Goal: Task Accomplishment & Management: Manage account settings

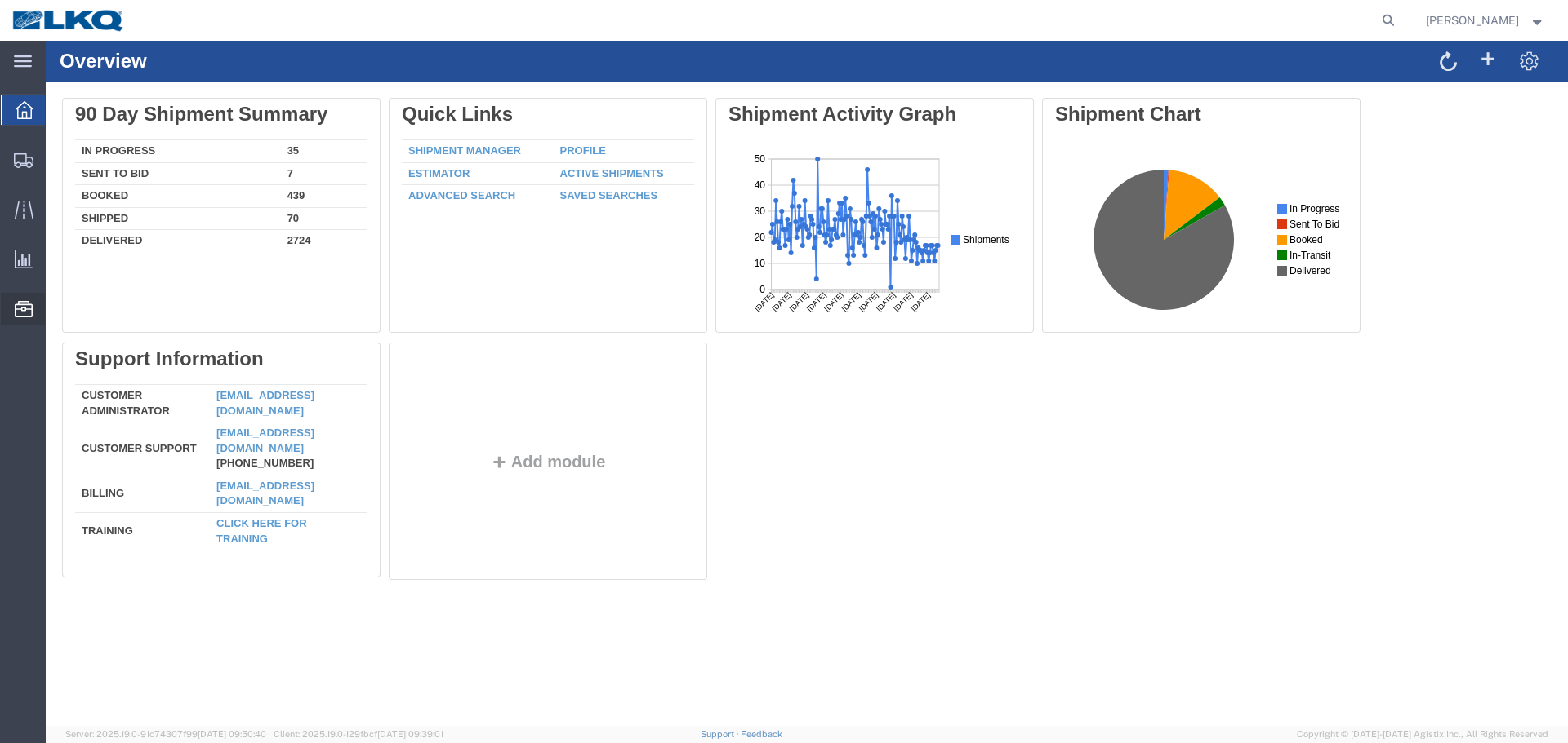
click at [0, 0] on span "Location Appointment" at bounding box center [0, 0] width 0 height 0
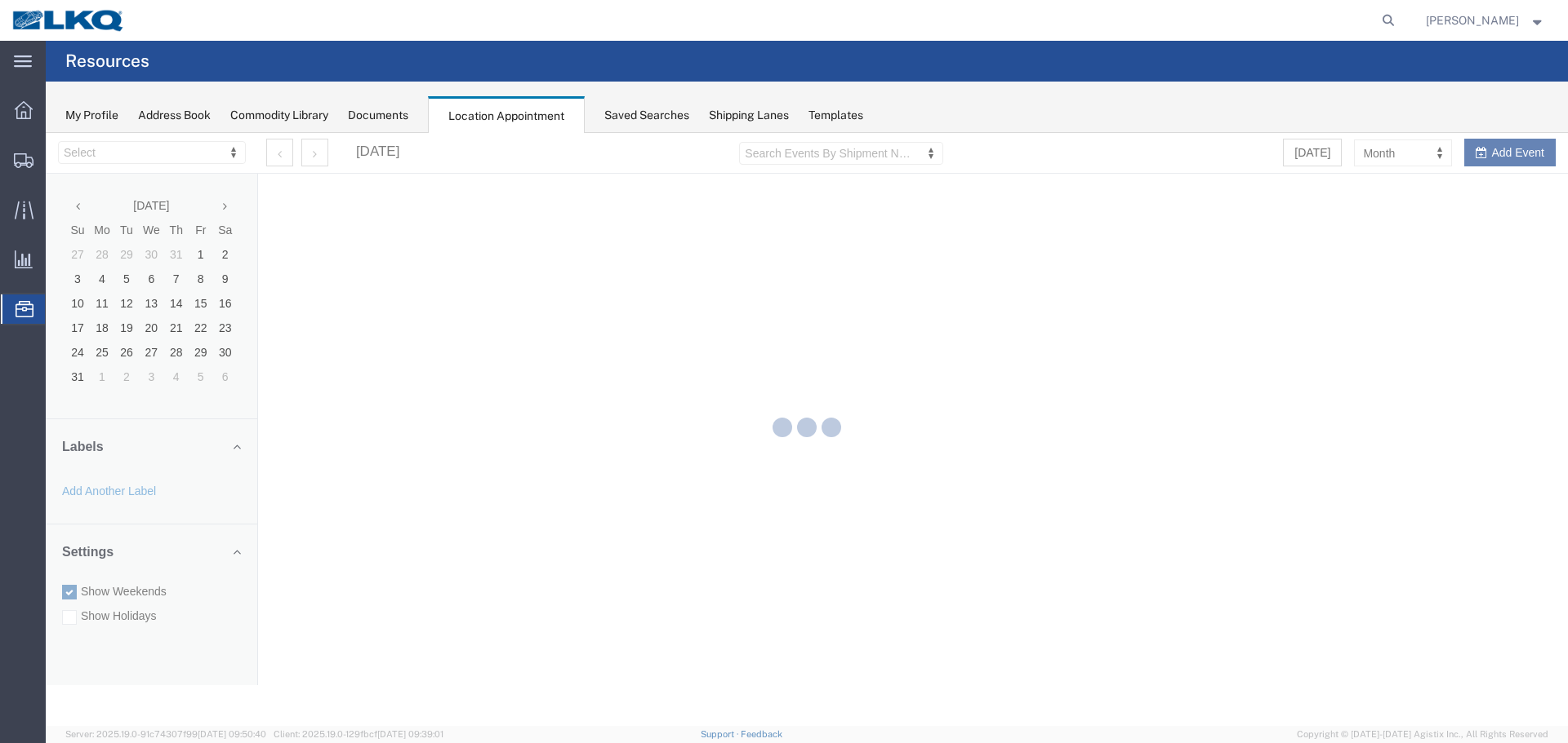
select select "27634"
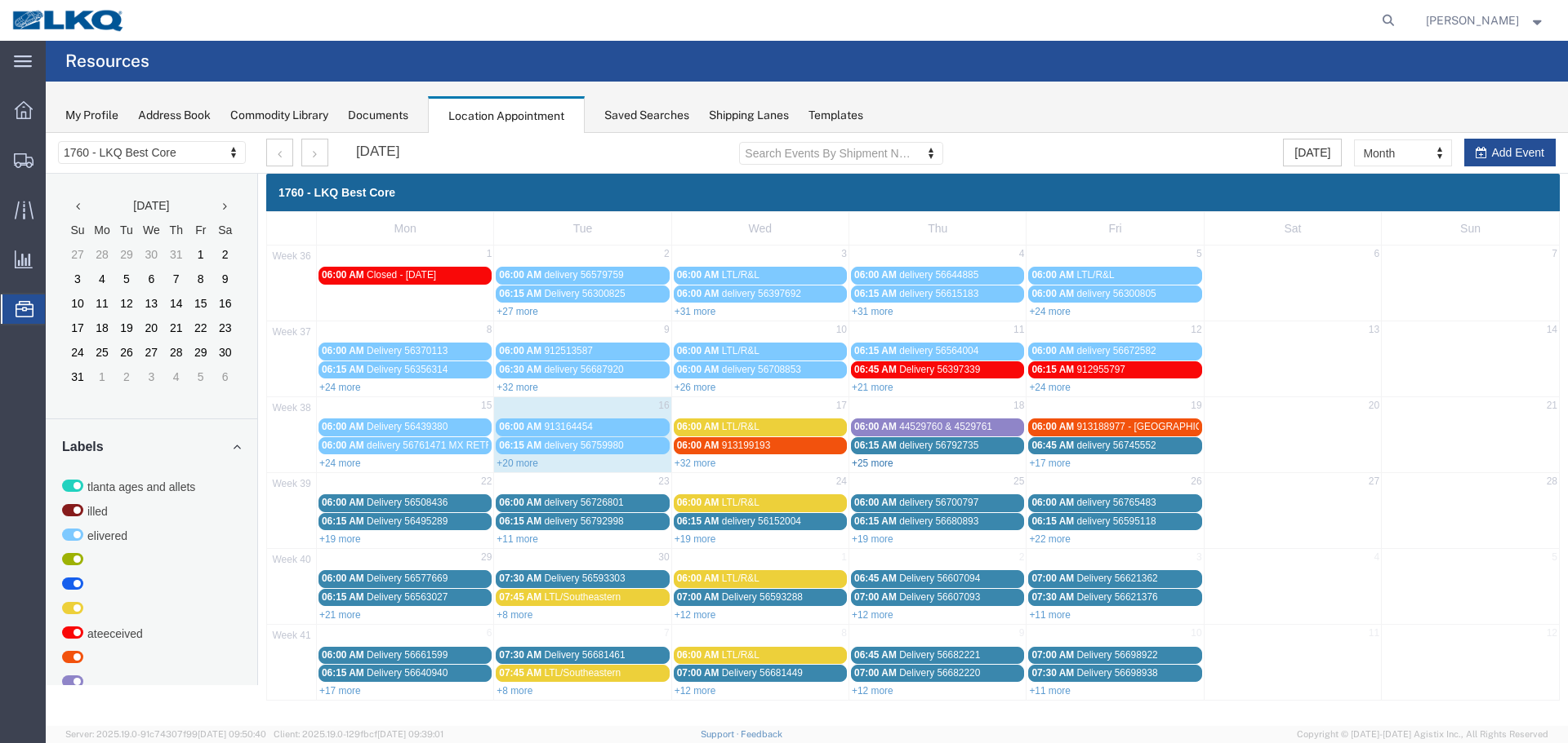
click at [879, 465] on link "+25 more" at bounding box center [872, 464] width 41 height 12
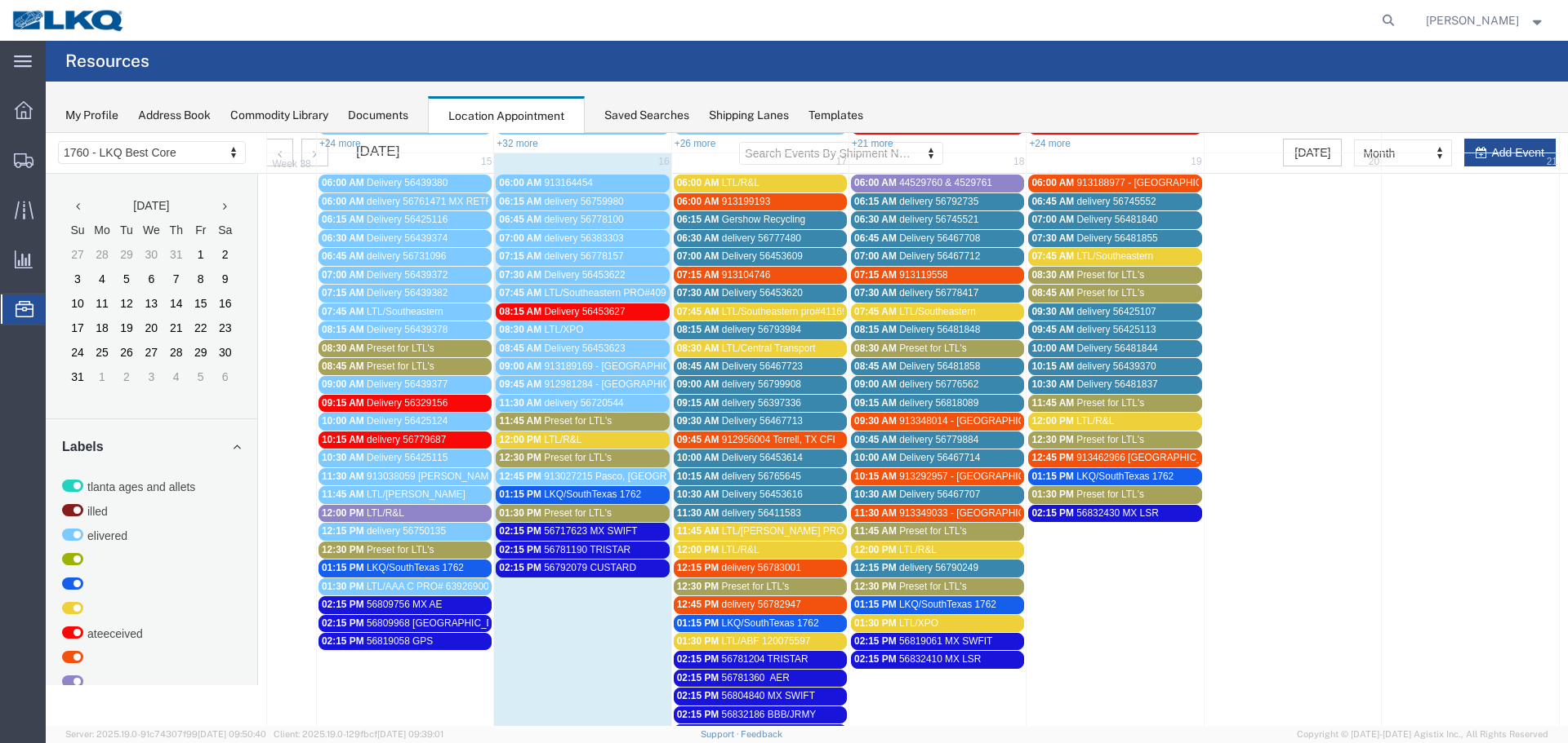
scroll to position [245, 0]
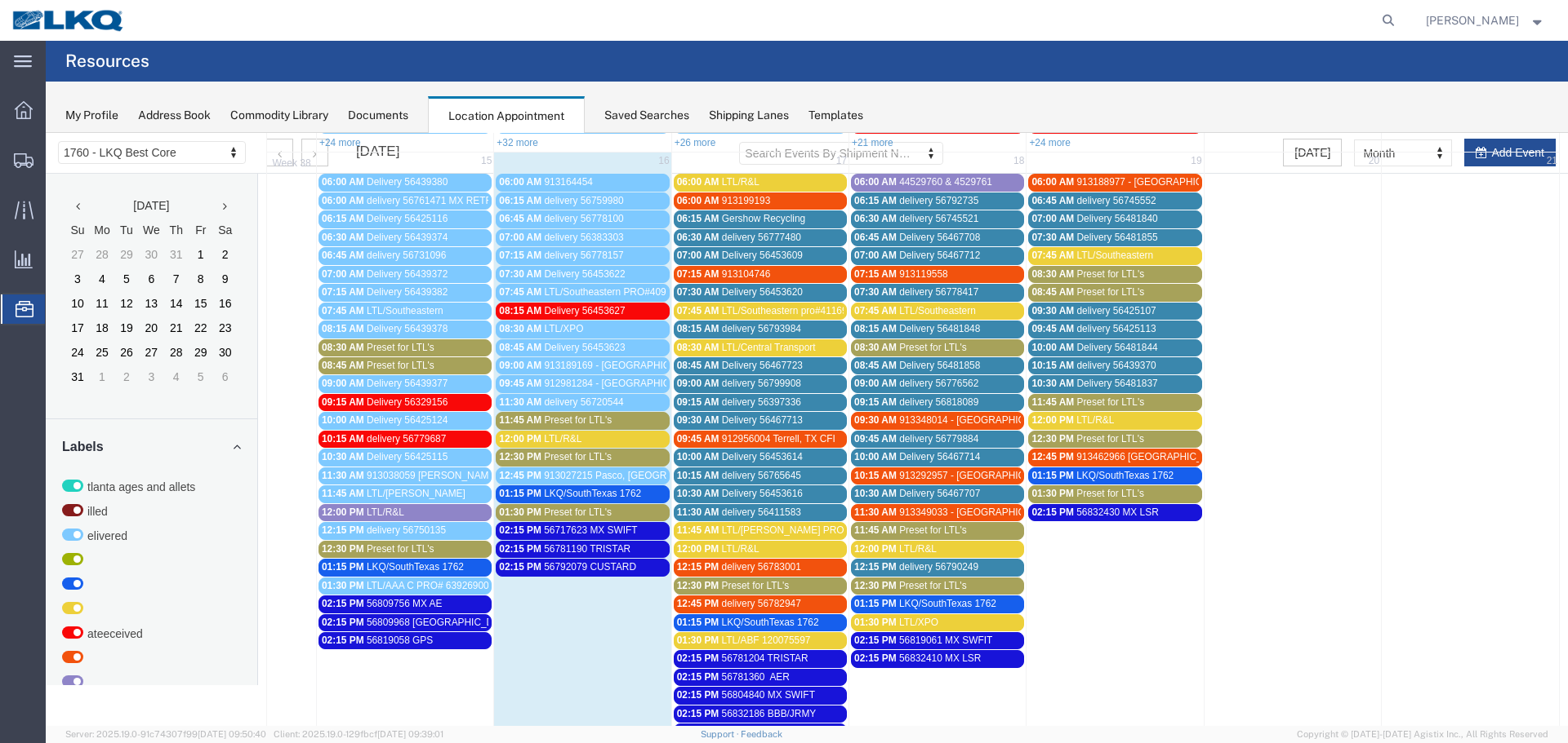
click at [902, 347] on span "Preset for LTL's" at bounding box center [933, 347] width 68 height 12
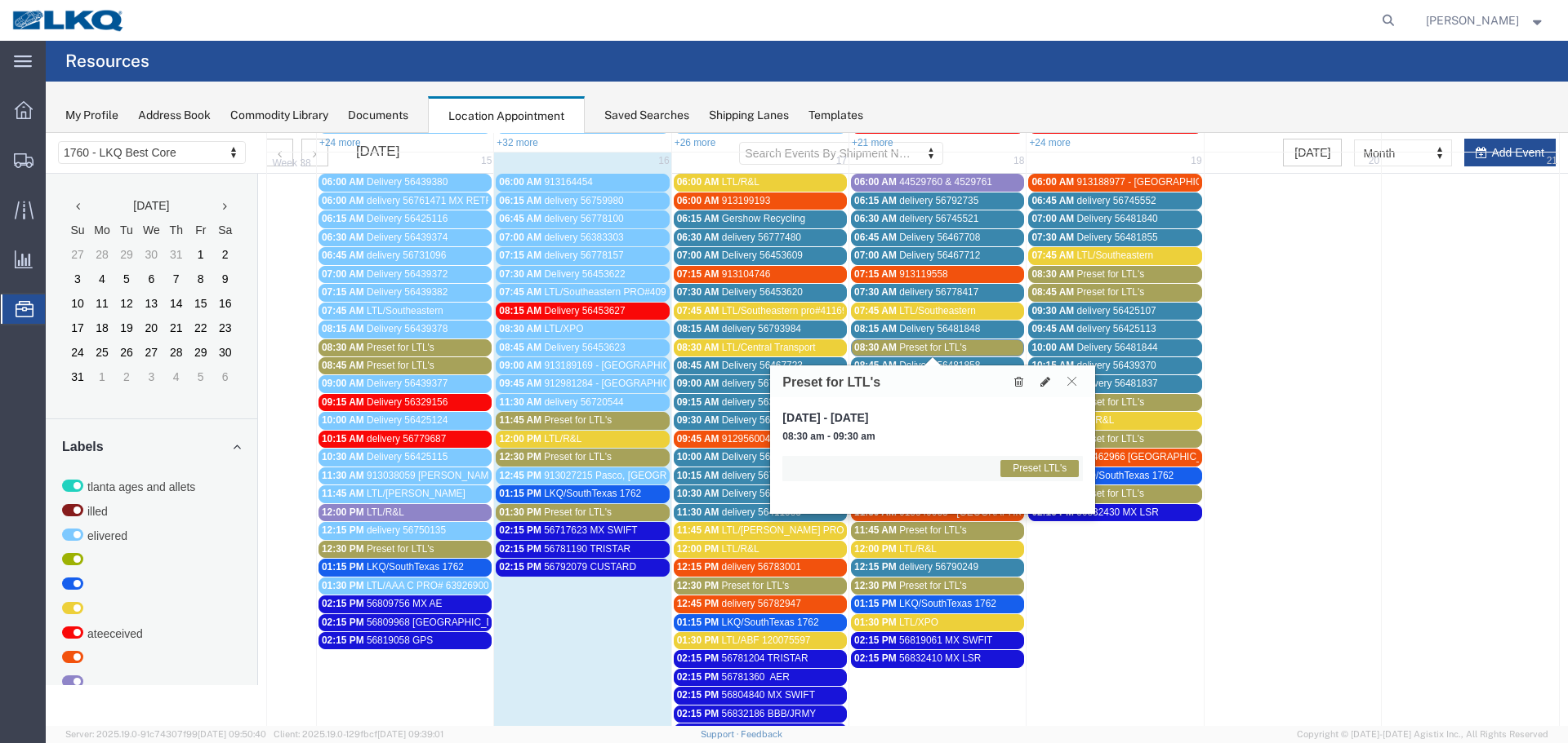
click at [1077, 385] on button at bounding box center [1072, 381] width 22 height 15
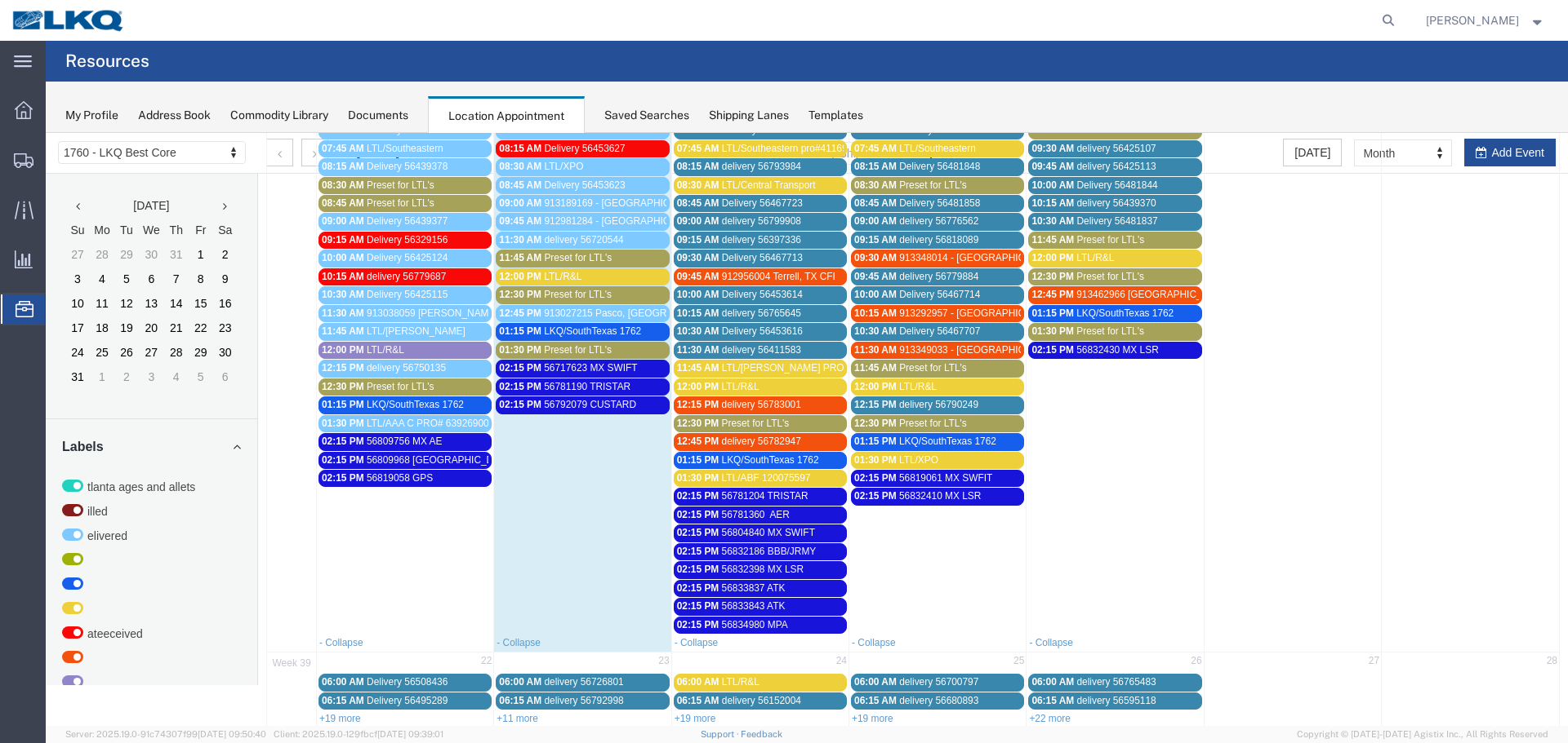
scroll to position [408, 0]
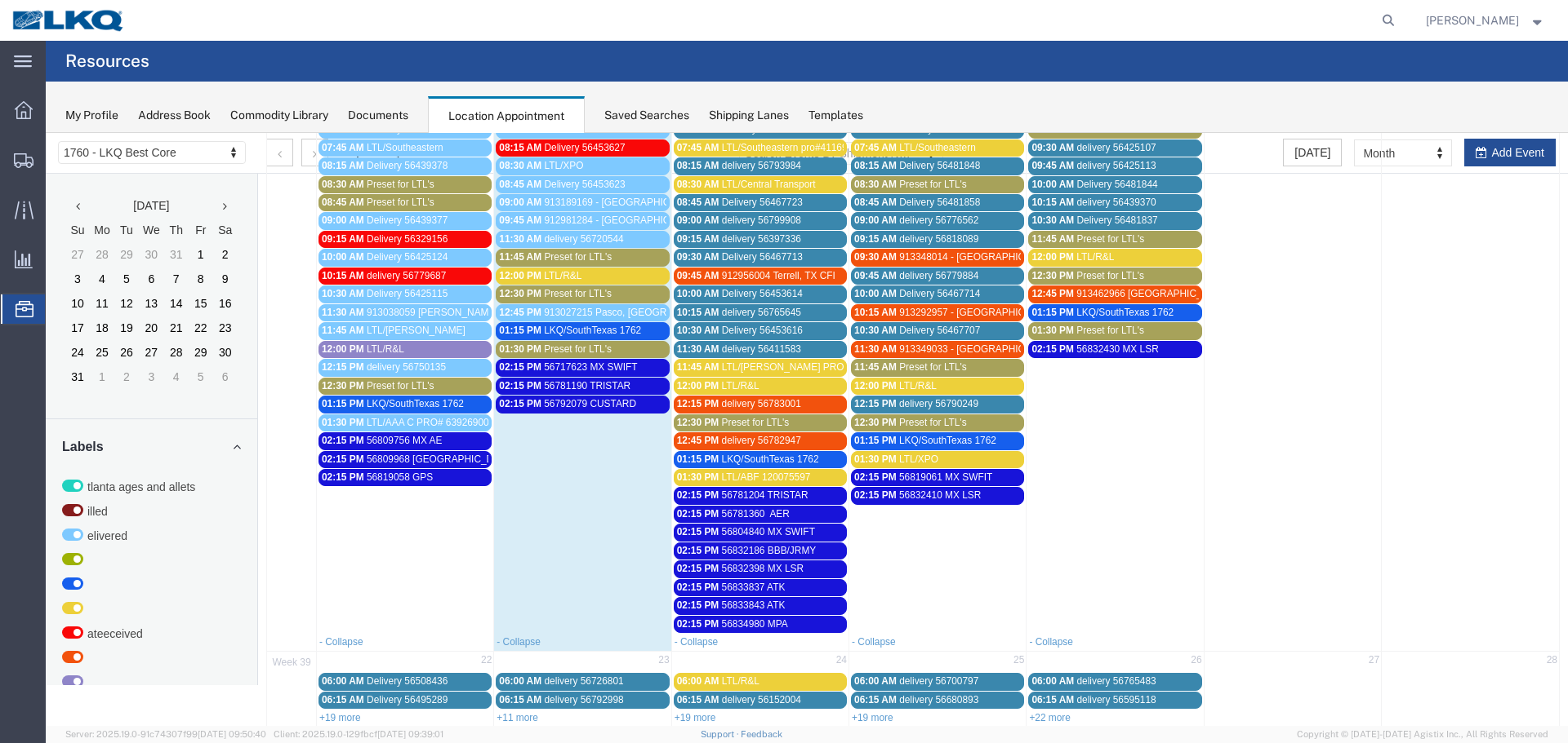
click at [900, 363] on span "Preset for LTL's" at bounding box center [933, 368] width 68 height 12
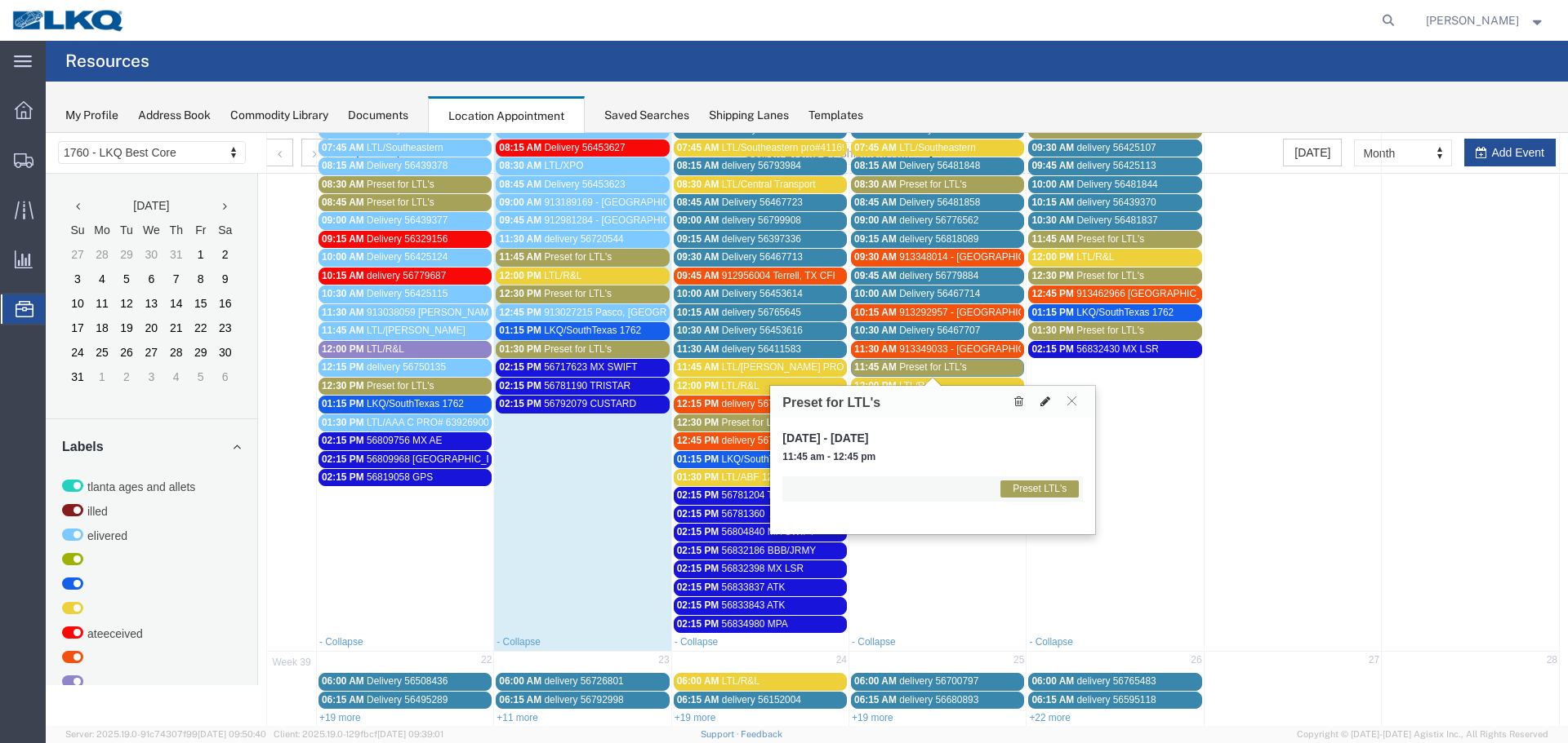
click at [1052, 401] on button at bounding box center [1045, 401] width 23 height 17
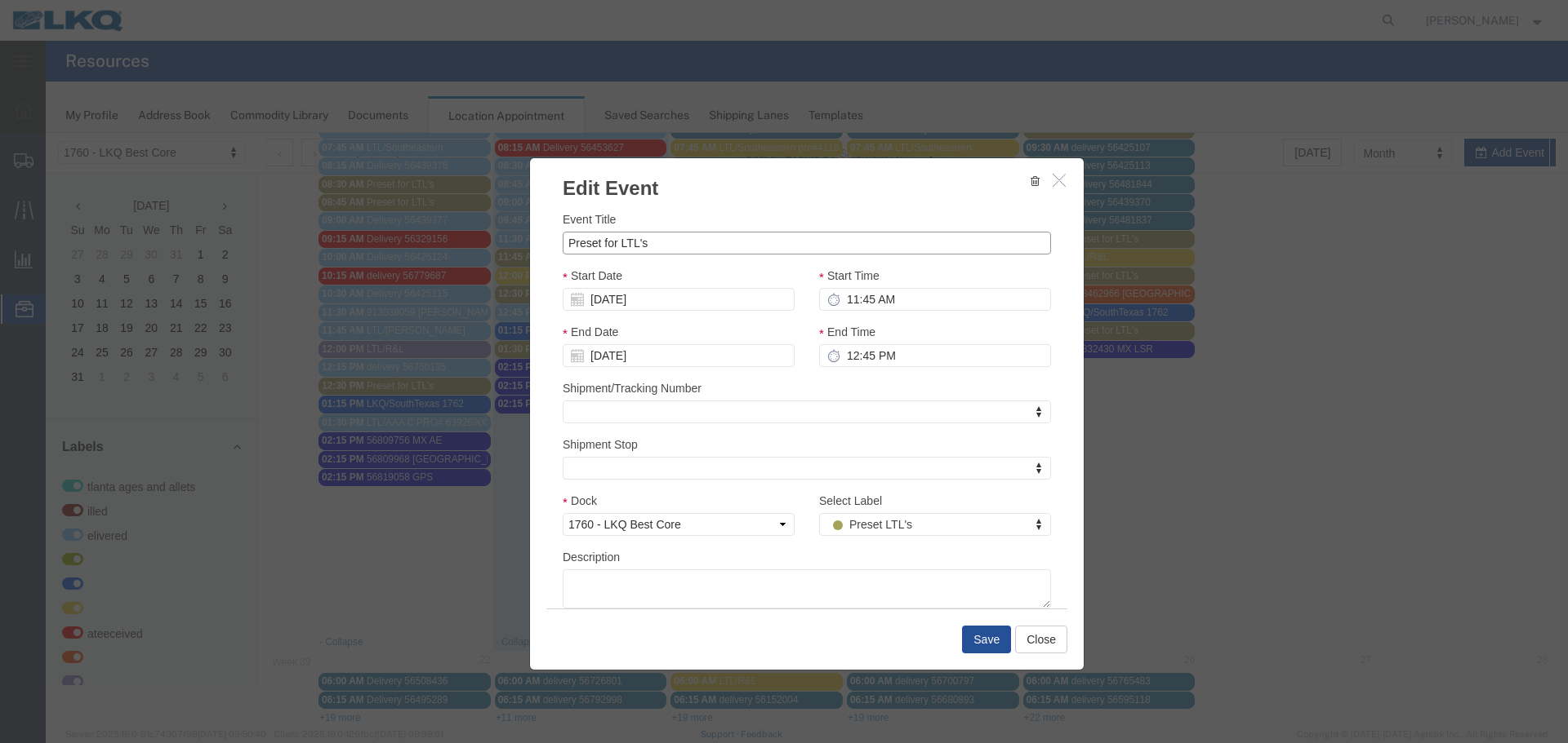
drag, startPoint x: 666, startPoint y: 243, endPoint x: 552, endPoint y: 239, distance: 114.1
click at [552, 239] on div "Event Title Preset for LTL's Start Date 09/18/2025 Start Time 11:45 AM End Date…" at bounding box center [807, 406] width 554 height 406
type input "LTL/SAIA"
click at [862, 357] on input "12:45 PM" at bounding box center [934, 355] width 232 height 23
type input "12:00 PM"
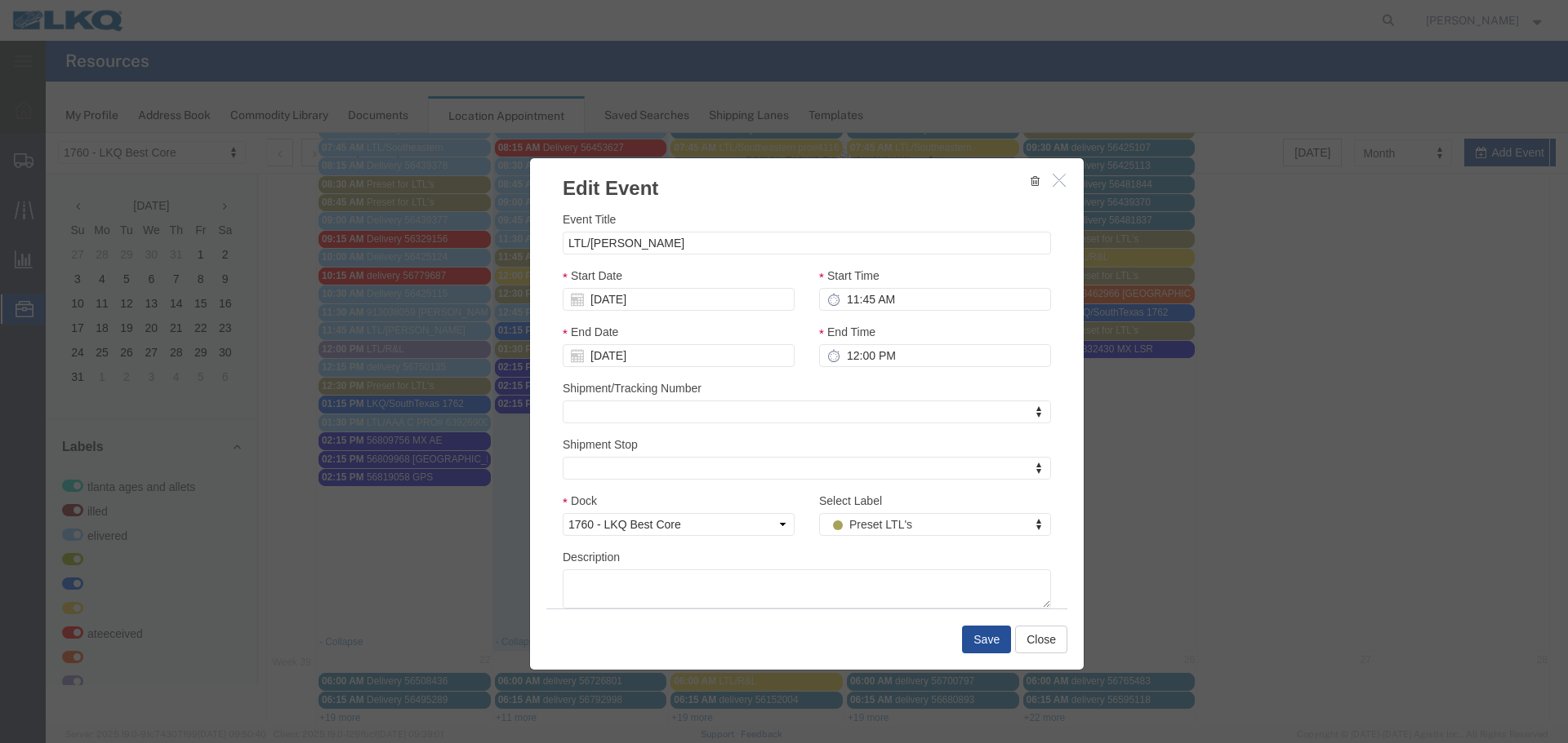
click at [854, 380] on div "Shipment/Tracking Number Shipment/Tracking Number Shipment/Tracking Number" at bounding box center [807, 401] width 489 height 44
click at [910, 513] on div "Select Label Preset LTL's Select Label Select Label Atlanta Cages and Pallets B…" at bounding box center [934, 514] width 232 height 44
select select "25"
click at [818, 556] on div "Description" at bounding box center [807, 579] width 489 height 61
click at [970, 642] on button "Save" at bounding box center [987, 639] width 49 height 28
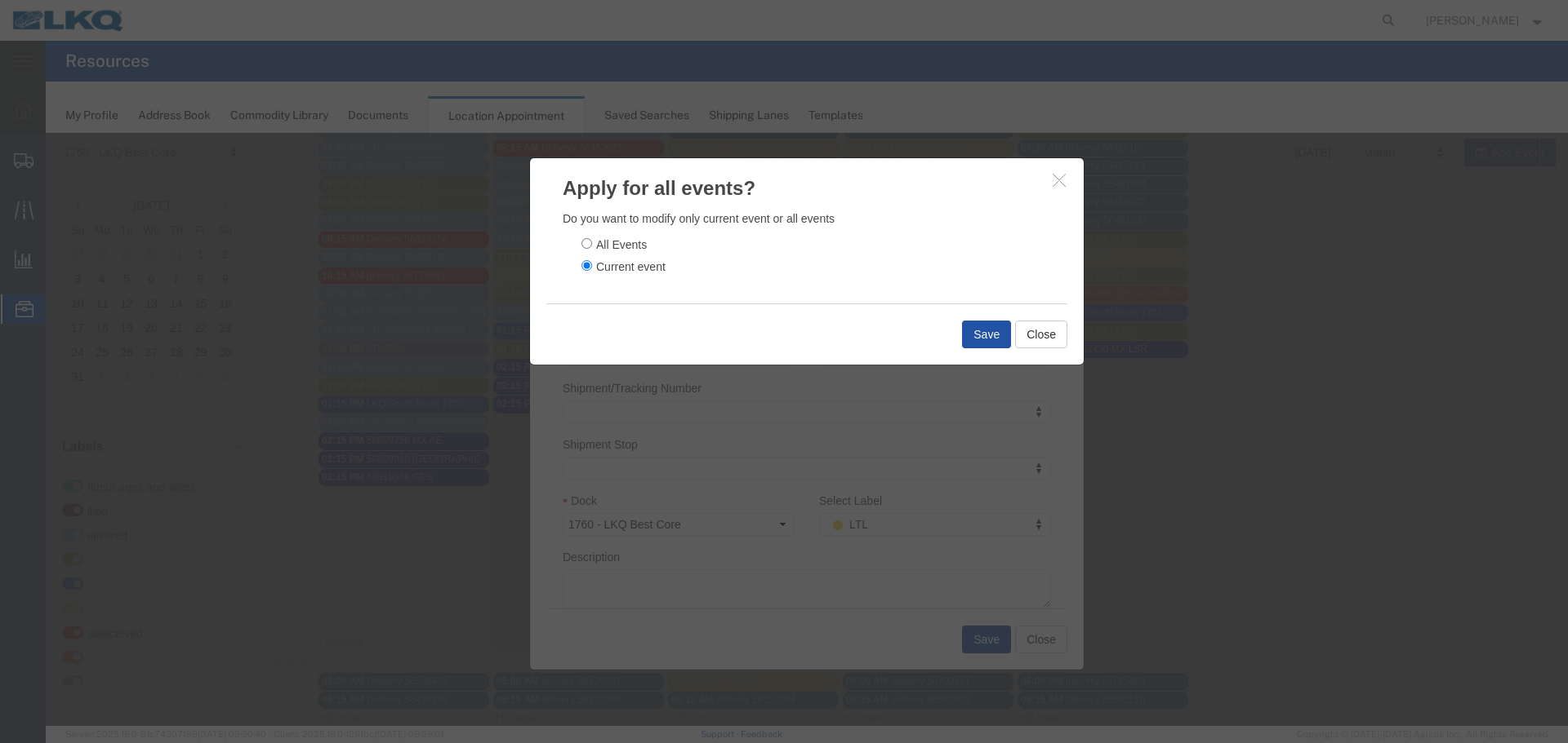
click at [971, 333] on button "Save" at bounding box center [987, 334] width 49 height 28
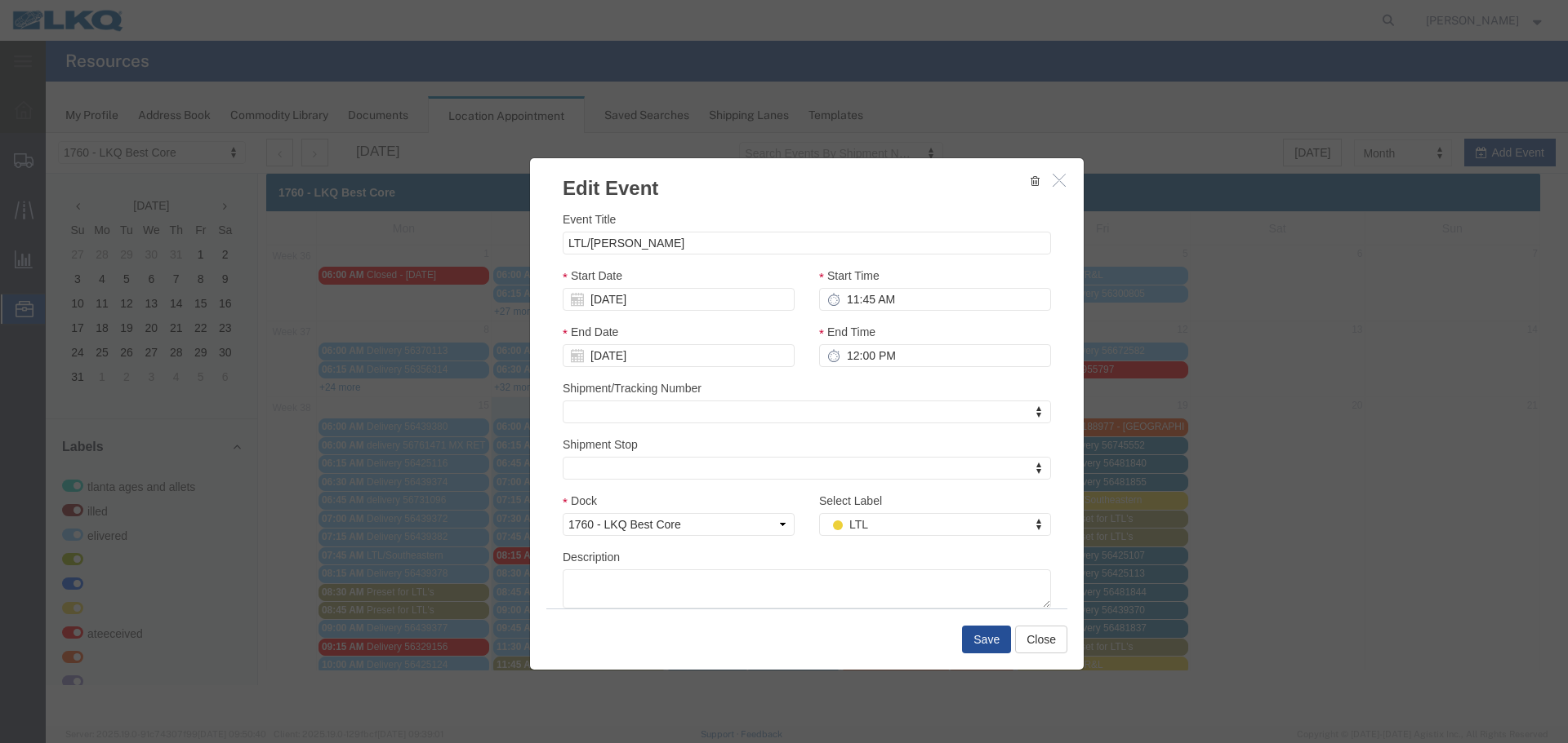
scroll to position [0, 0]
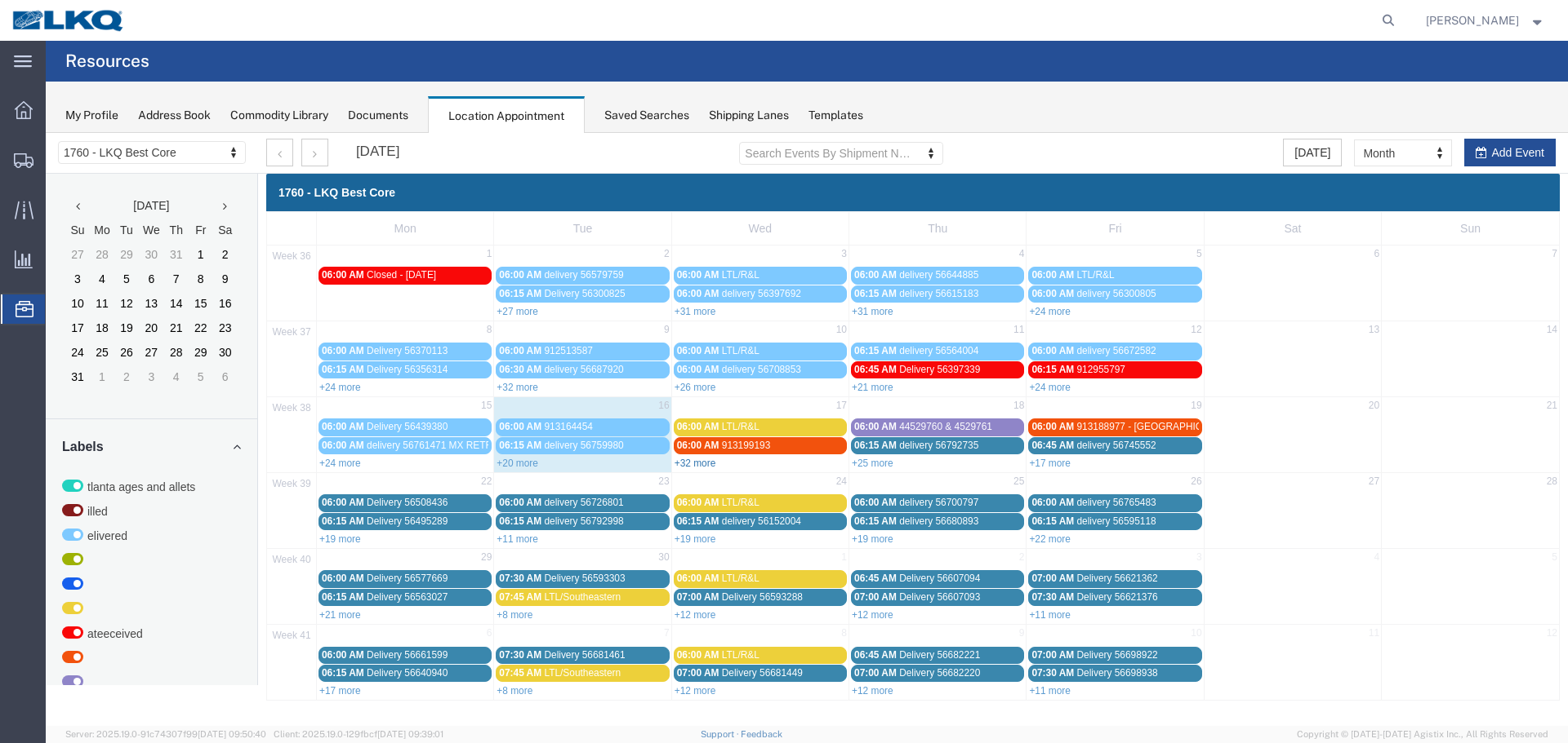
click at [700, 461] on link "+32 more" at bounding box center [695, 464] width 41 height 12
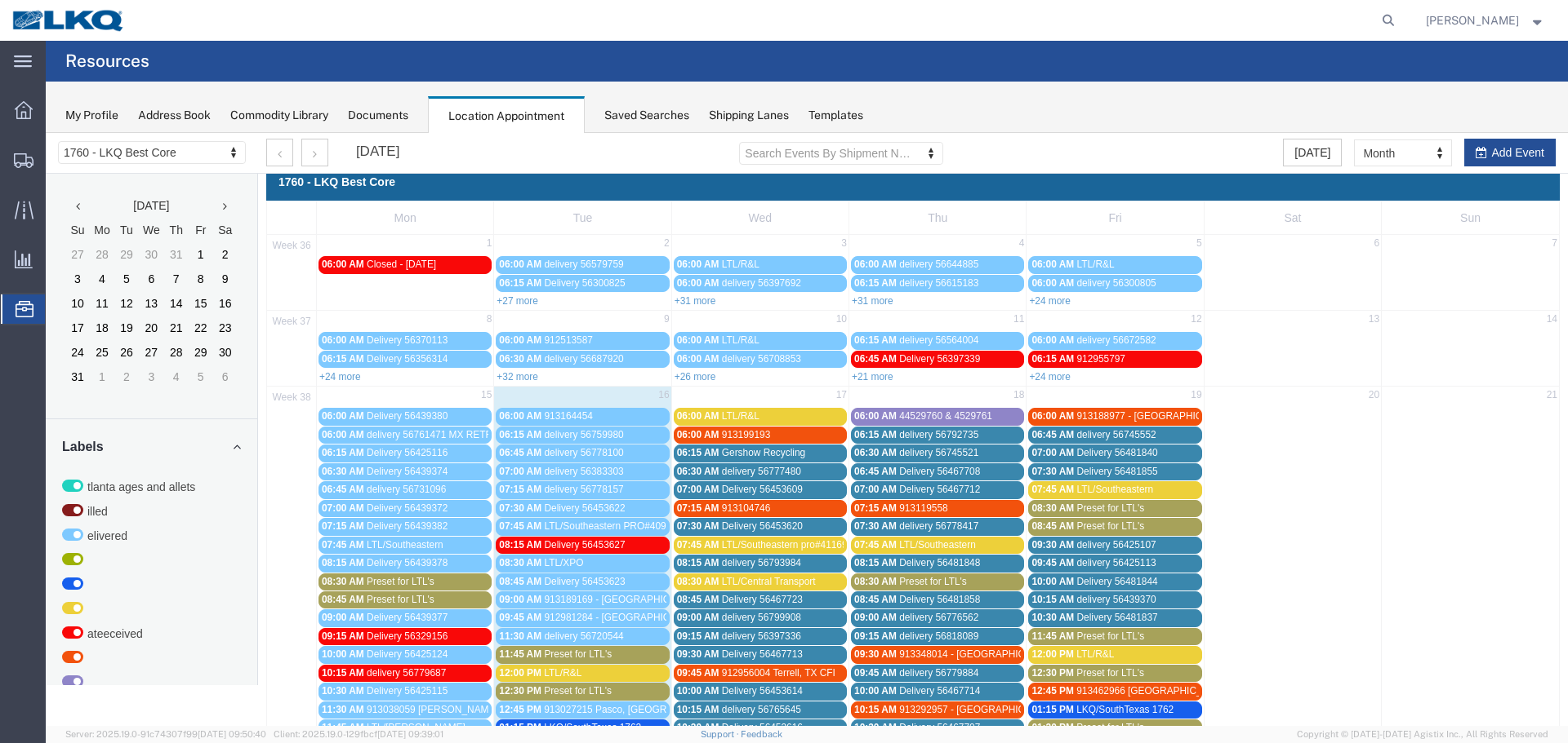
scroll to position [245, 0]
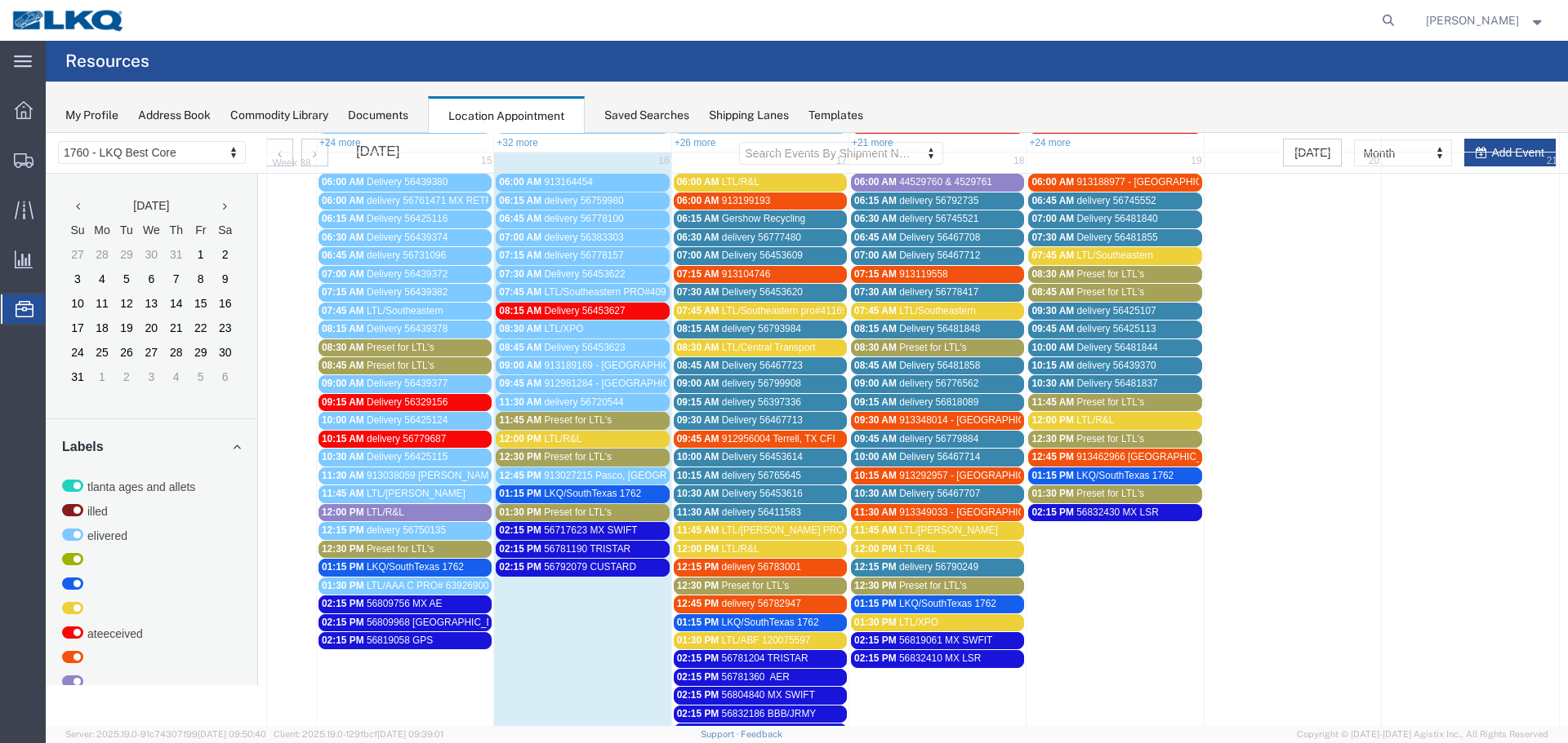
click at [901, 338] on link "08:15 AM Delivery 56481848" at bounding box center [937, 329] width 173 height 17
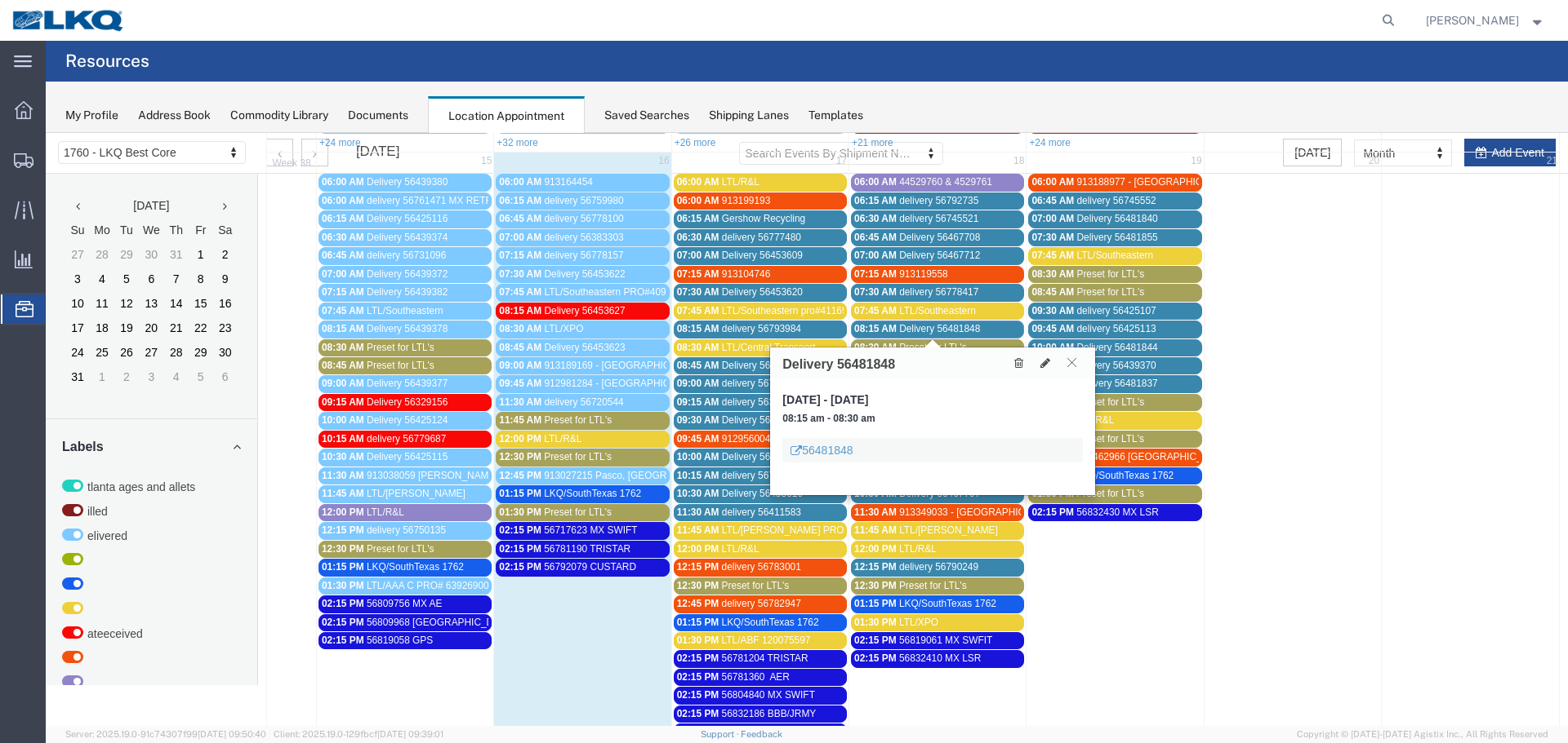
click at [1067, 363] on button at bounding box center [1072, 363] width 22 height 15
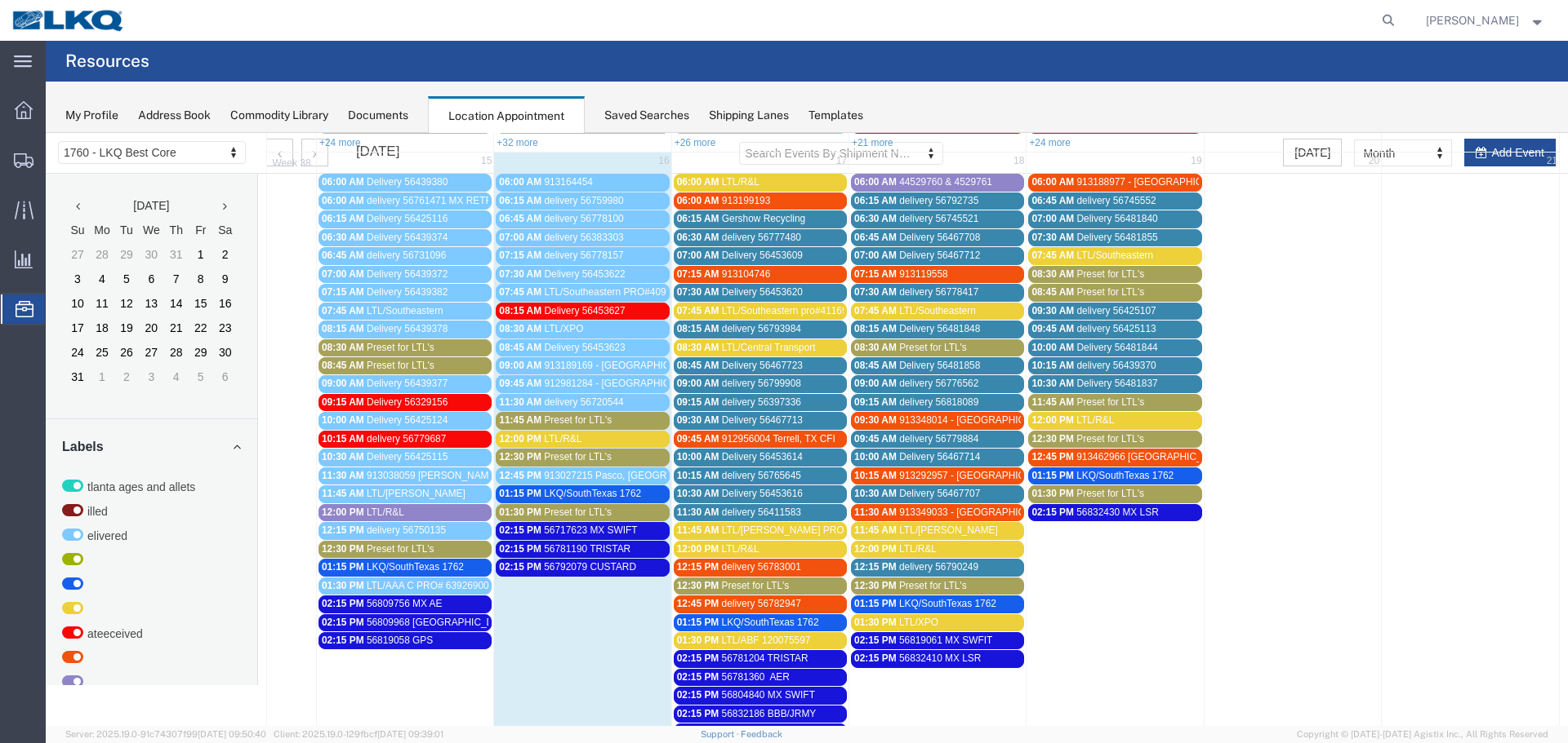
click at [913, 345] on span "Preset for LTL's" at bounding box center [933, 347] width 68 height 12
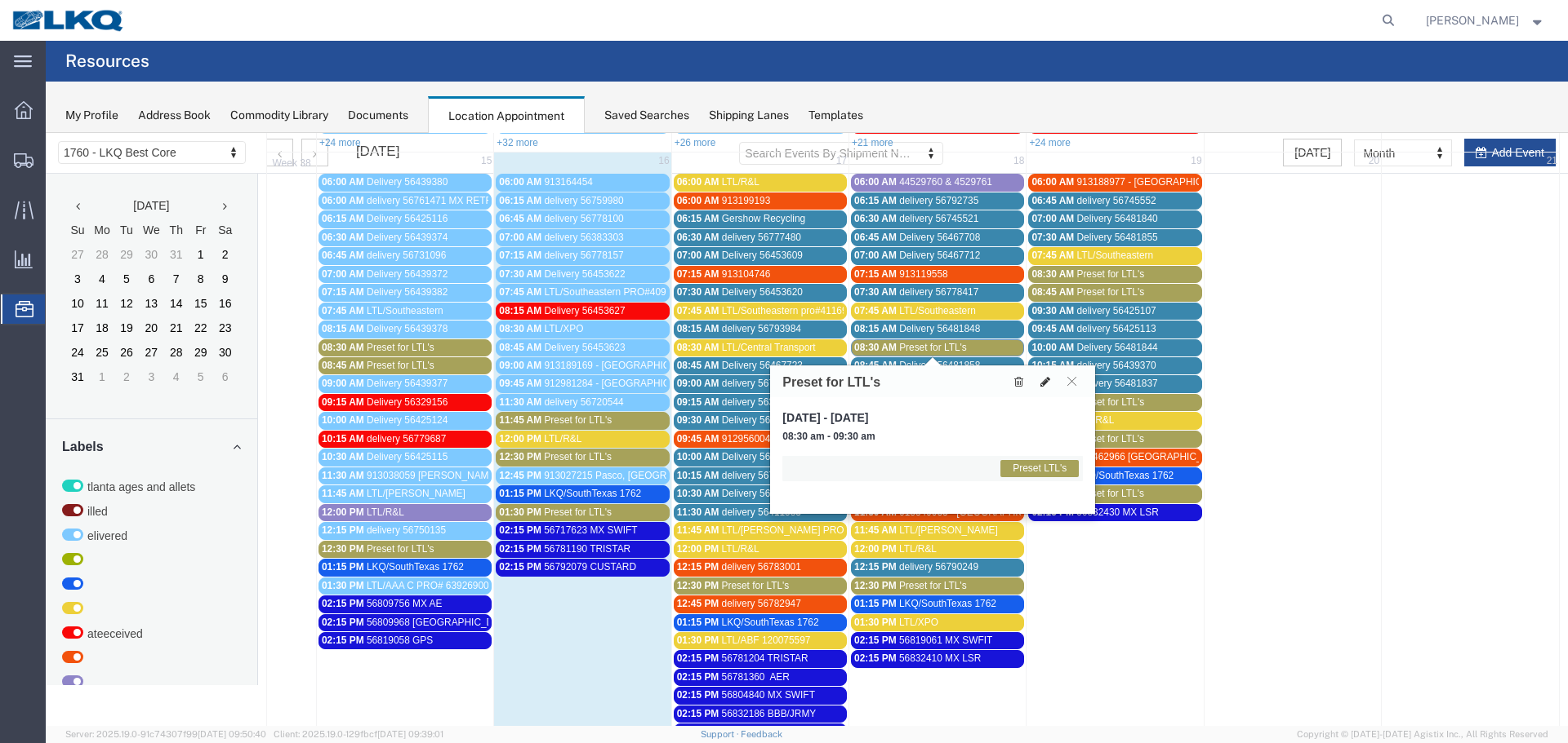
click at [1046, 376] on icon at bounding box center [1046, 382] width 10 height 12
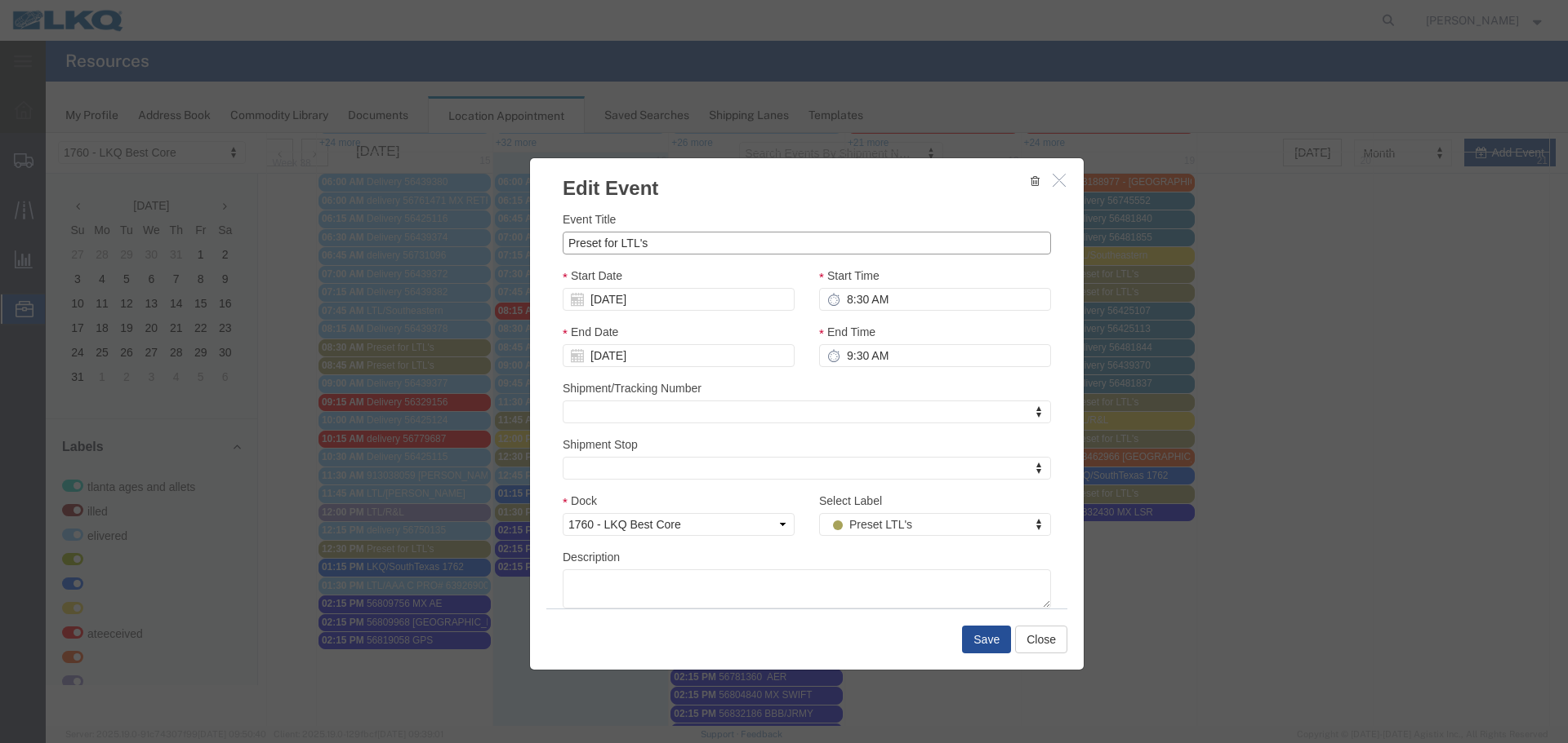
drag, startPoint x: 701, startPoint y: 242, endPoint x: 575, endPoint y: 245, distance: 126.0
click at [568, 244] on input "Preset for LTL's" at bounding box center [807, 243] width 489 height 23
type input "P"
paste input "Napa pro# 2519845"
click at [655, 246] on input "LTL/Dugan Napa pro# 2519845" at bounding box center [807, 243] width 489 height 23
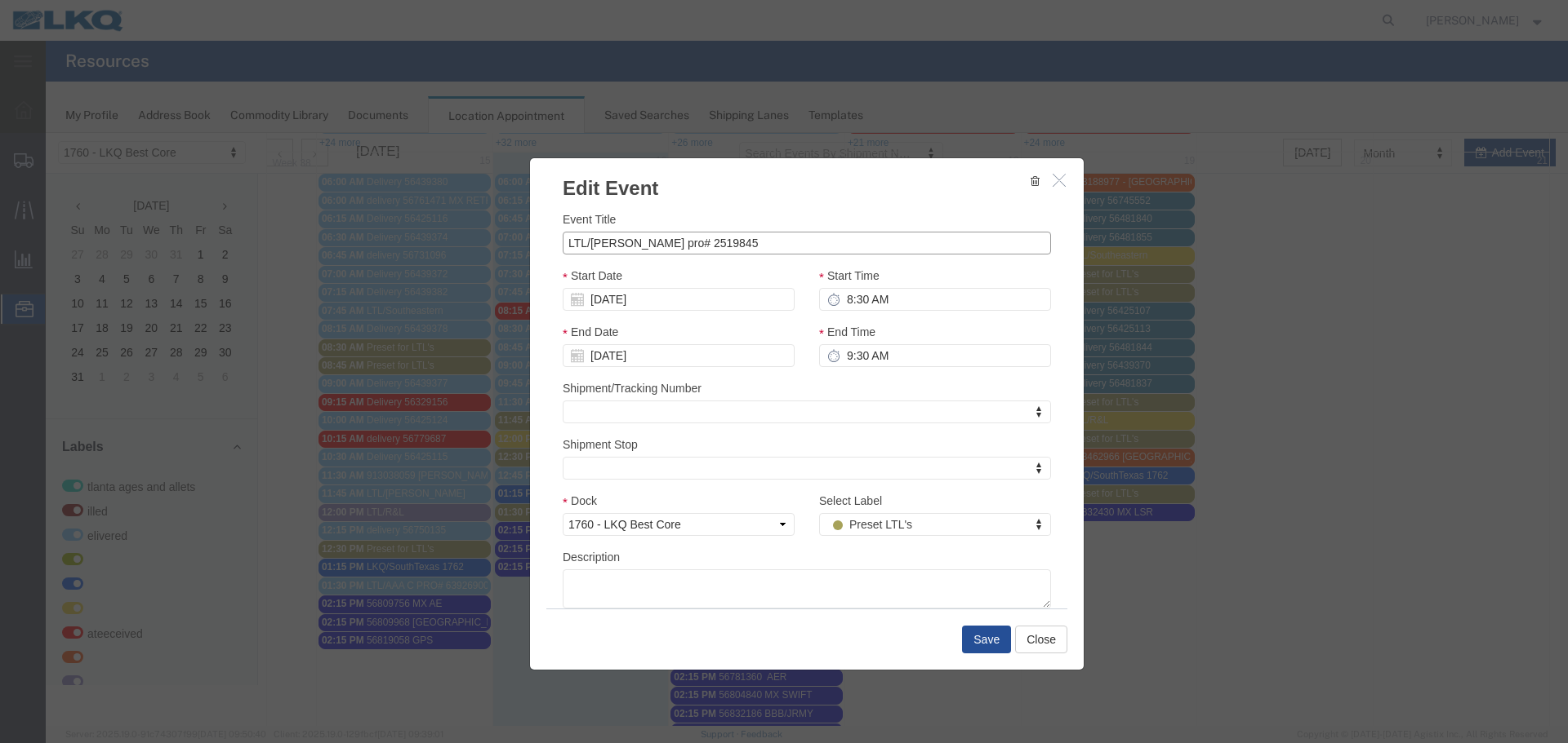
type input "LTL/Dugan pro# 2519845"
click at [873, 351] on input "9:30 AM" at bounding box center [934, 355] width 232 height 23
type input "8:45 AM"
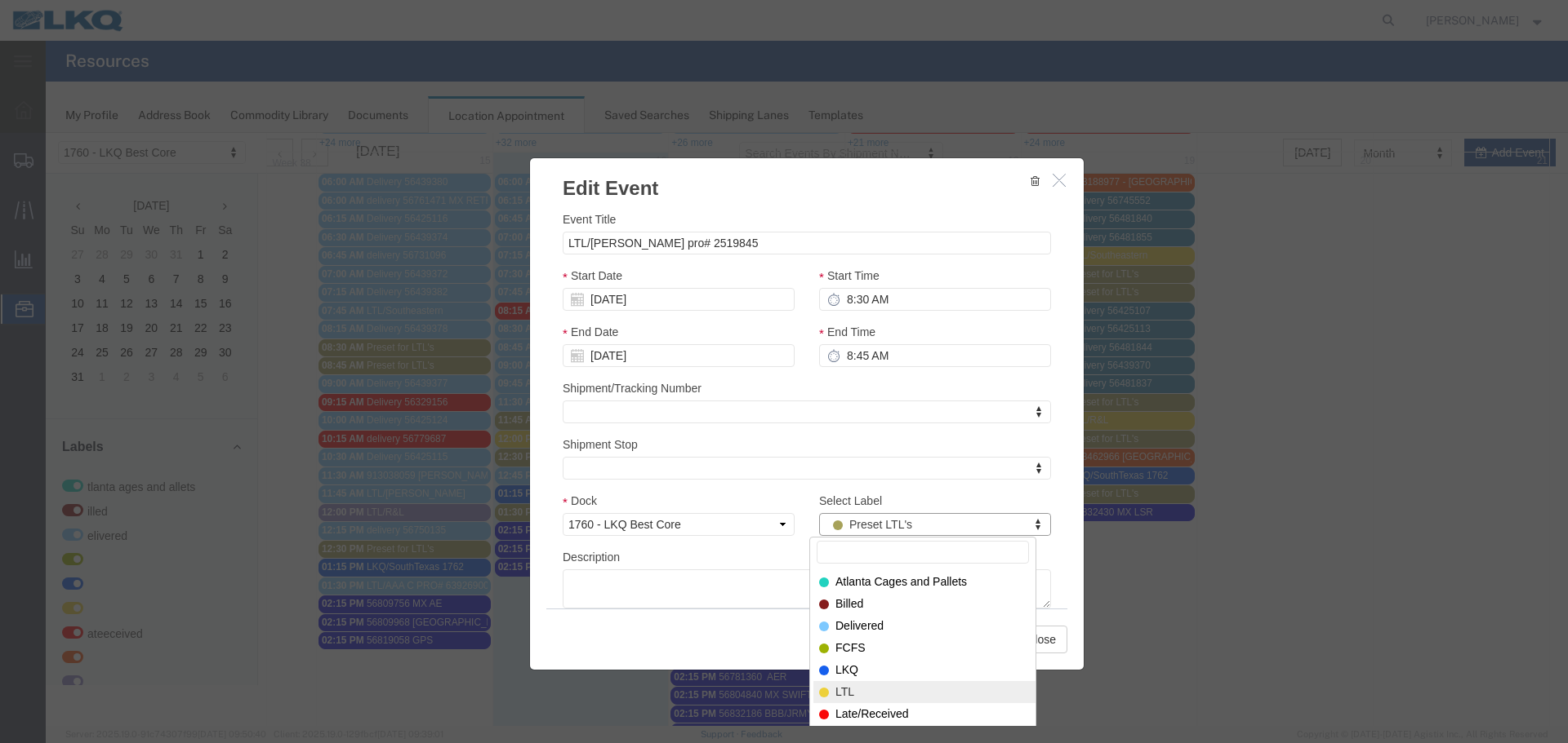
select select "25"
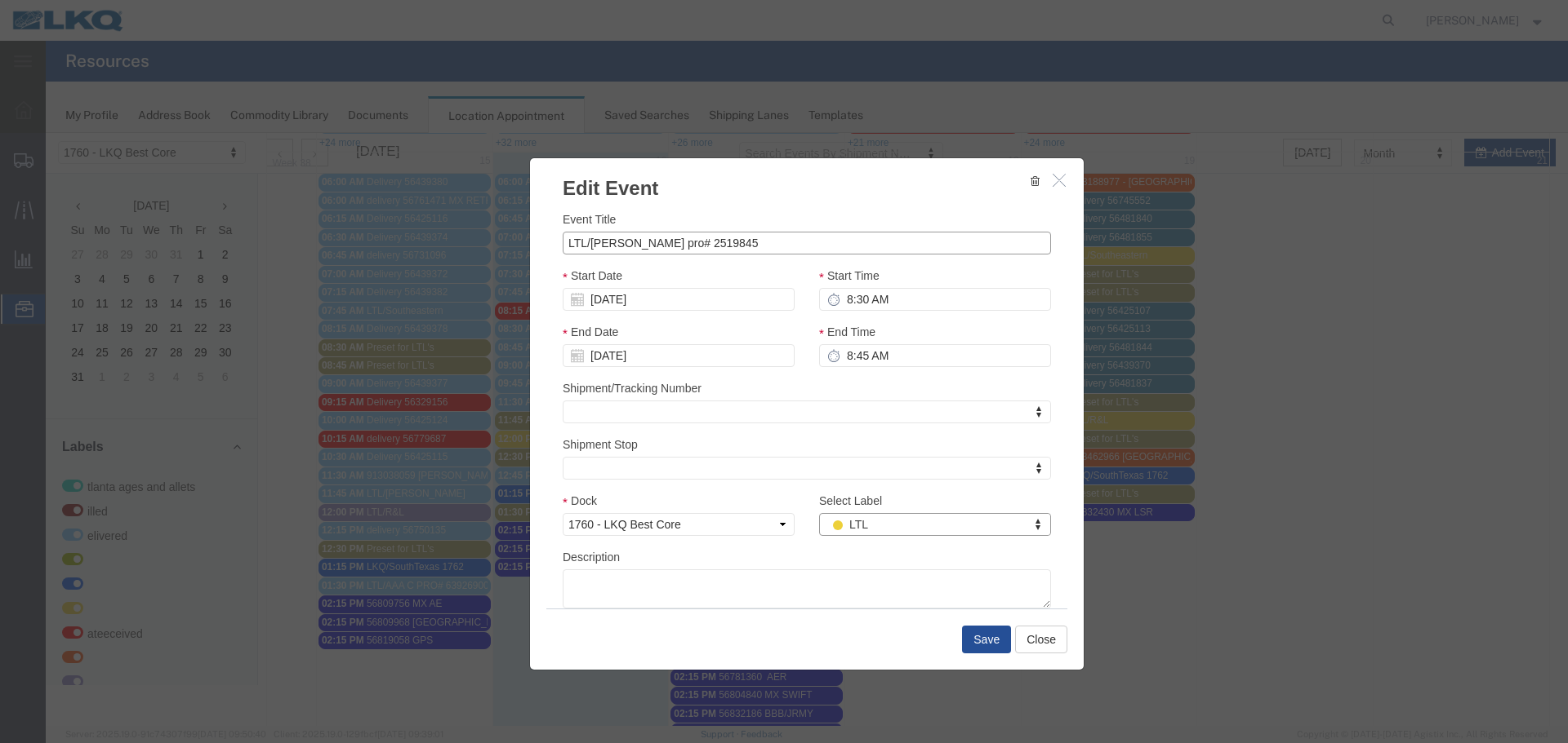
click at [690, 240] on input "LTL/Dugan pro# 2519845" at bounding box center [807, 243] width 489 height 23
type input "LTL/Dugan pro# 2519845 *aptt 0915*"
click at [982, 639] on button "Save" at bounding box center [987, 639] width 49 height 28
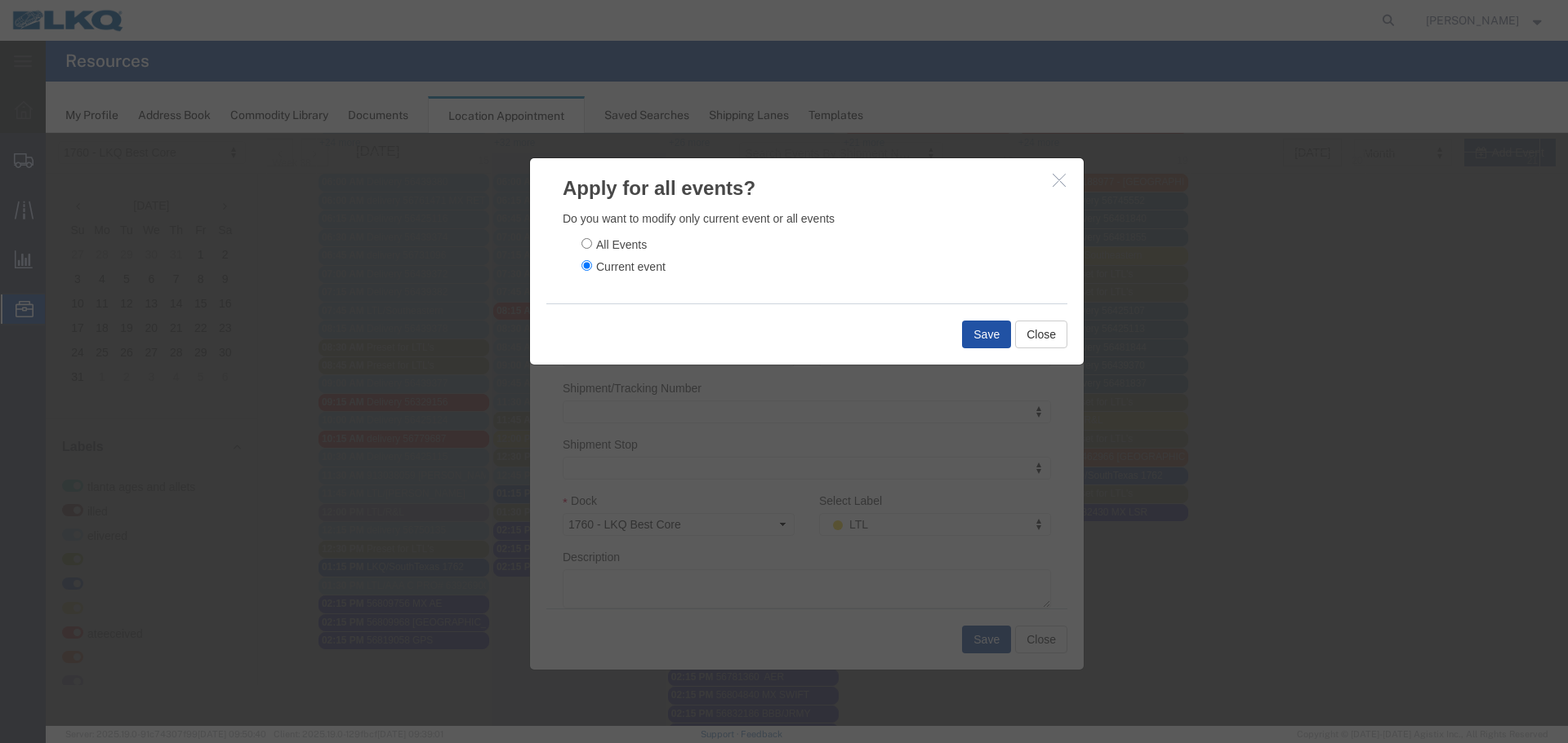
click at [980, 337] on button "Save" at bounding box center [987, 334] width 49 height 28
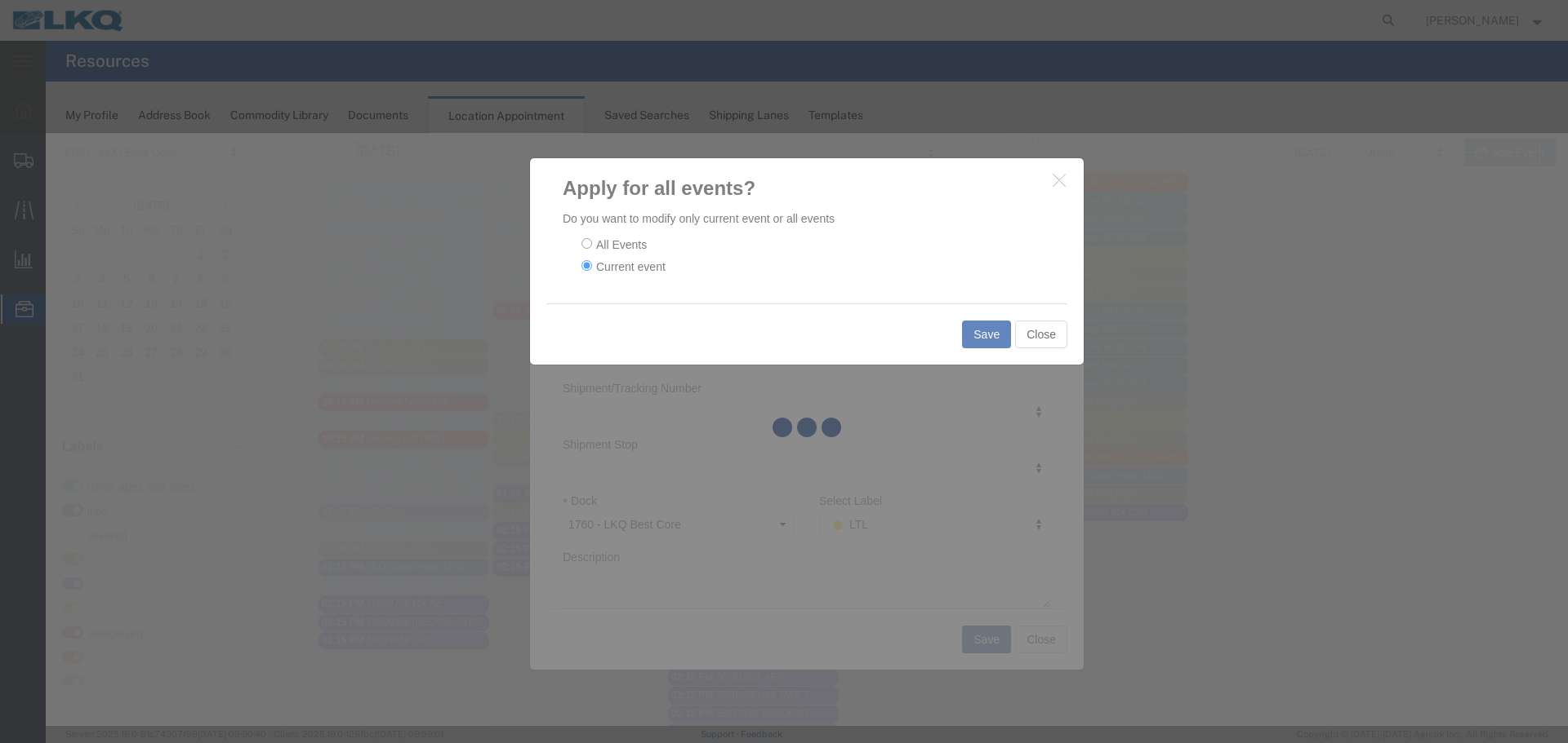
scroll to position [0, 0]
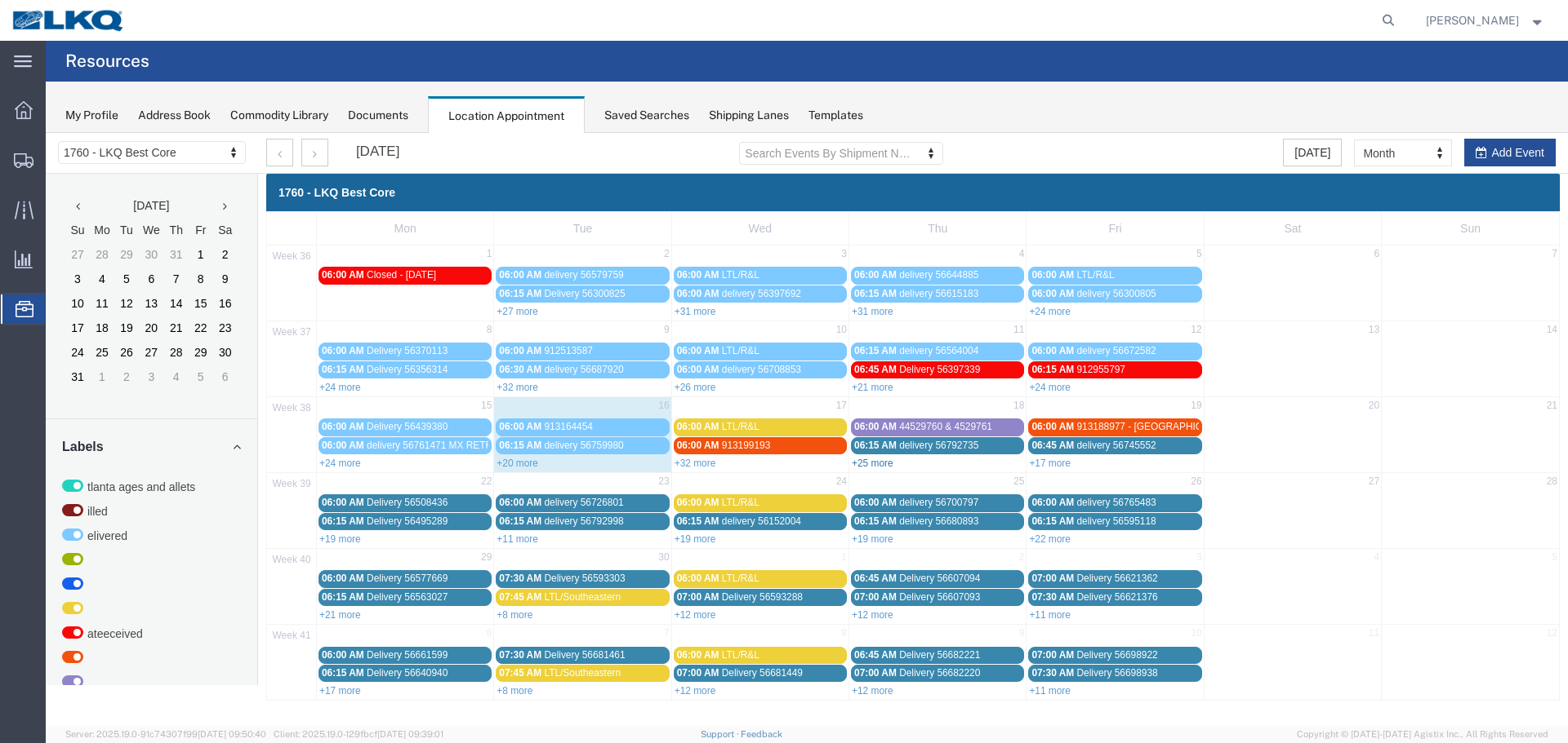
click at [867, 466] on link "+25 more" at bounding box center [872, 464] width 41 height 12
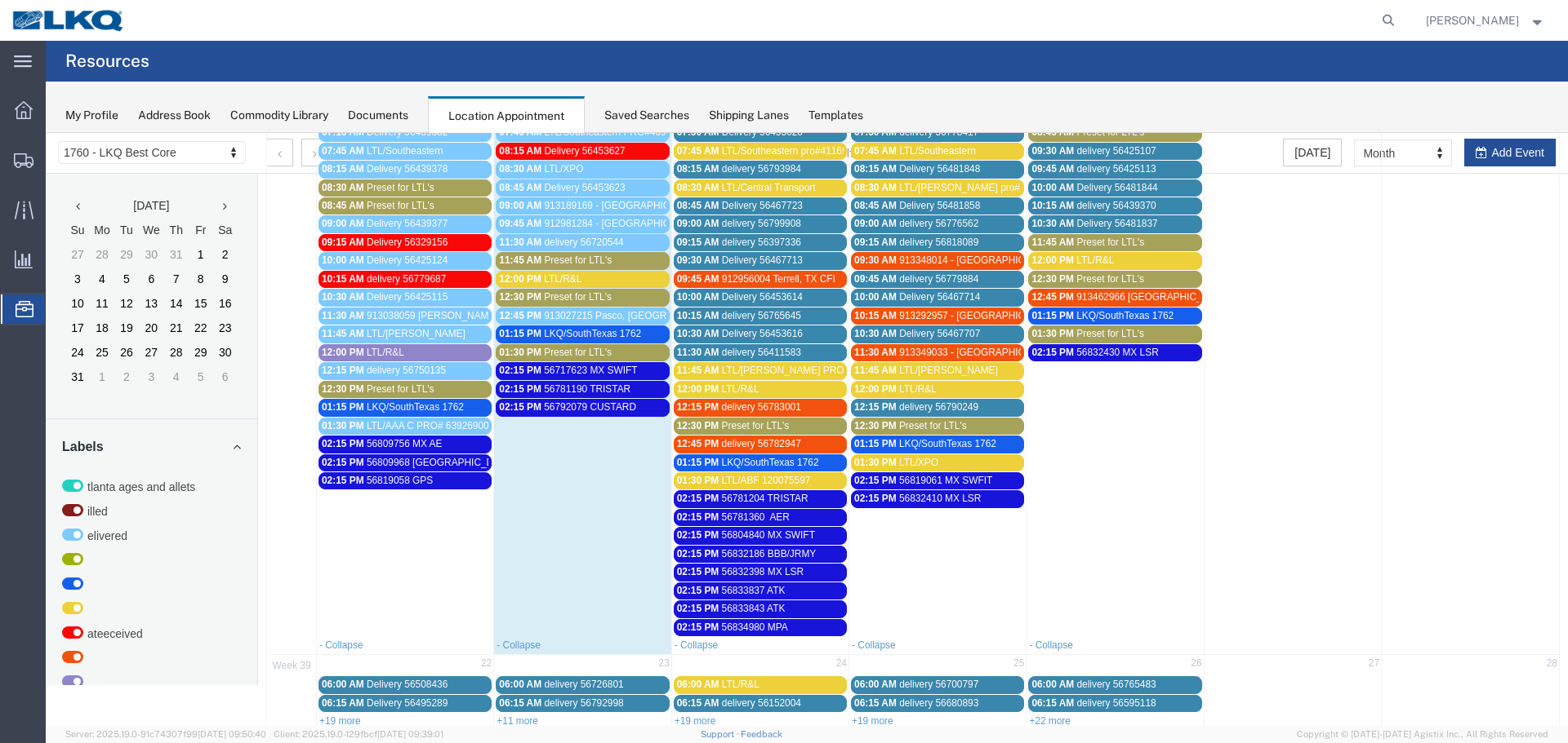
scroll to position [408, 0]
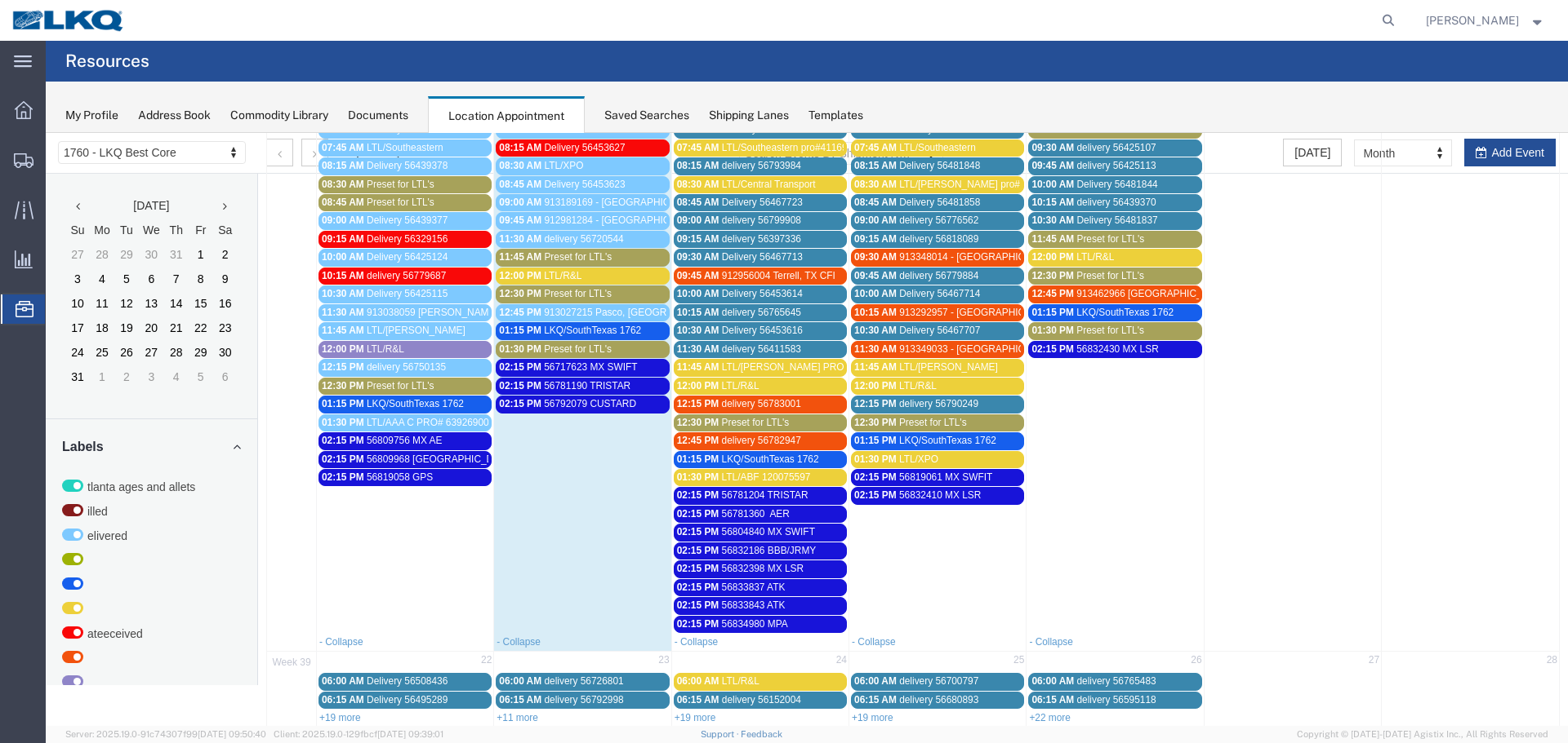
click at [716, 368] on div "11:45 AM LTL/ESTES PRO 295-4691275" at bounding box center [760, 368] width 166 height 13
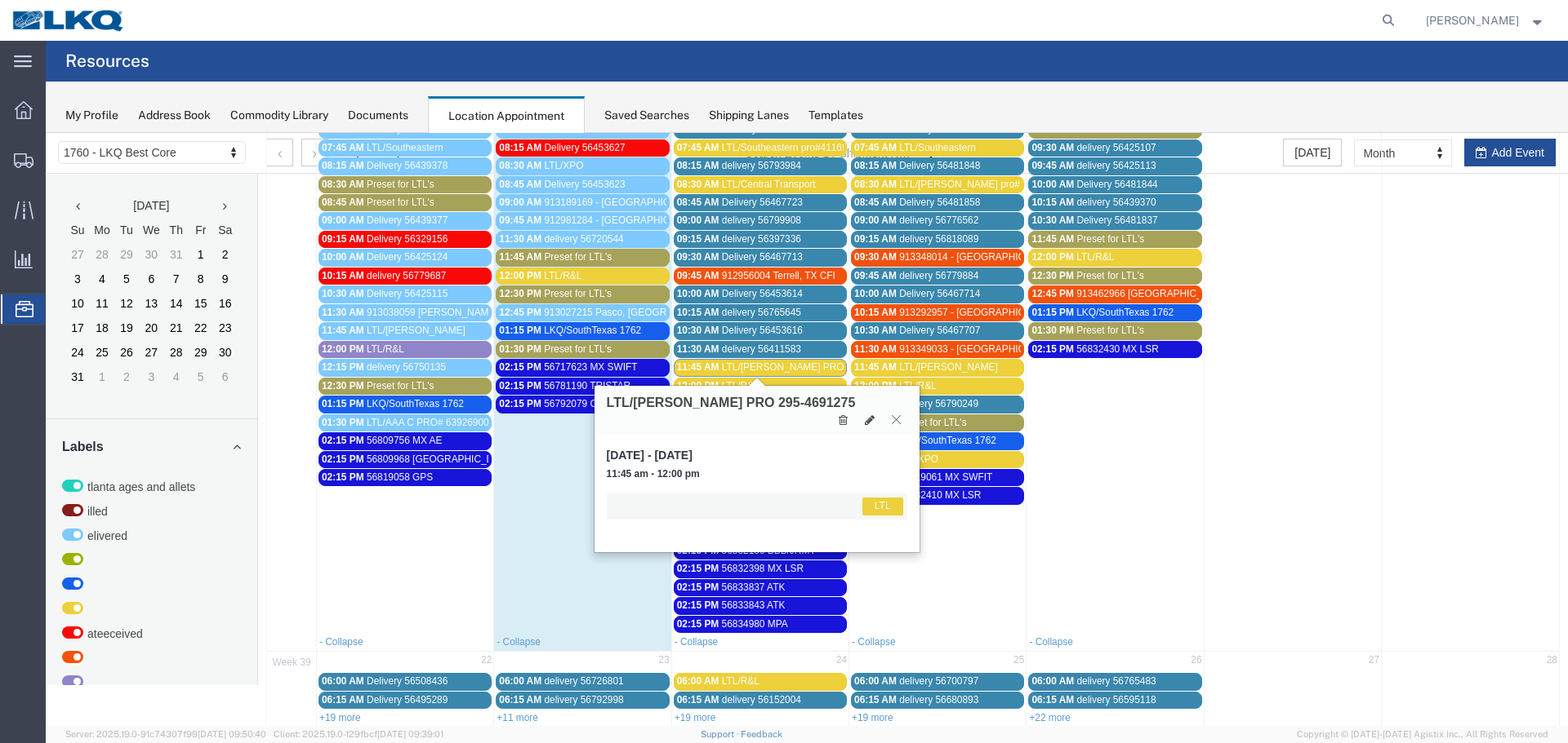
click at [892, 414] on icon at bounding box center [896, 419] width 9 height 10
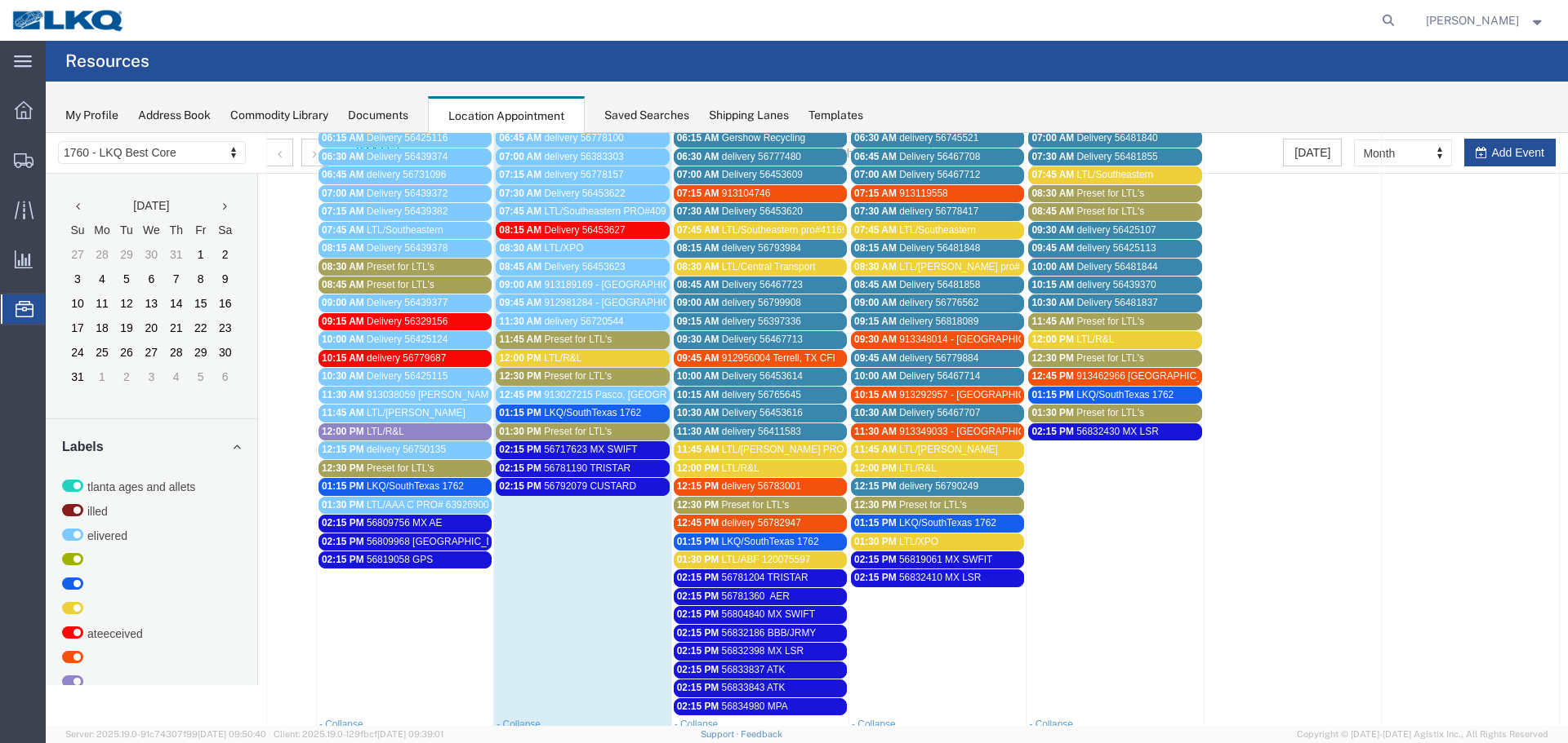
scroll to position [326, 0]
click at [924, 502] on span "Preset for LTL's" at bounding box center [933, 504] width 68 height 12
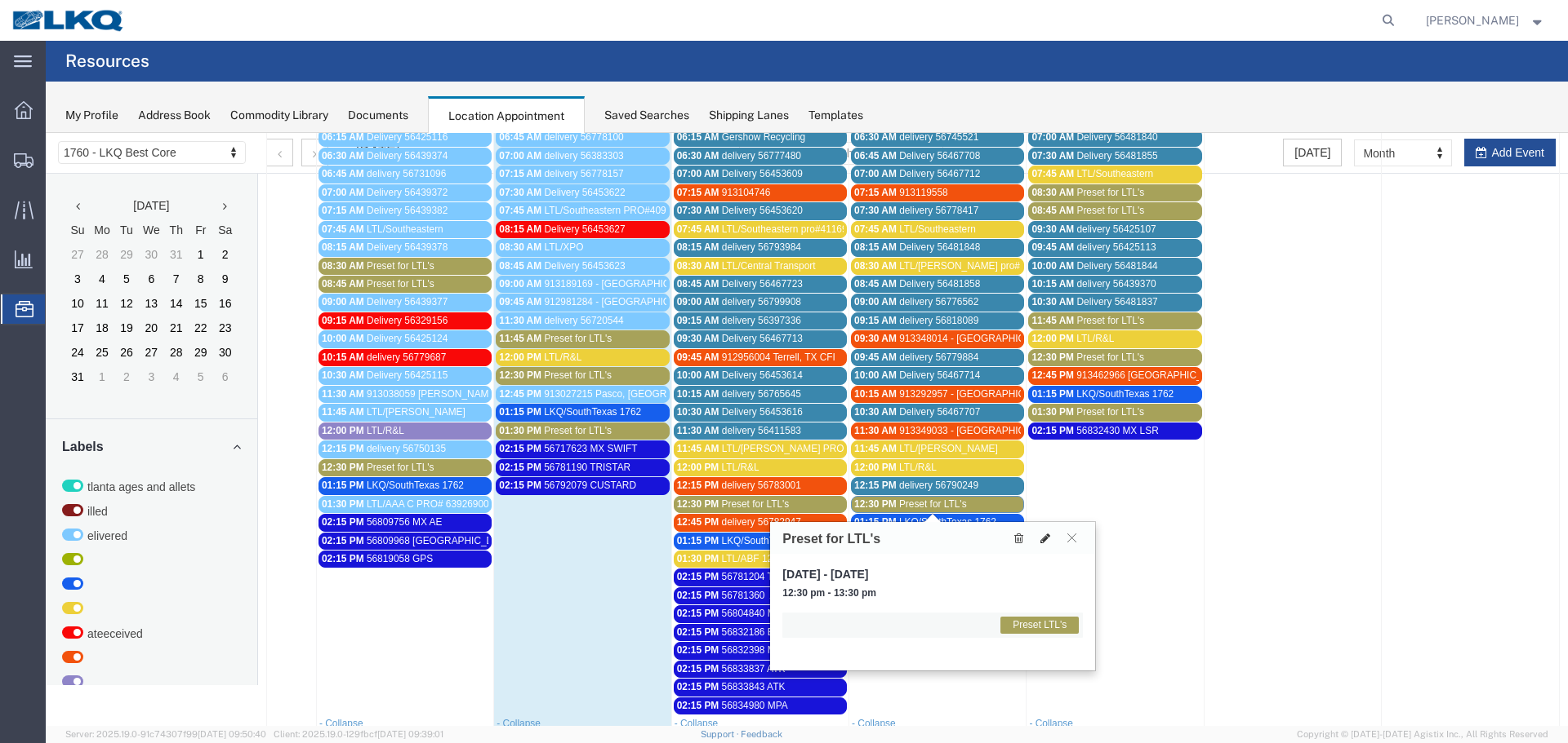
click at [1041, 536] on icon at bounding box center [1046, 539] width 10 height 12
select select "1"
select select "420"
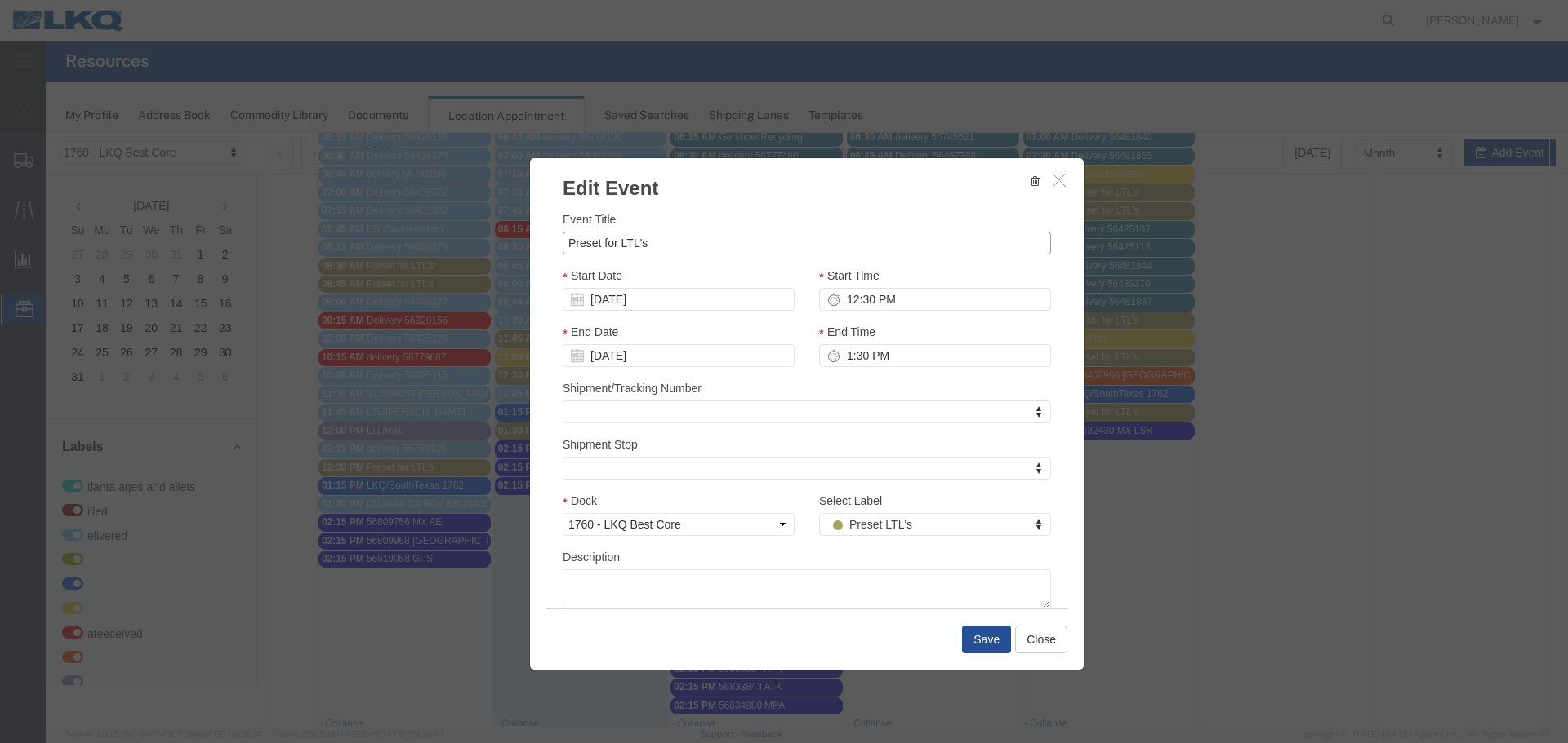
click at [617, 245] on input "Preset for LTL's" at bounding box center [807, 243] width 489 height 23
type input "E"
type input "LTL/ESTES"
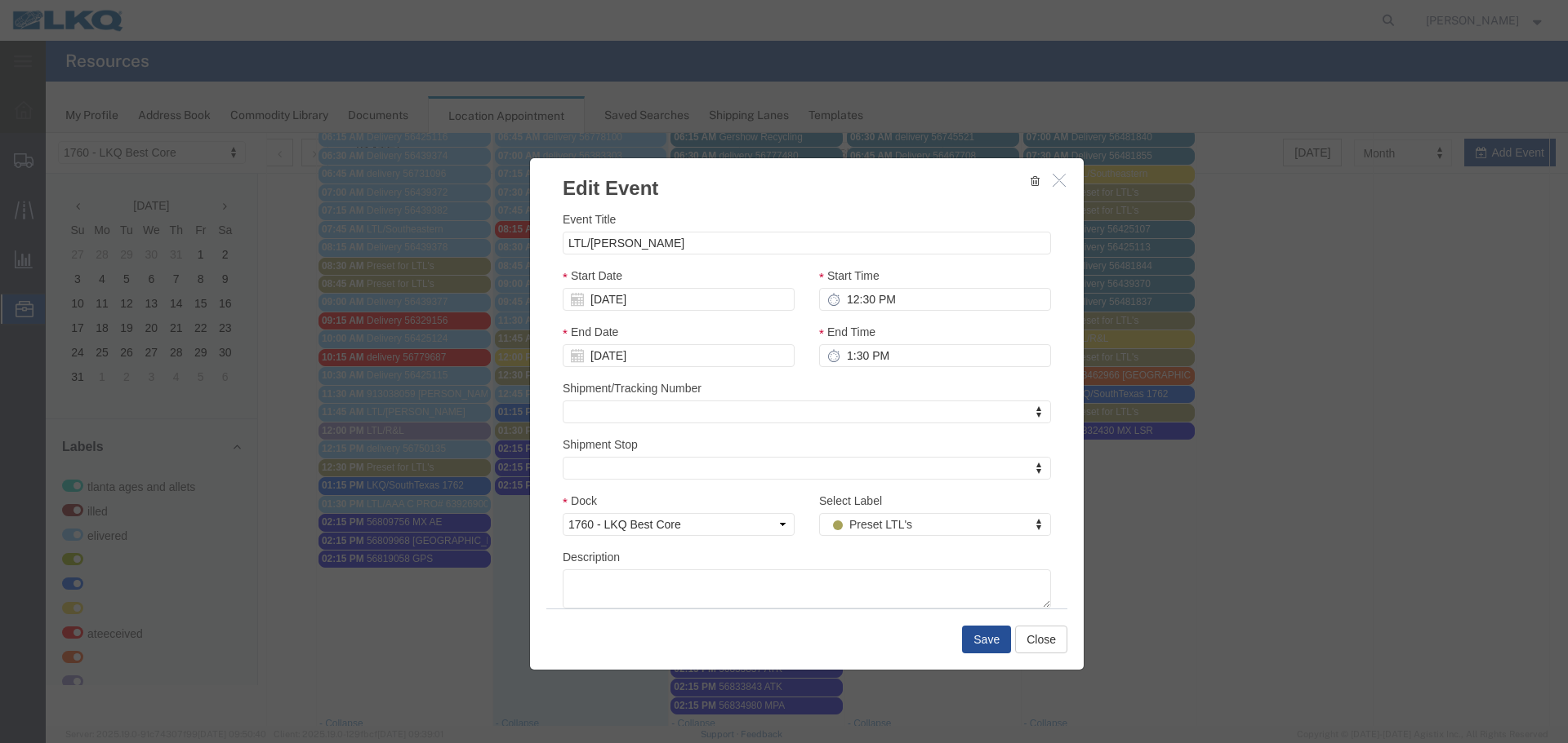
click at [728, 217] on div "Event Title LTL/ESTES" at bounding box center [807, 233] width 489 height 44
click at [857, 362] on input "1:30 PM" at bounding box center [934, 355] width 232 height 23
type input "12:45 PM"
click at [835, 399] on div "Shipment/Tracking Number Shipment/Tracking Number Shipment/Tracking Number" at bounding box center [807, 401] width 489 height 44
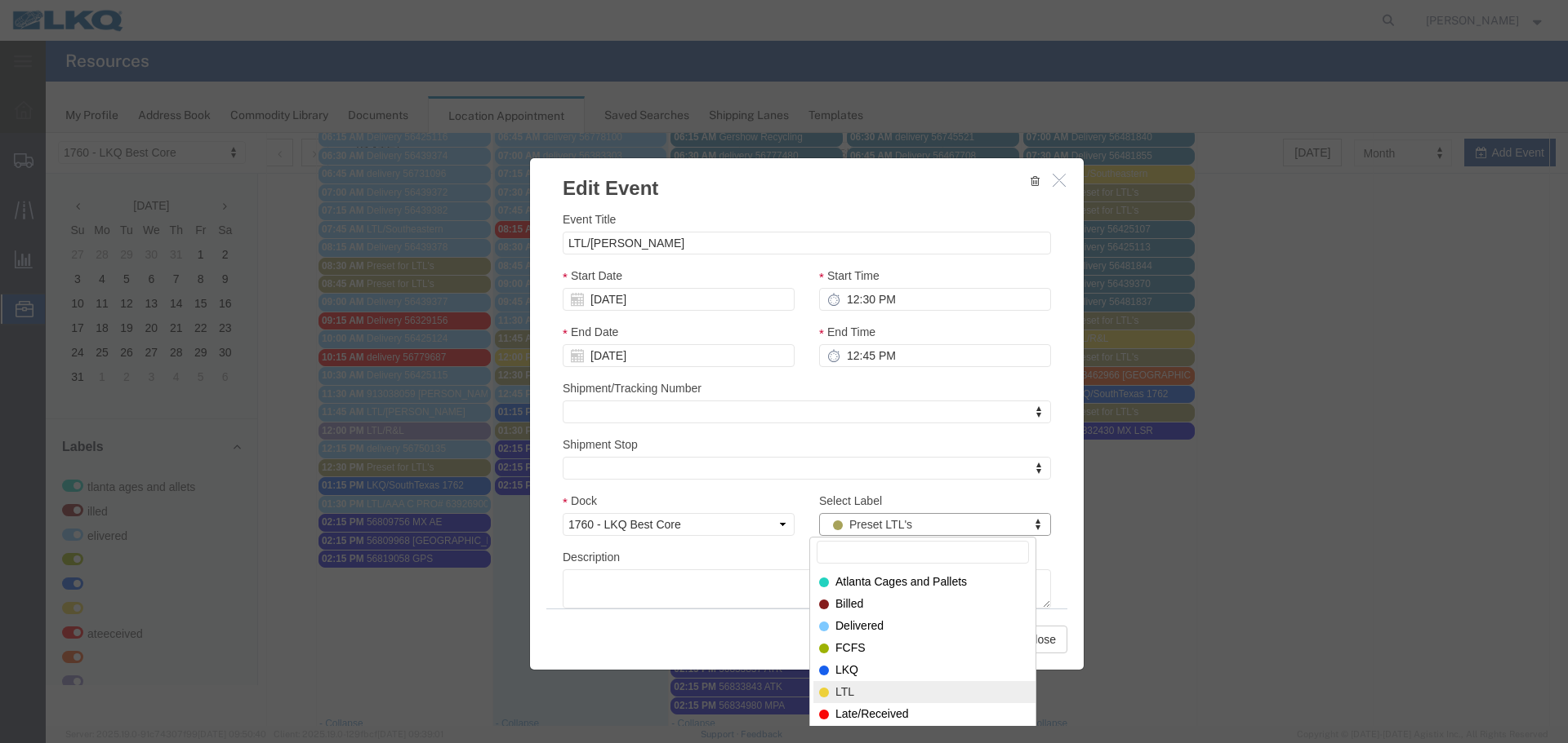
select select "25"
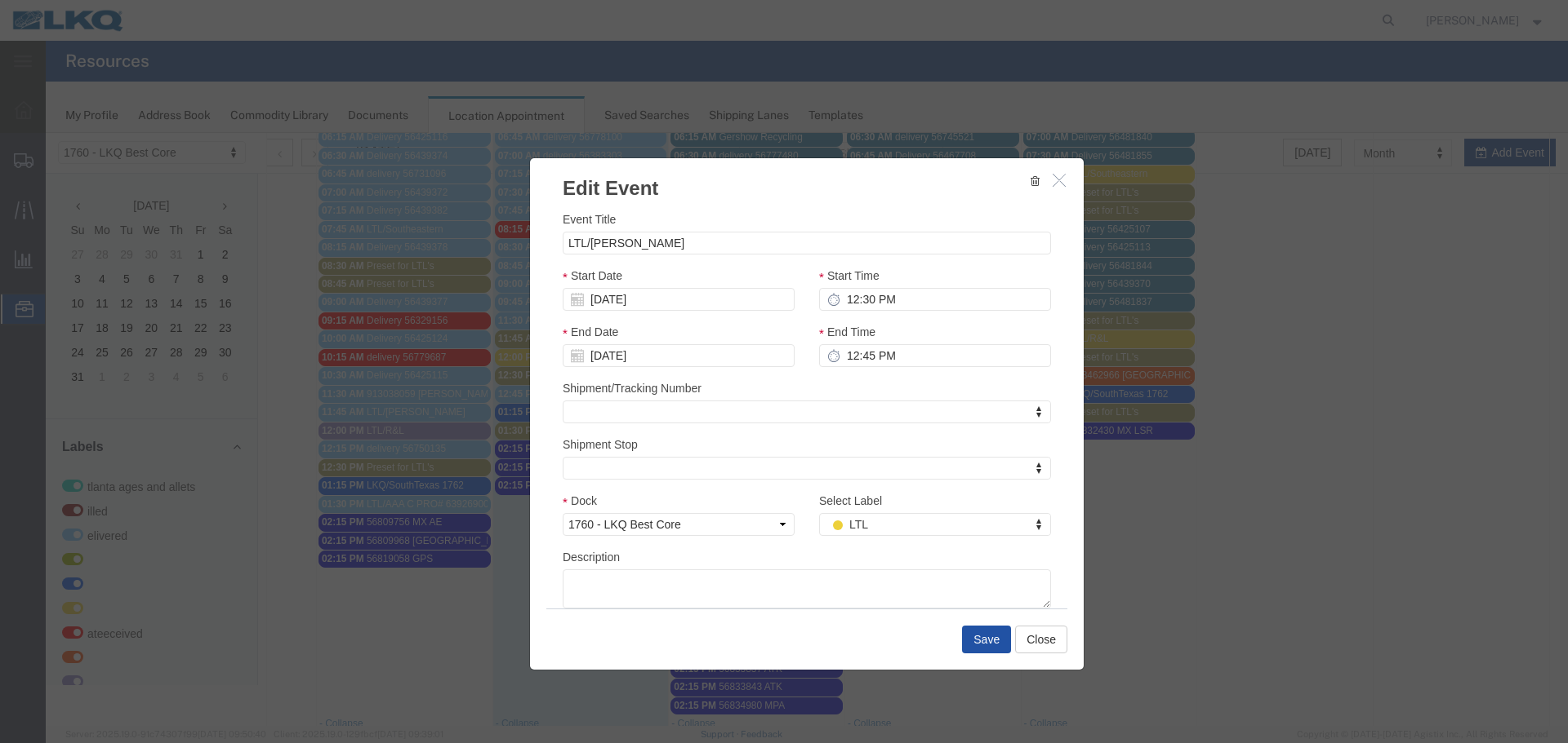
click at [976, 633] on button "Save" at bounding box center [987, 639] width 49 height 28
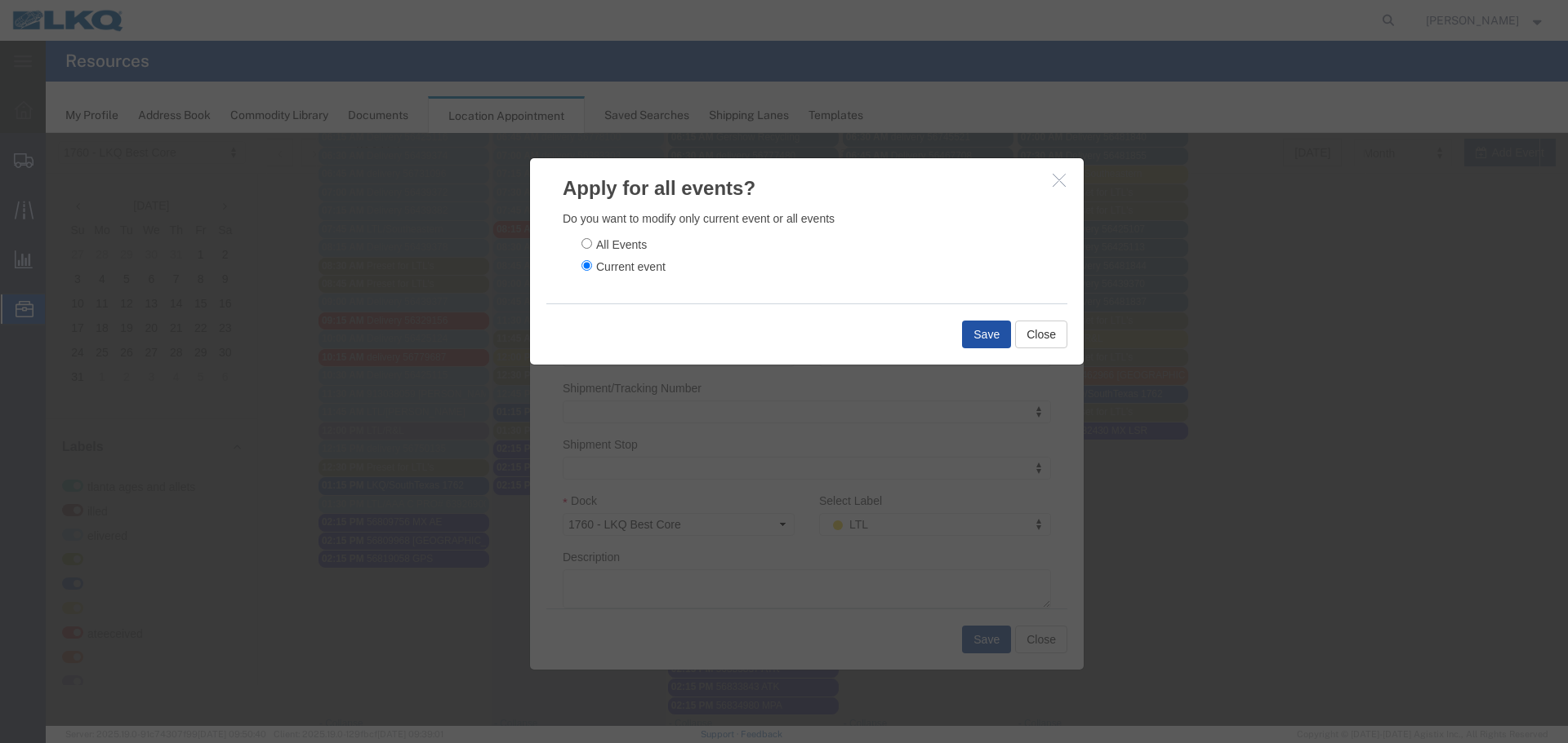
click at [978, 343] on button "Save" at bounding box center [987, 334] width 49 height 28
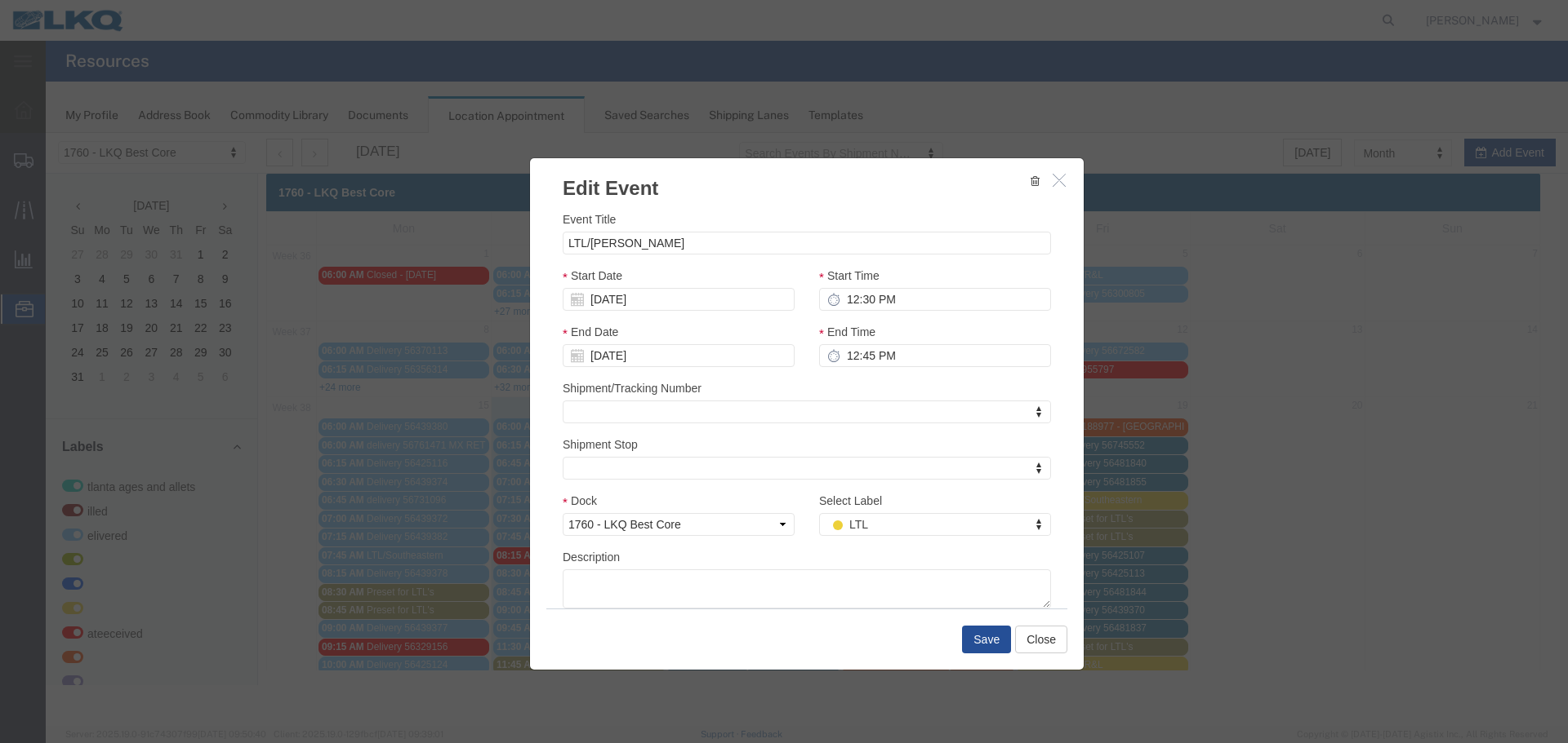
scroll to position [0, 0]
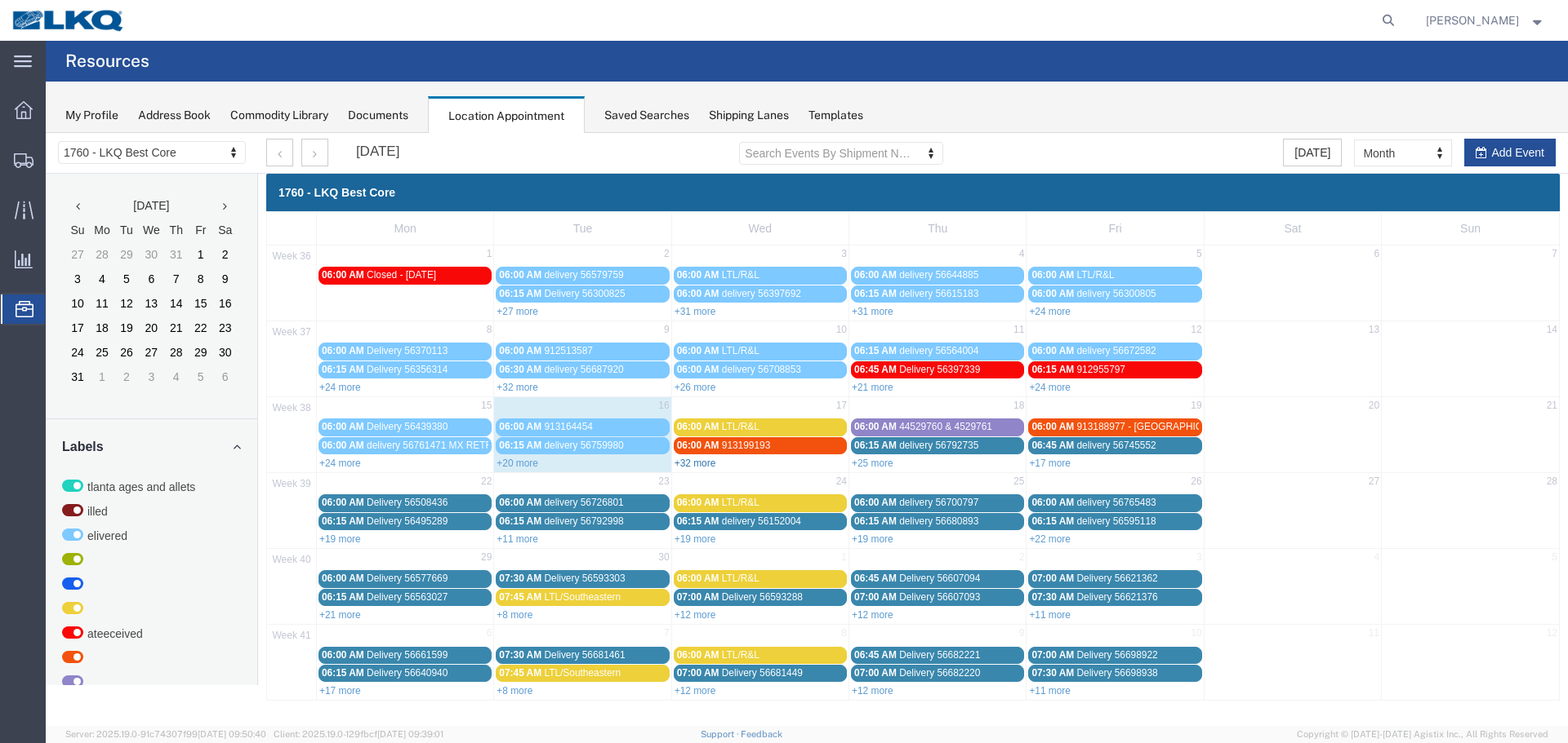
click at [701, 459] on link "+32 more" at bounding box center [695, 464] width 41 height 12
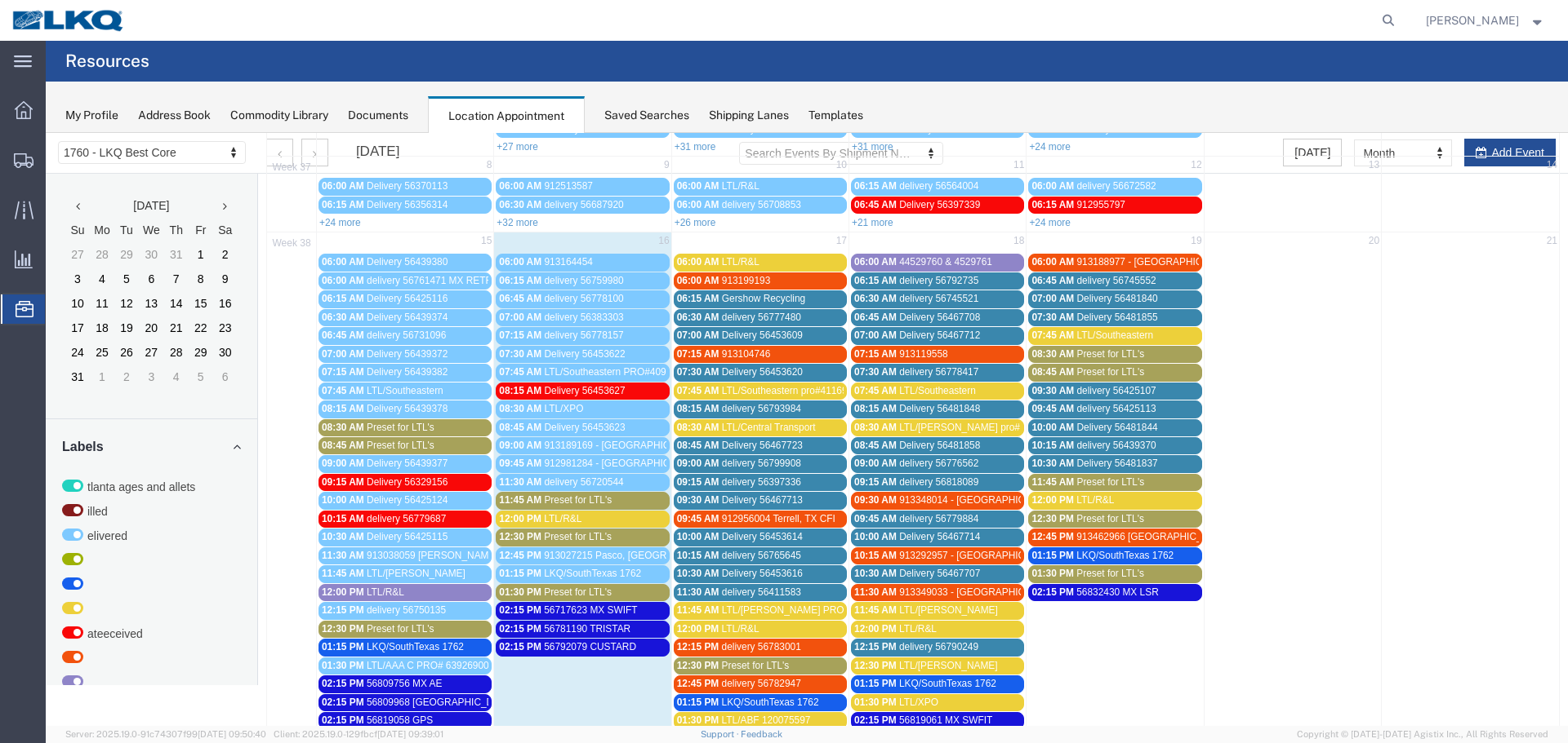
scroll to position [163, 0]
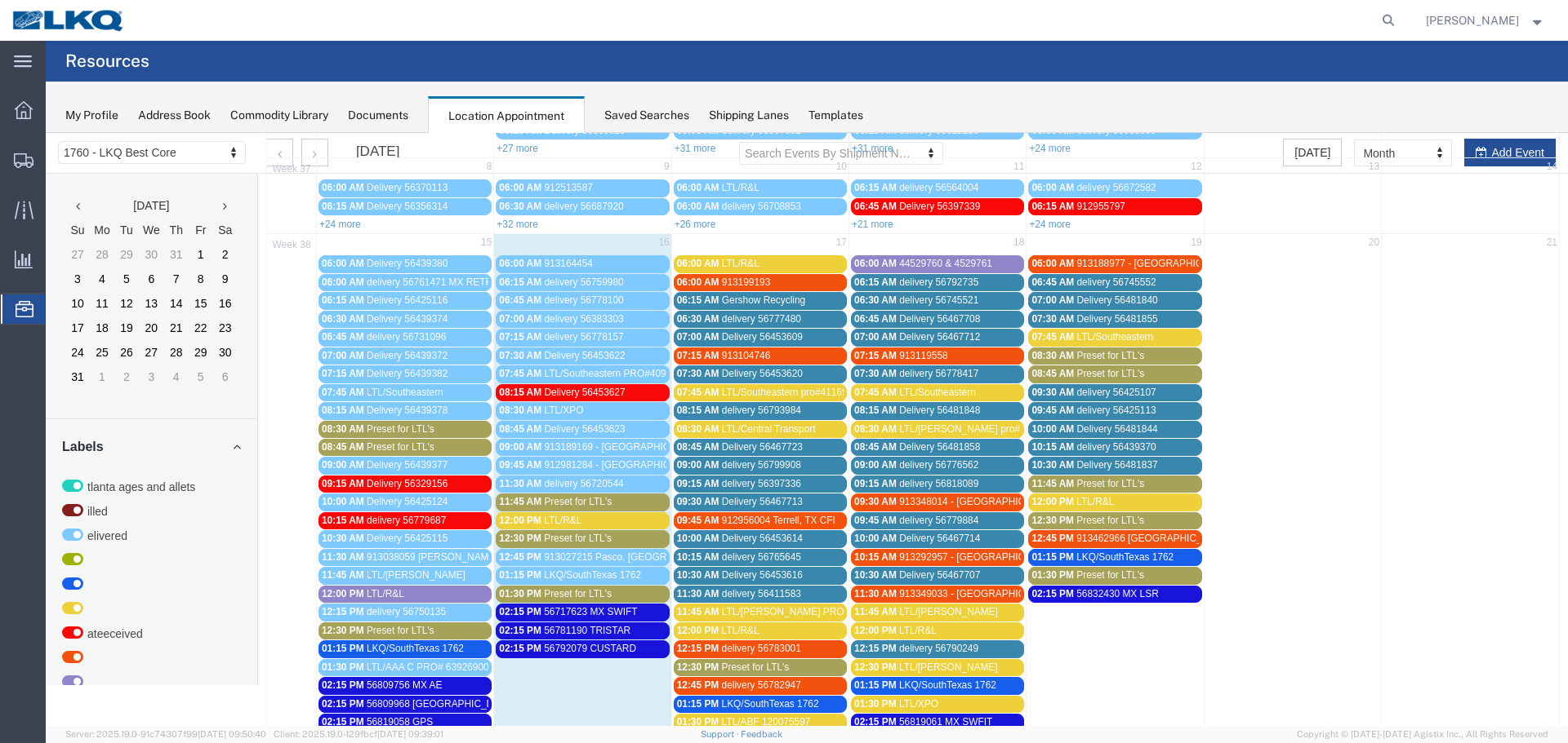
click at [1076, 483] on span "Preset for LTL's" at bounding box center [1110, 484] width 68 height 12
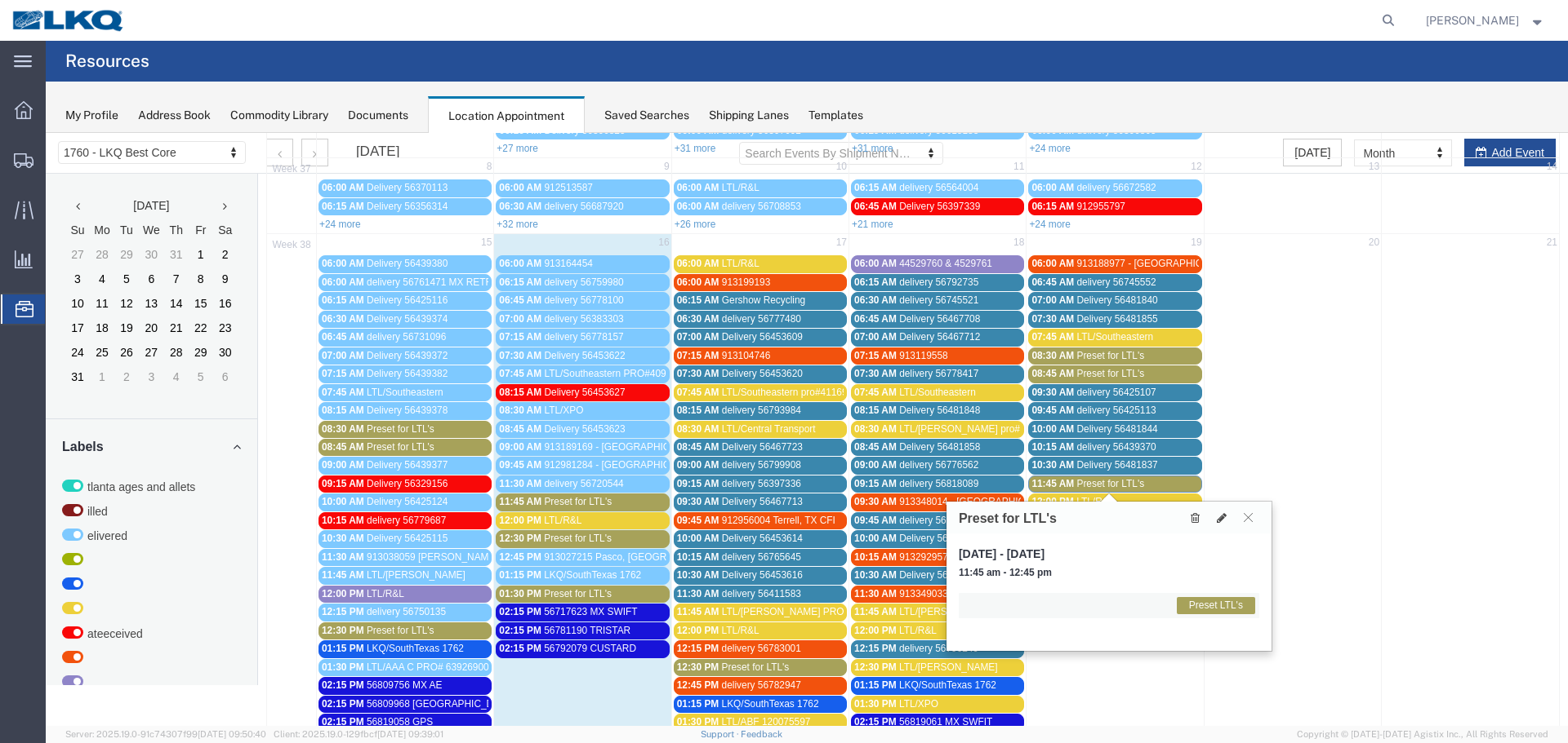
click at [1068, 478] on span "11:45 AM" at bounding box center [1052, 484] width 42 height 12
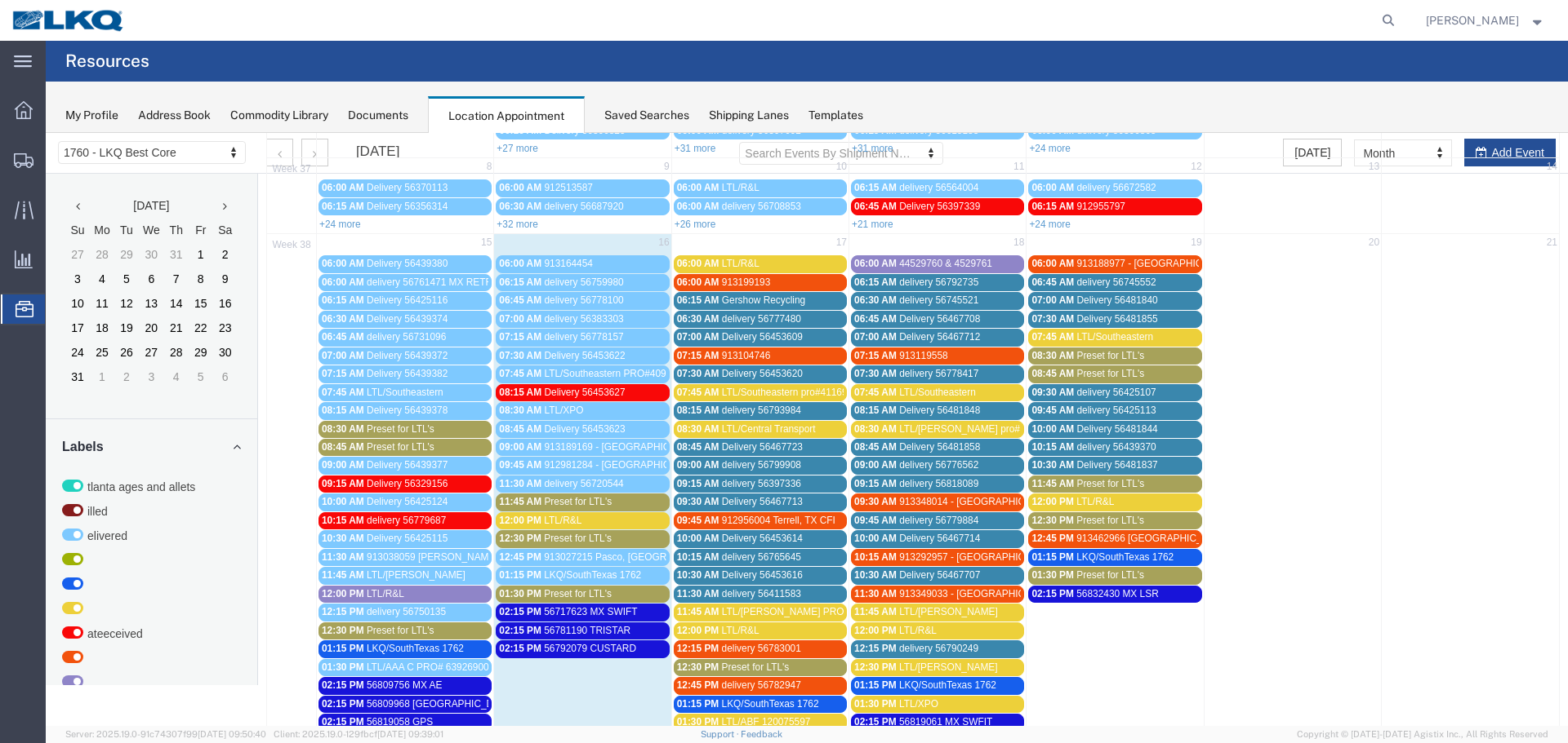
click at [1089, 482] on span "Preset for LTL's" at bounding box center [1110, 484] width 68 height 12
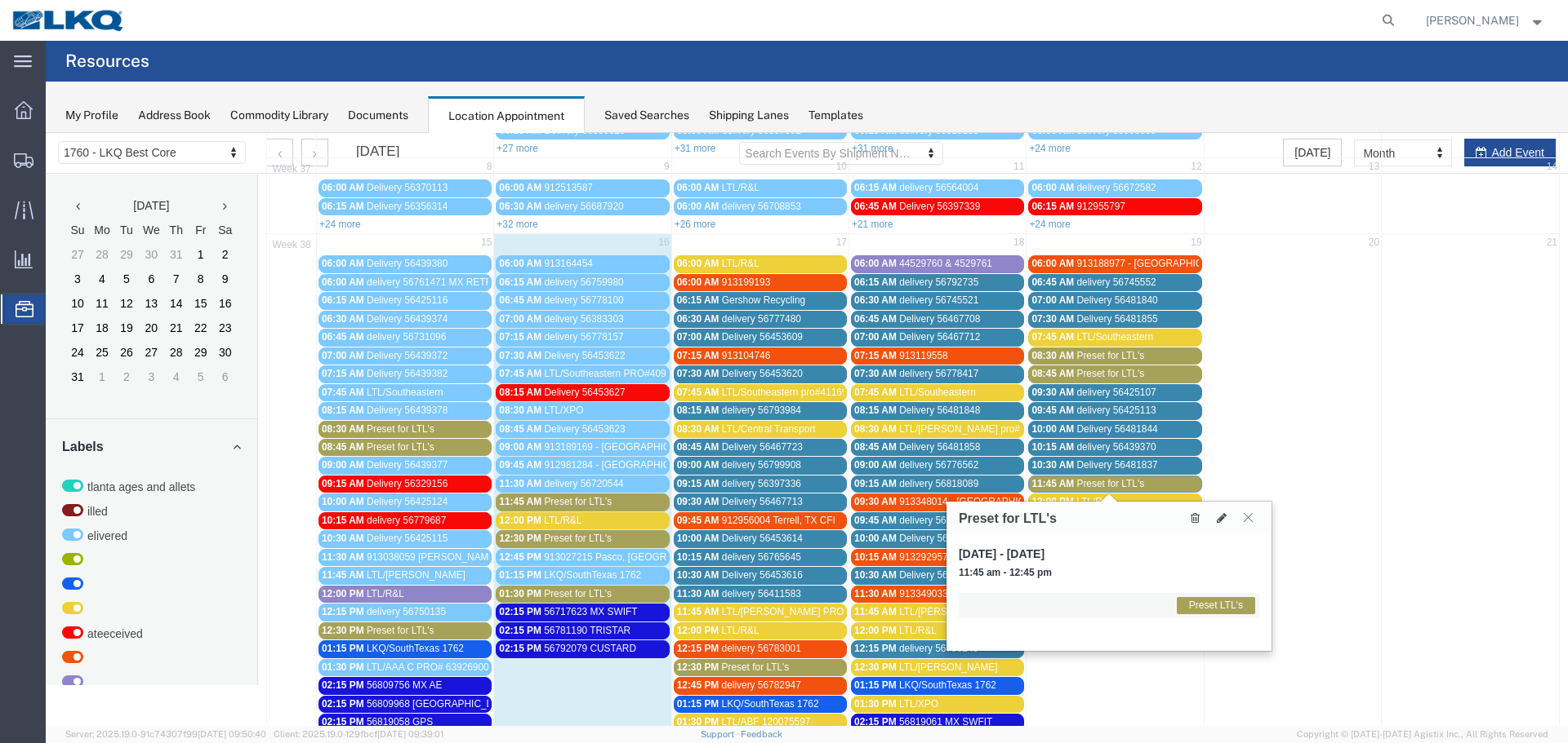
click at [1250, 517] on icon at bounding box center [1247, 518] width 9 height 10
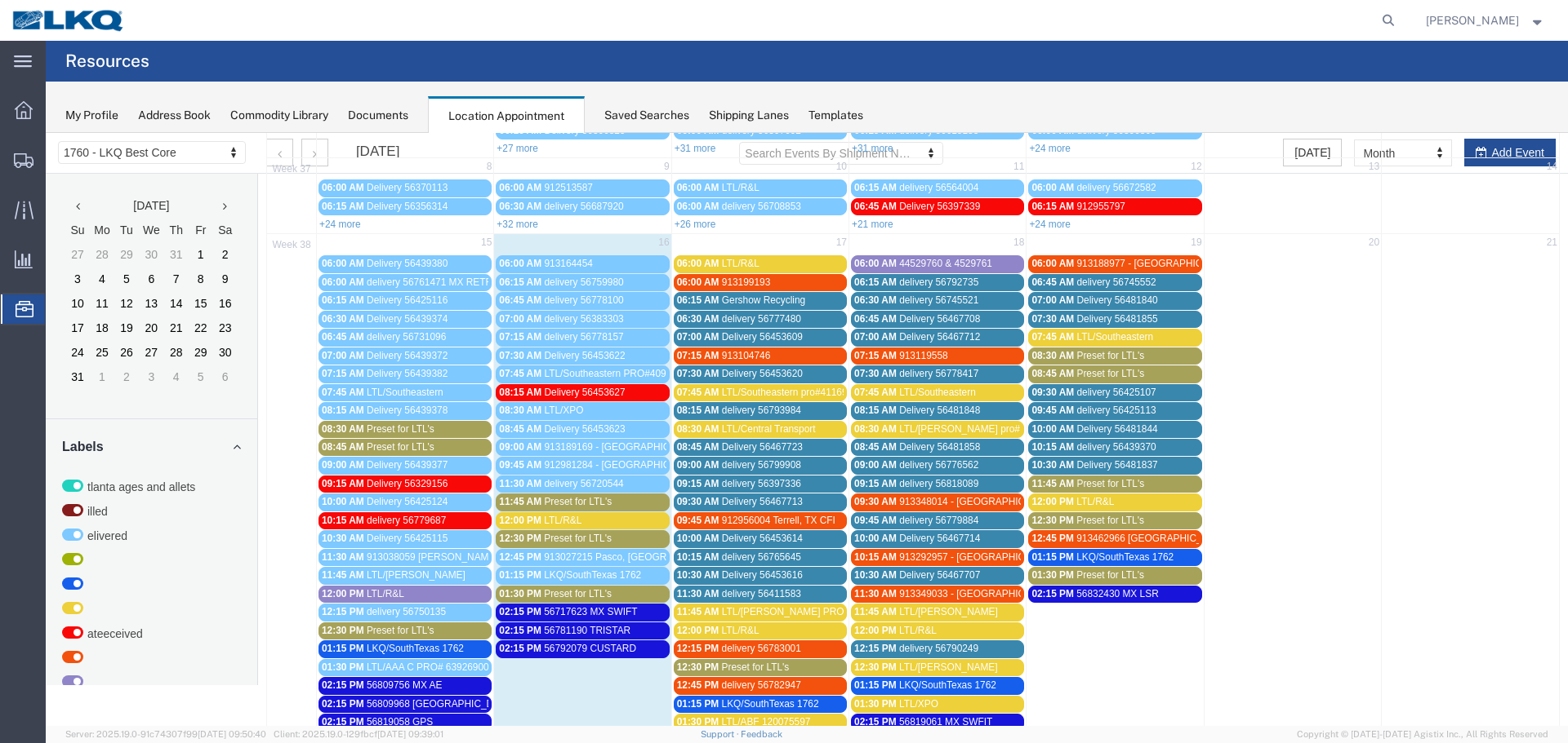
click at [1062, 371] on span "08:45 AM" at bounding box center [1052, 374] width 42 height 12
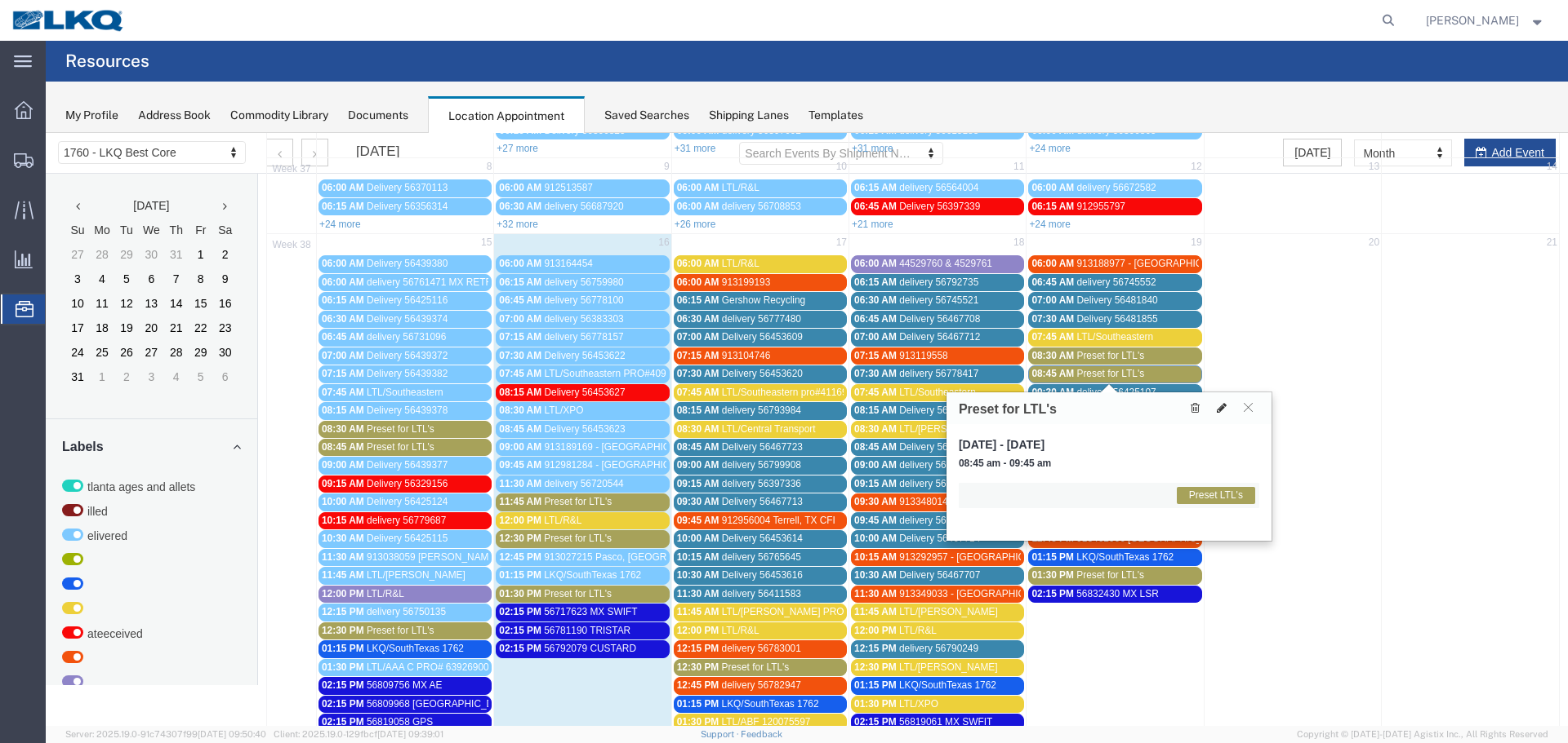
click at [1222, 415] on button at bounding box center [1221, 408] width 23 height 17
select select "1"
select select "420"
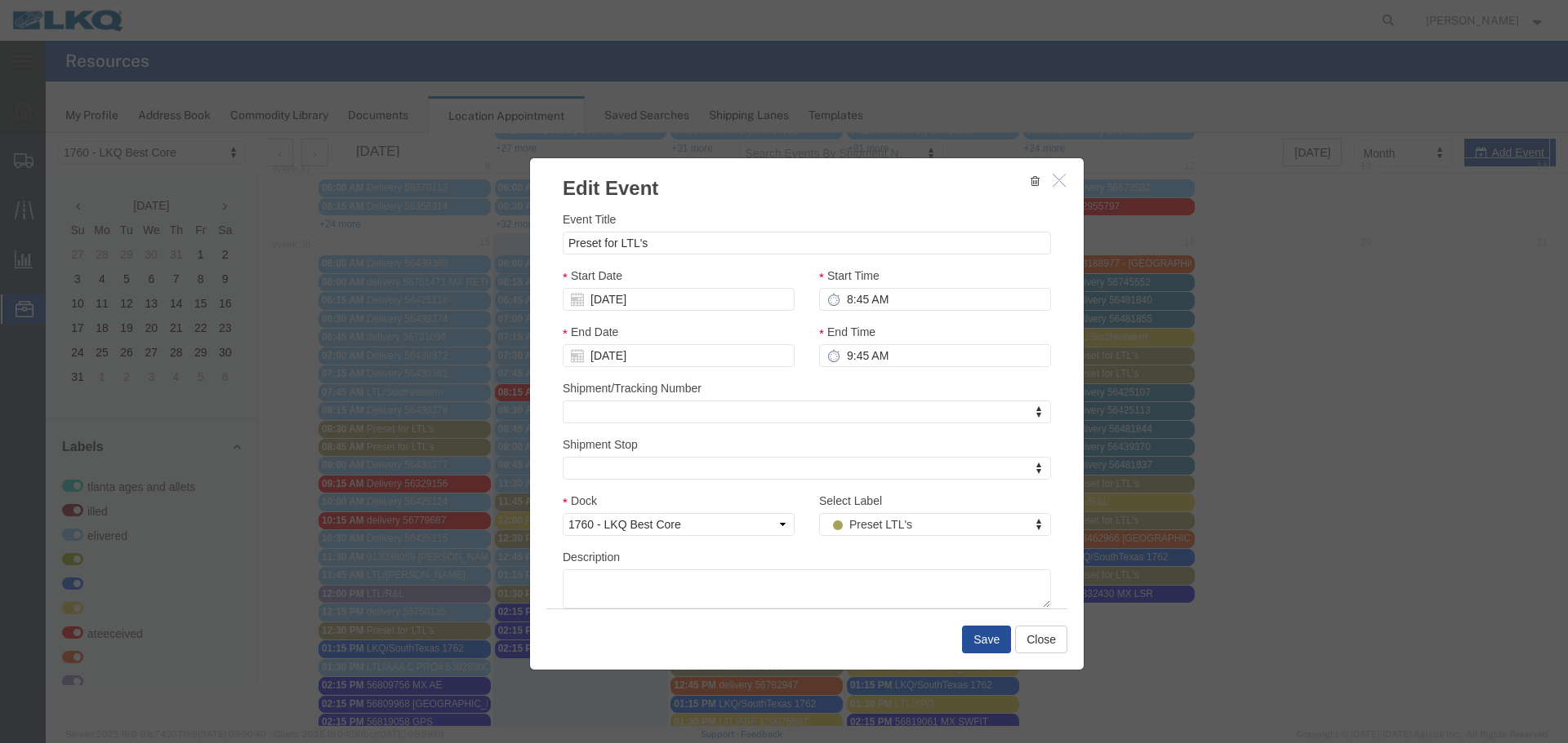
click at [1051, 189] on button "button" at bounding box center [1061, 180] width 20 height 20
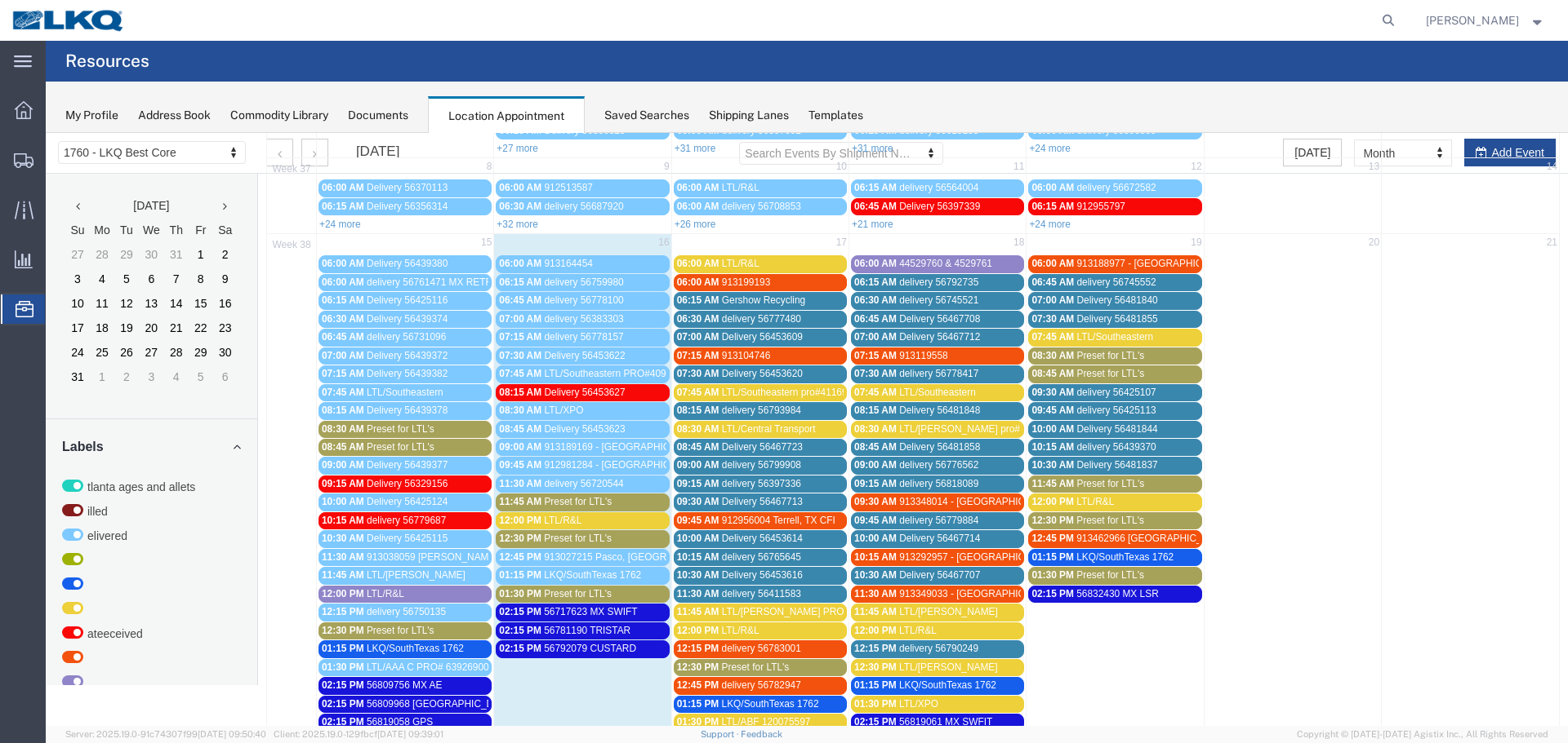
click at [1076, 352] on span "Preset for LTL's" at bounding box center [1110, 356] width 68 height 12
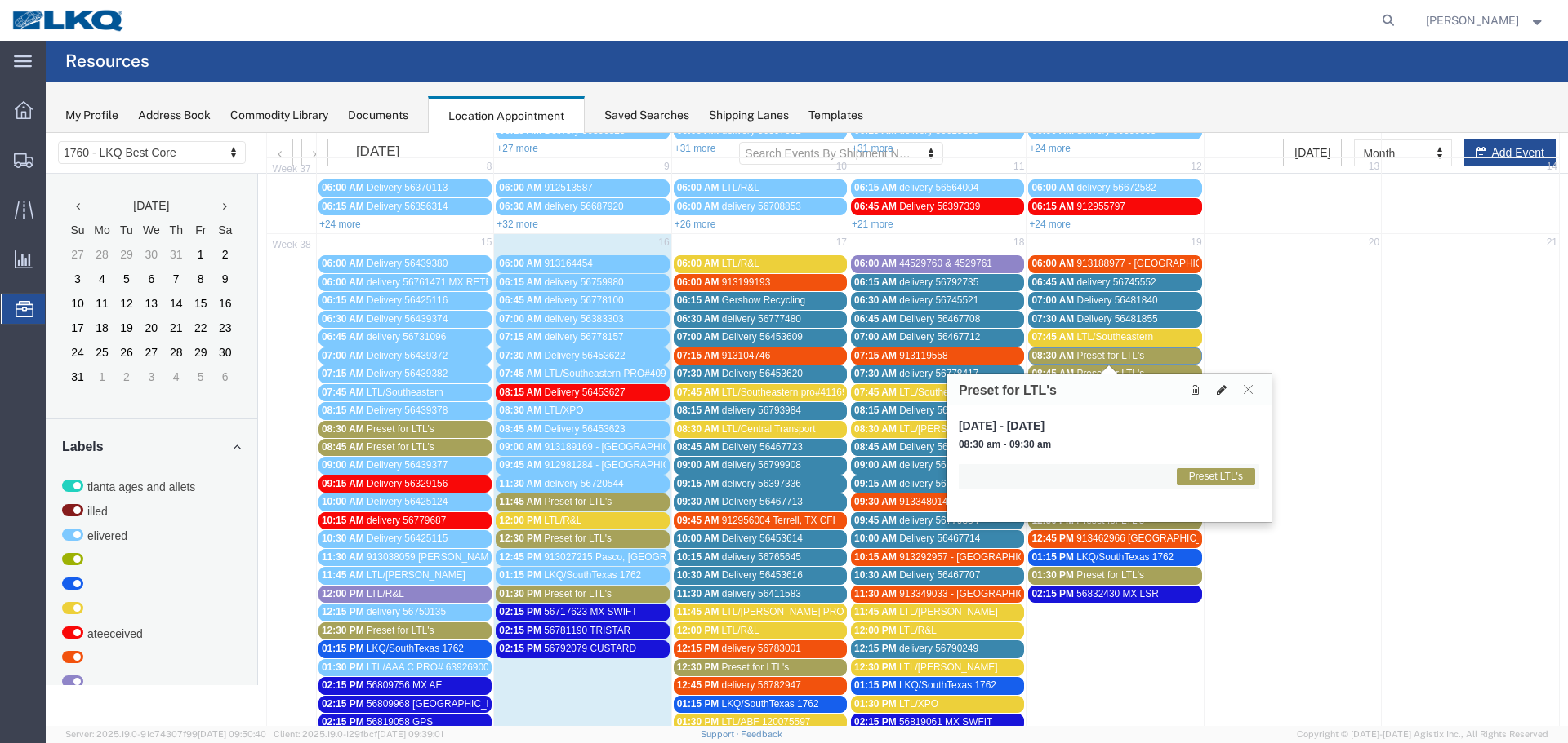
click at [1222, 393] on icon at bounding box center [1222, 390] width 10 height 12
select select "1"
select select "420"
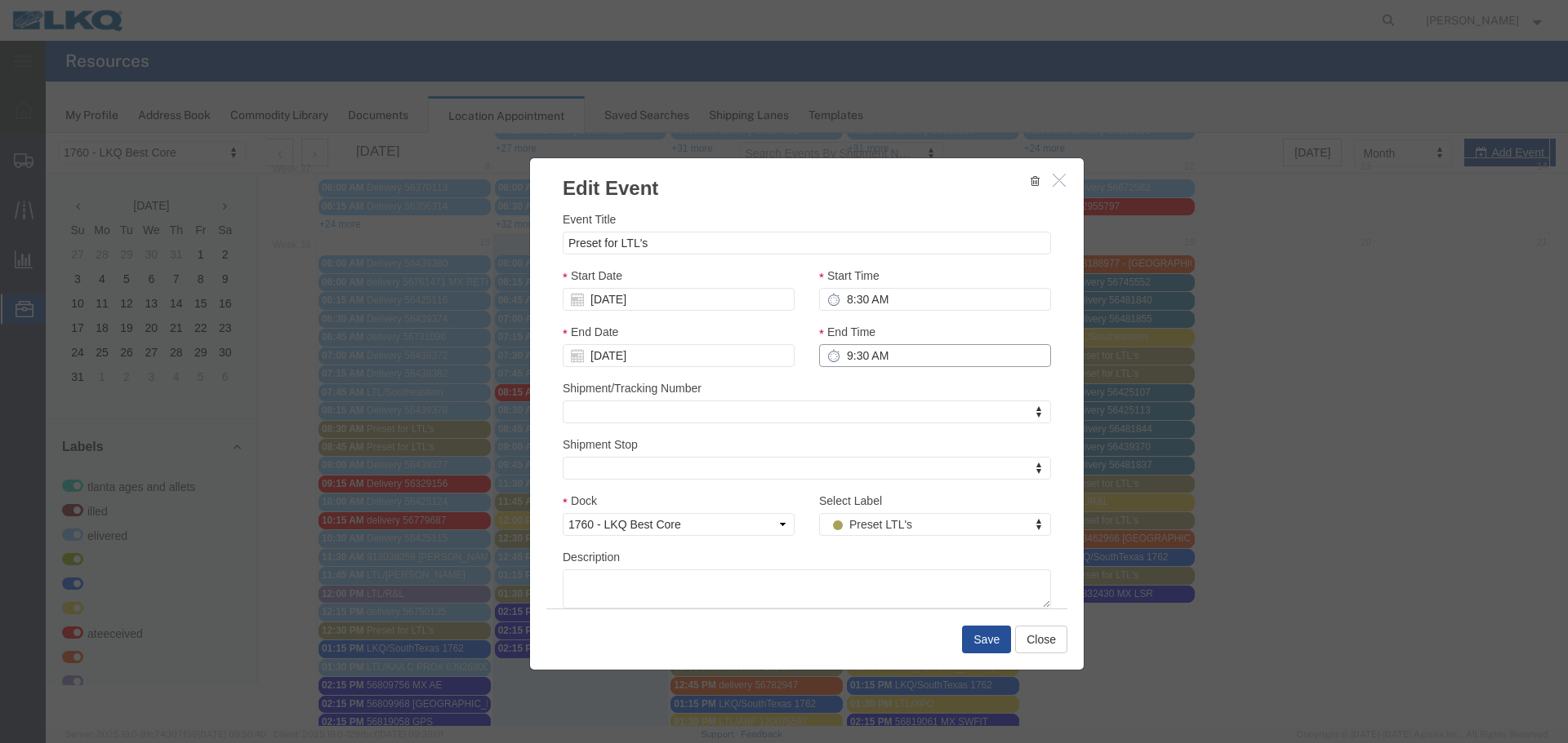
click at [860, 364] on input "9:30 AM" at bounding box center [934, 355] width 232 height 23
type input "8:45 AM"
drag, startPoint x: 658, startPoint y: 253, endPoint x: 519, endPoint y: 253, distance: 139.0
click at [519, 253] on div "Edit Event Event Title Preset for LTL's Start Date 09/19/2025 Start Time 8:30 A…" at bounding box center [806, 429] width 1522 height 593
type input "E"
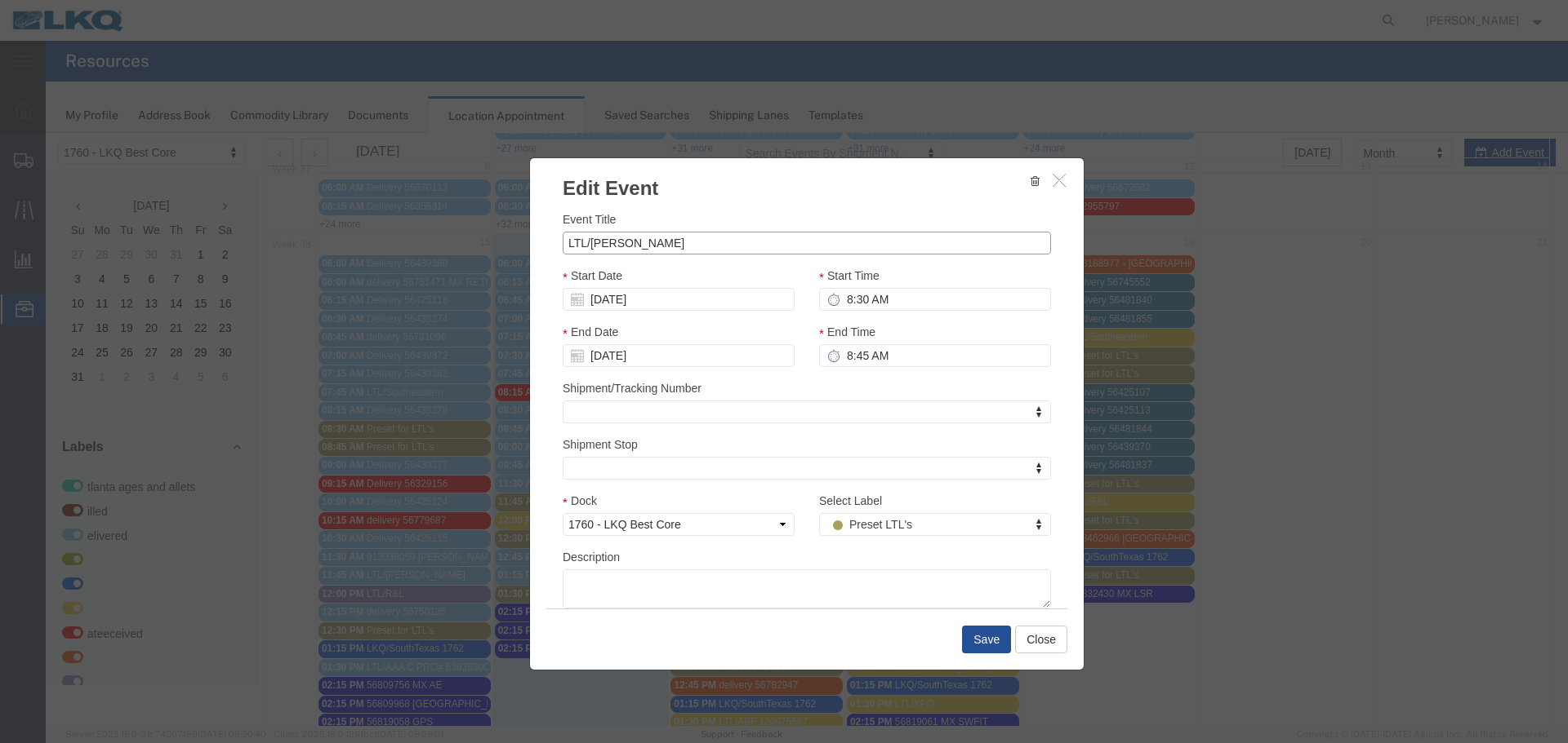
type input "LTL/ESTES"
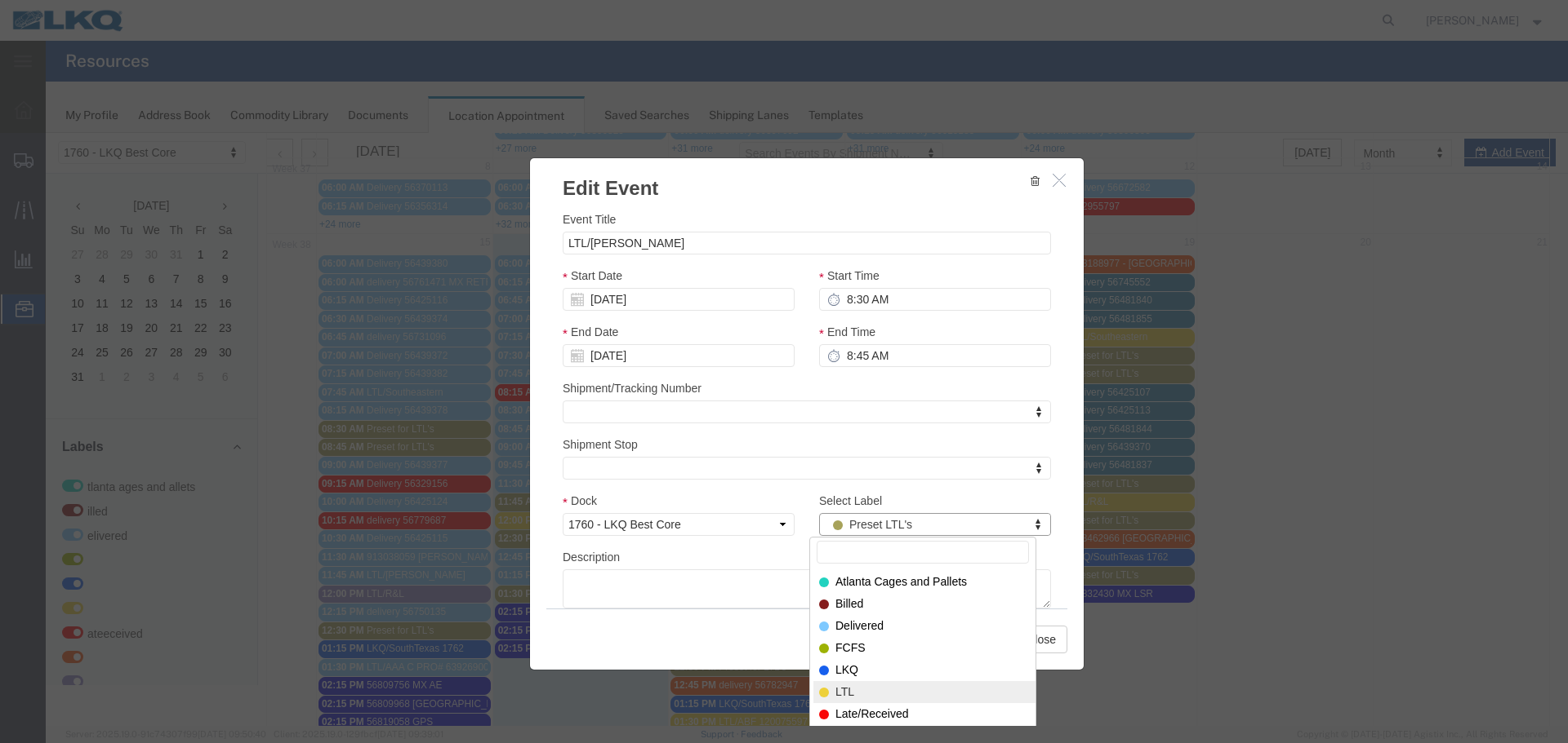
select select "25"
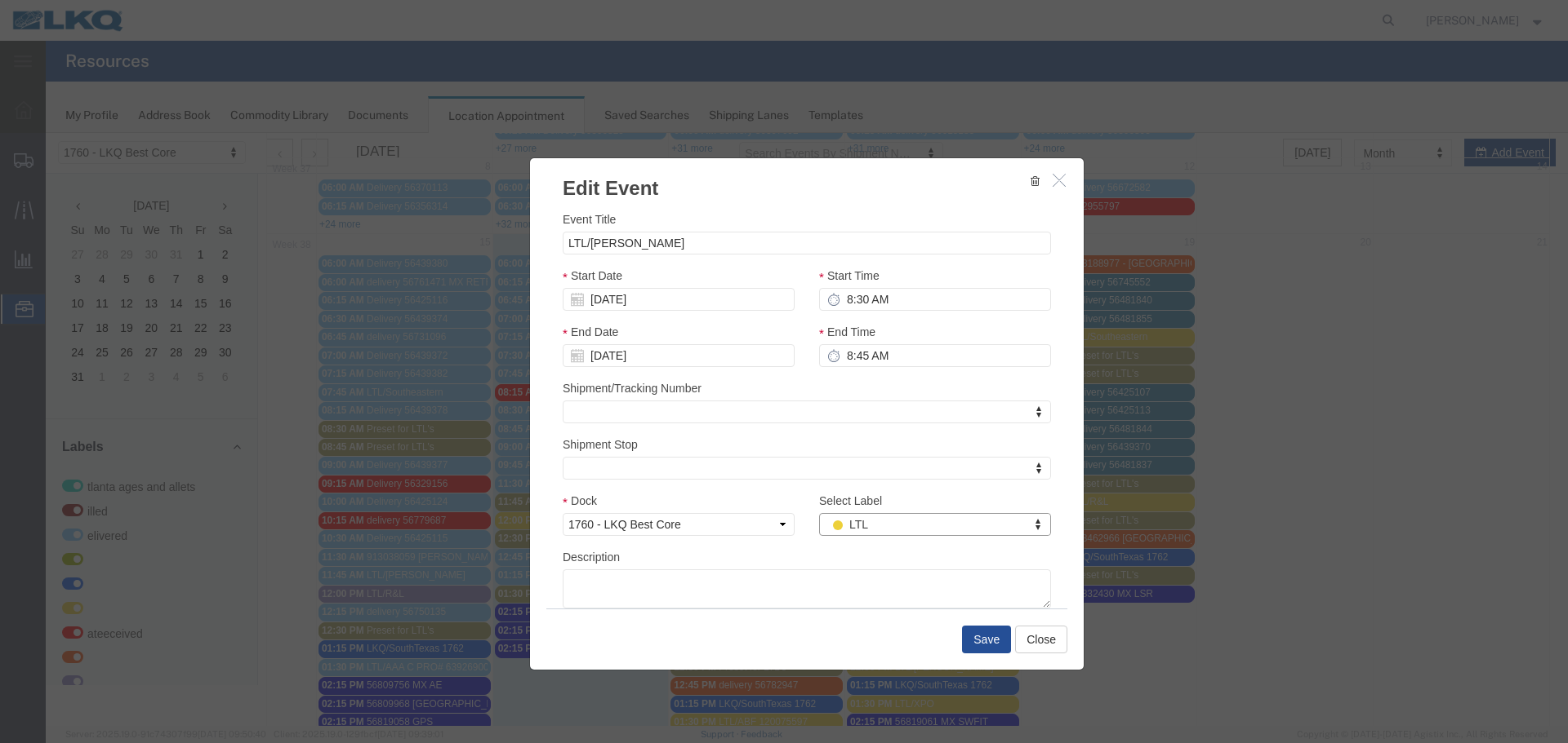
click at [748, 558] on div "Description" at bounding box center [807, 579] width 489 height 61
click at [981, 665] on div "Save Close" at bounding box center [806, 639] width 521 height 62
click at [981, 652] on button "Save" at bounding box center [987, 639] width 49 height 28
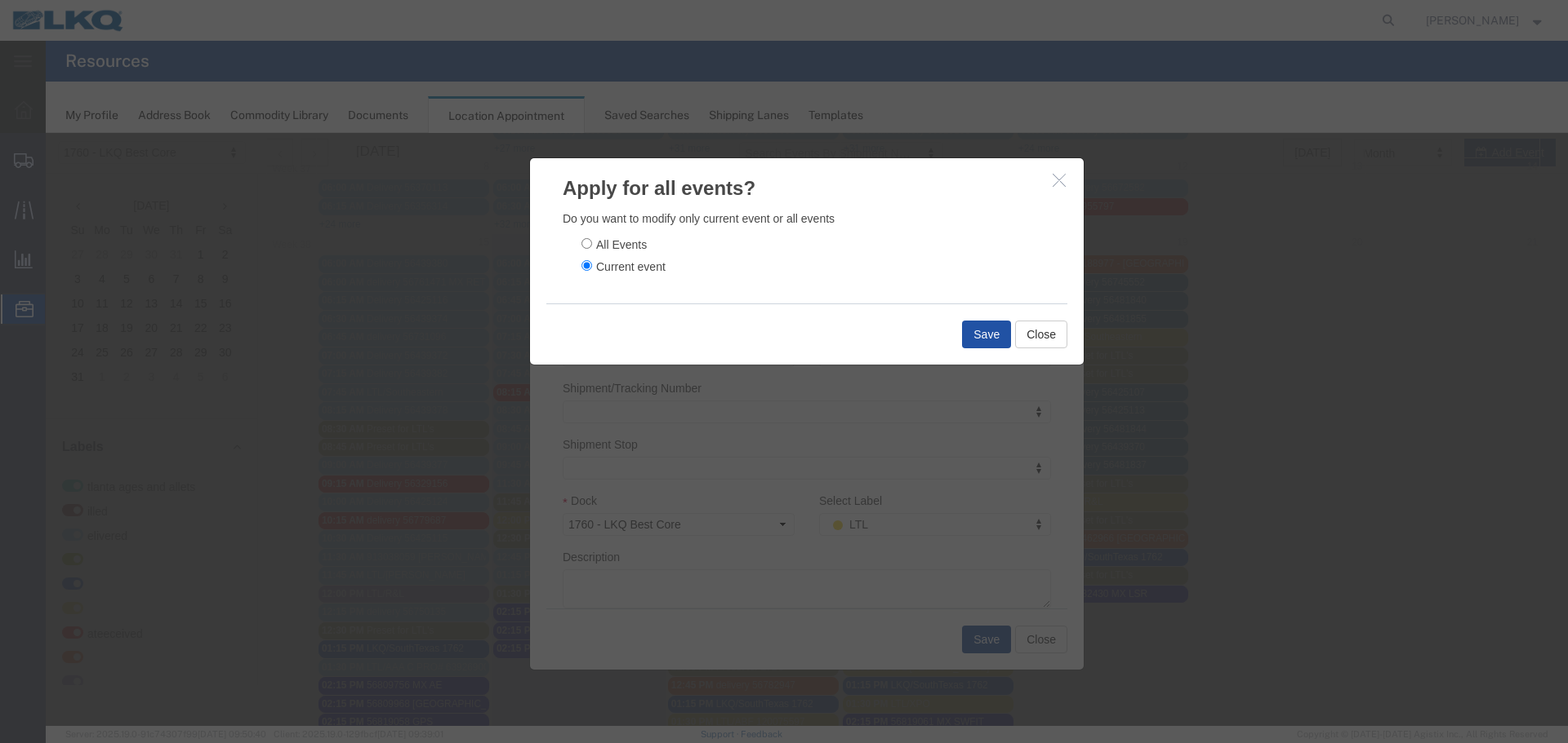
click at [981, 320] on button "Save" at bounding box center [987, 334] width 49 height 28
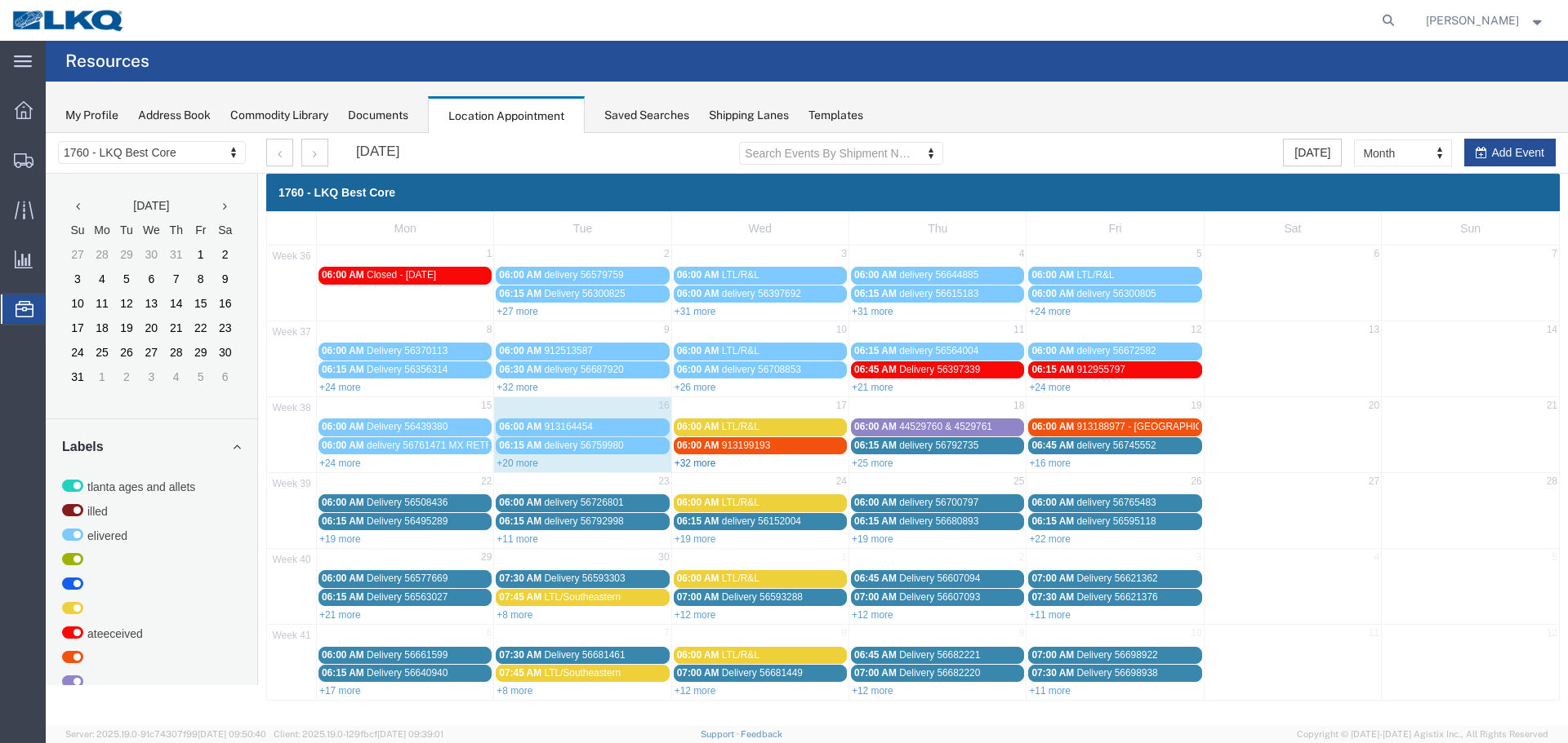
click at [702, 459] on link "+32 more" at bounding box center [695, 464] width 41 height 12
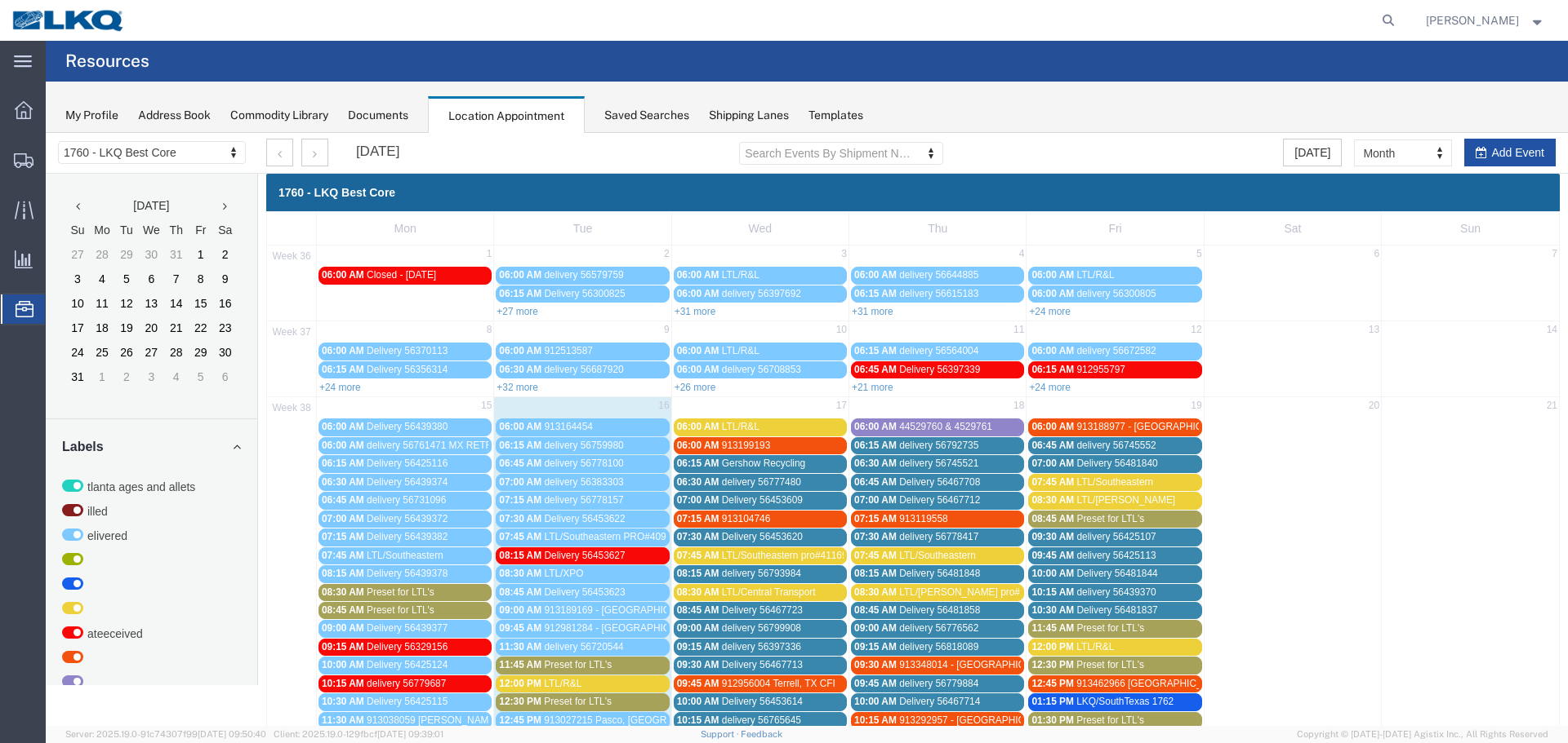
click at [1505, 153] on button "Add Event" at bounding box center [1510, 152] width 91 height 28
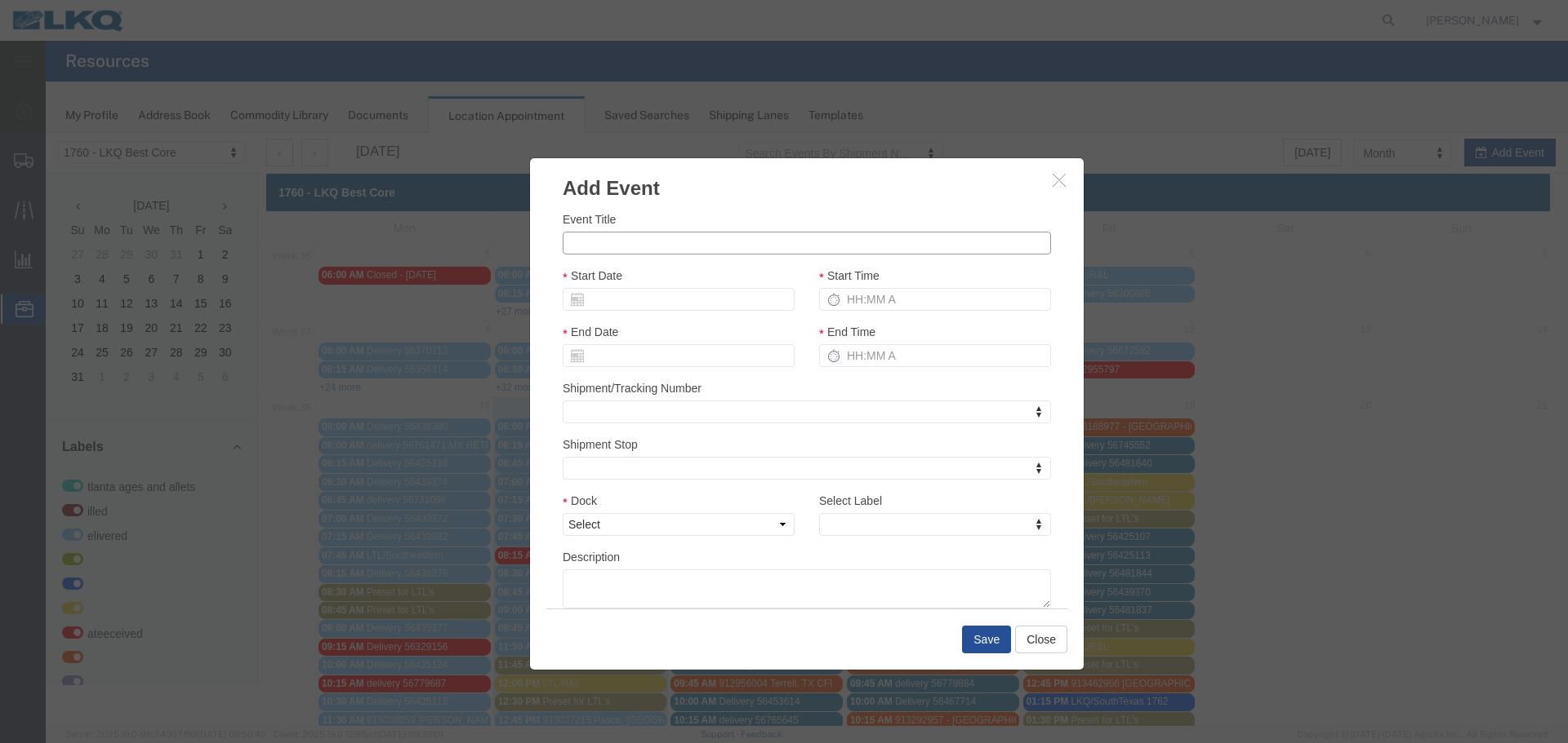
click at [651, 233] on input "Event Title" at bounding box center [807, 243] width 489 height 23
type input "56837398 BISHOP"
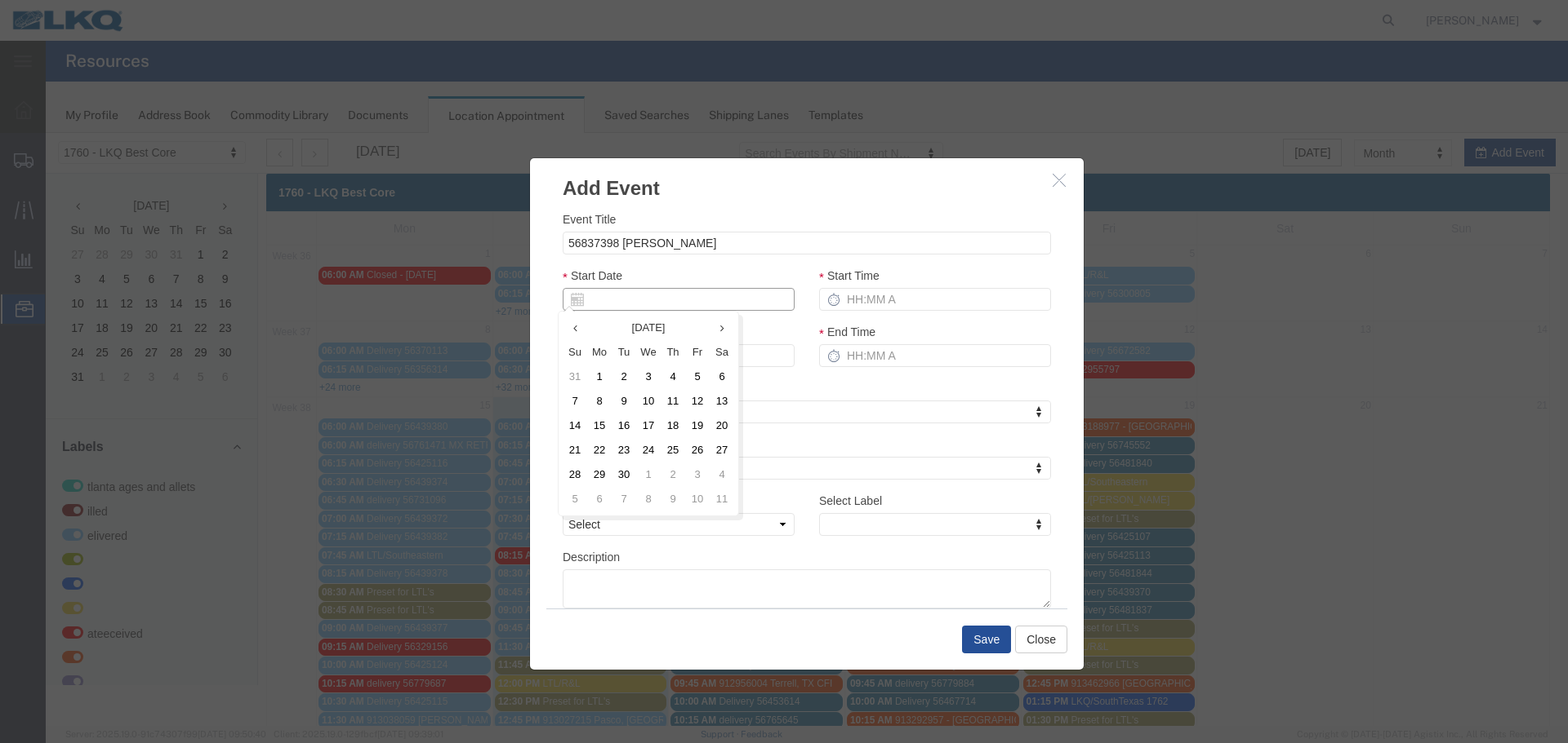
click at [606, 307] on input "Start Date" at bounding box center [679, 299] width 232 height 23
click at [597, 293] on input "Start Date" at bounding box center [679, 299] width 232 height 23
type input "9"
type input "09/16/2025"
type input "9/17/2"
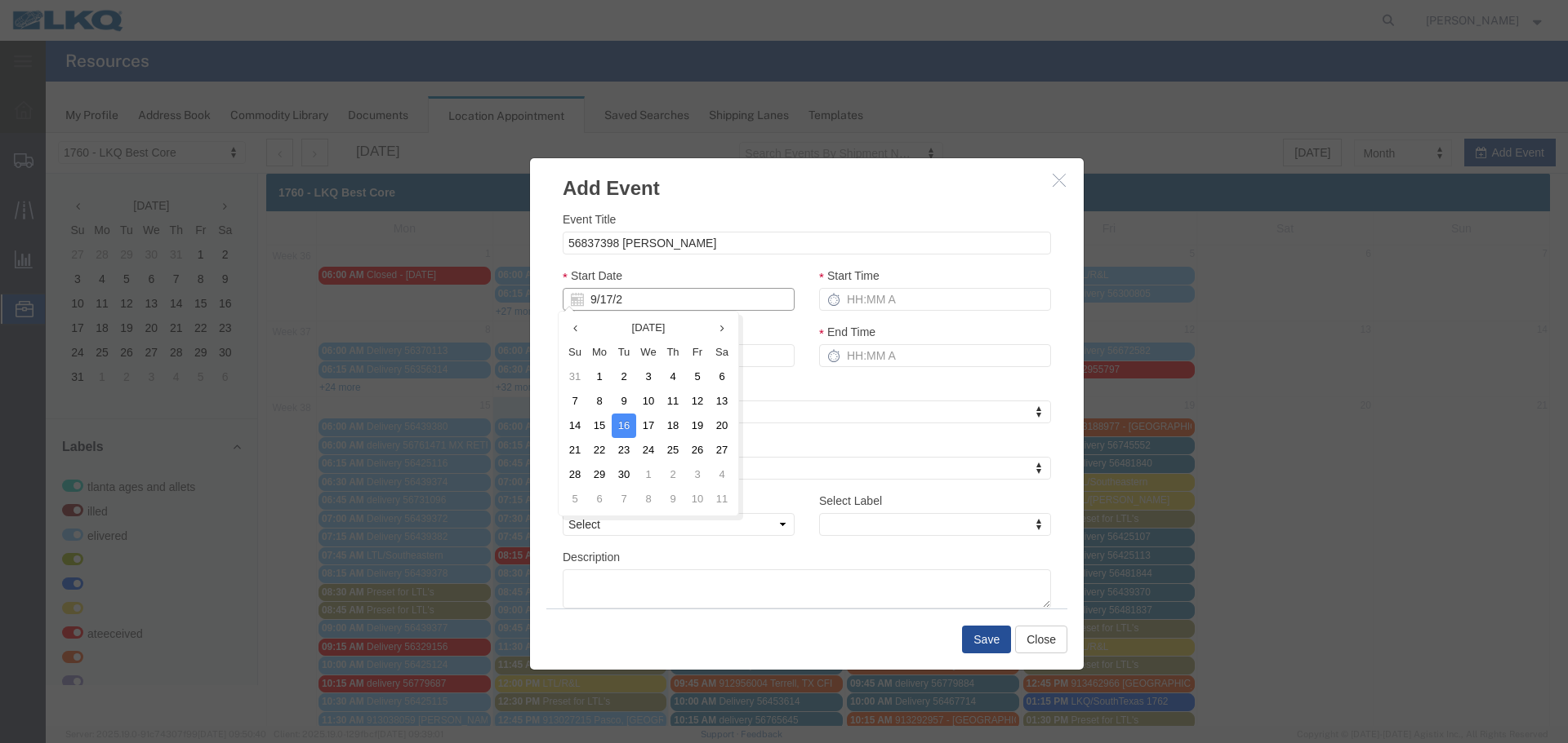
type input "09/17/2"
type input "9/17/28"
type input "09/17/28"
click at [684, 267] on div "Start Date 09/17/28" at bounding box center [679, 288] width 232 height 44
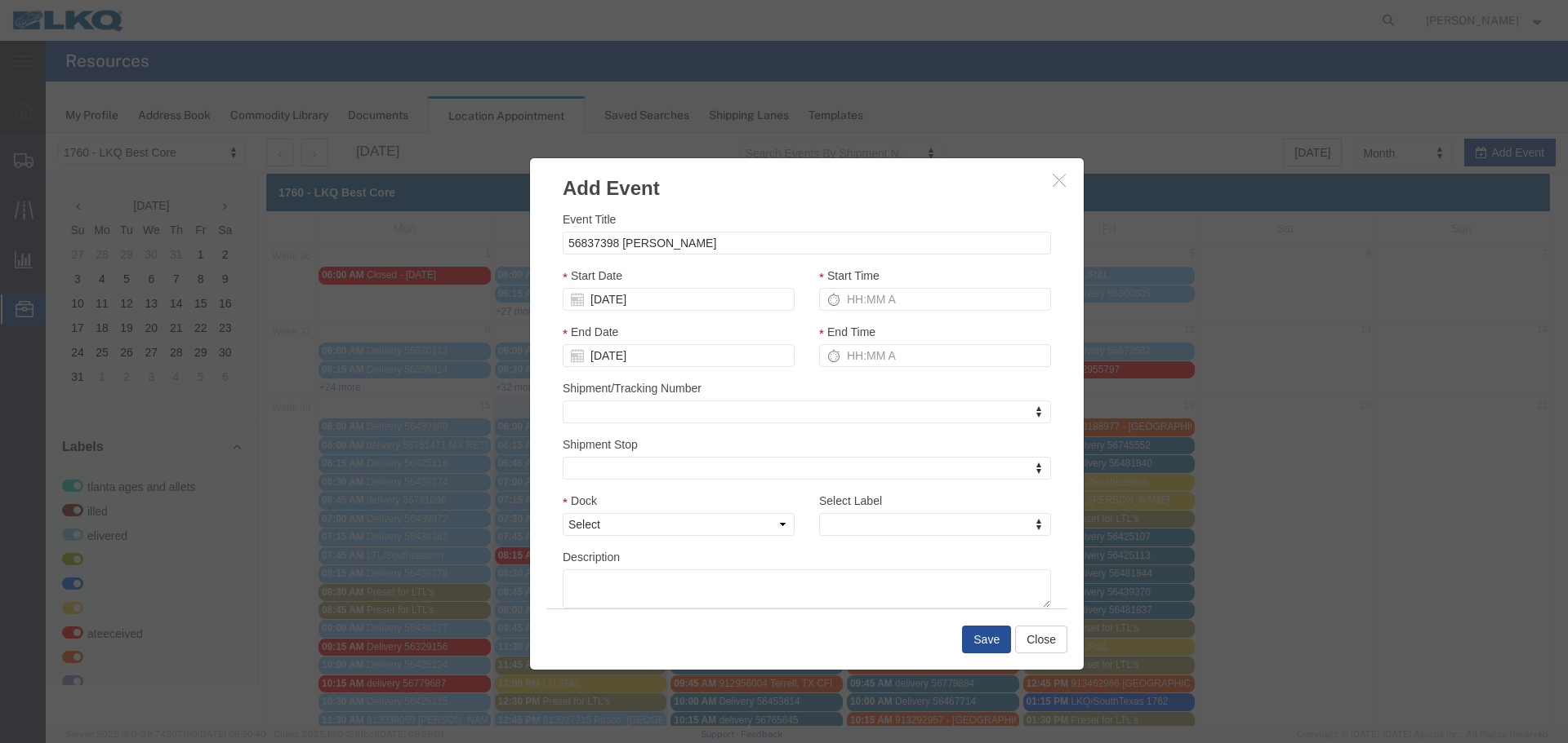
click at [868, 314] on div "Start Time" at bounding box center [935, 294] width 257 height 57
click at [863, 288] on div "Start Time" at bounding box center [934, 288] width 232 height 44
click at [852, 288] on div "Start Time" at bounding box center [934, 288] width 232 height 44
click at [852, 293] on input "Start Time" at bounding box center [934, 299] width 232 height 23
type input "2:15 PM"
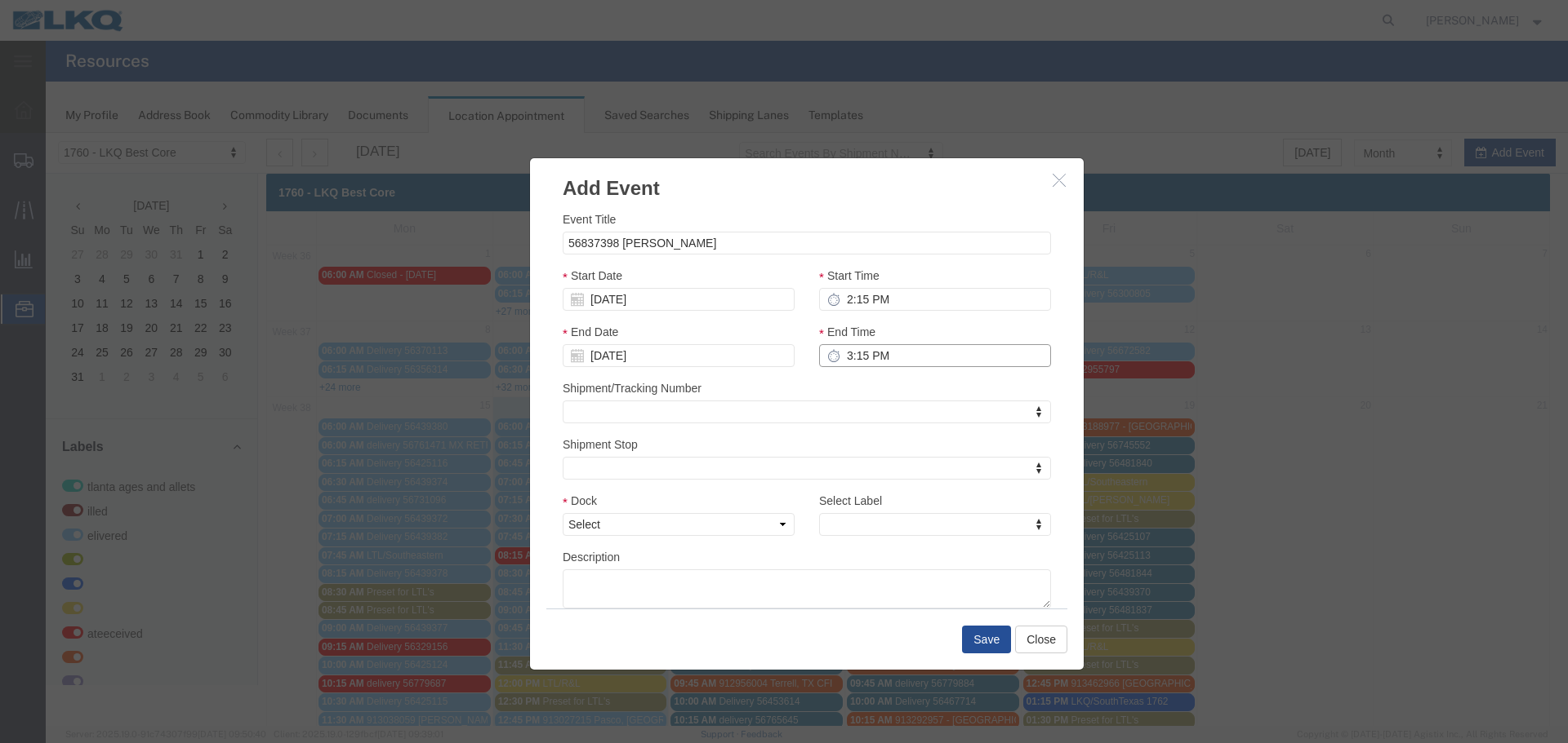
click at [891, 361] on input "3:15 PM" at bounding box center [934, 355] width 232 height 23
type input "2:15 PM"
click at [765, 536] on select "Select 1760 - LKQ Best Core 1760 - Outbound Loads" at bounding box center [679, 525] width 232 height 23
select select "1"
click at [563, 514] on select "Select 1760 - LKQ Best Core 1760 - Outbound Loads" at bounding box center [679, 525] width 232 height 23
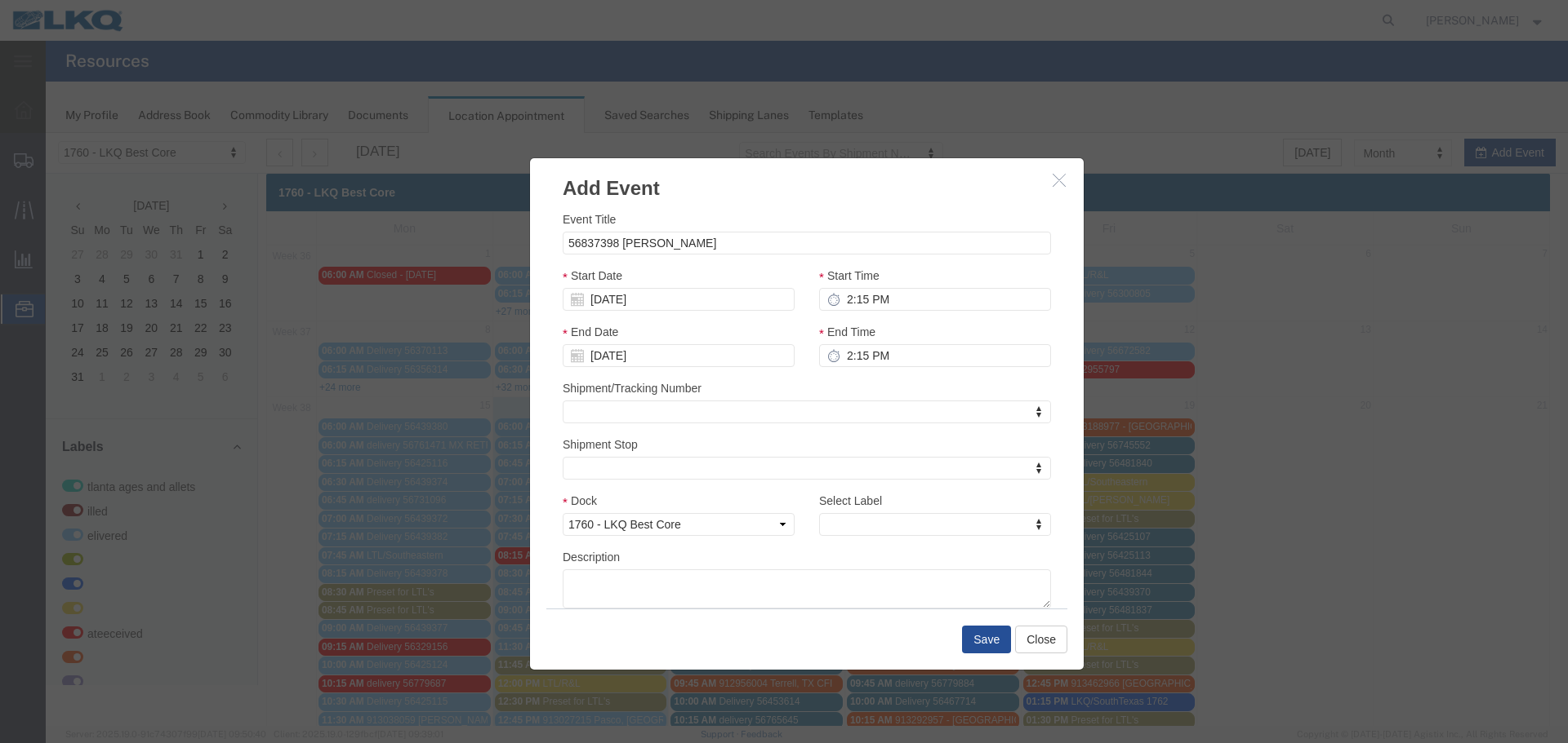
click at [807, 525] on div "Select Label Select Label Select Label Atlanta Cages and Pallets Billed Deliver…" at bounding box center [935, 520] width 257 height 57
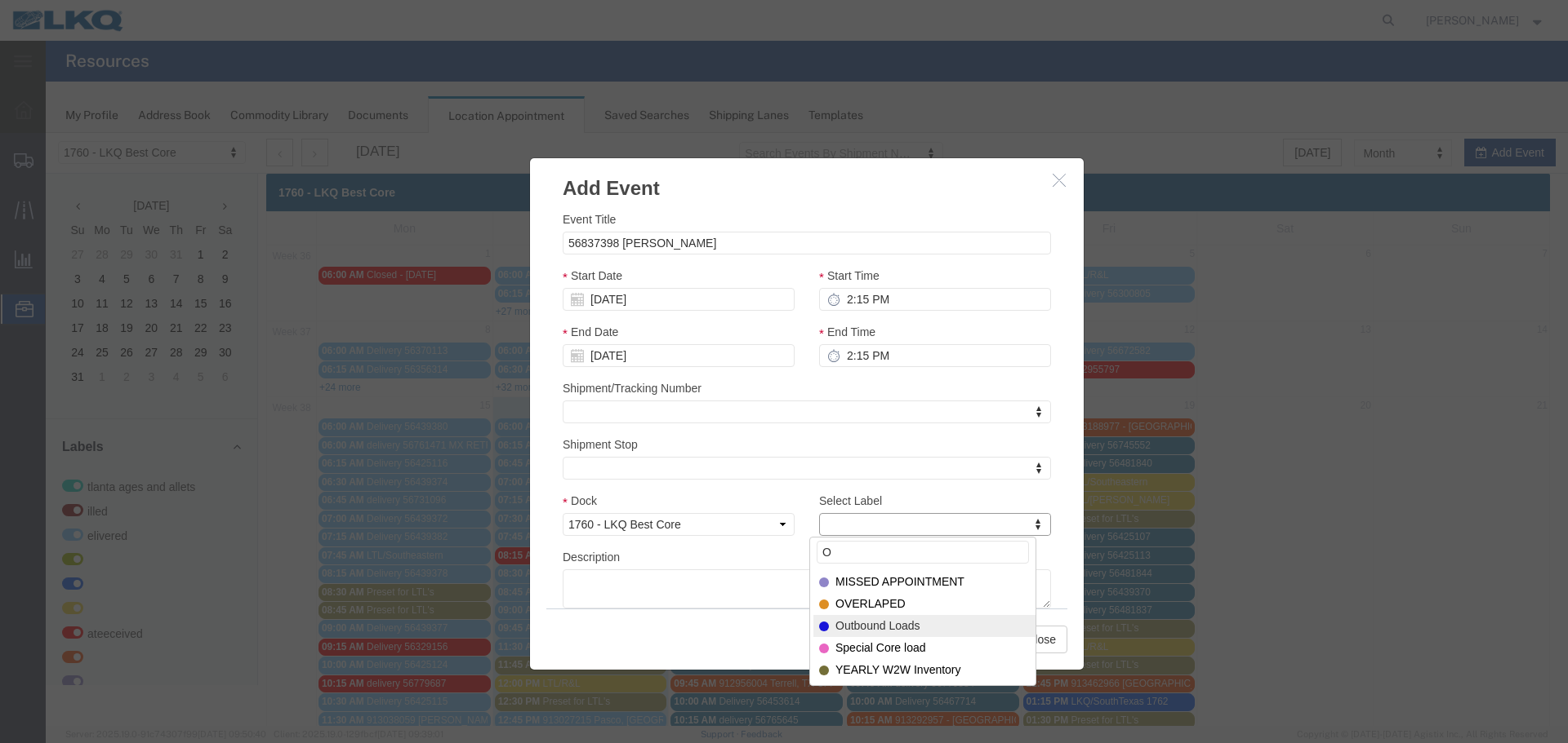
type input "O"
select select "80"
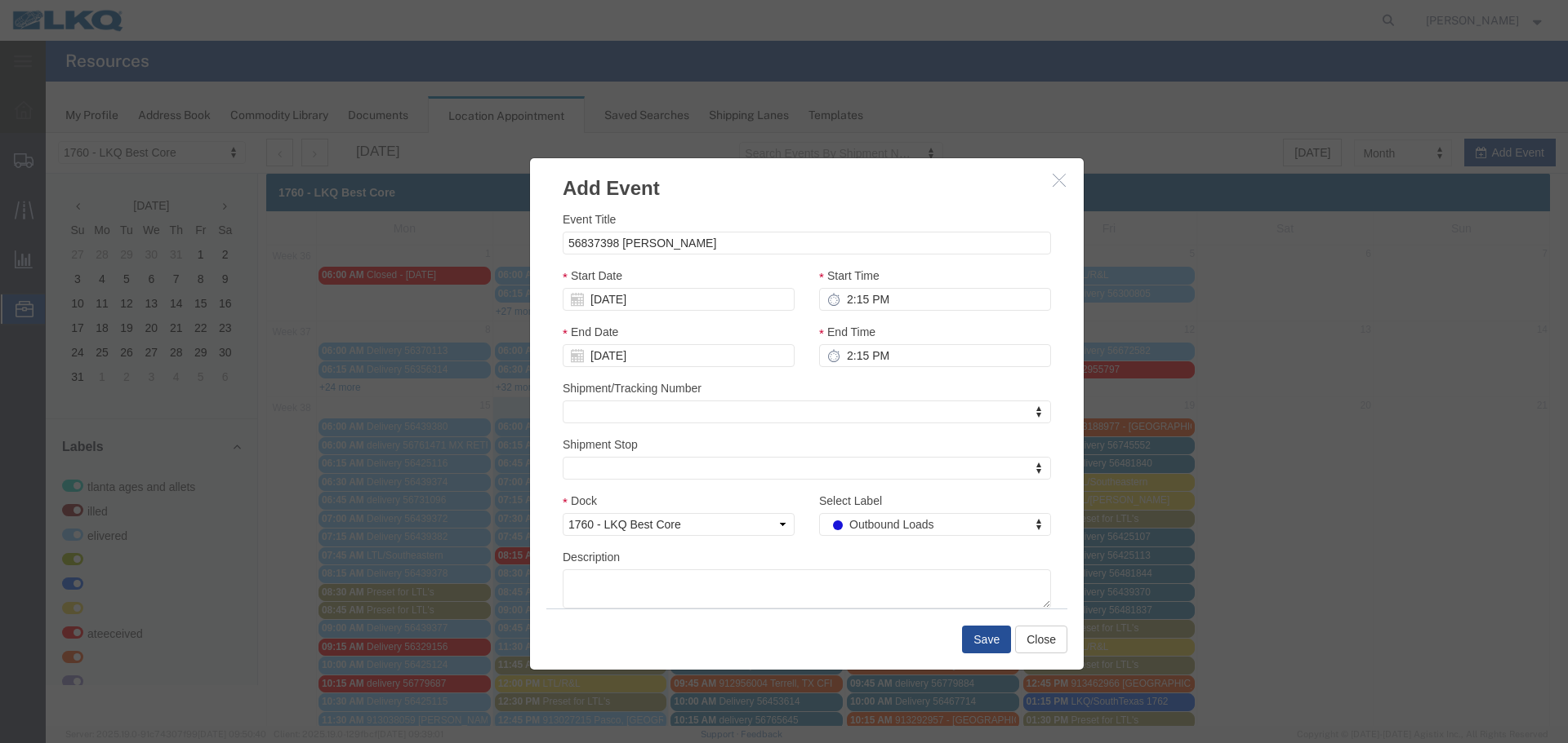
click at [845, 557] on div "Description" at bounding box center [807, 579] width 489 height 61
click at [988, 649] on button "Save" at bounding box center [987, 639] width 49 height 28
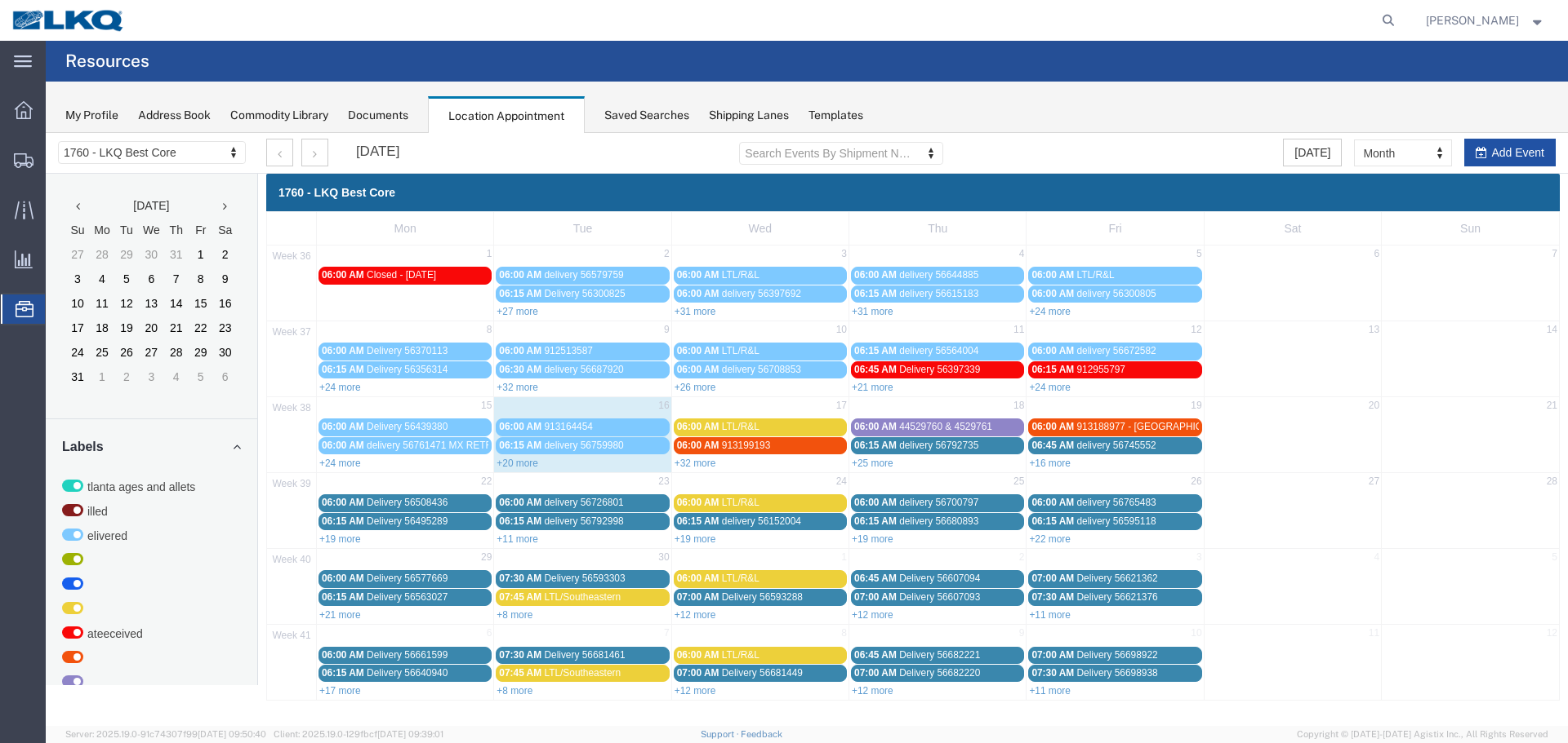
click at [1514, 142] on button "Add Event" at bounding box center [1510, 152] width 91 height 28
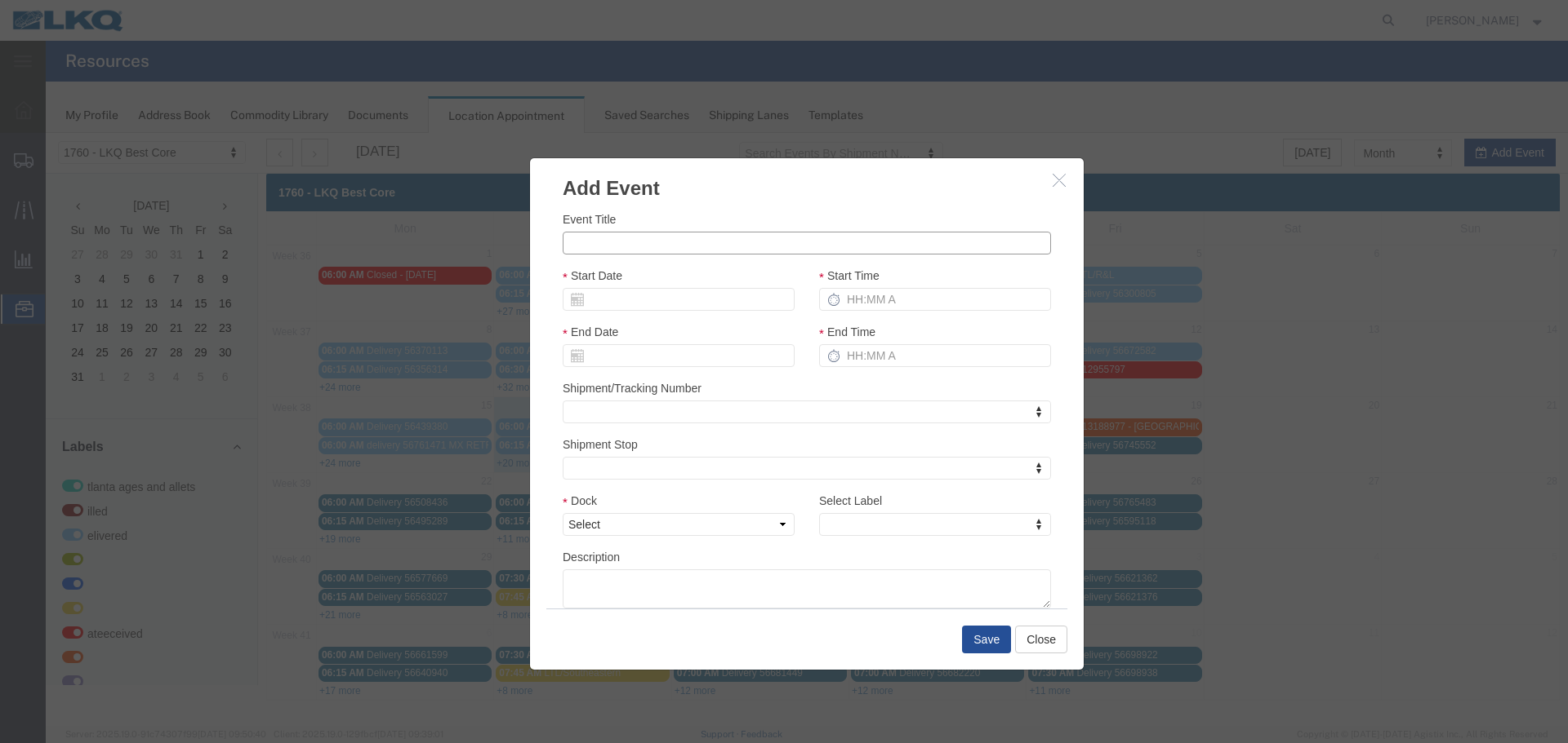
click at [590, 234] on input "Event Title" at bounding box center [807, 243] width 489 height 23
type input "56837424 BISHOP"
click at [717, 207] on div "Event Title 56837424 BISHOP Start Date Start Time End Date End Time Shipment/Tr…" at bounding box center [807, 406] width 554 height 406
click at [633, 303] on input "Start Date" at bounding box center [679, 299] width 232 height 23
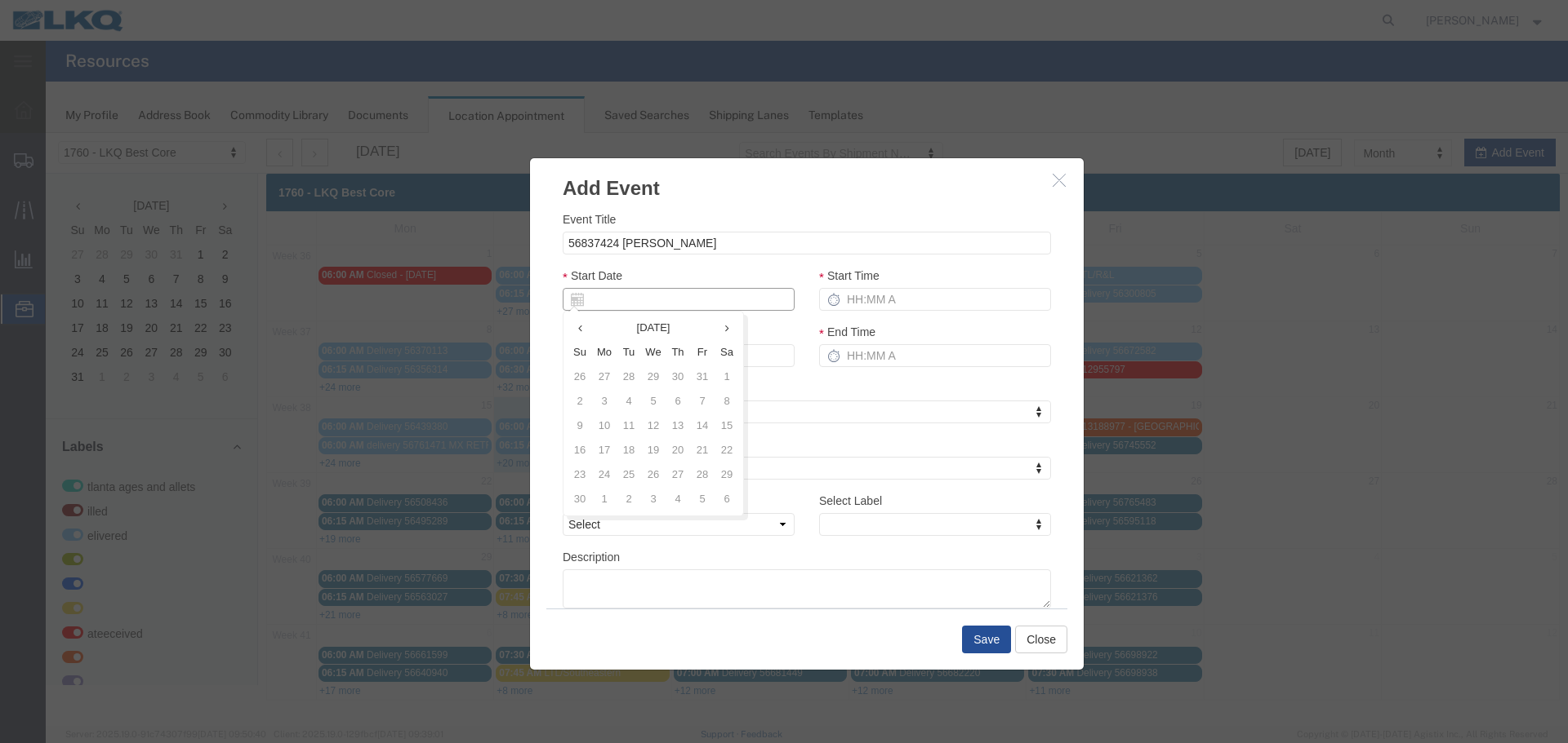
type input "9"
type input "09/16/2025"
type input "9/18/2"
type input "09/18/2"
type input "9/18/25"
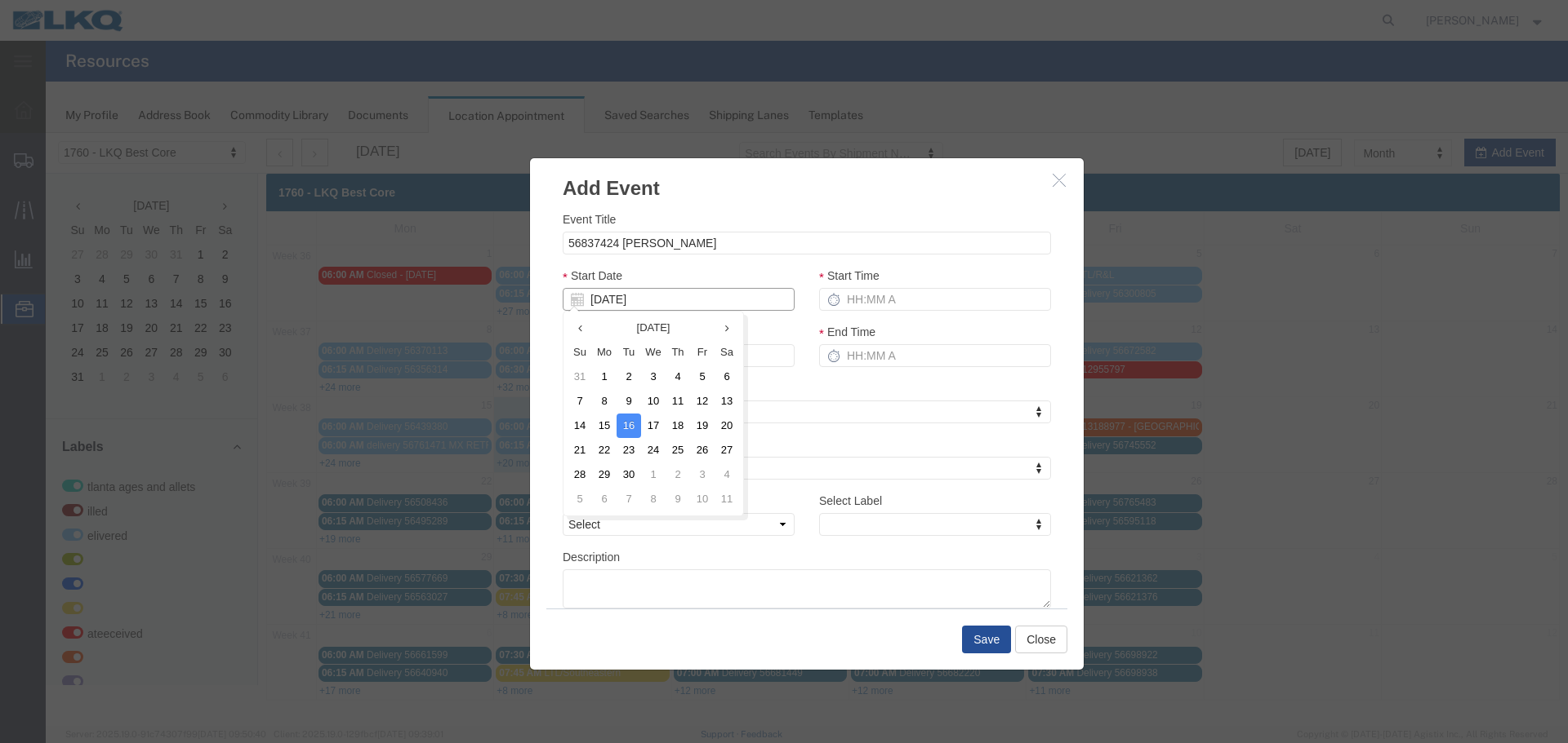
type input "09/18/25"
click at [690, 261] on div "Event Title 56837424 BISHOP Start Date 09/18/25 Start Time End Date 09/18/25 En…" at bounding box center [807, 410] width 489 height 398
click at [871, 295] on input "Start Time" at bounding box center [934, 299] width 232 height 23
type input "2:15 PM"
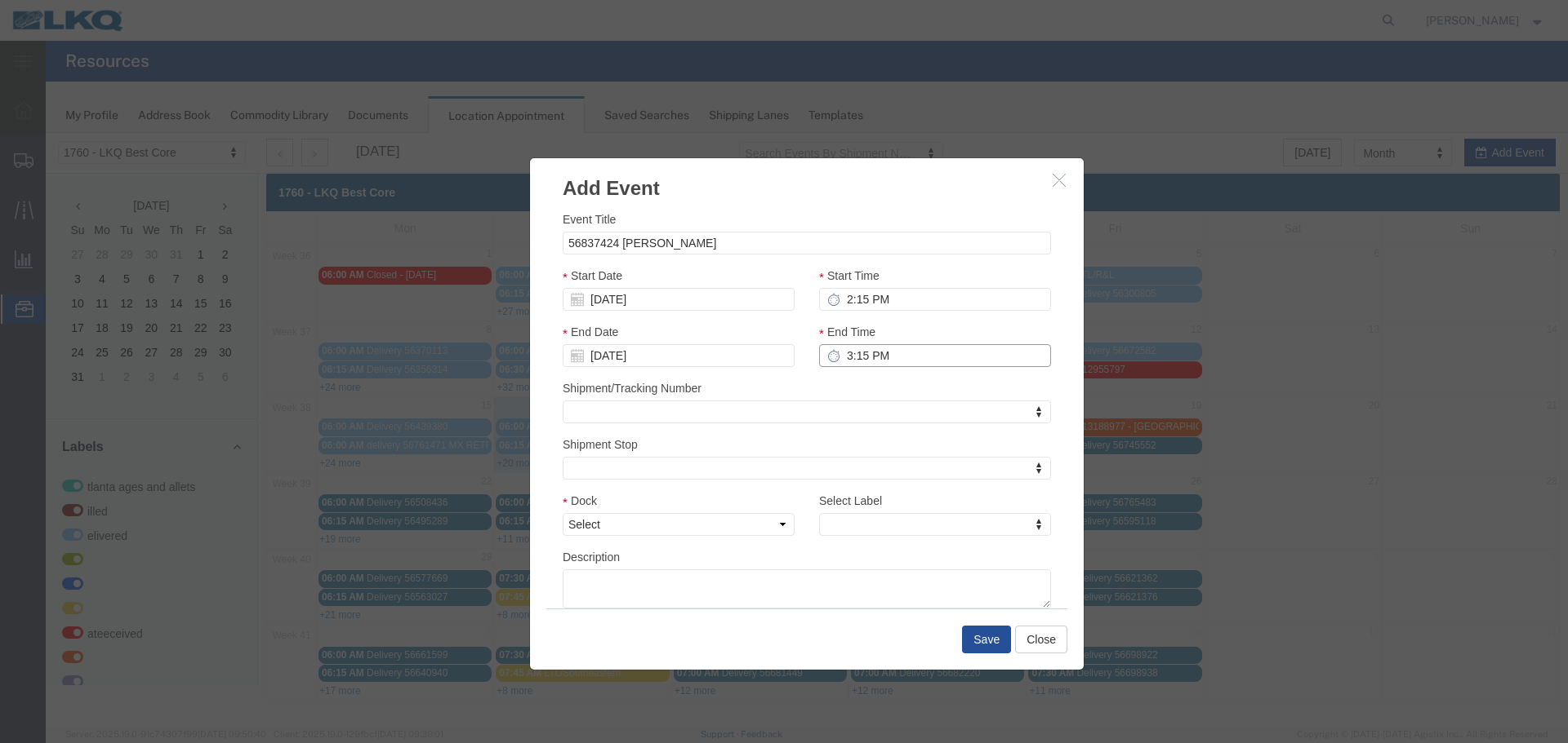
click at [869, 360] on input "3:15 PM" at bounding box center [934, 355] width 232 height 23
type input "2:15 PM"
click at [766, 520] on select "Select 1760 - LKQ Best Core 1760 - Outbound Loads" at bounding box center [679, 525] width 232 height 23
select select "1"
click at [563, 514] on select "Select 1760 - LKQ Best Core 1760 - Outbound Loads" at bounding box center [679, 525] width 232 height 23
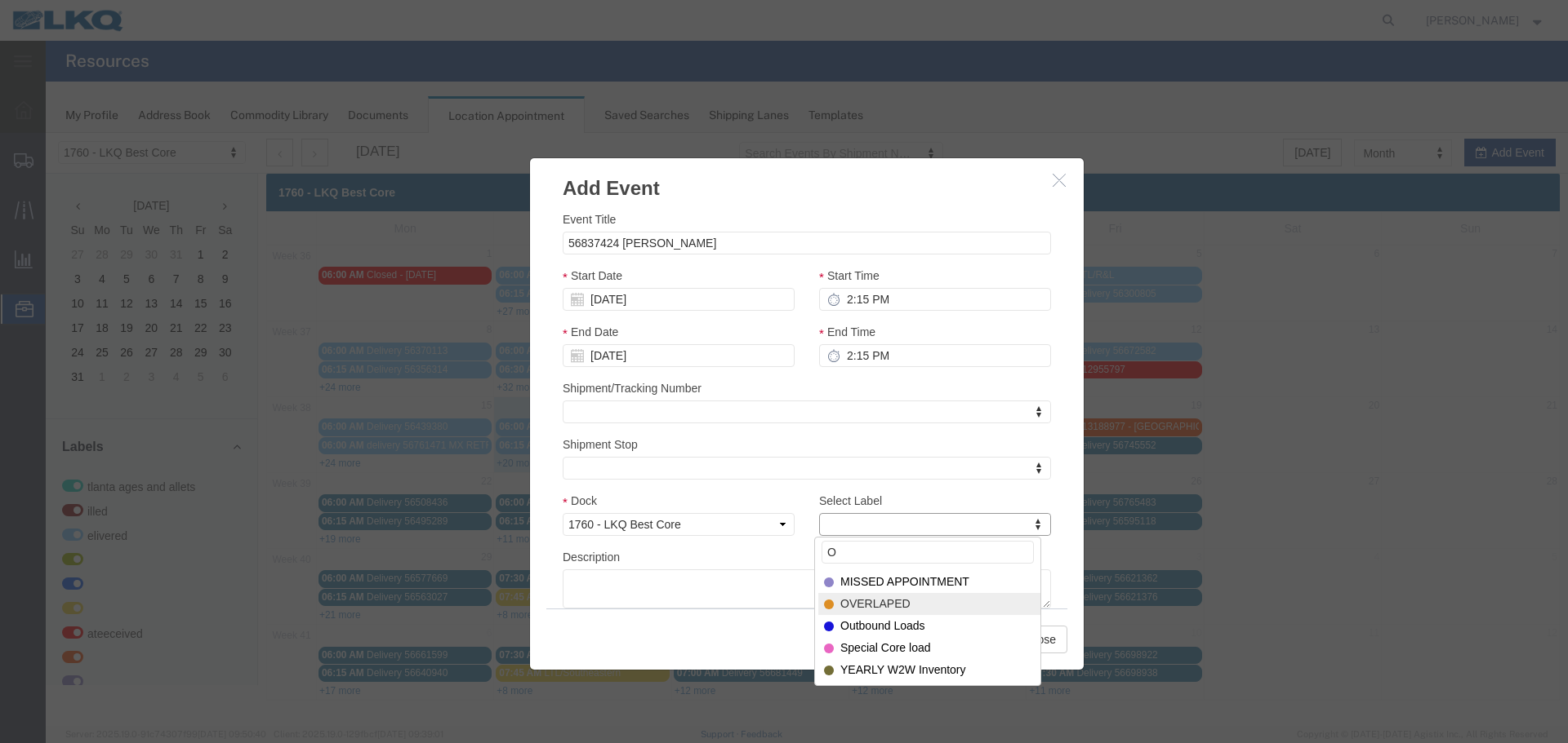
type input "O"
select select "80"
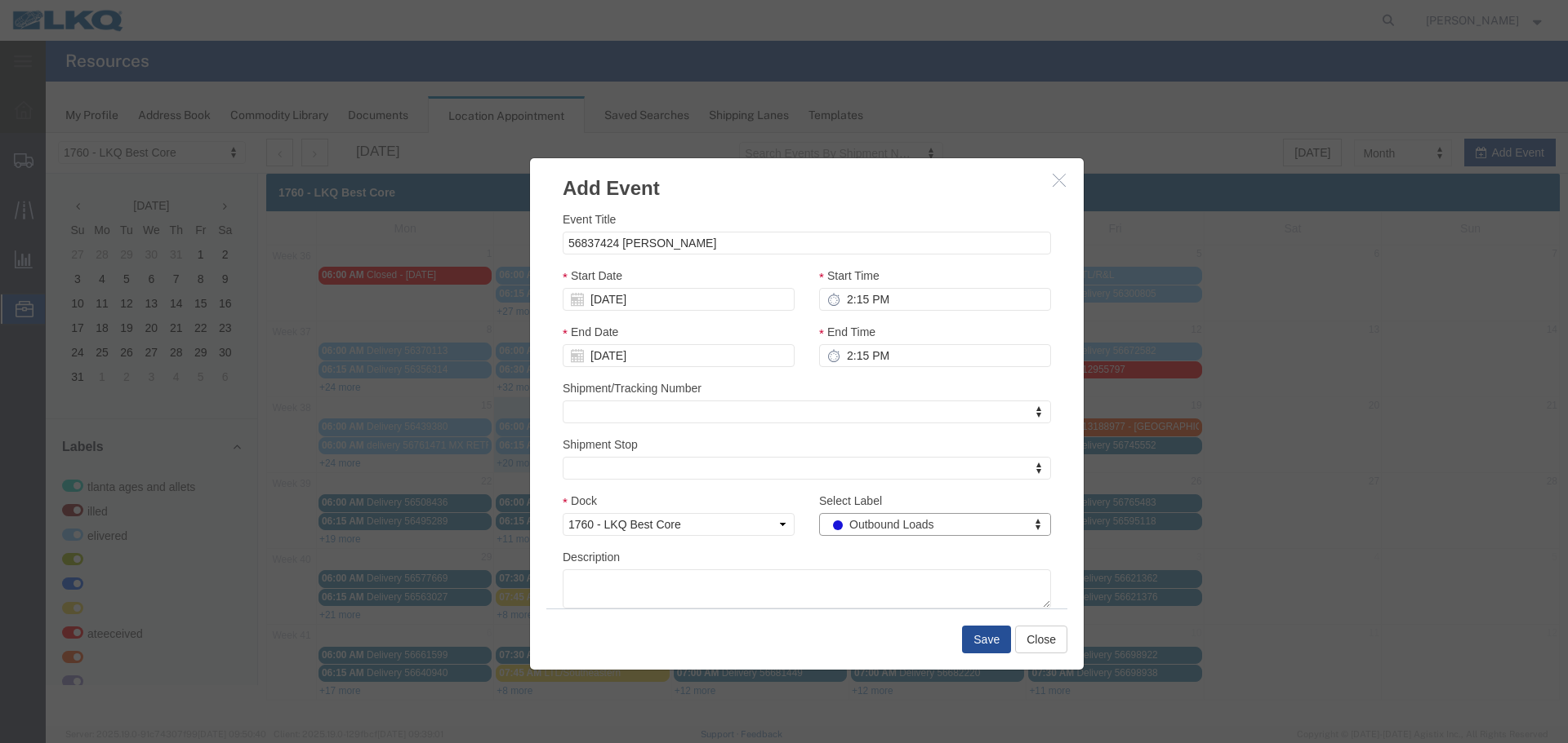
click at [895, 558] on div "Description" at bounding box center [807, 579] width 489 height 61
click at [985, 642] on button "Save" at bounding box center [987, 639] width 49 height 28
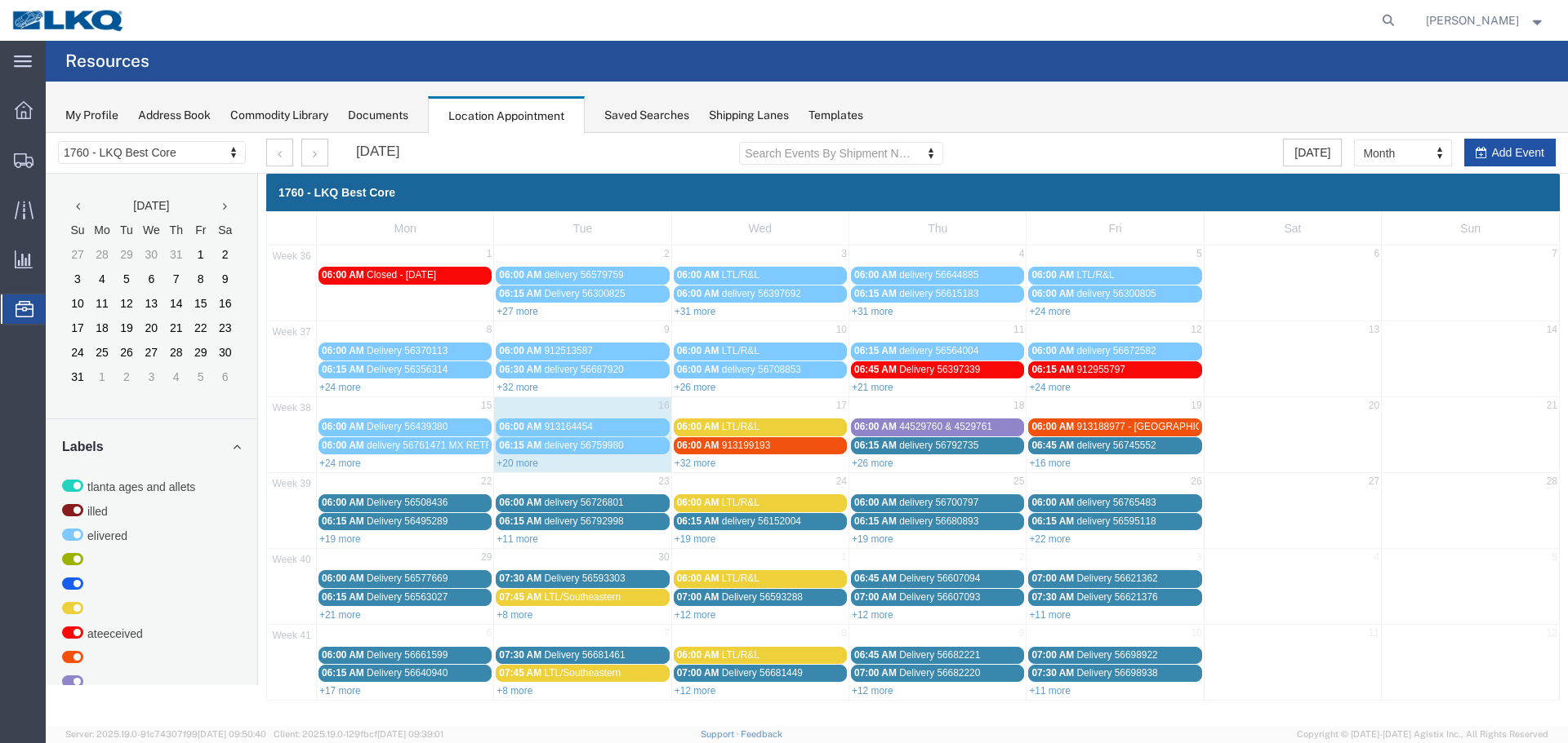
click at [1495, 143] on button "Add Event" at bounding box center [1510, 152] width 91 height 28
select select
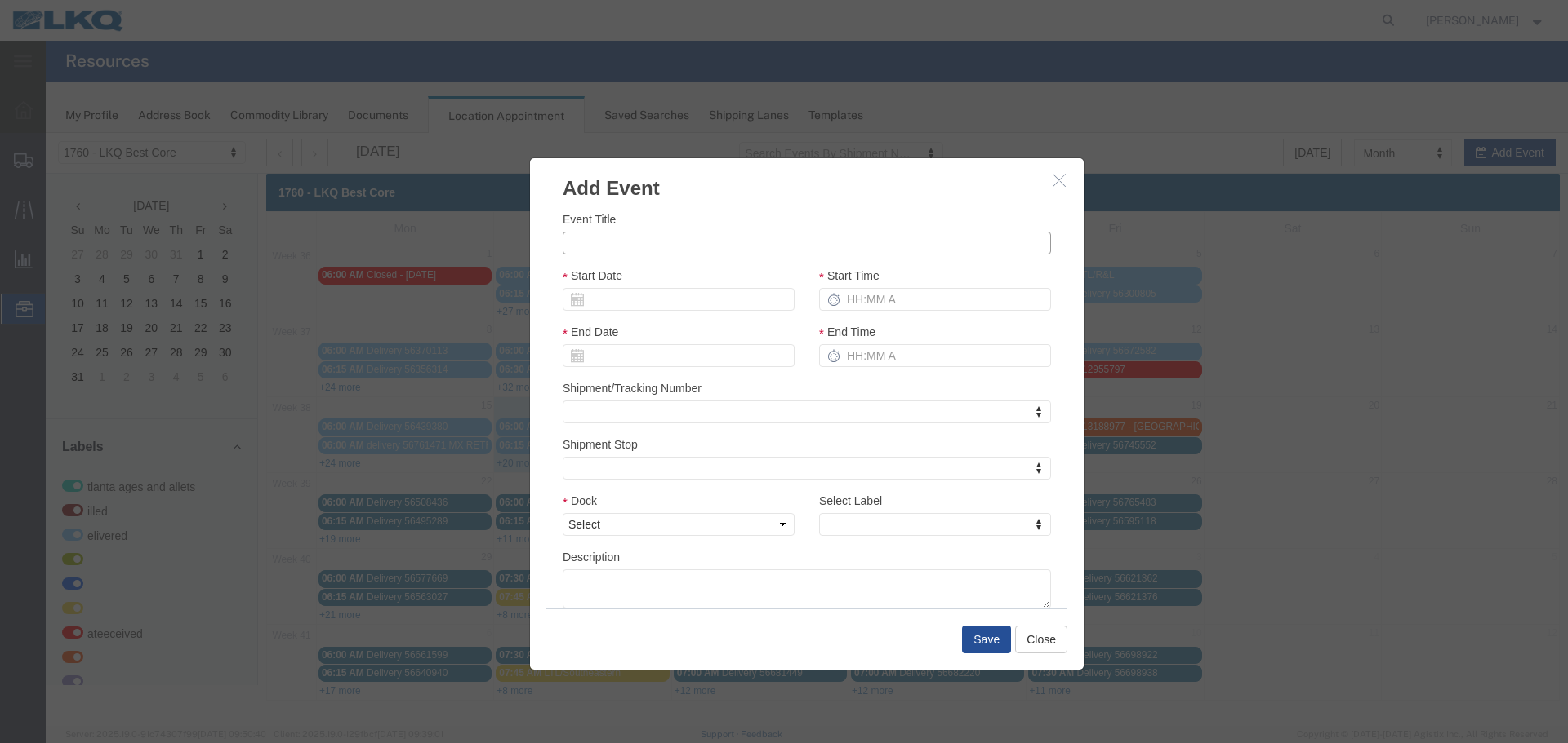
click at [671, 240] on input "Event Title" at bounding box center [807, 243] width 489 height 23
type input "56837461 BISHOP"
drag, startPoint x: 757, startPoint y: 213, endPoint x: 769, endPoint y: 213, distance: 12.0
click at [757, 213] on div "Event Title 56837461 BISHOP" at bounding box center [807, 233] width 489 height 44
click at [652, 314] on div "Start Date" at bounding box center [679, 294] width 257 height 57
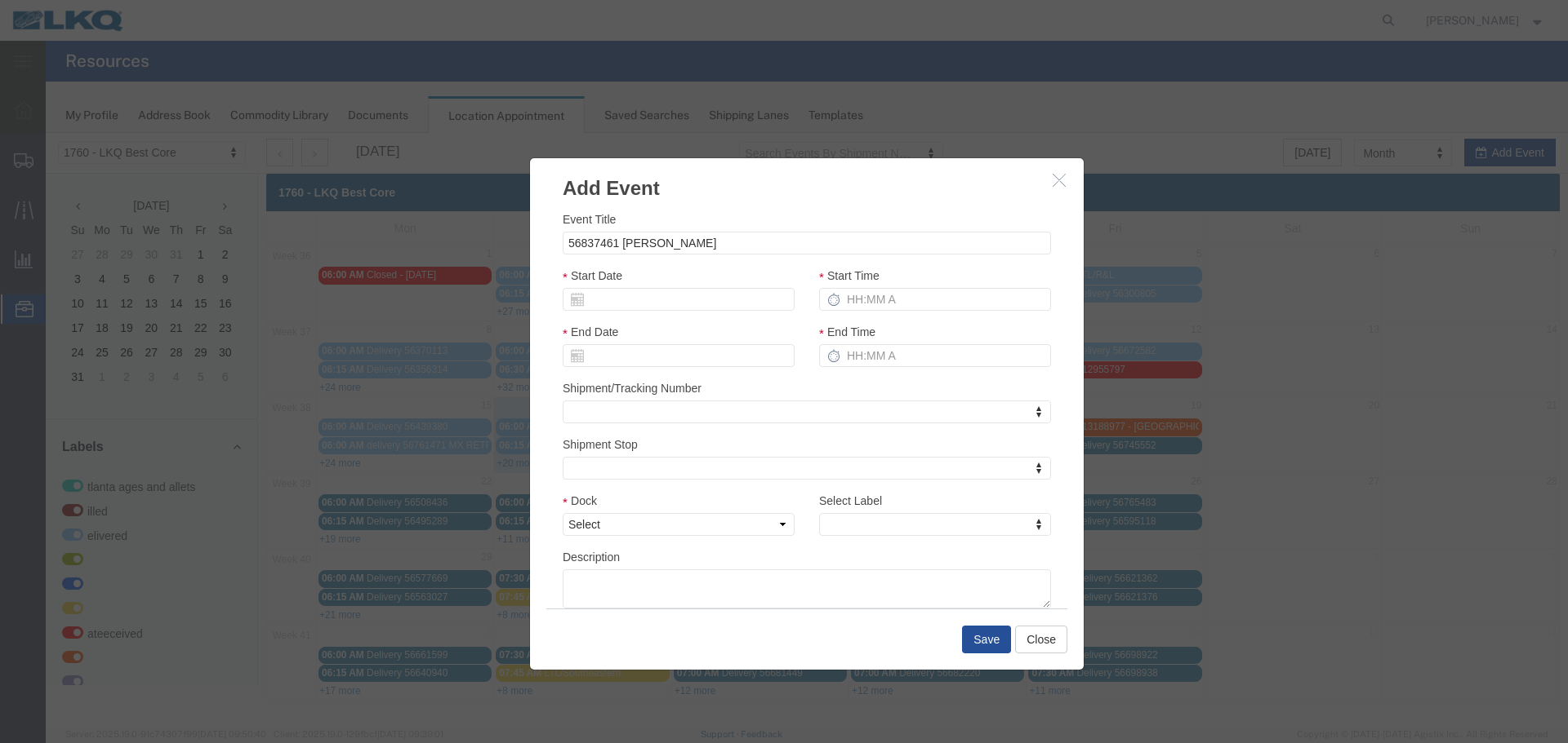
click at [653, 313] on div "Start Date" at bounding box center [679, 294] width 257 height 57
click at [653, 299] on input "Start Date" at bounding box center [679, 299] width 232 height 23
type input "9"
type input "09/16/2025"
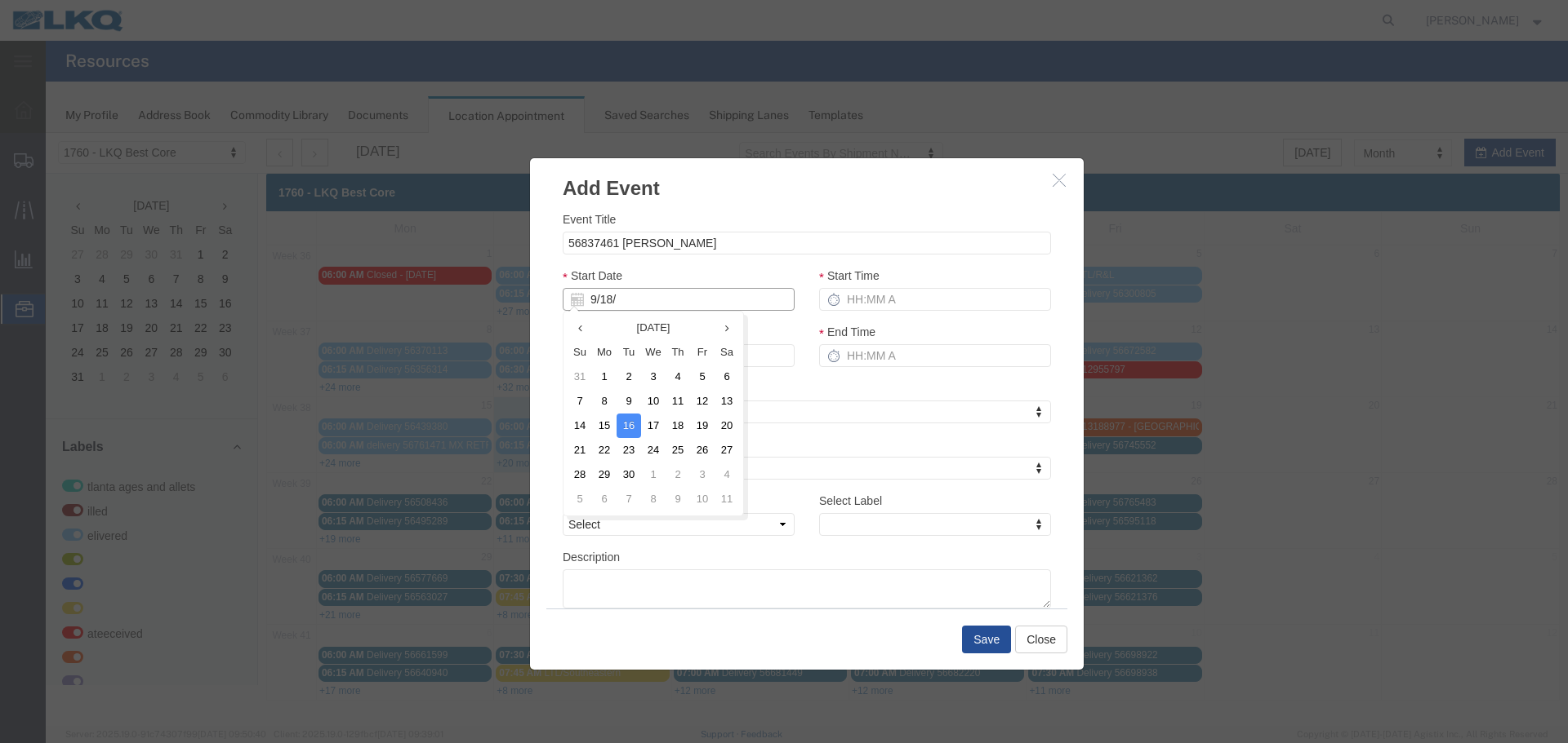
type input "9/18/2"
type input "09/18/2"
type input "9/18/25"
type input "09/18/25"
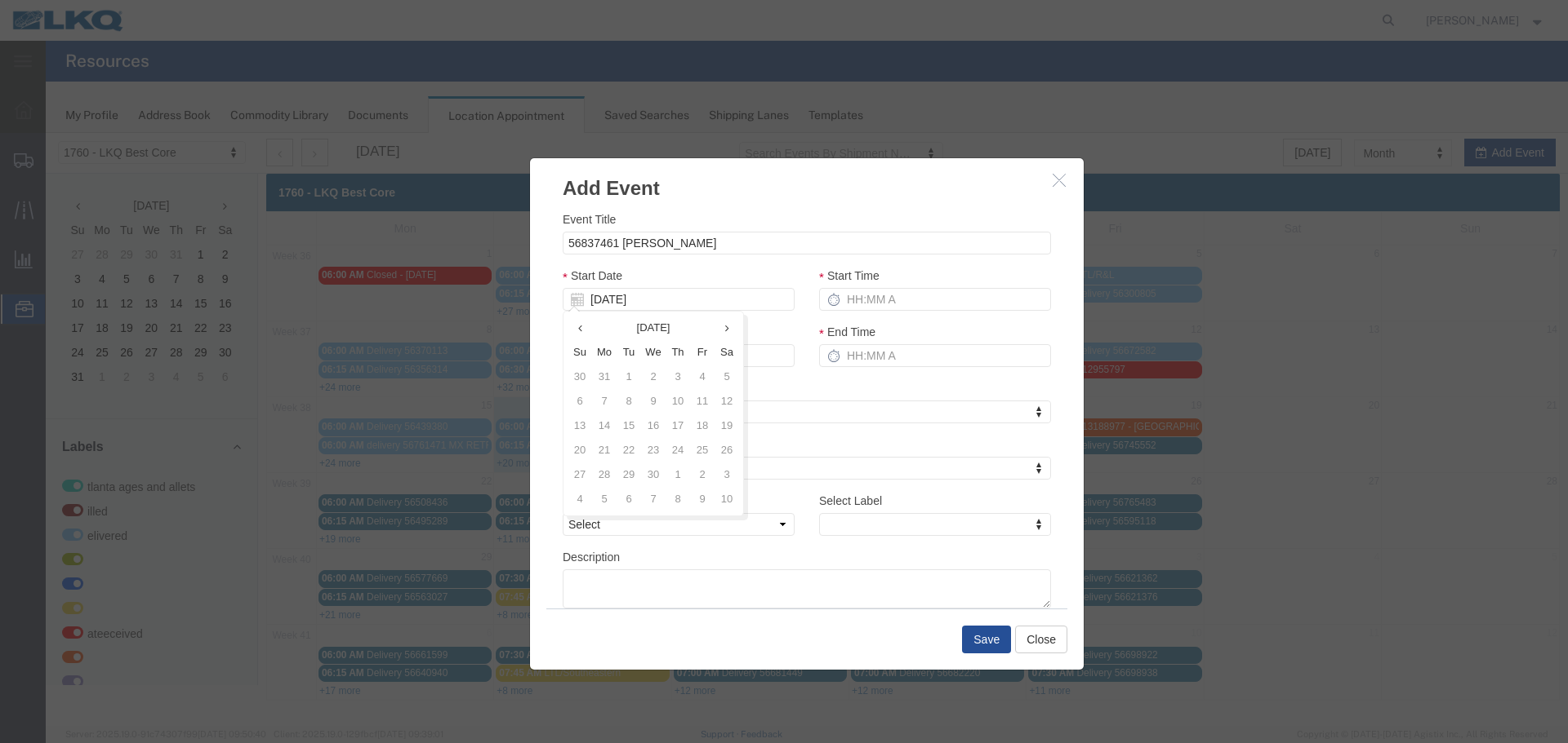
click at [689, 278] on div "Start Date 09/18/25" at bounding box center [679, 288] width 232 height 44
click at [885, 295] on input "Start Time" at bounding box center [934, 299] width 232 height 23
type input "2:15 PM"
click at [857, 347] on input "3:15 PM" at bounding box center [934, 355] width 232 height 23
type input "2:15 PM"
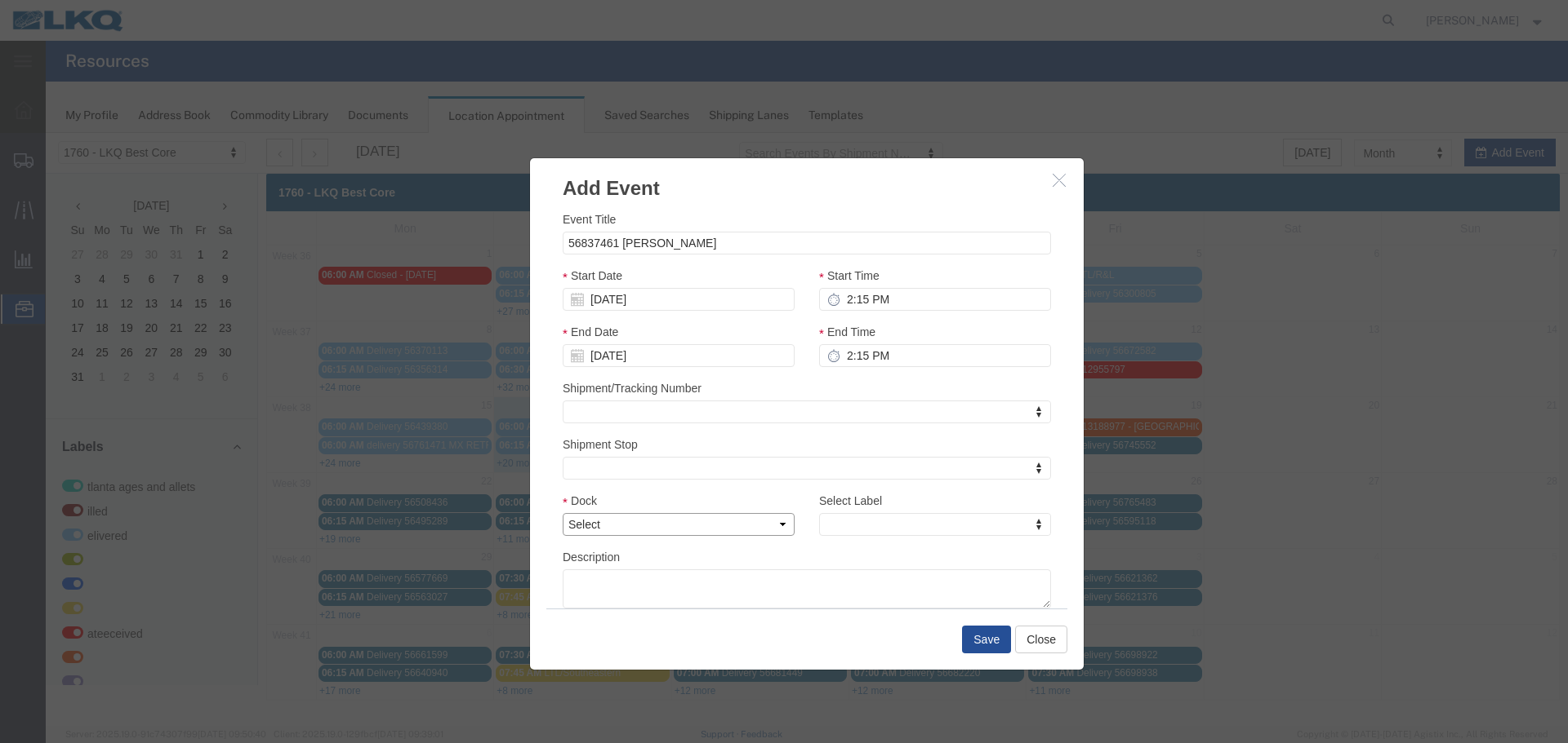
click at [765, 531] on select "Select 1760 - LKQ Best Core 1760 - Outbound Loads" at bounding box center [679, 525] width 232 height 23
select select "1"
click at [563, 514] on select "Select 1760 - LKQ Best Core 1760 - Outbound Loads" at bounding box center [679, 525] width 232 height 23
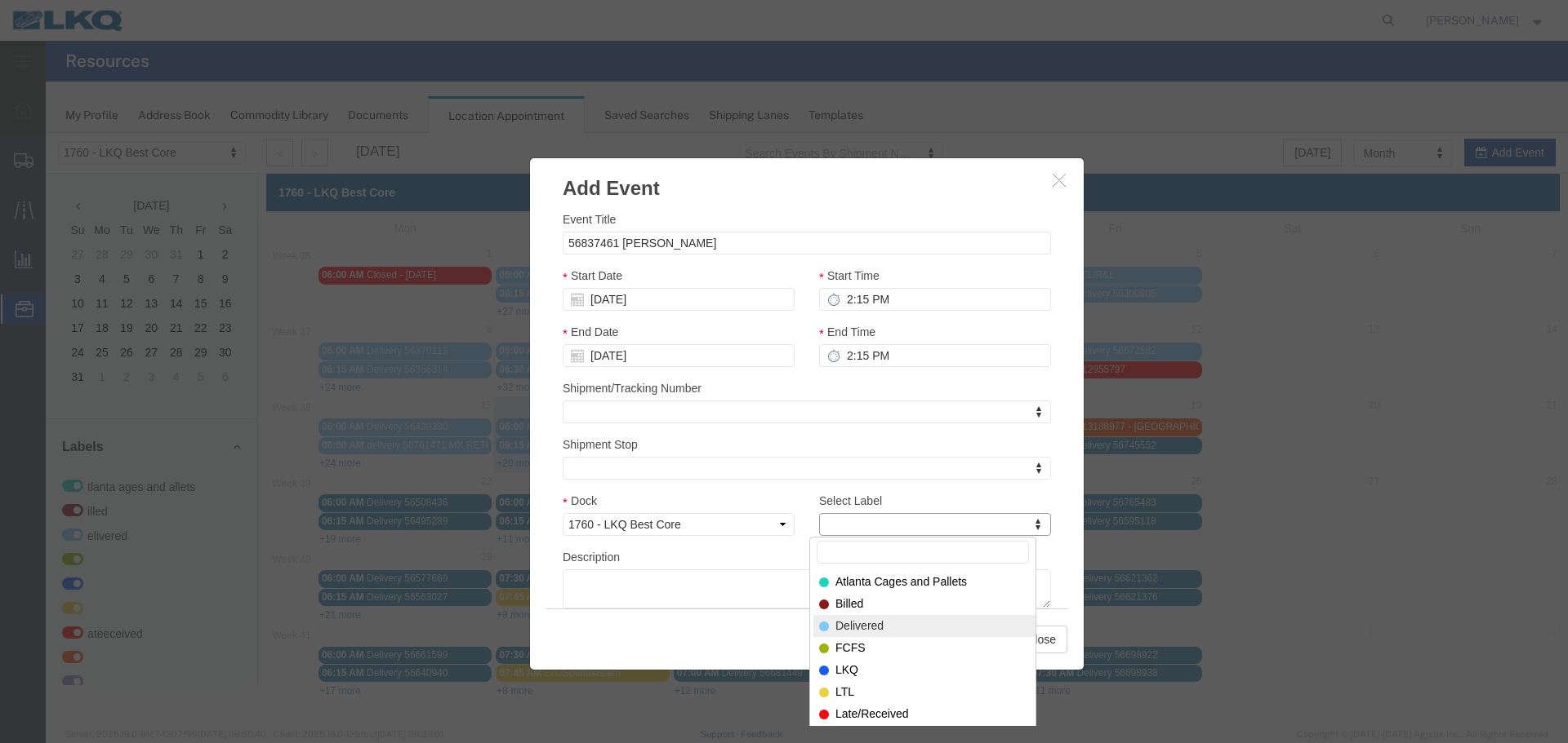
type input "P"
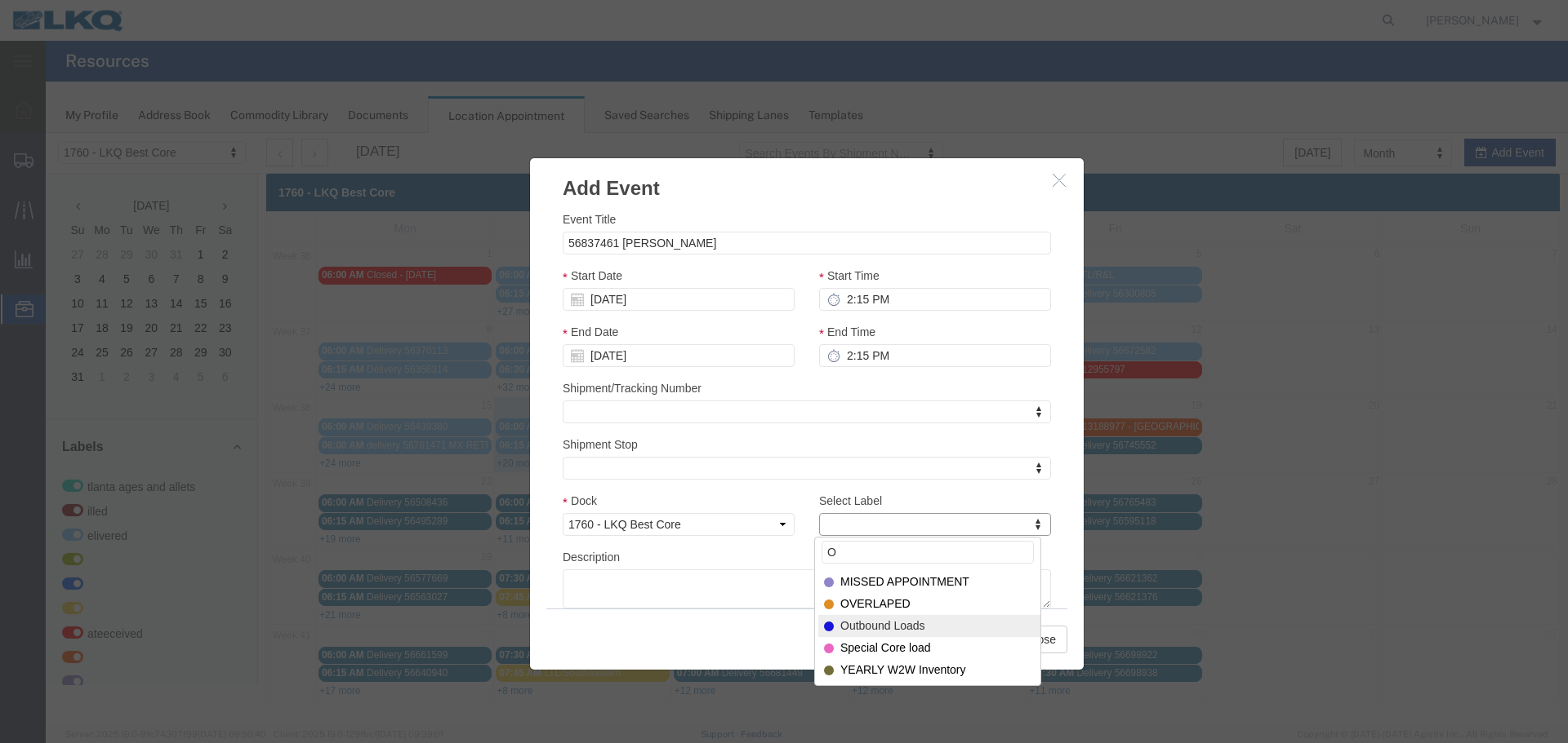
type input "O"
select select "80"
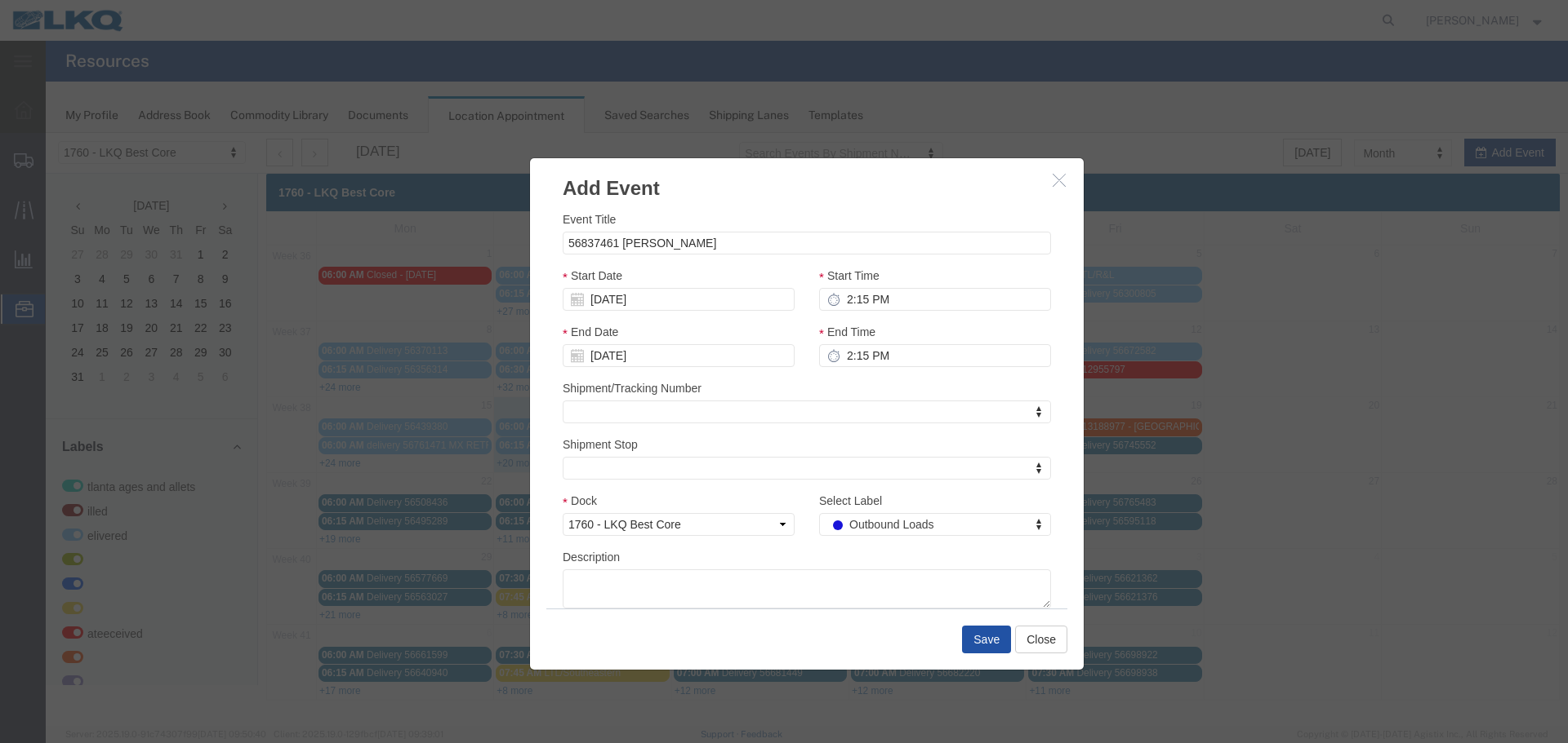
click at [985, 626] on button "Save" at bounding box center [987, 639] width 49 height 28
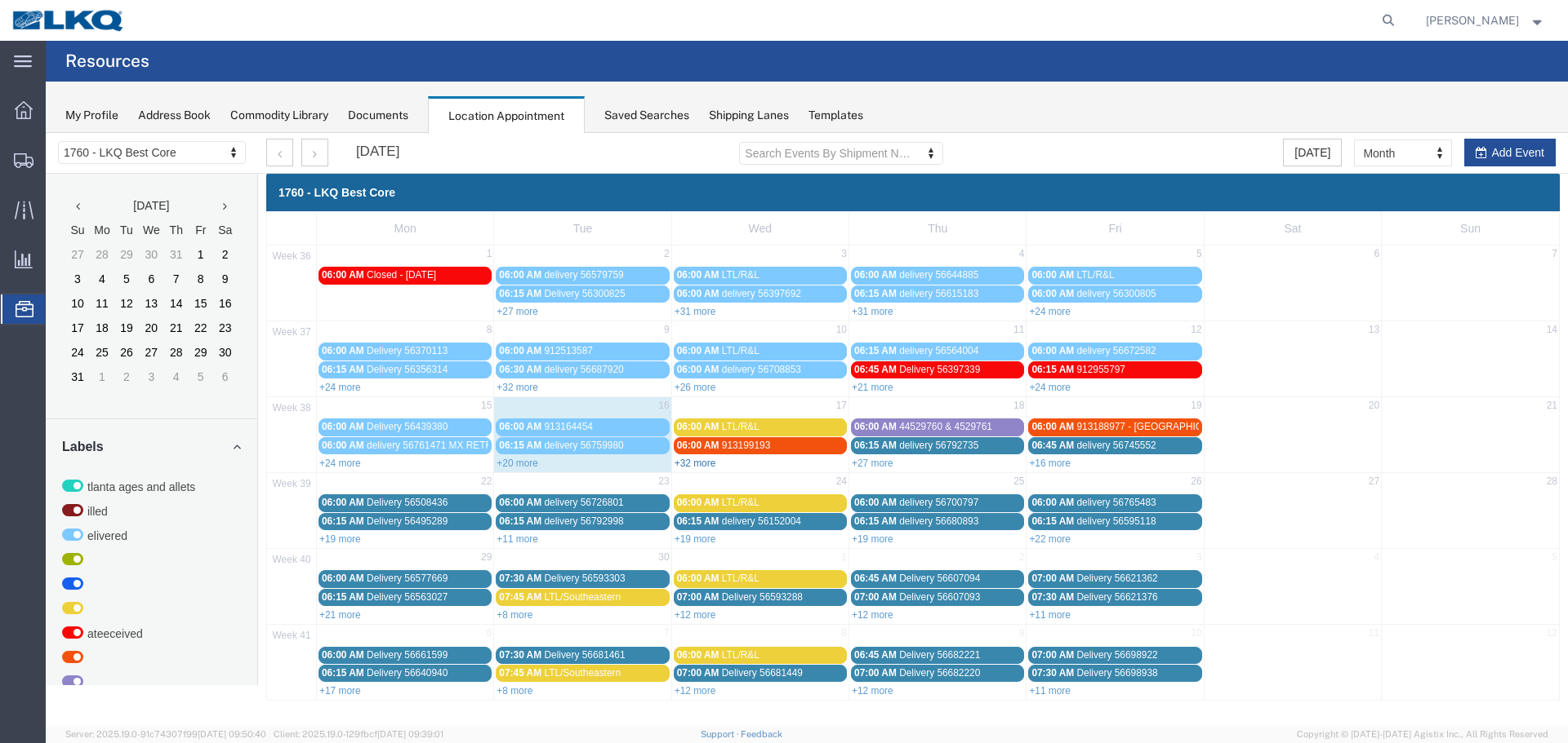
click at [697, 464] on link "+32 more" at bounding box center [695, 464] width 41 height 12
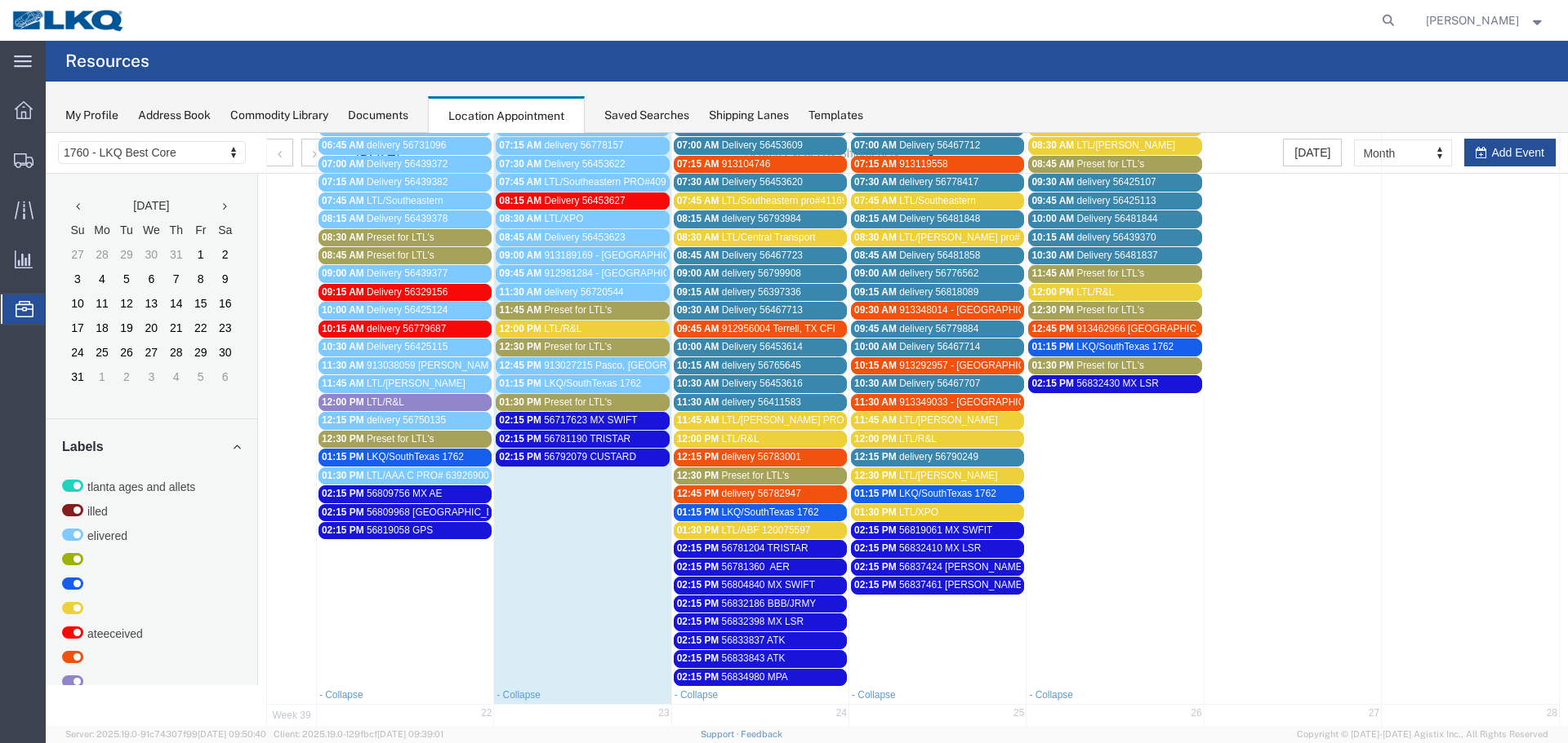
scroll to position [326, 0]
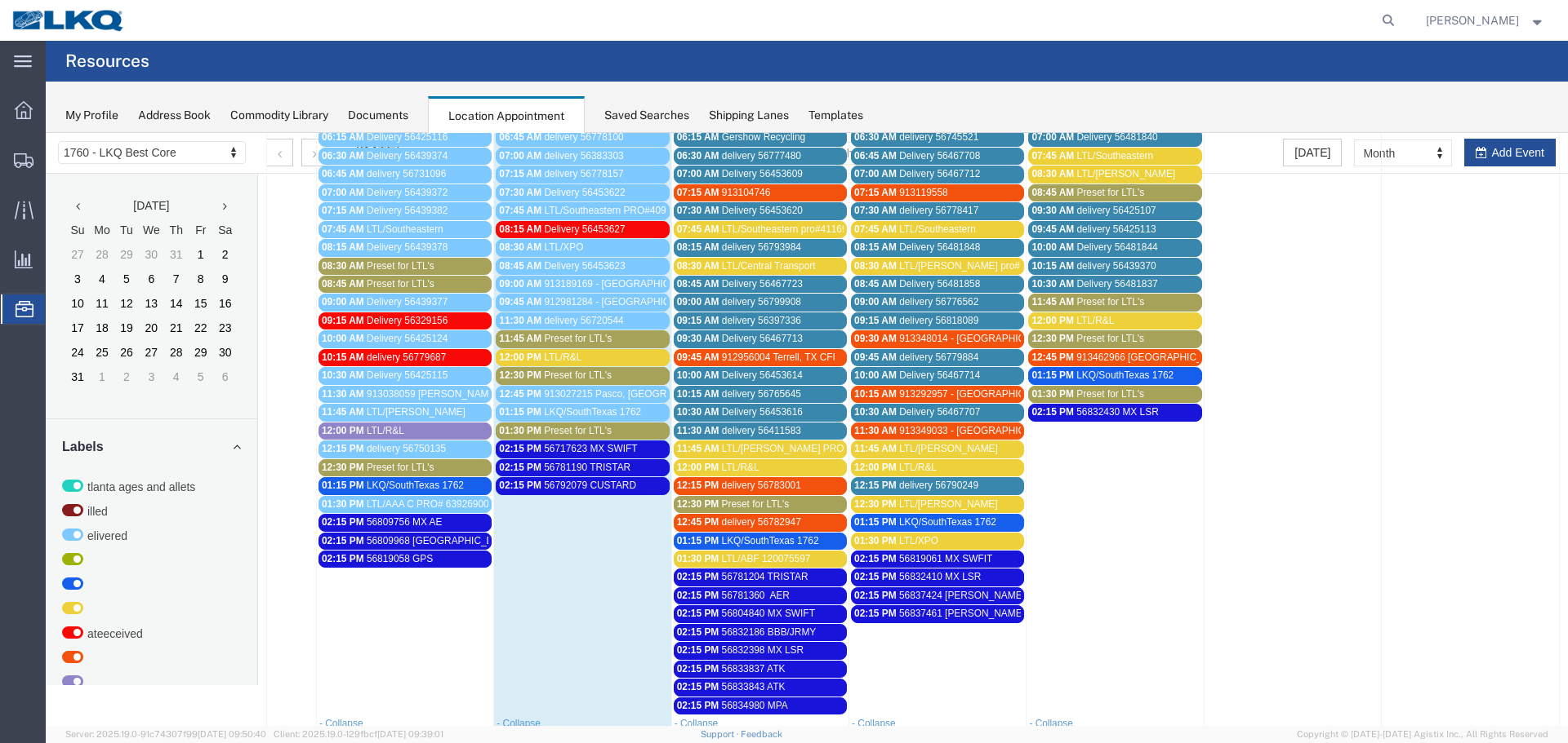
click at [550, 352] on span "LTL/R&L" at bounding box center [562, 358] width 38 height 12
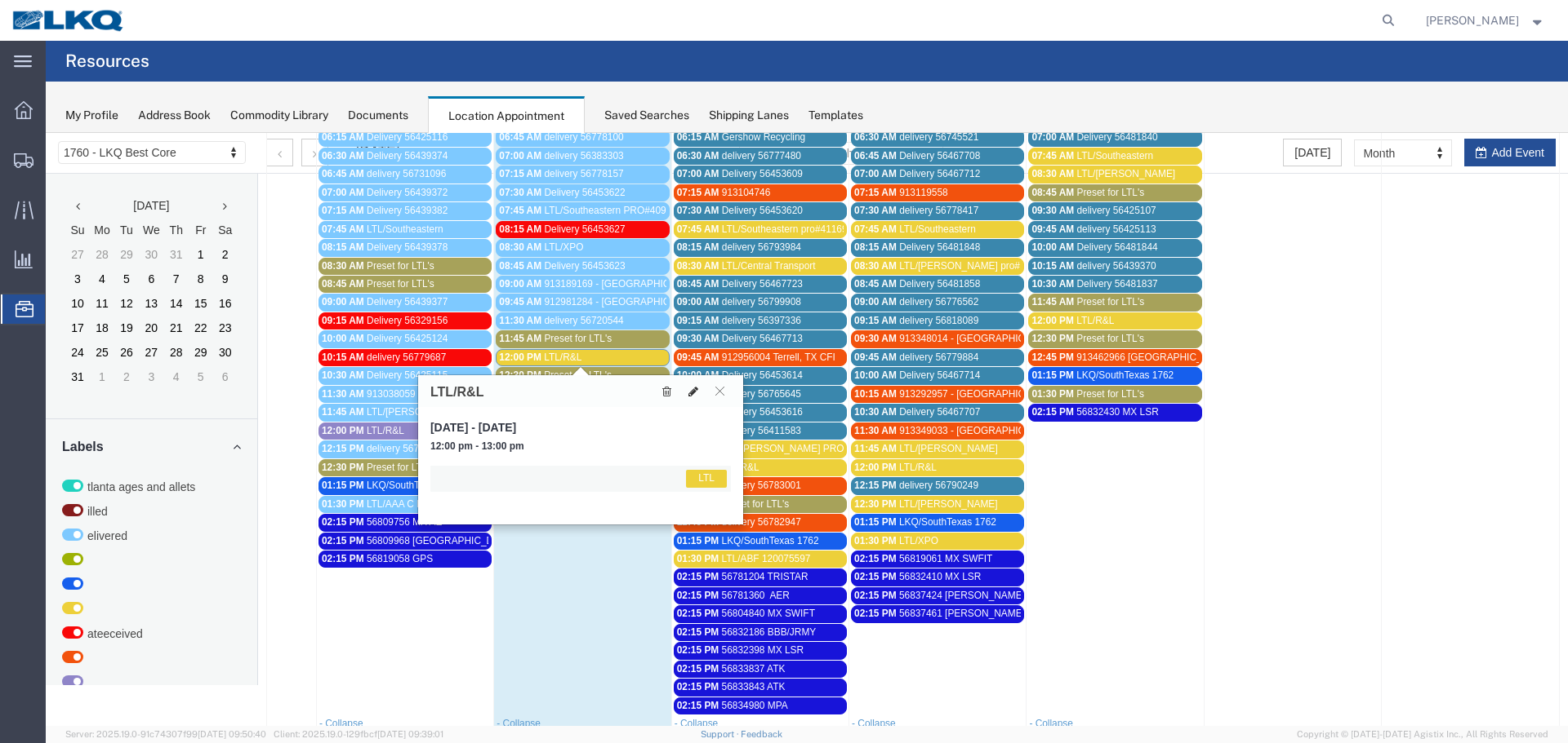
click at [690, 396] on icon at bounding box center [694, 392] width 10 height 12
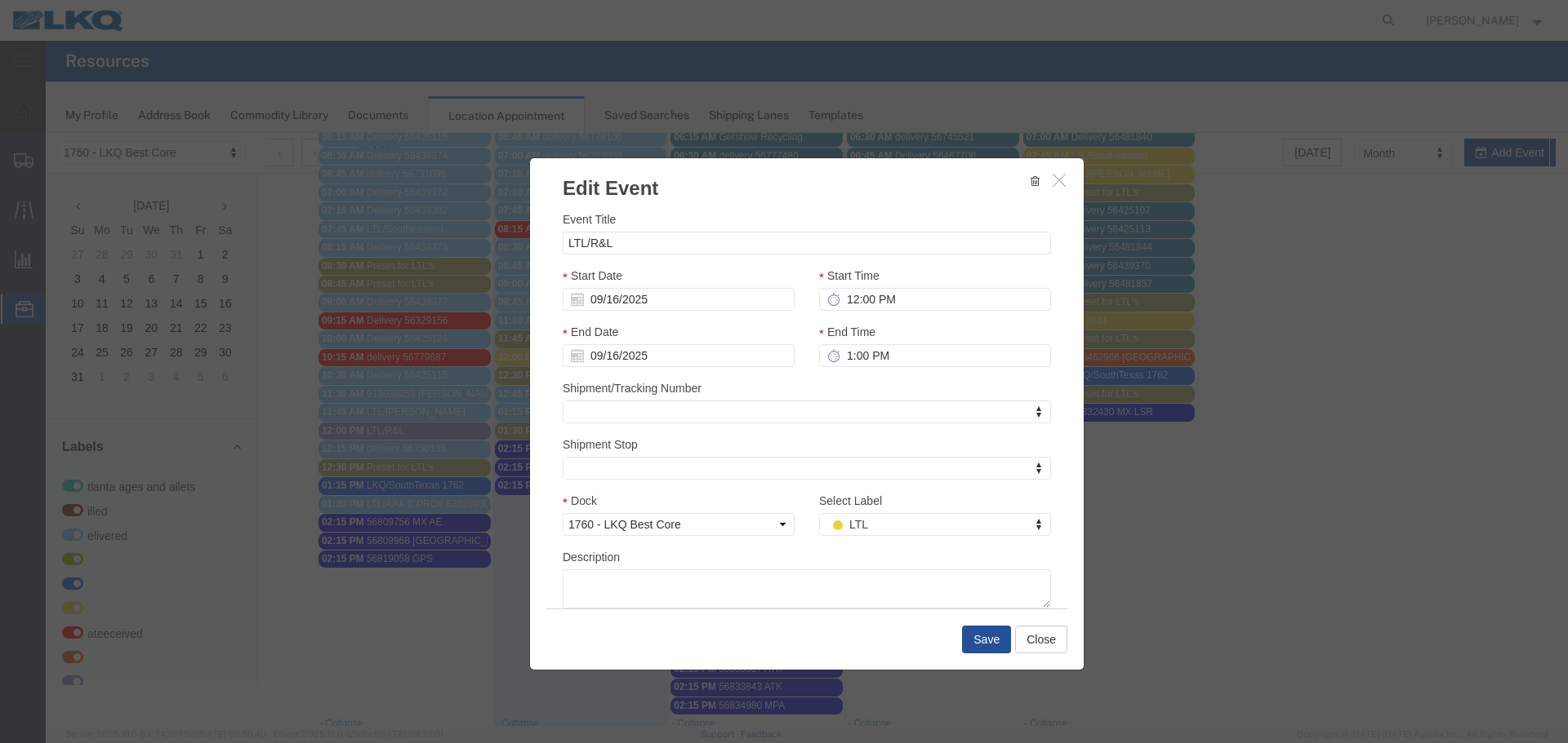
drag, startPoint x: 910, startPoint y: 532, endPoint x: 857, endPoint y: 520, distance: 54.3
type input "D"
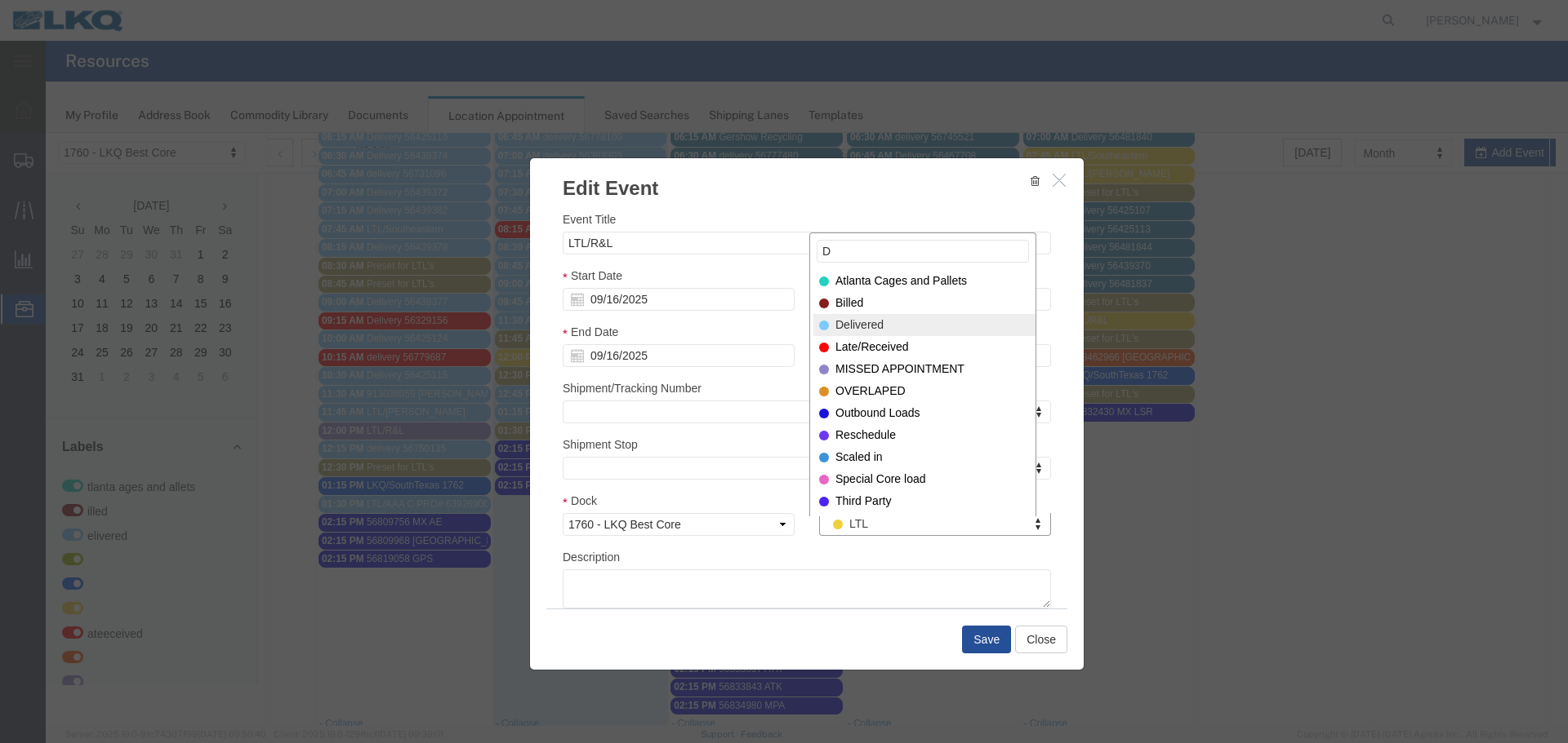
type input "D"
select select "40"
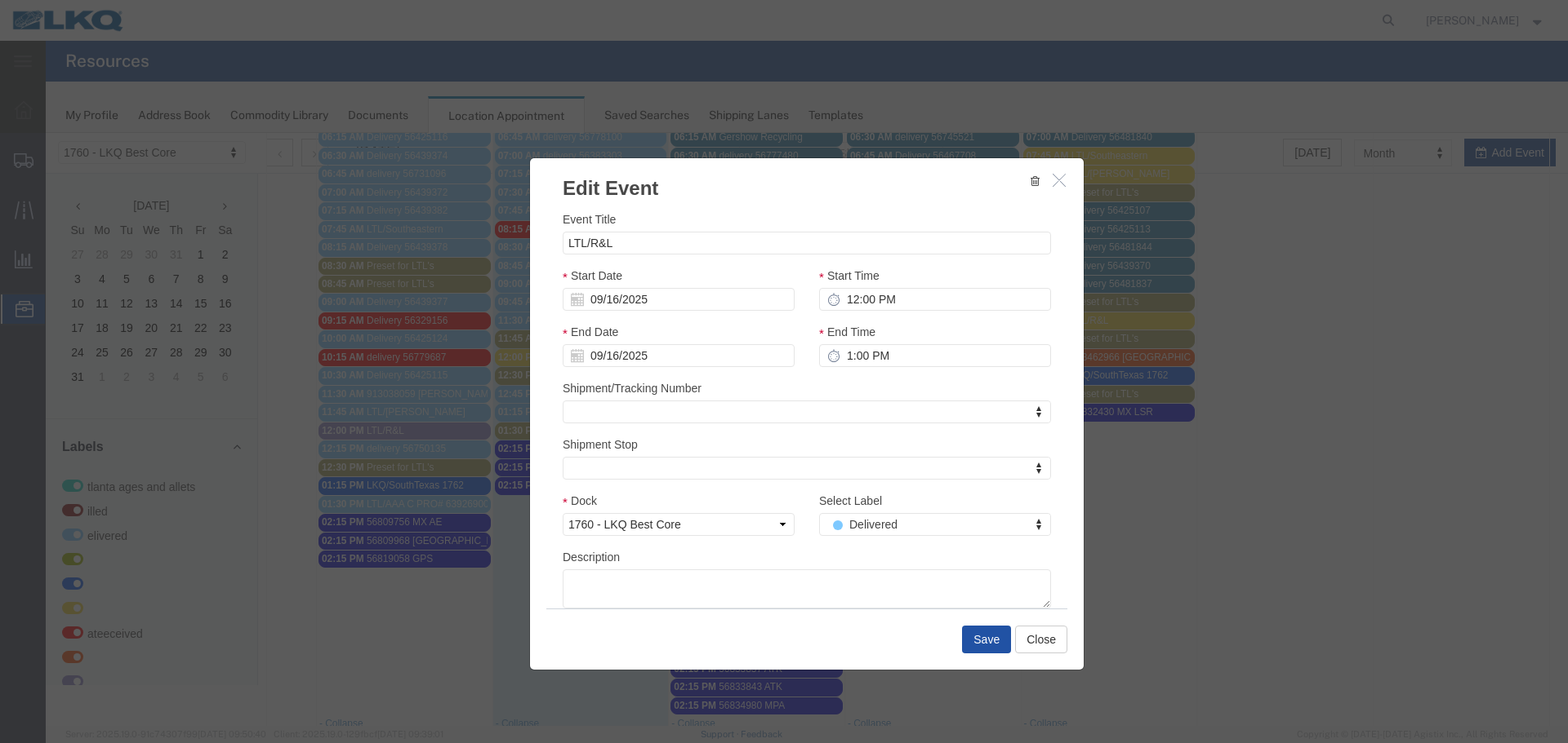
click at [983, 639] on button "Save" at bounding box center [987, 639] width 49 height 28
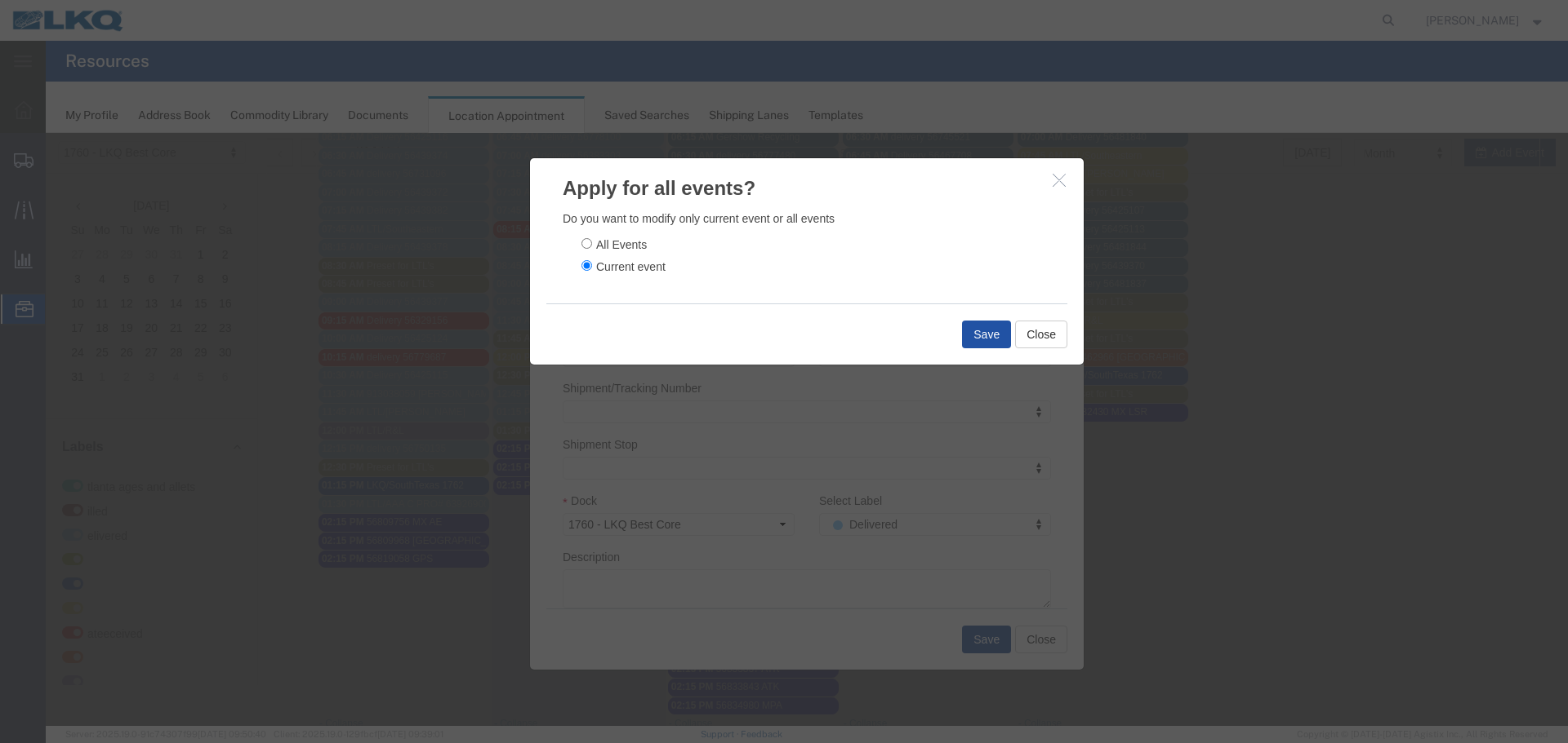
click at [976, 330] on button "Save" at bounding box center [987, 334] width 49 height 28
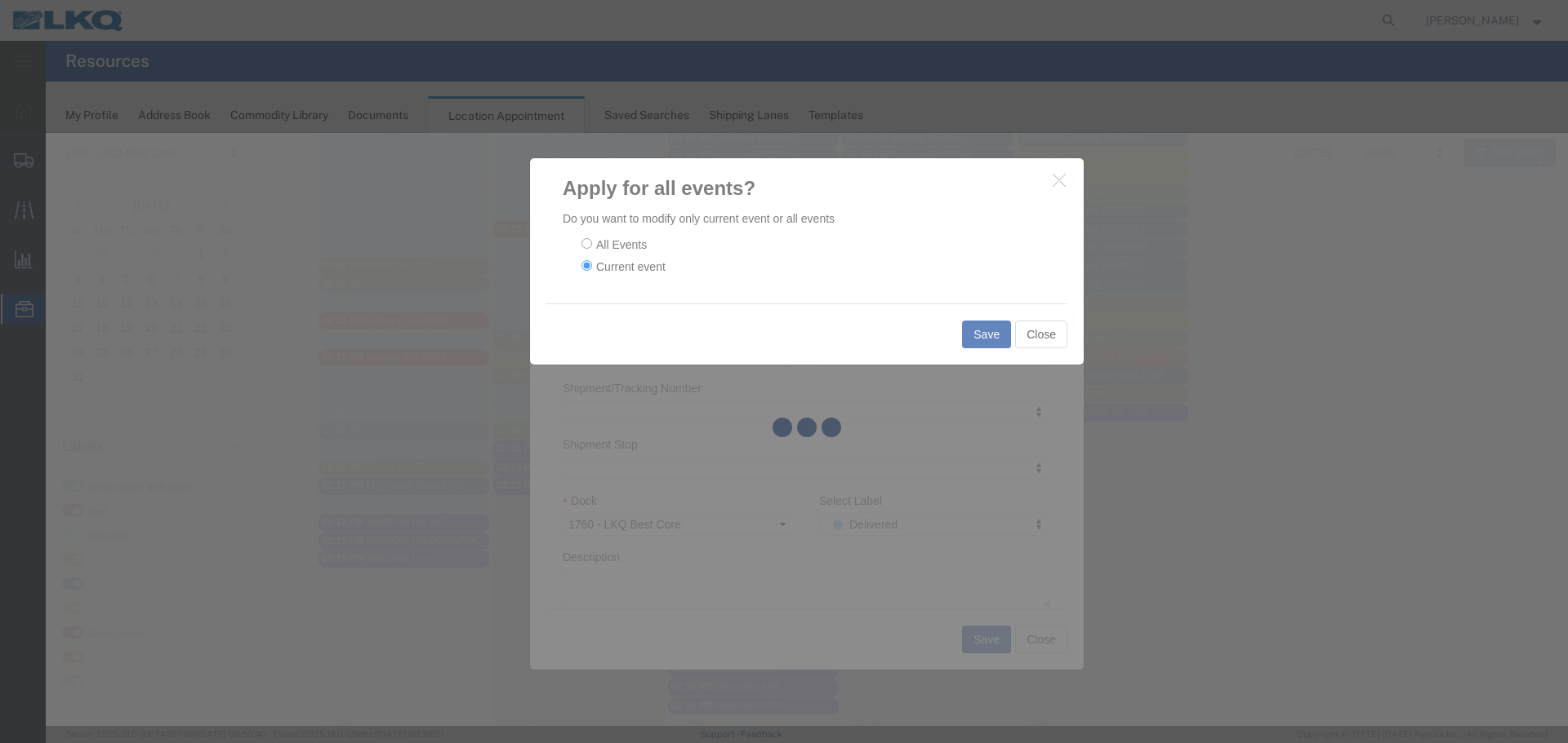
scroll to position [0, 0]
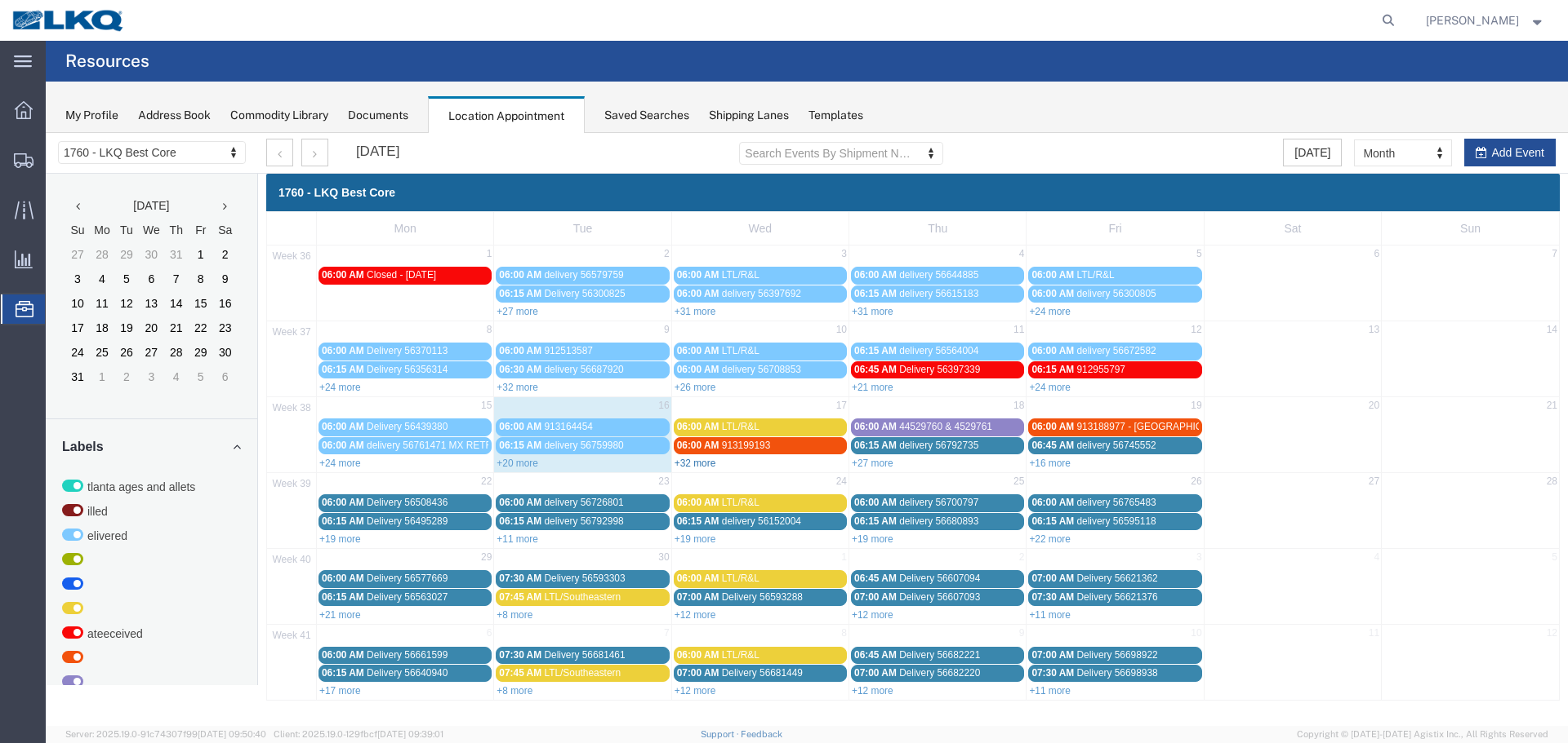
click at [710, 460] on link "+32 more" at bounding box center [695, 464] width 41 height 12
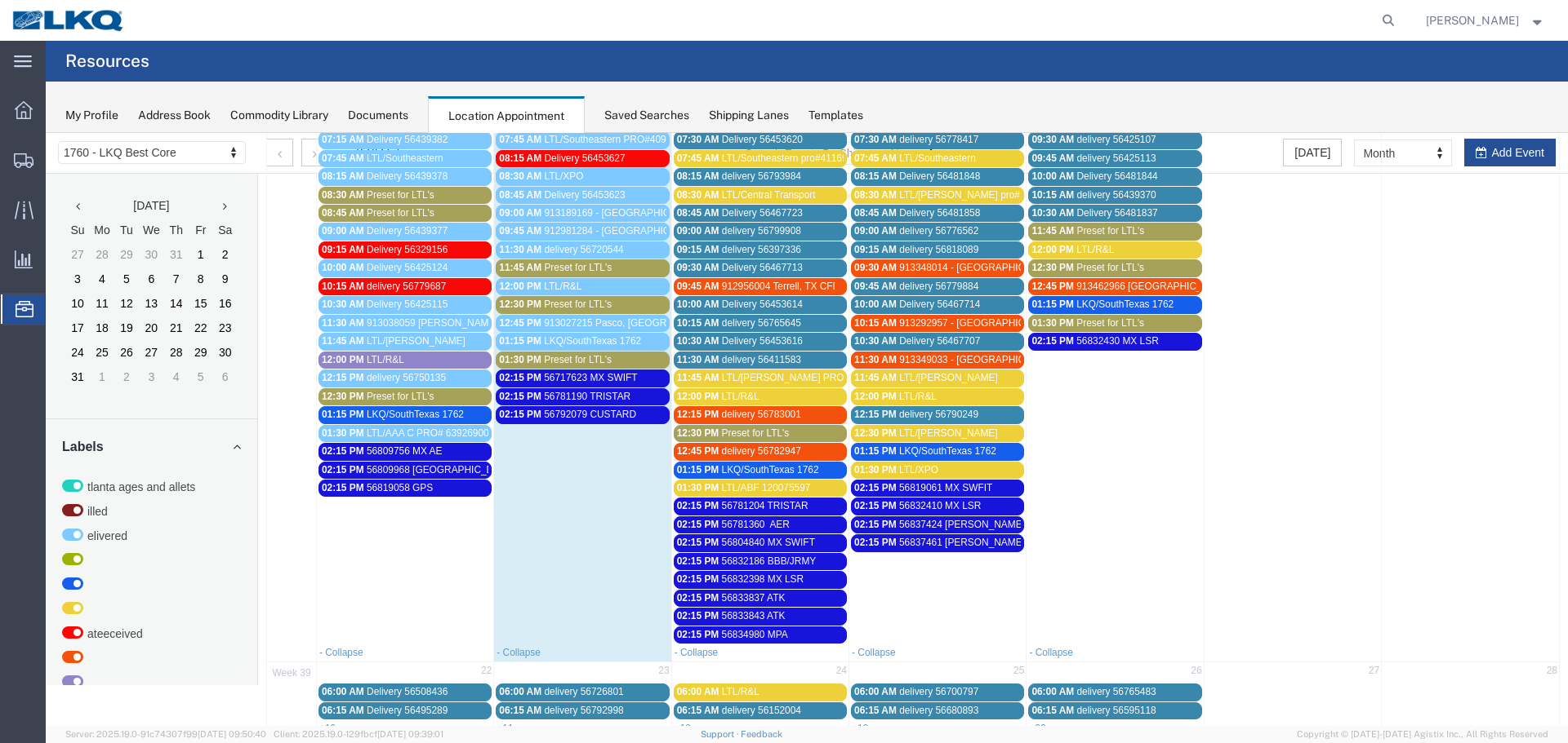
scroll to position [408, 0]
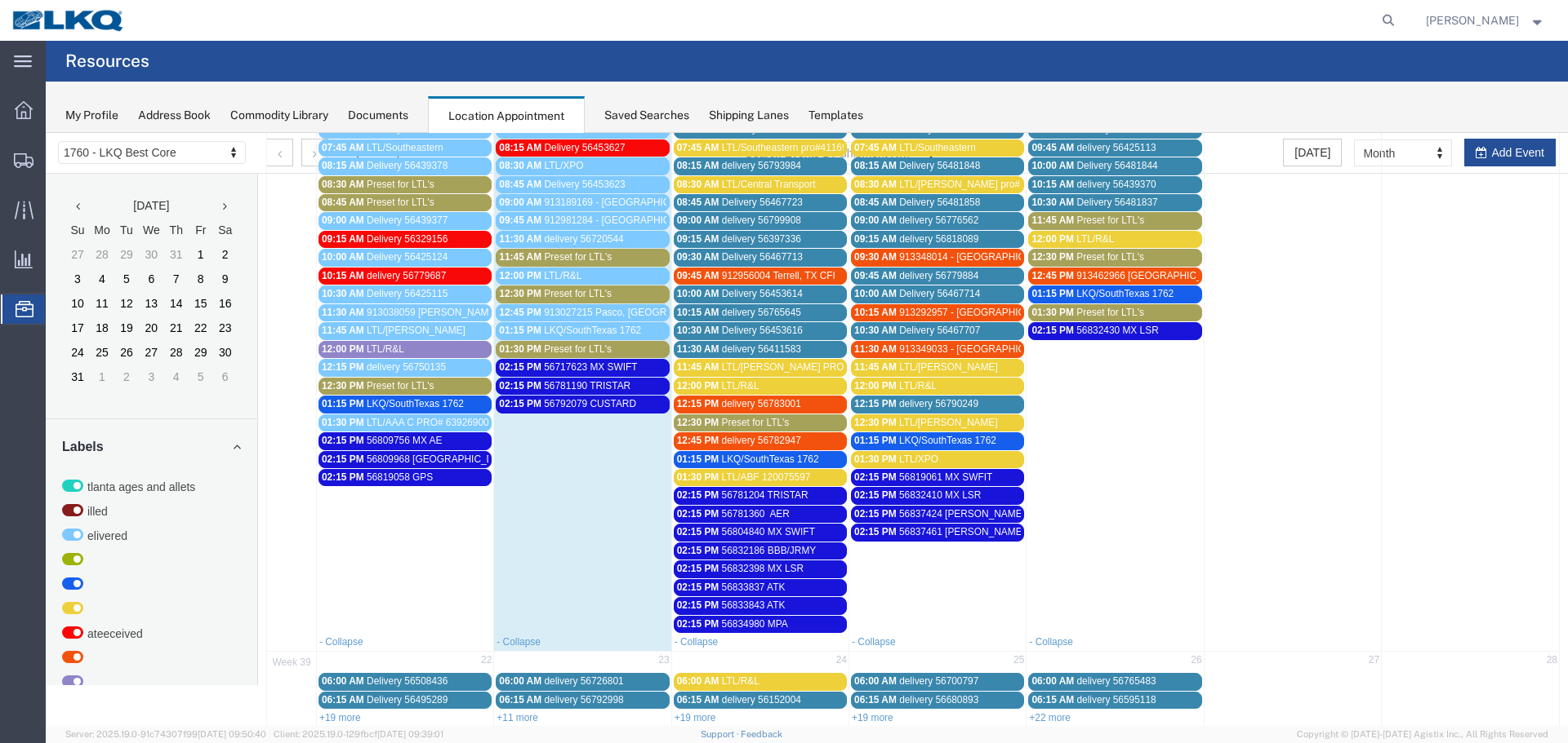
click at [753, 552] on span "56832186 BBB/JRMY" at bounding box center [769, 551] width 95 height 12
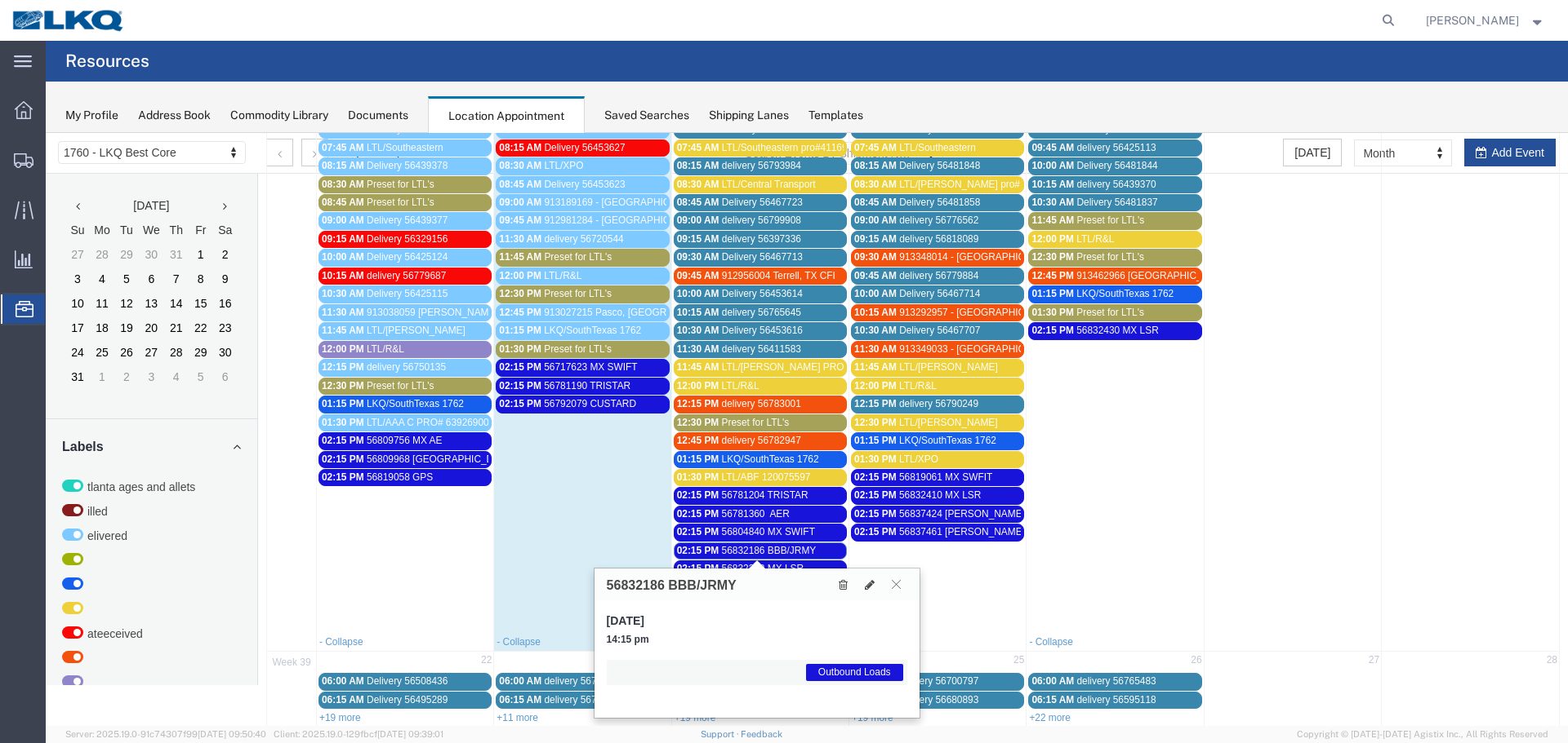
click at [636, 583] on h3 "56832186 BBB/JRMY" at bounding box center [672, 585] width 130 height 14
copy h3 "56832186"
click at [865, 588] on icon at bounding box center [870, 585] width 10 height 12
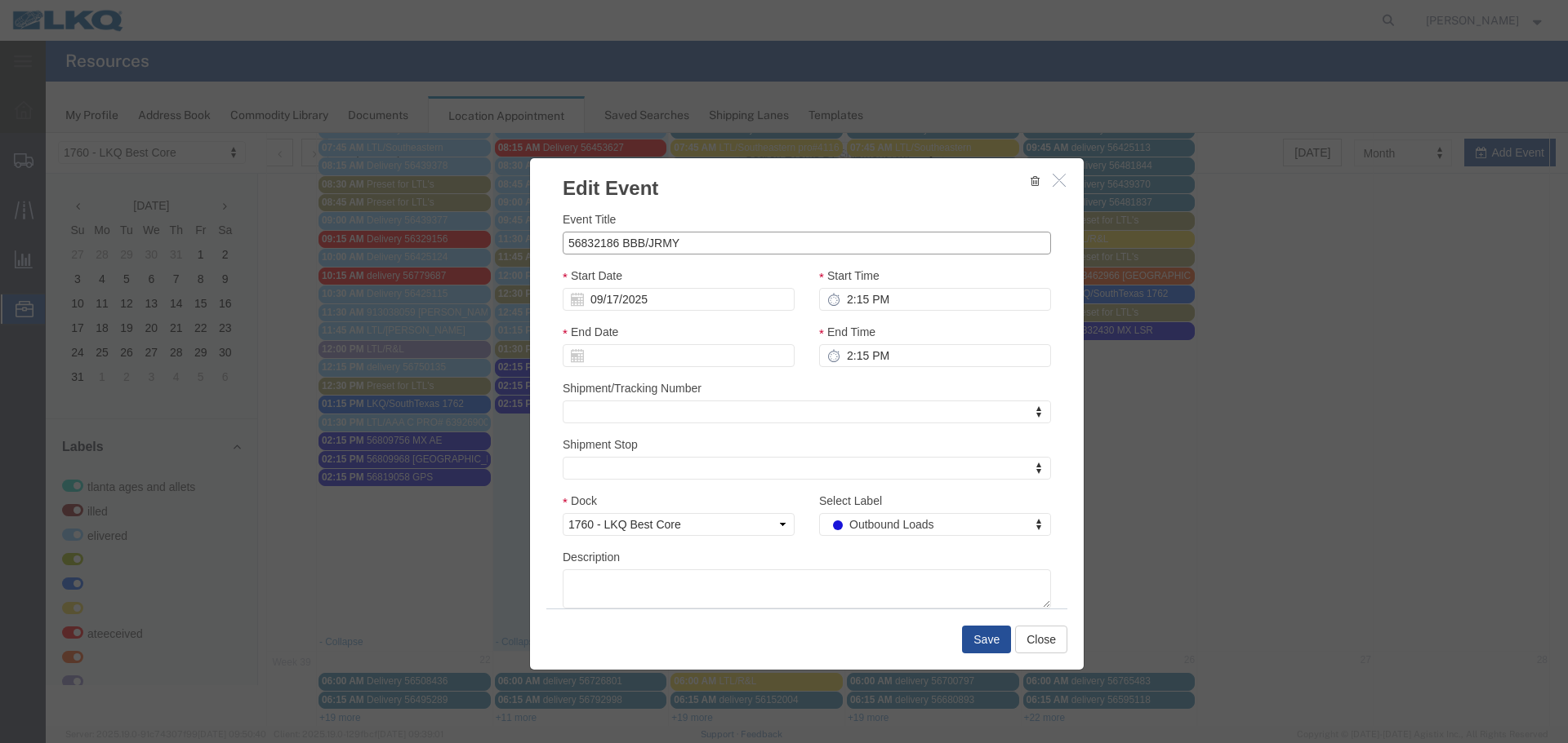
click at [641, 235] on input "56832186 BBB/JRMY" at bounding box center [807, 243] width 489 height 23
type input "56832186 MPA/JRMY"
click at [991, 627] on button "Save" at bounding box center [987, 639] width 49 height 28
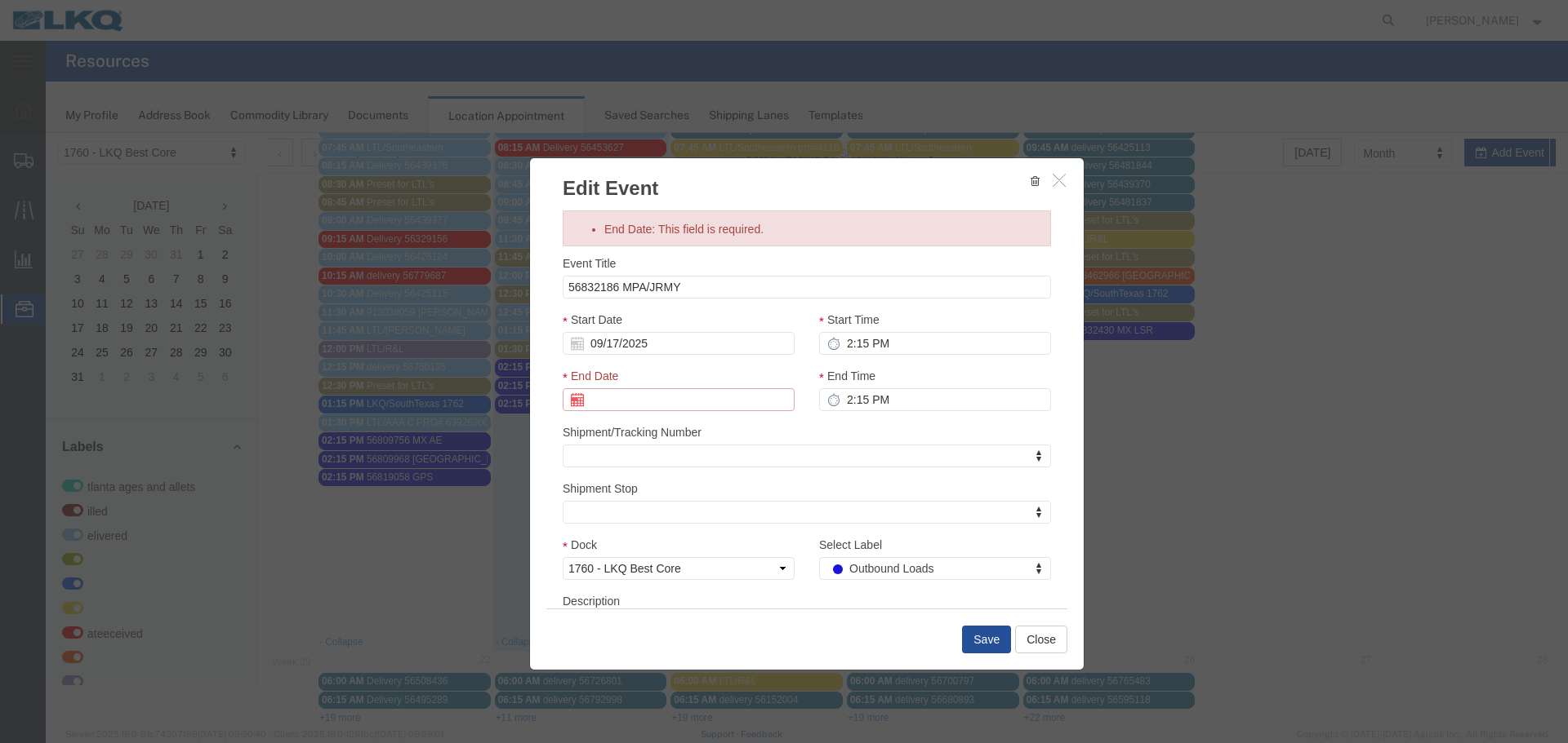
click at [604, 403] on input "End Date: This field is required." at bounding box center [679, 400] width 232 height 23
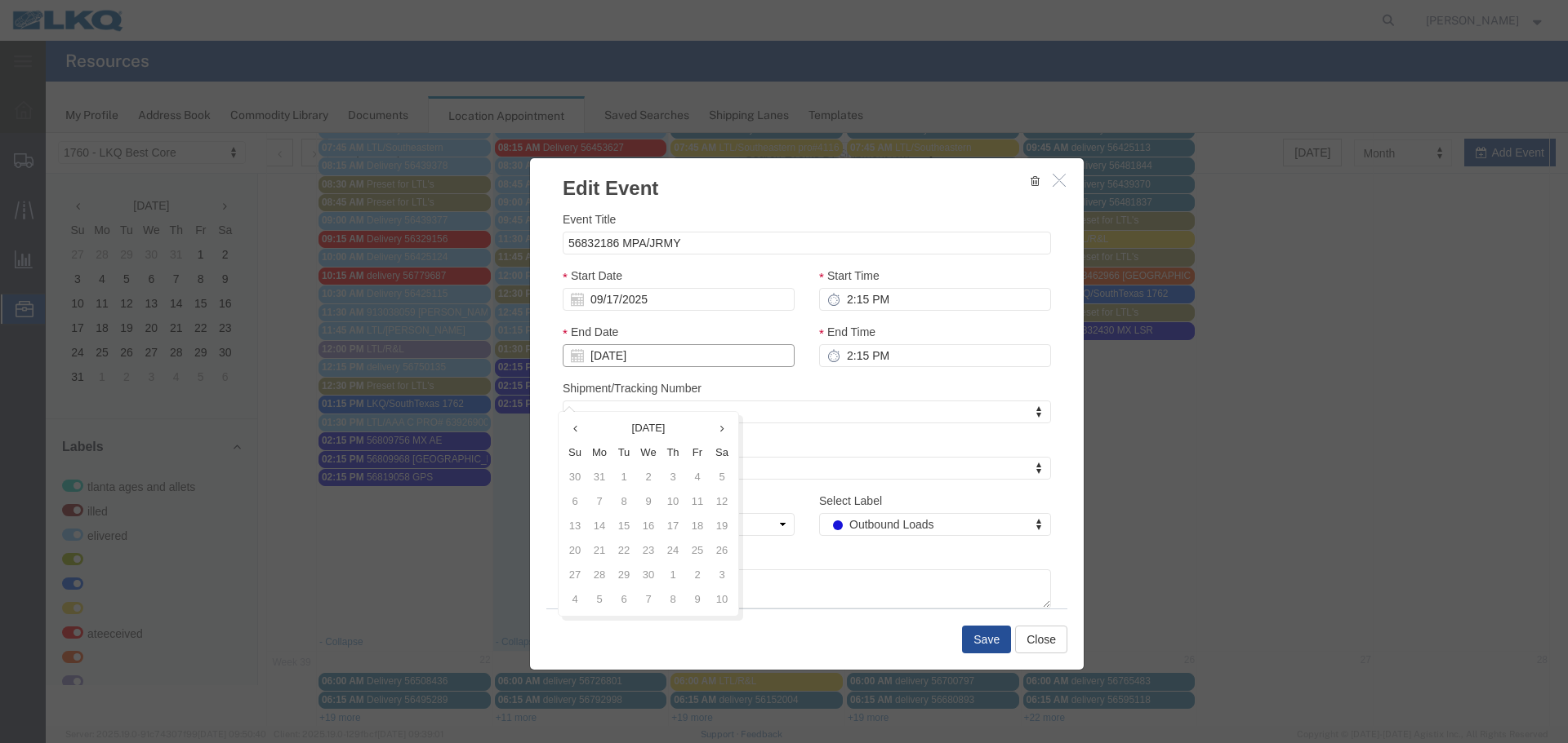
type input "09/17/25"
click at [750, 343] on div "End Date 09/17/25" at bounding box center [679, 345] width 232 height 44
click at [967, 645] on button "Save" at bounding box center [987, 639] width 49 height 28
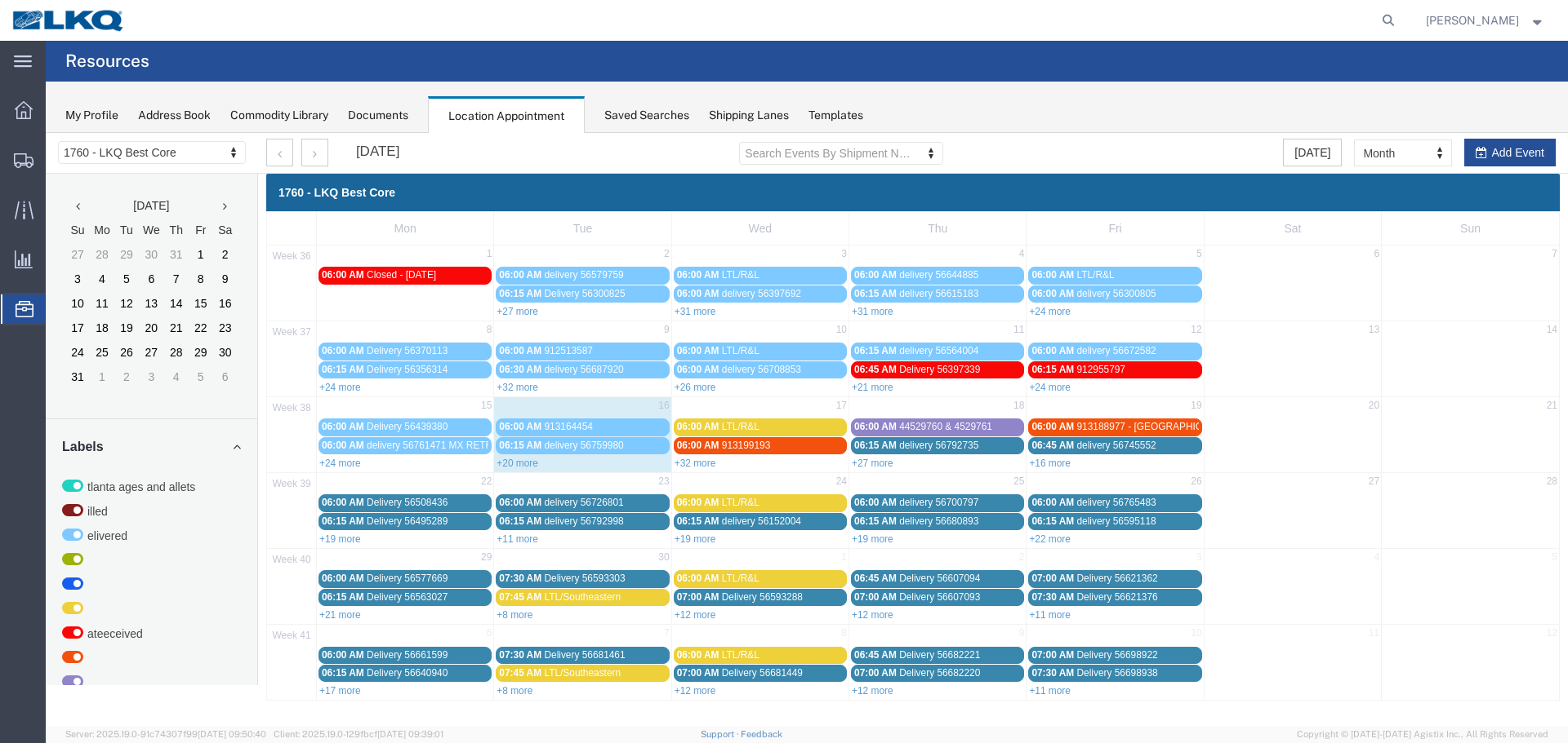
scroll to position [0, 0]
click at [691, 464] on link "+32 more" at bounding box center [695, 464] width 41 height 12
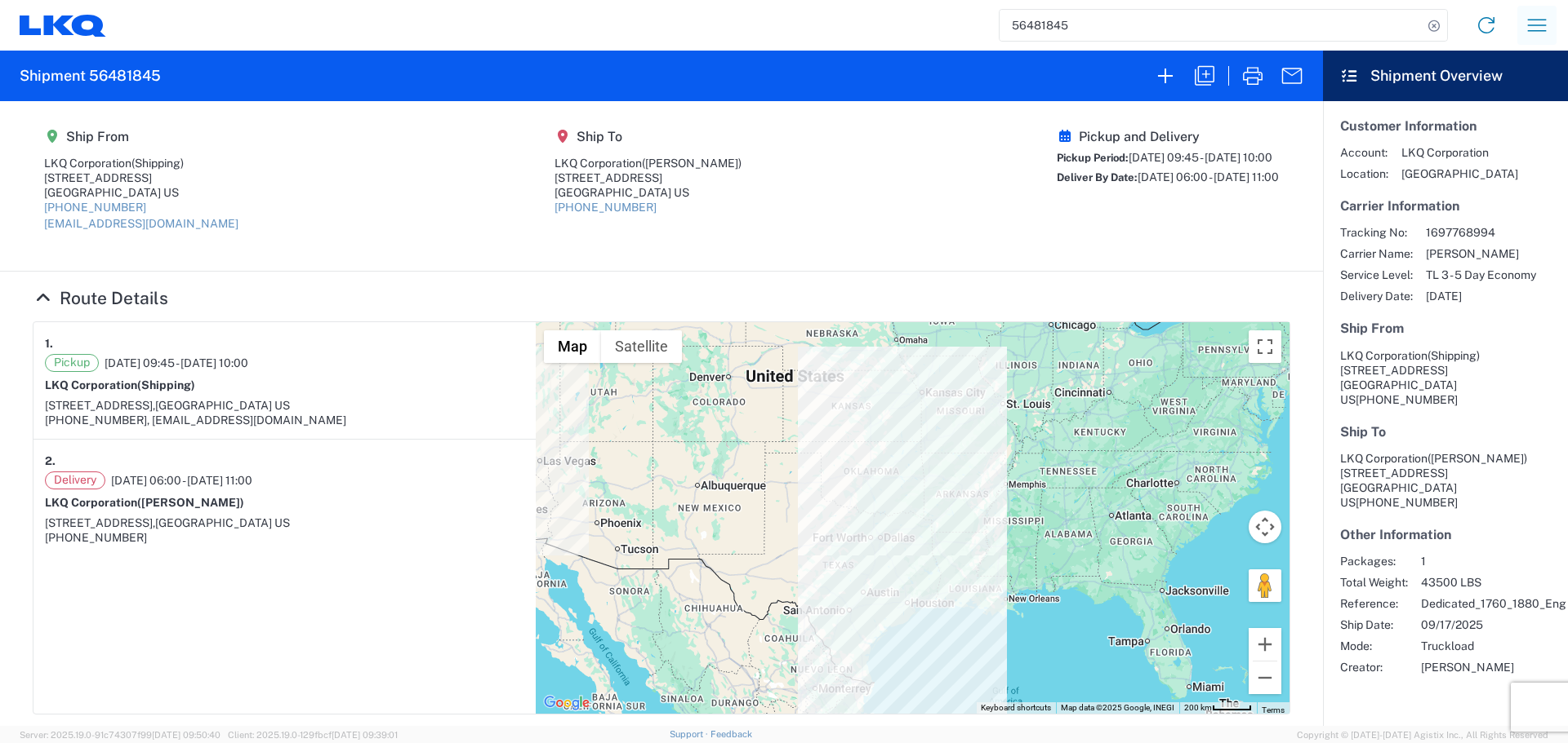
click at [1538, 14] on icon "button" at bounding box center [1536, 25] width 26 height 26
click at [1484, 111] on link "Shipment request" at bounding box center [1476, 111] width 154 height 33
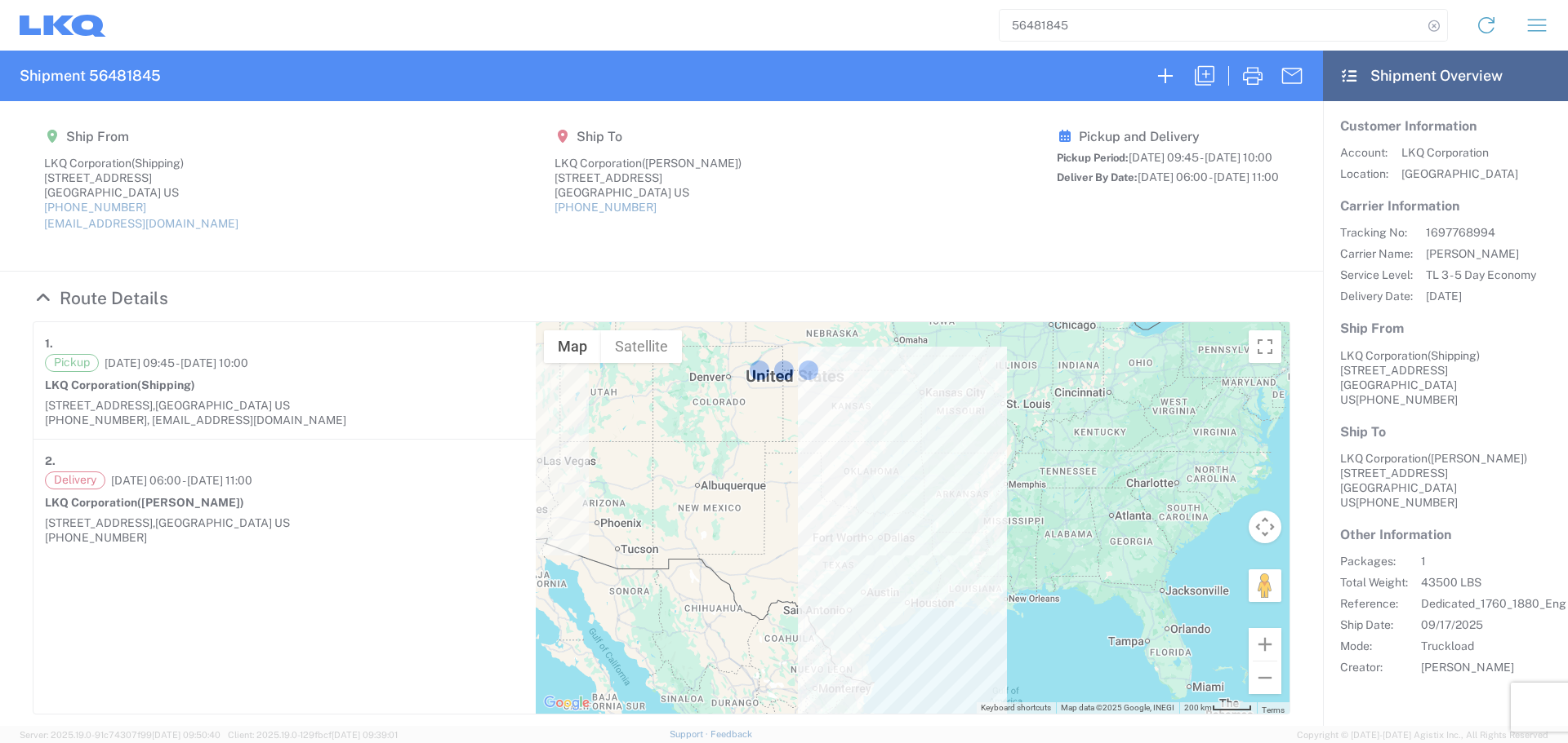
select select "FULL"
select select "US"
select select "LBS"
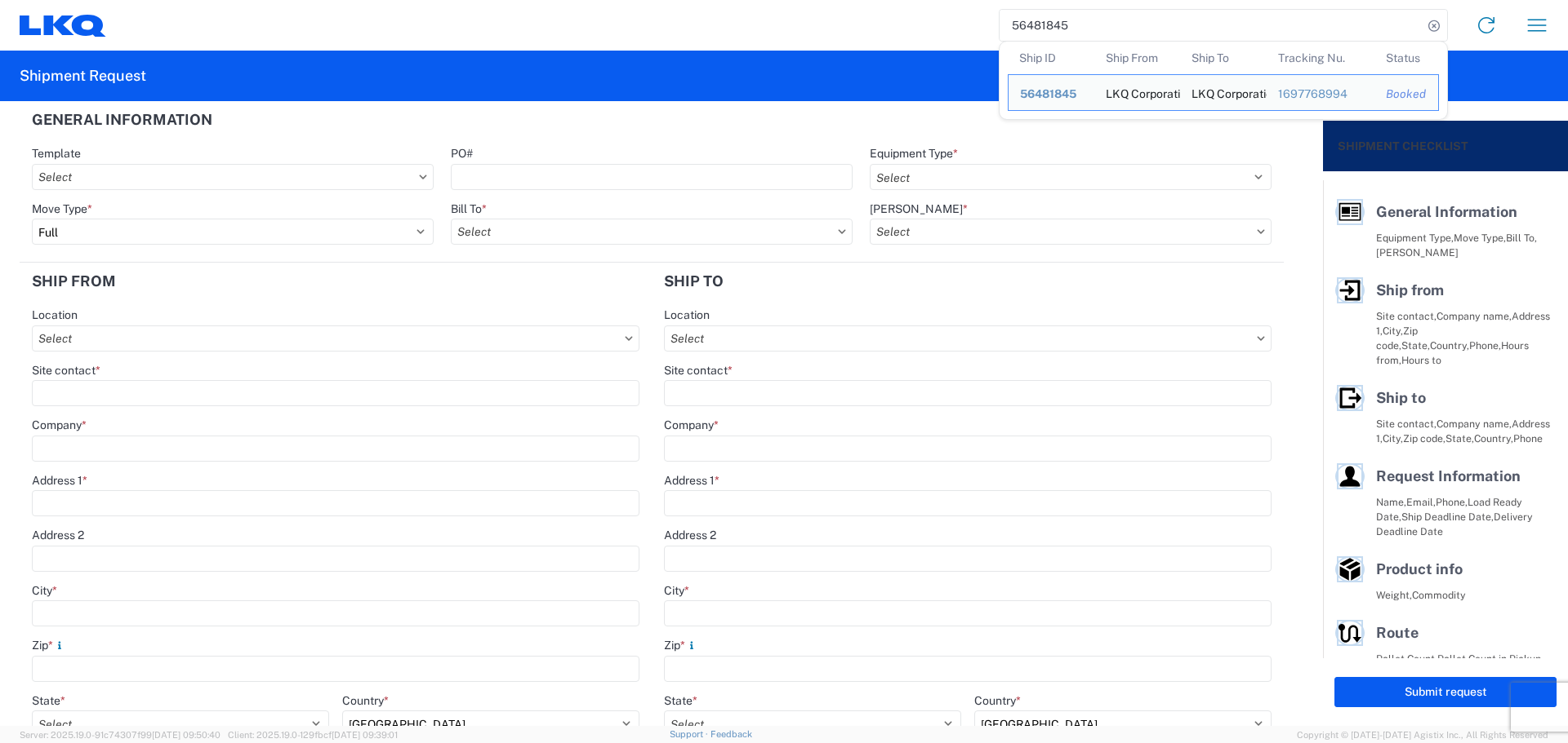
click at [1026, 20] on input "56481845" at bounding box center [1210, 25] width 423 height 31
paste input "5687336"
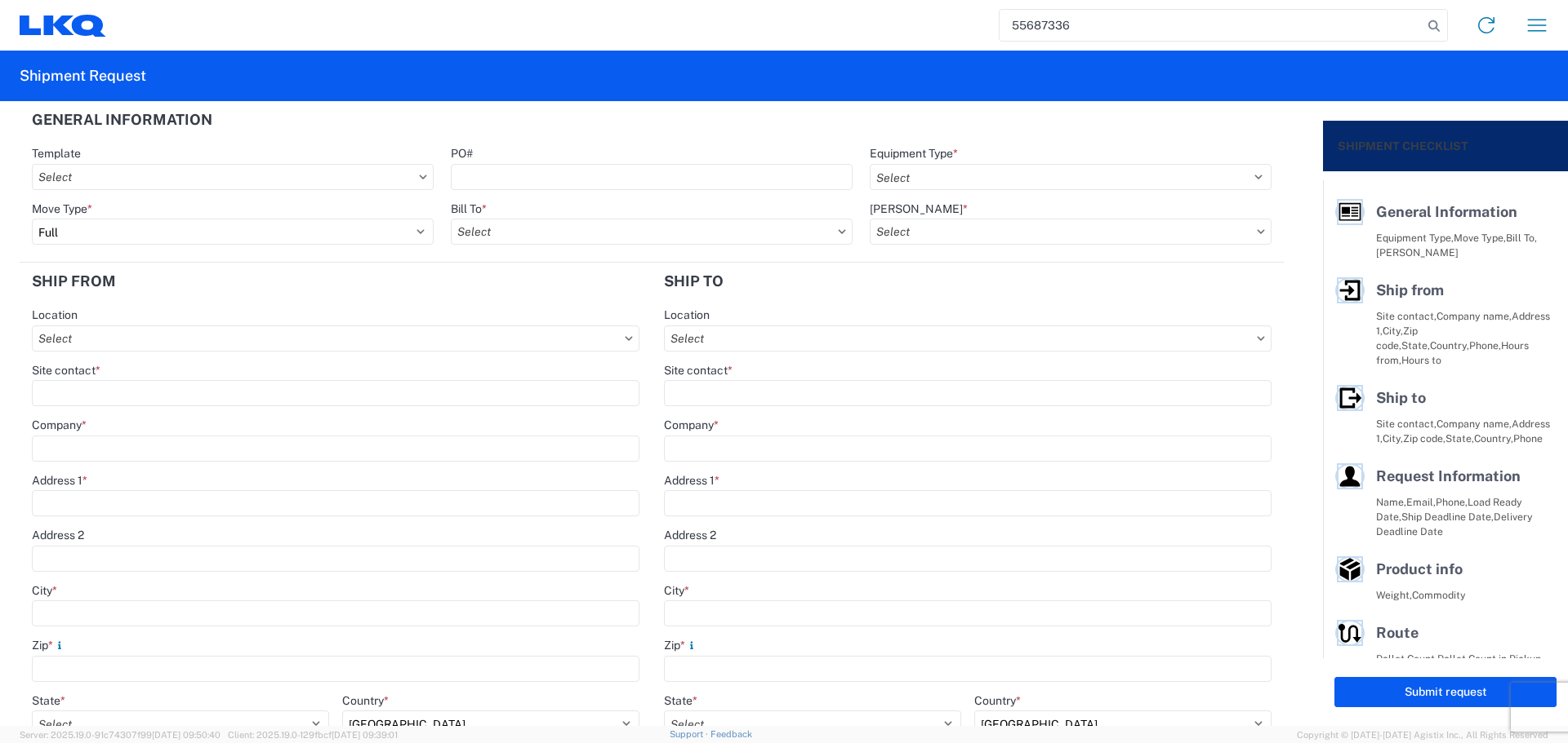
type input "55687336"
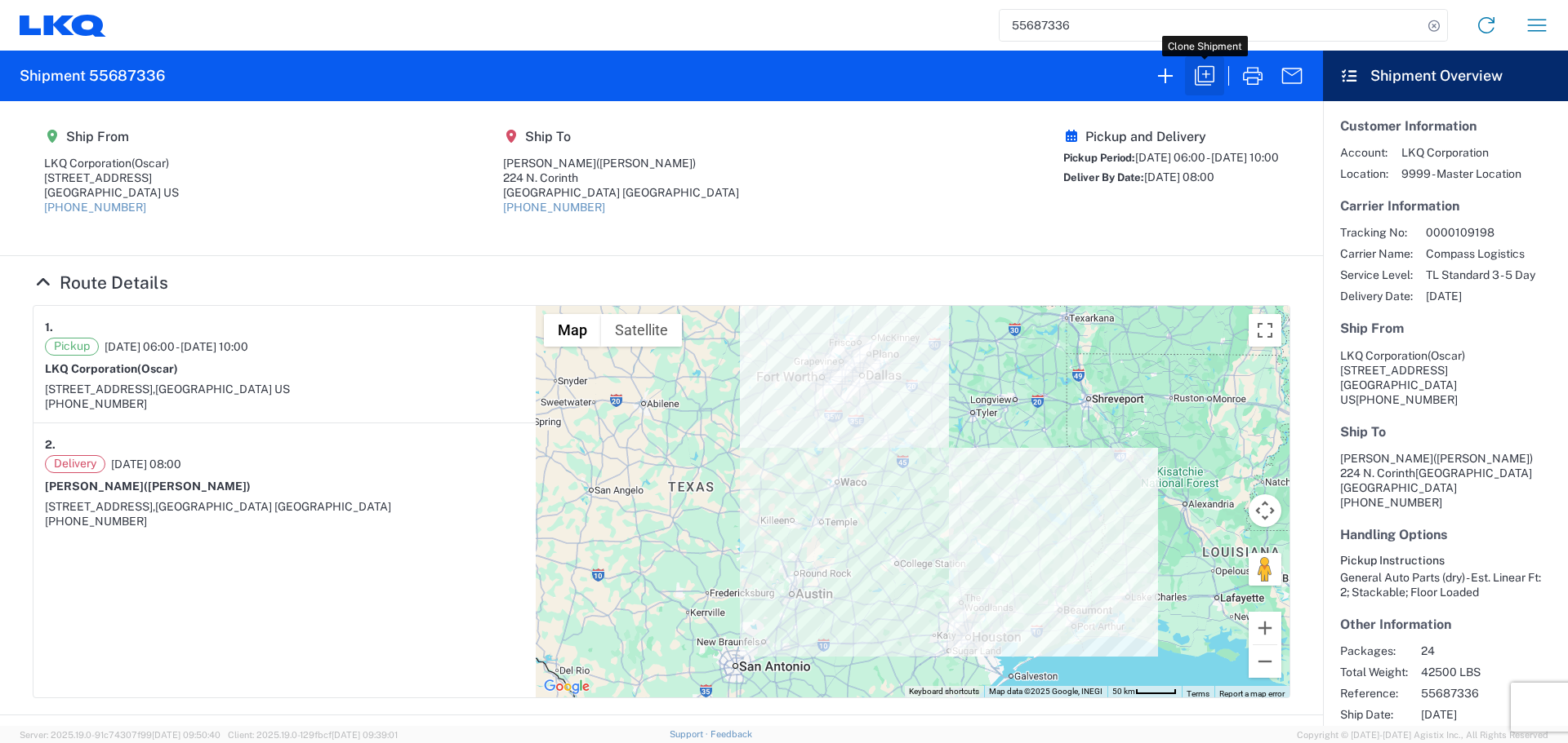
click at [1209, 76] on icon "button" at bounding box center [1204, 75] width 26 height 26
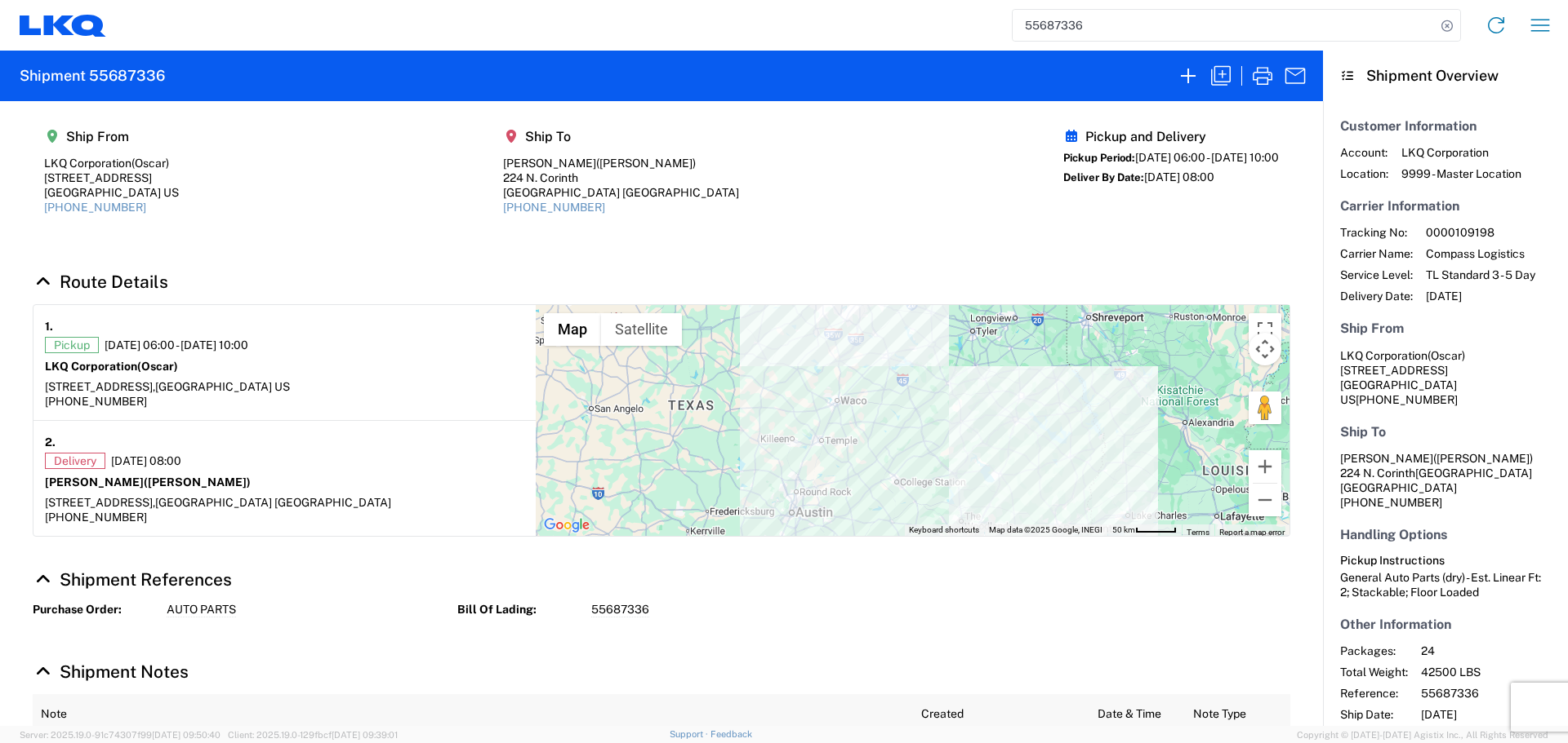
select select "STDV"
select select "FULL"
select select "TX"
select select "US"
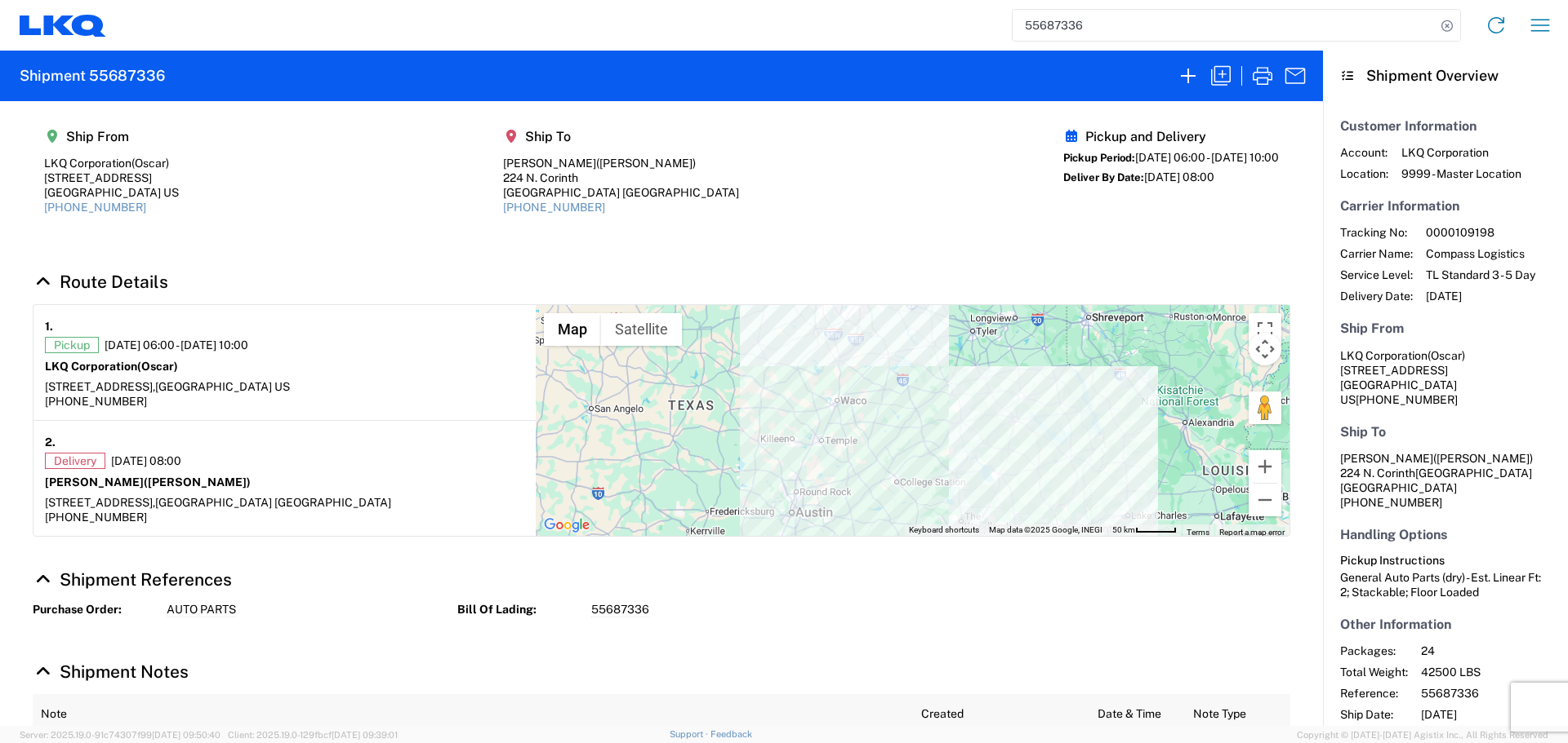
select select "LBS"
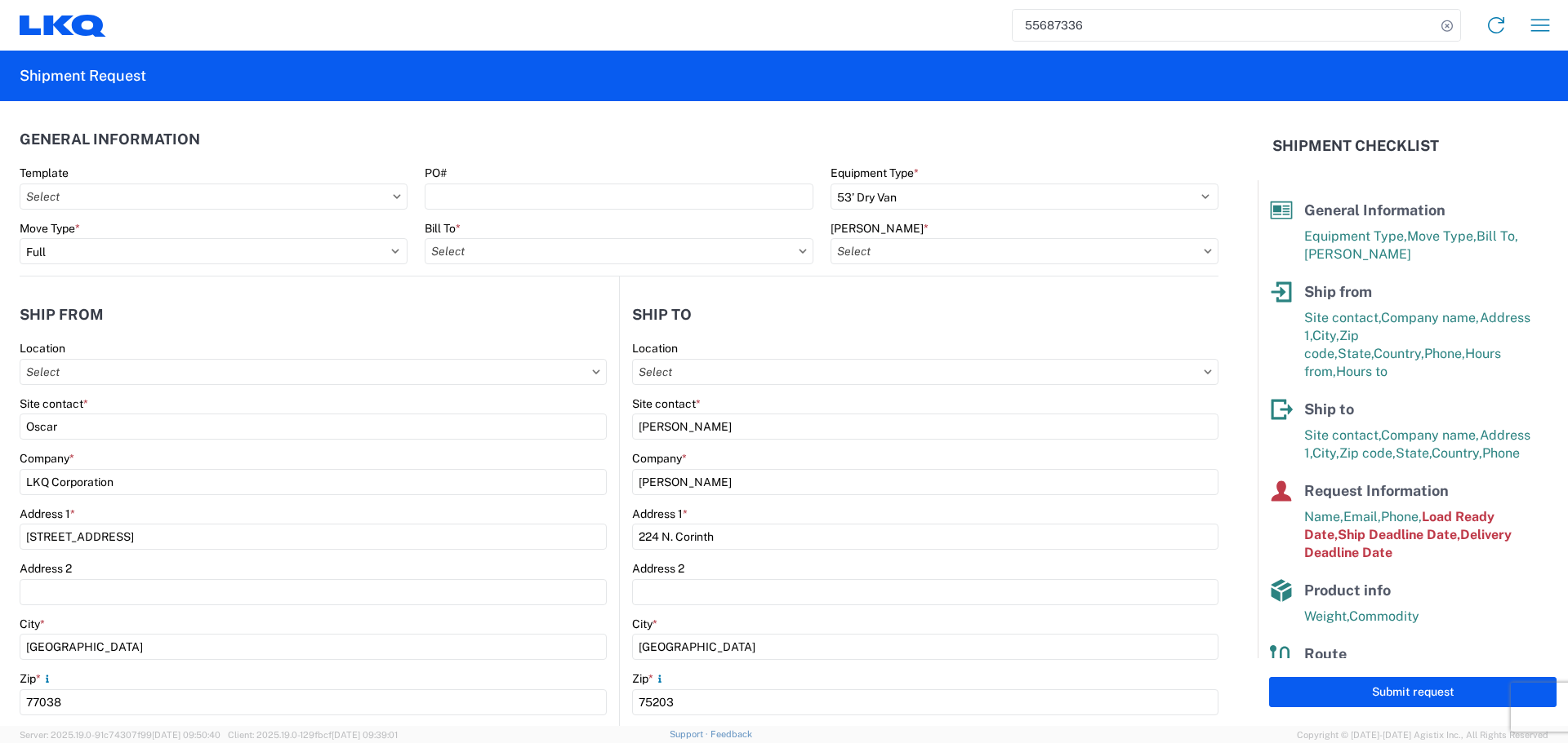
type input "1760 - LKQ Best Core"
type input "1760-6300-66000-0000 - 1760 Freight Out"
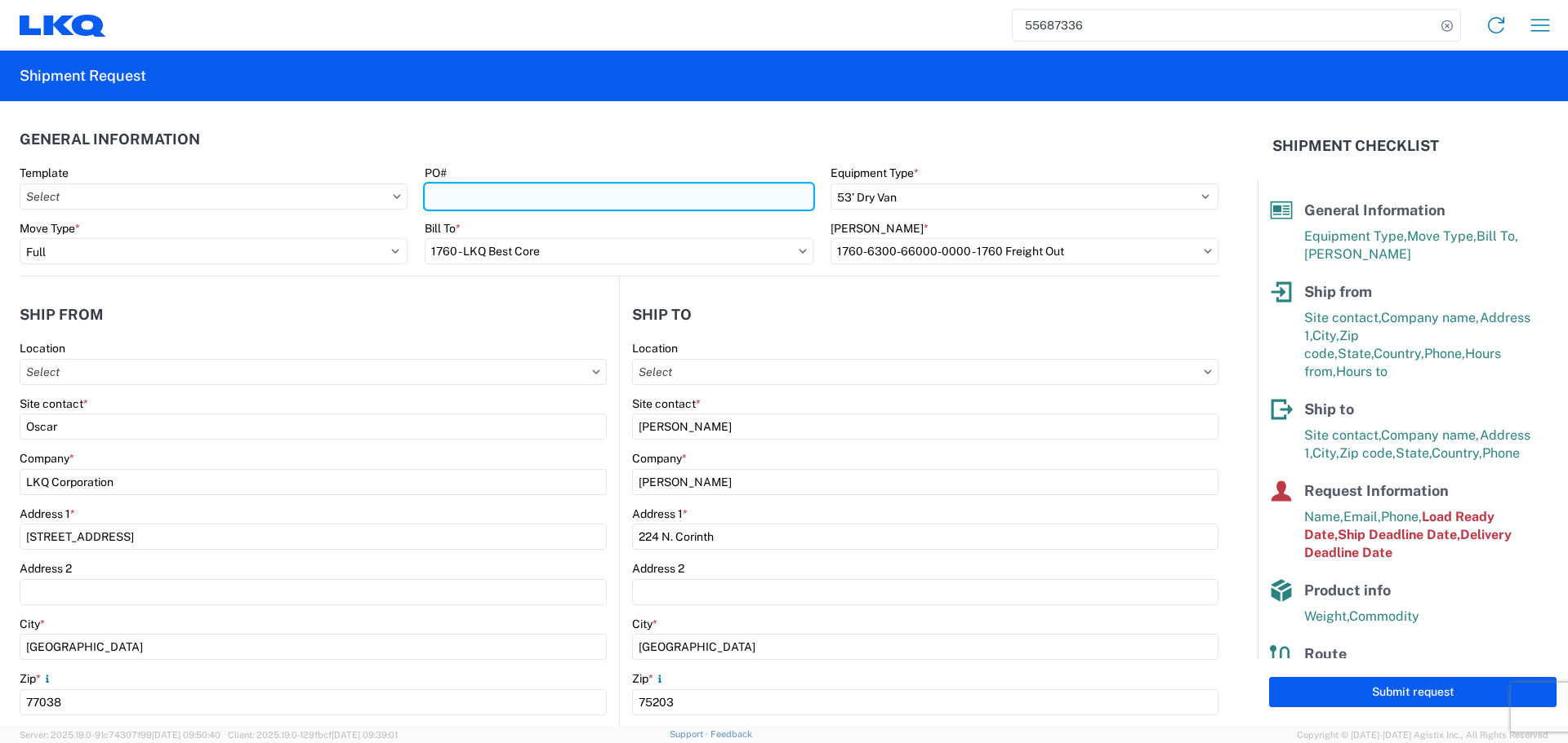
click at [621, 205] on input "PO#" at bounding box center [619, 197] width 388 height 26
type input "AUTO PARTS"
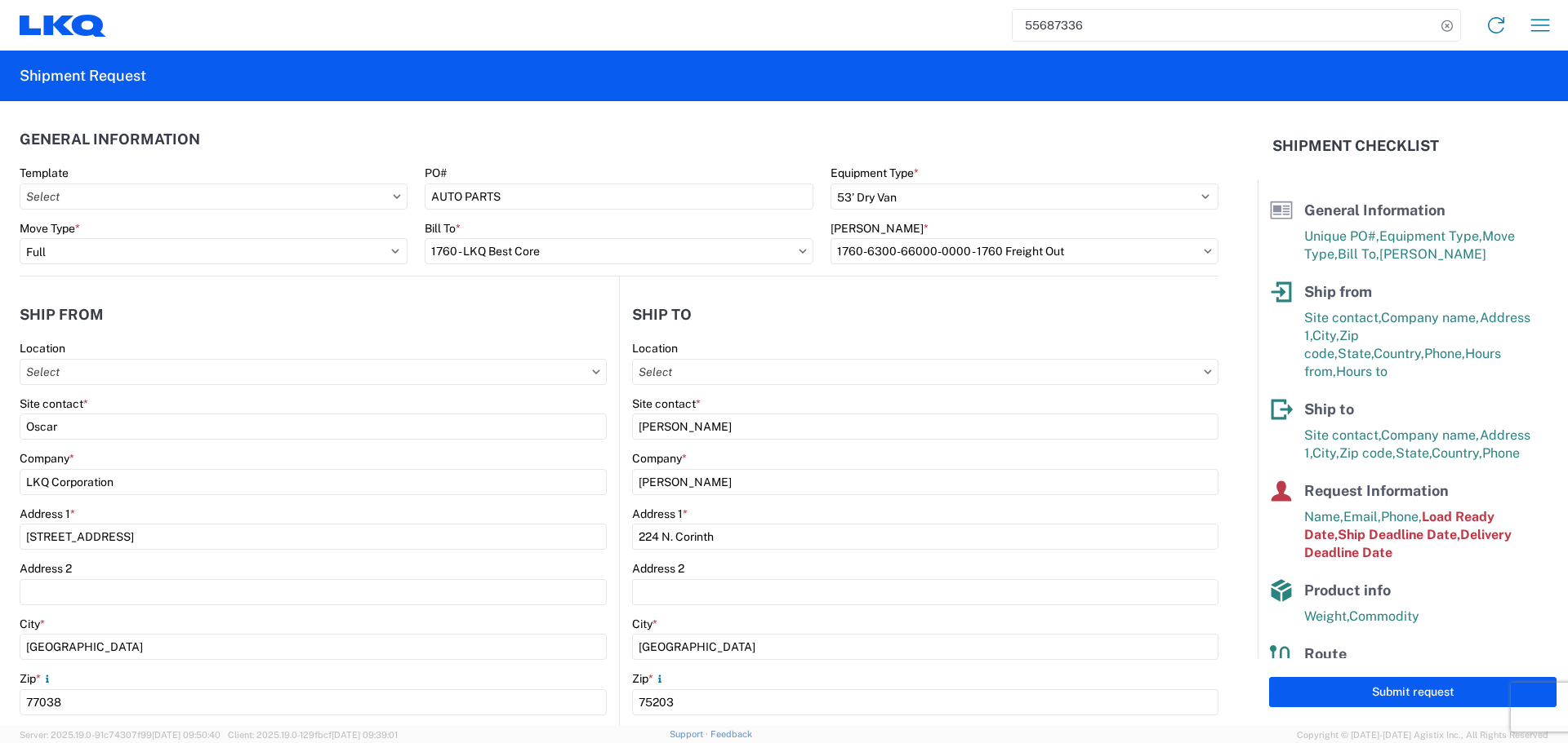
click at [566, 135] on header "General Information" at bounding box center [619, 139] width 1198 height 37
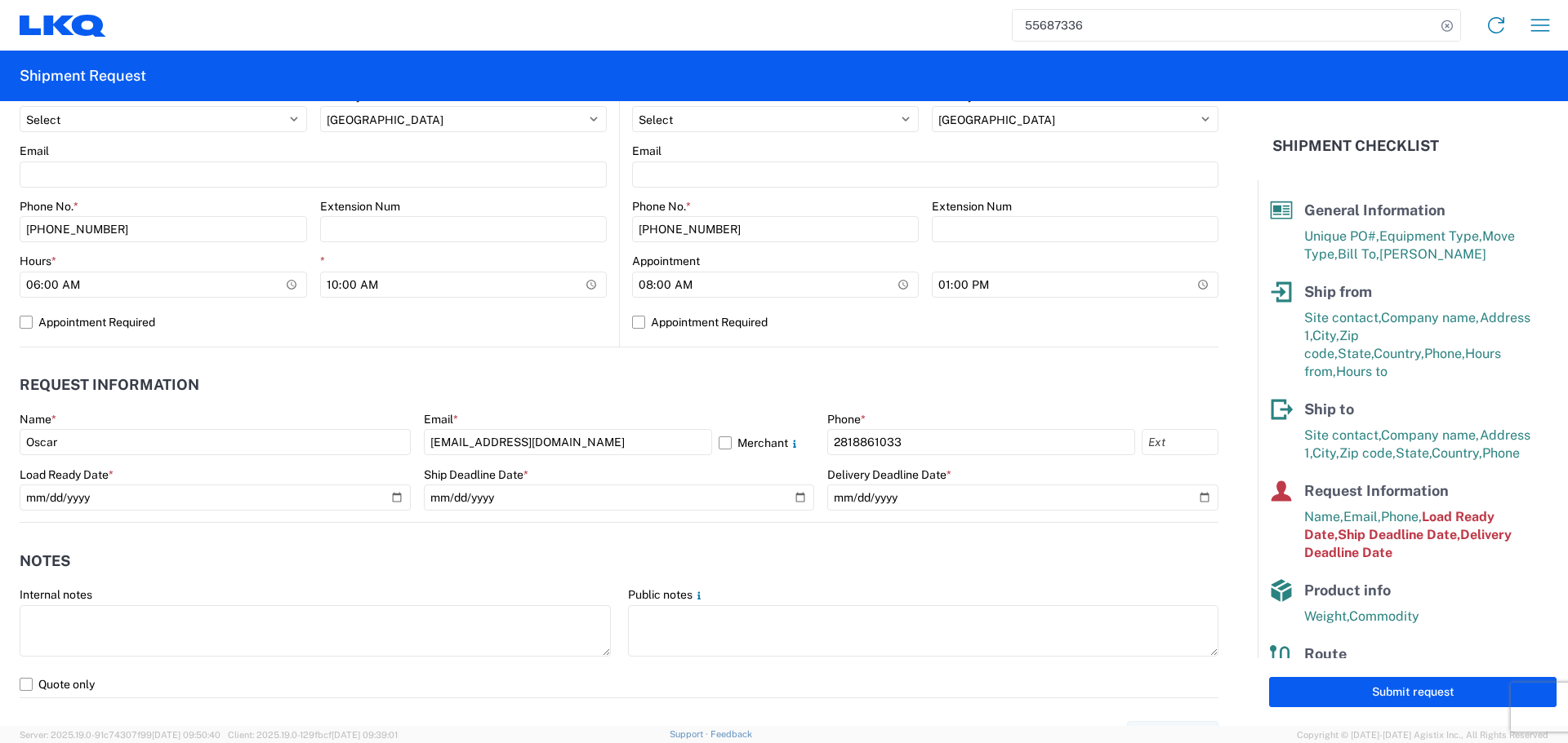
scroll to position [653, 0]
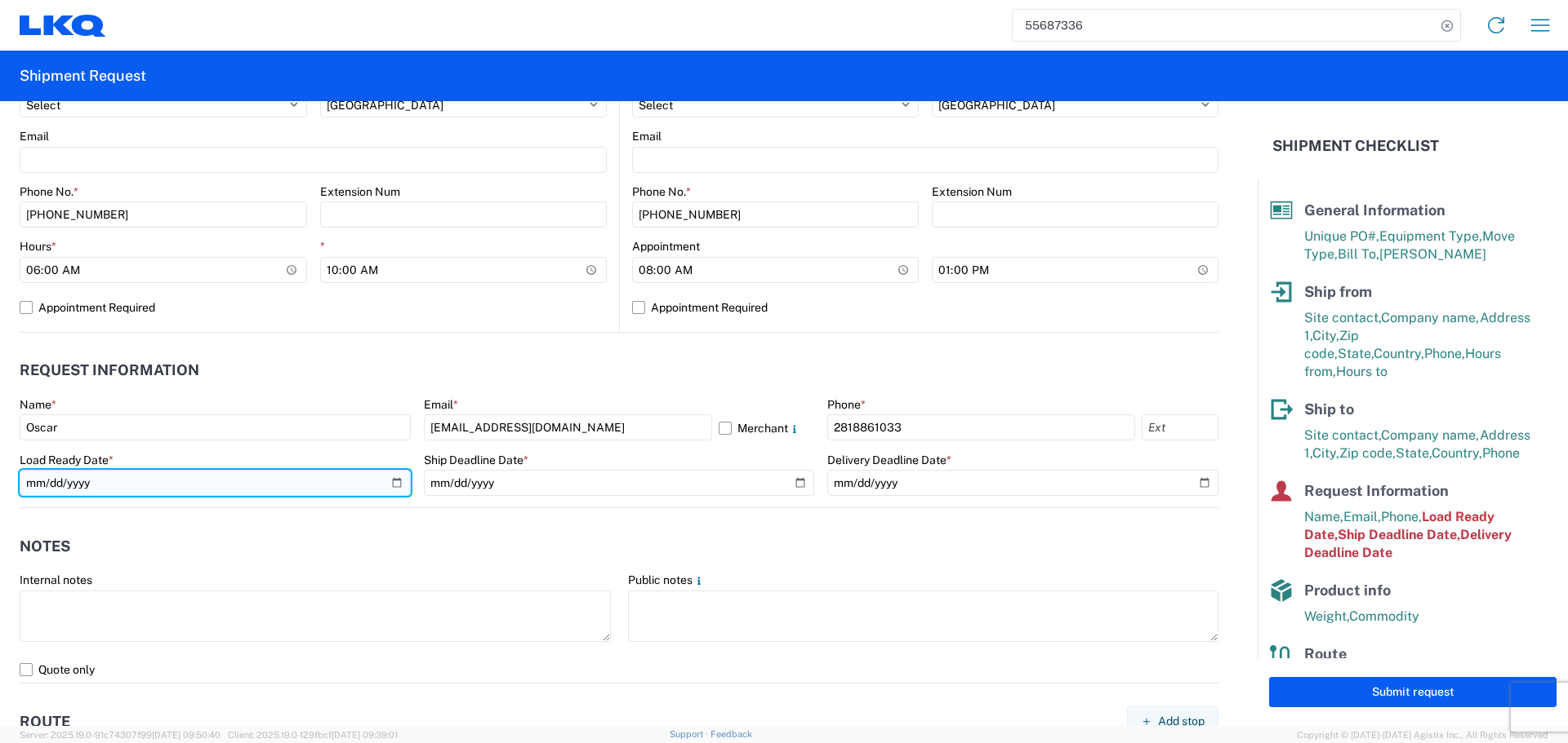
click at [393, 479] on input "2025-05-29" at bounding box center [214, 482] width 391 height 26
type input "2025-09-17"
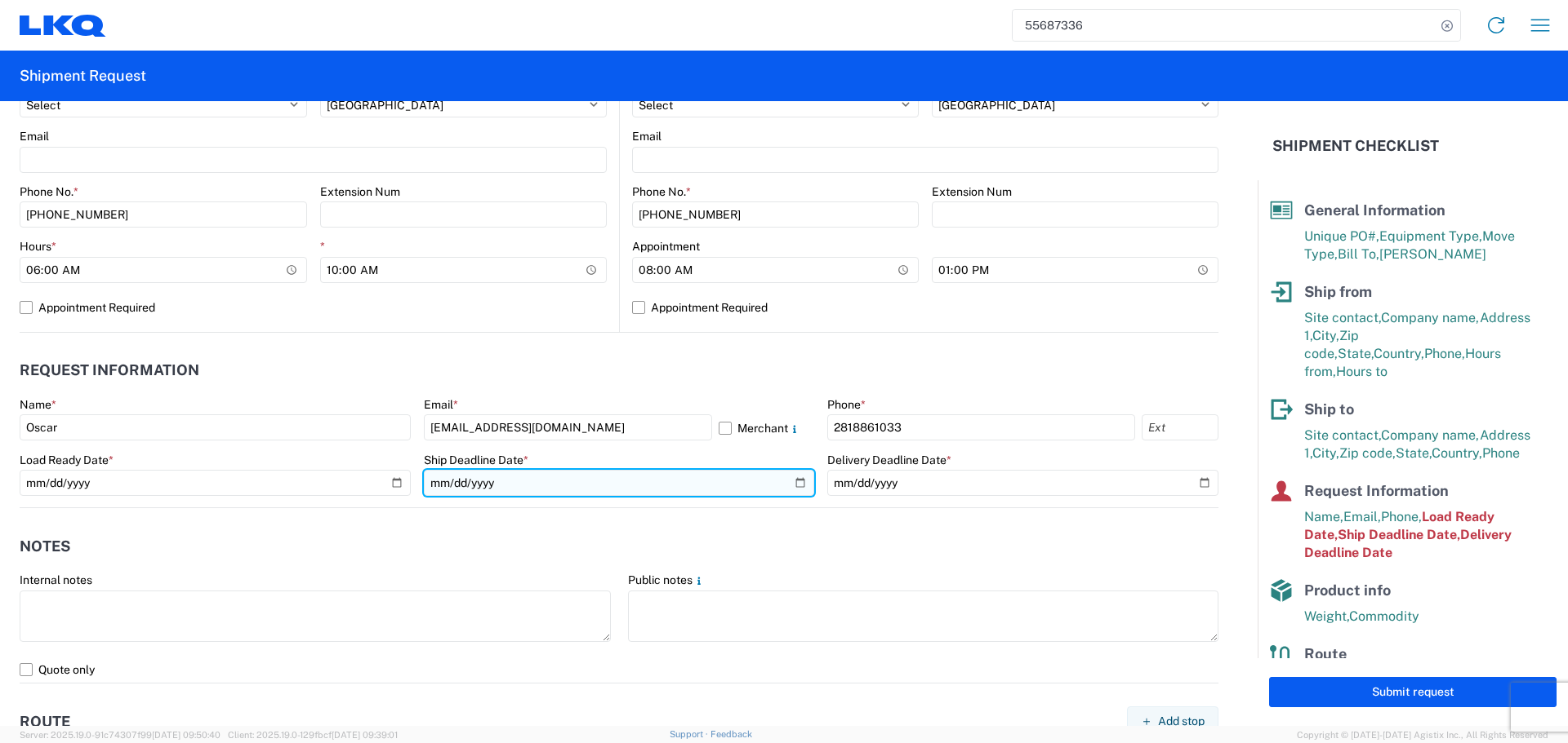
click at [792, 485] on input "2025-05-29" at bounding box center [619, 482] width 391 height 26
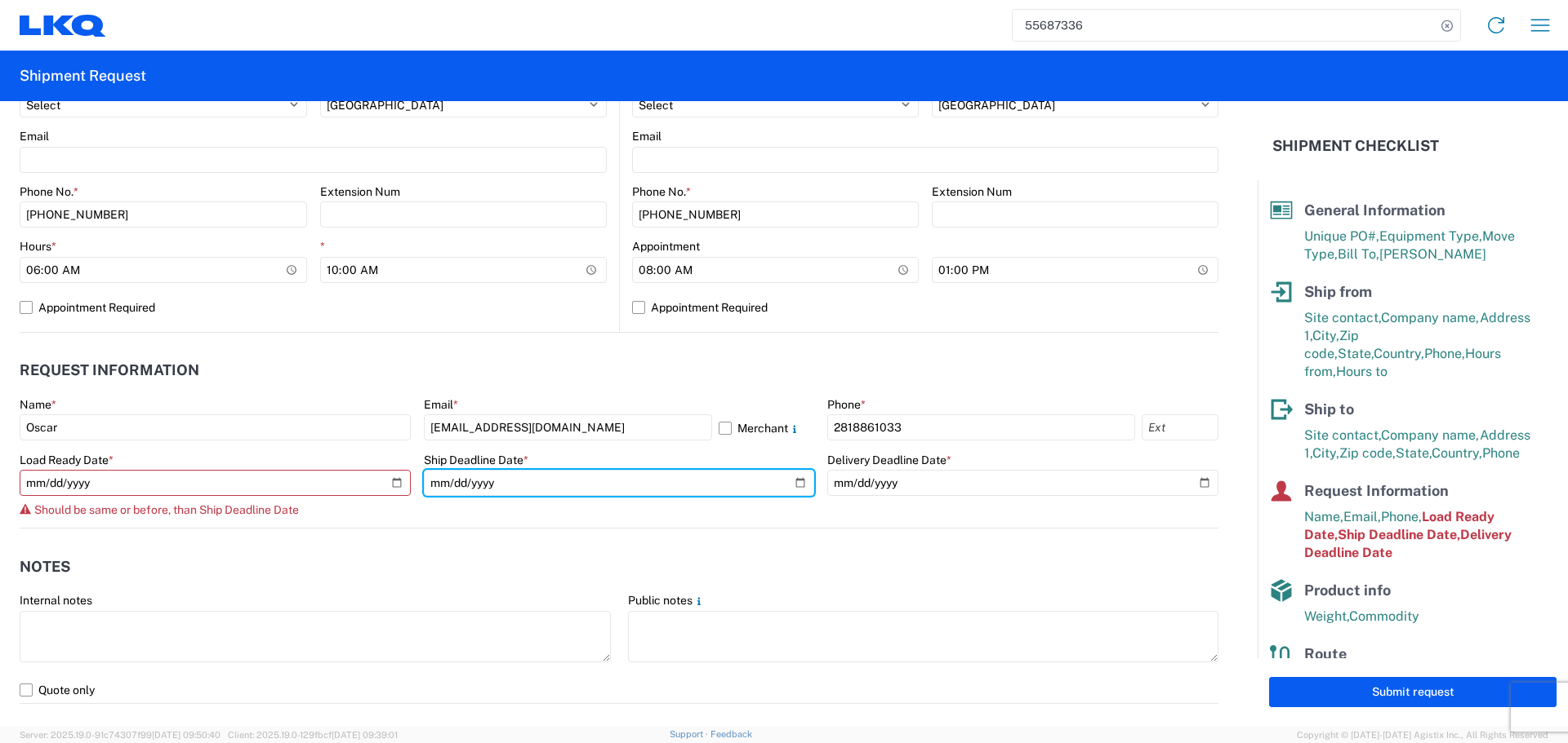
type input "2025-09-17"
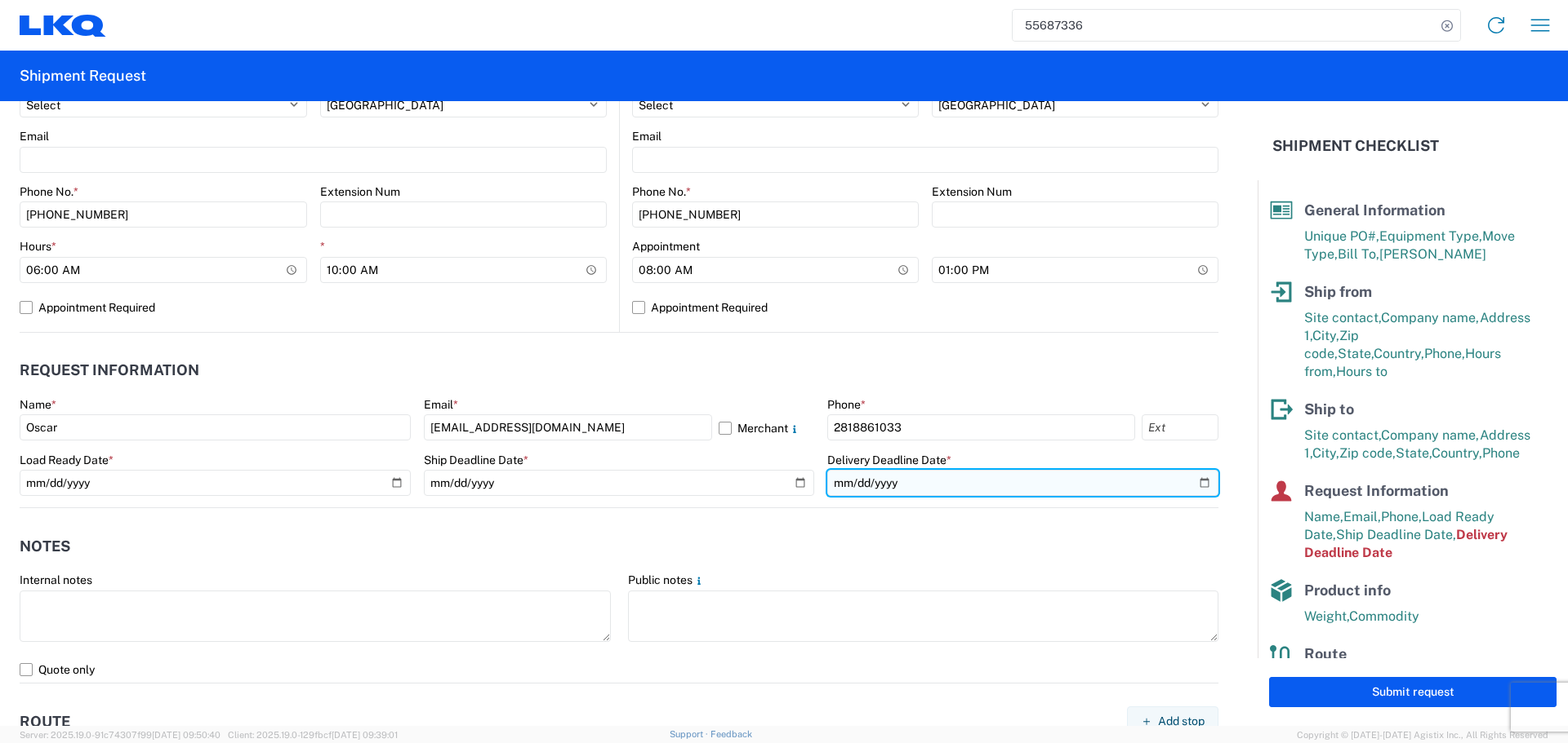
click at [1193, 478] on input "2025-05-30" at bounding box center [1022, 482] width 391 height 26
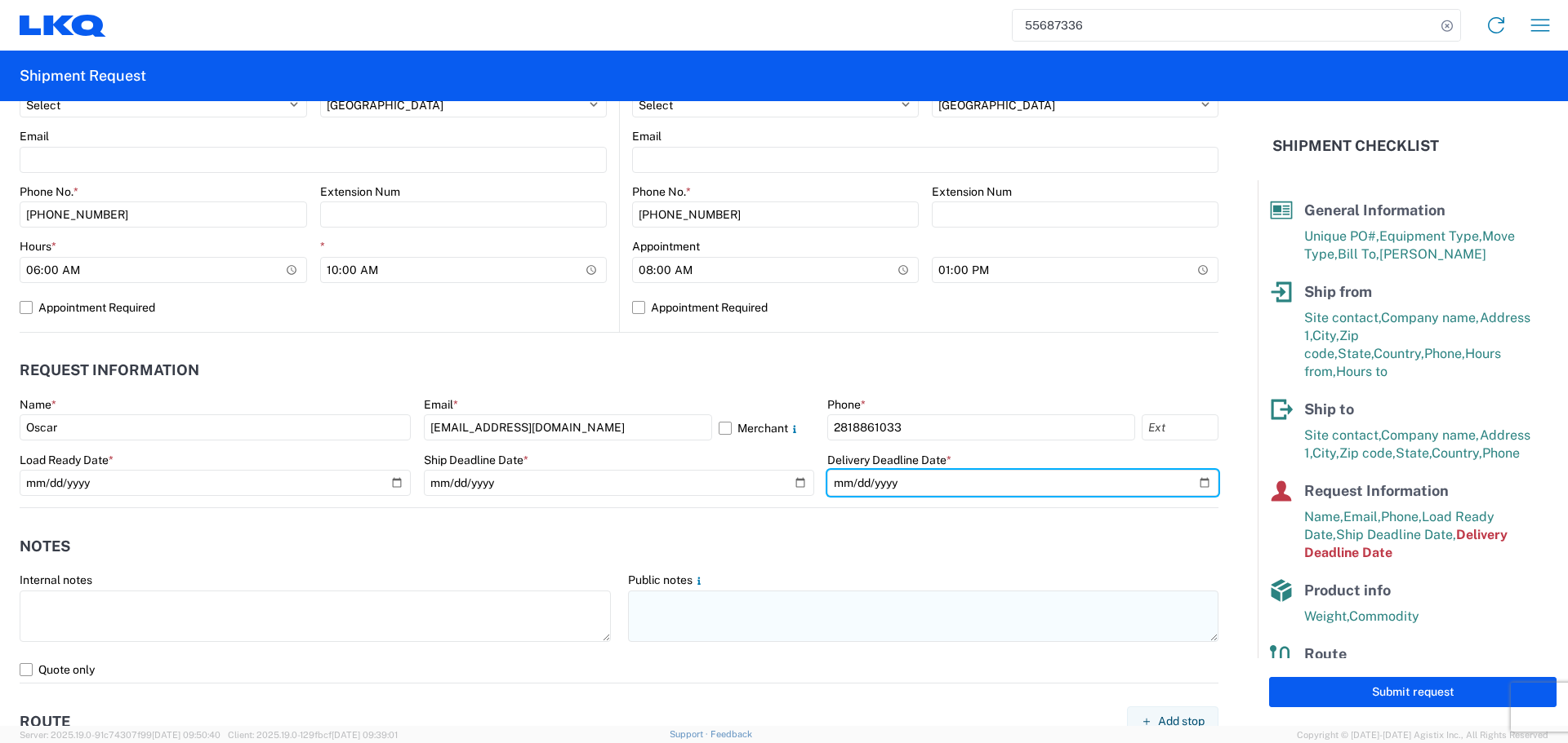
type input "2025-09-18"
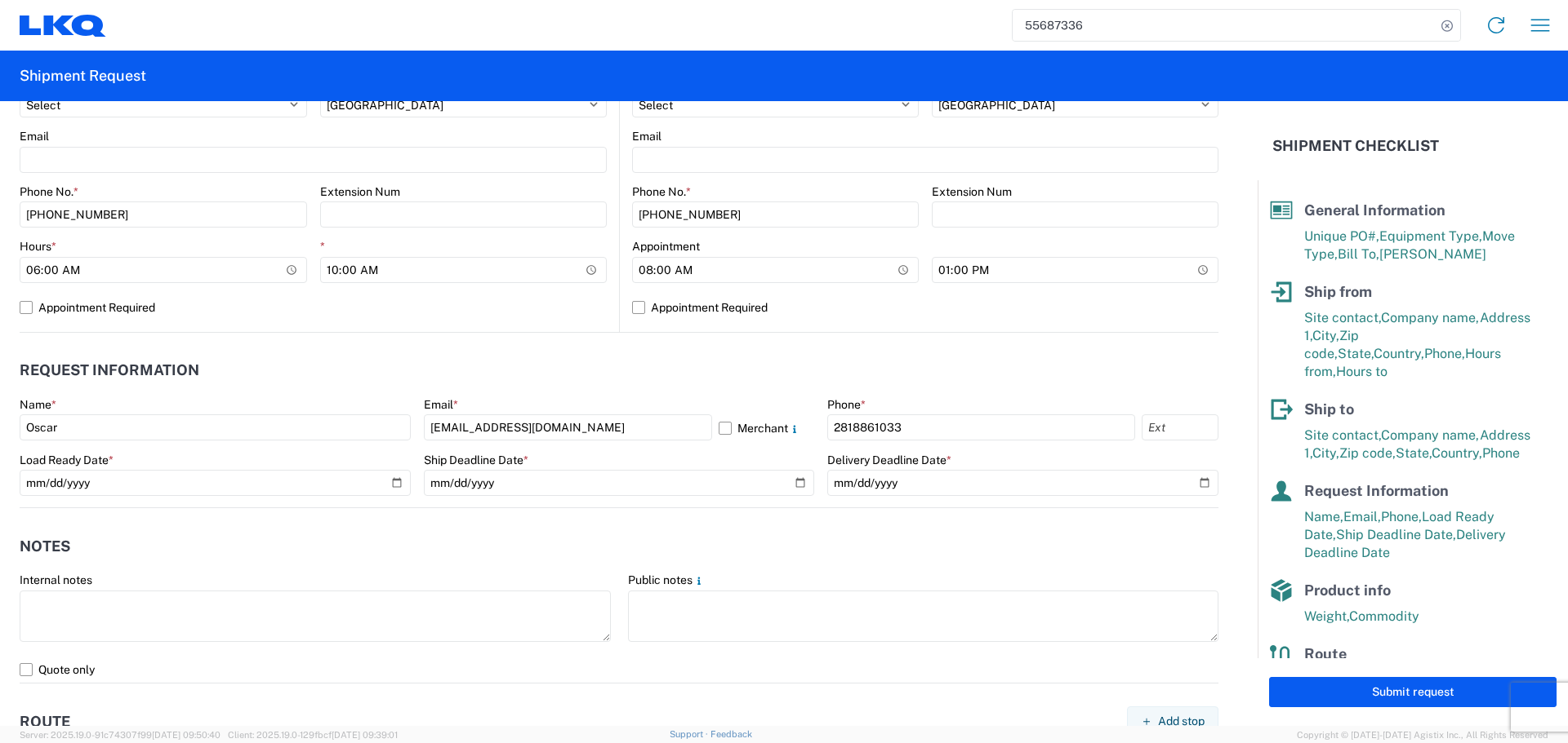
click at [576, 519] on agx-notes "Notes Internal notes Public notes Quote only" at bounding box center [619, 596] width 1198 height 175
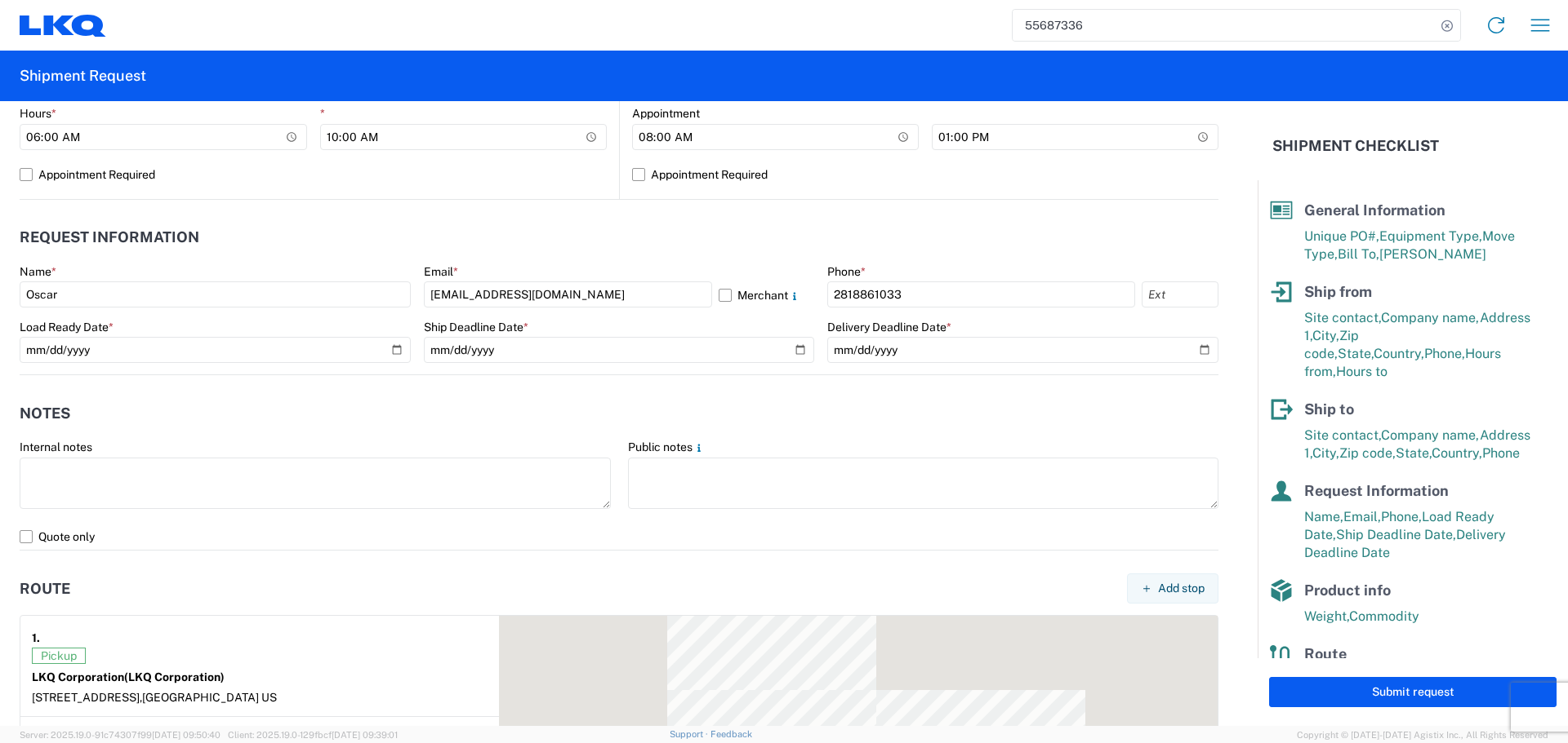
scroll to position [1224, 0]
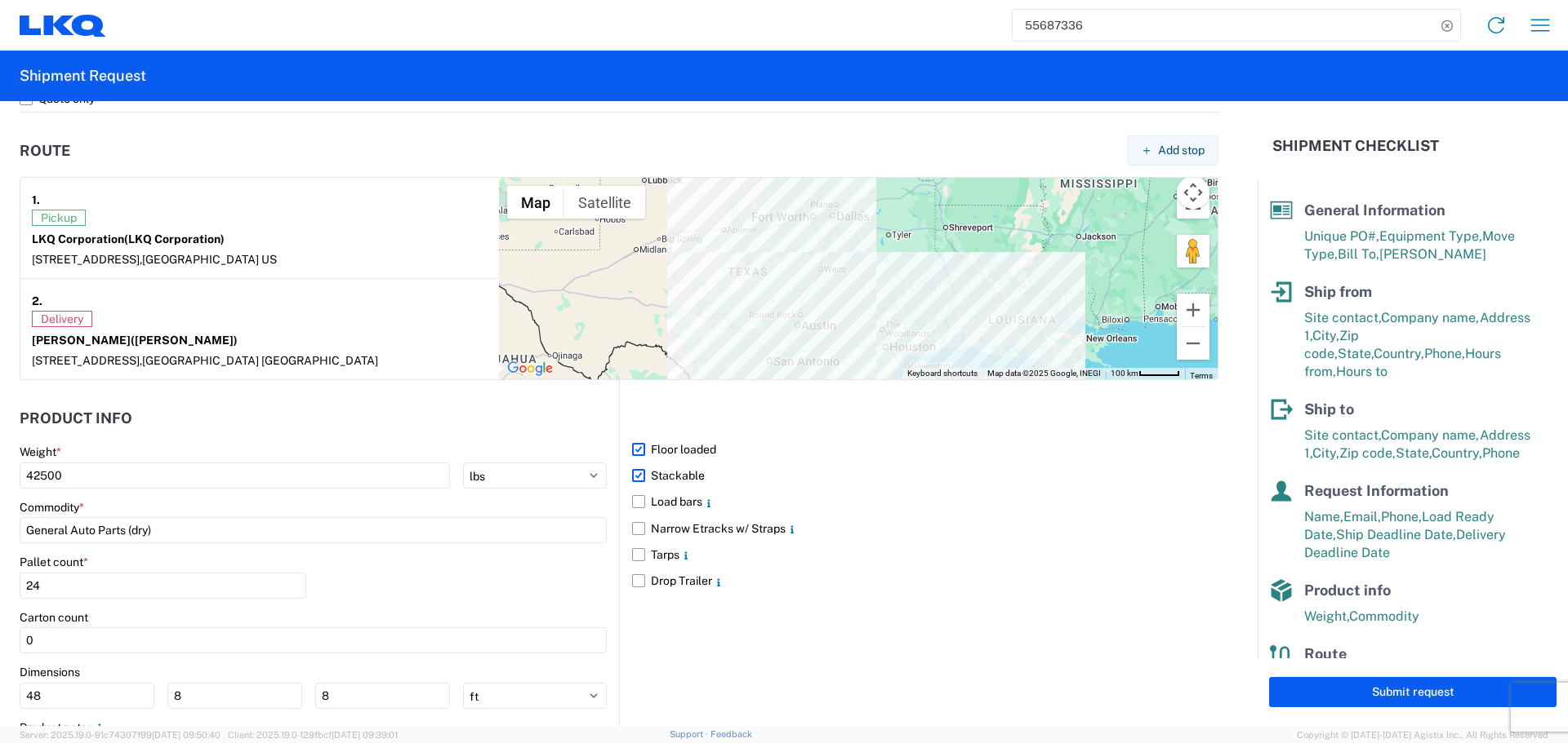
click at [90, 681] on div "Dimensions 48 8 8 ft in cm" at bounding box center [313, 687] width 587 height 44
click at [81, 704] on input "48" at bounding box center [87, 696] width 135 height 26
type input "40"
click at [216, 701] on input "8" at bounding box center [235, 696] width 135 height 26
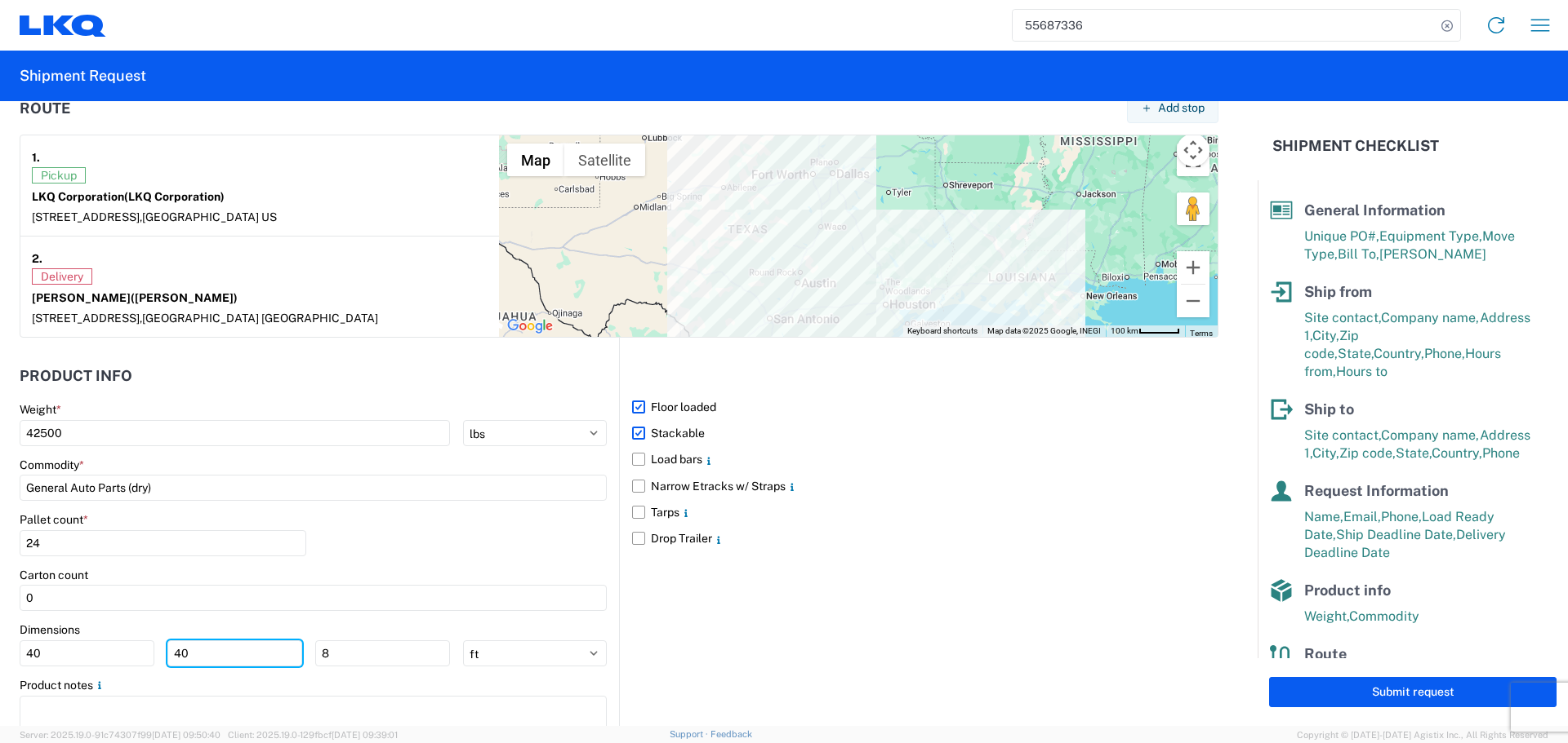
scroll to position [1306, 0]
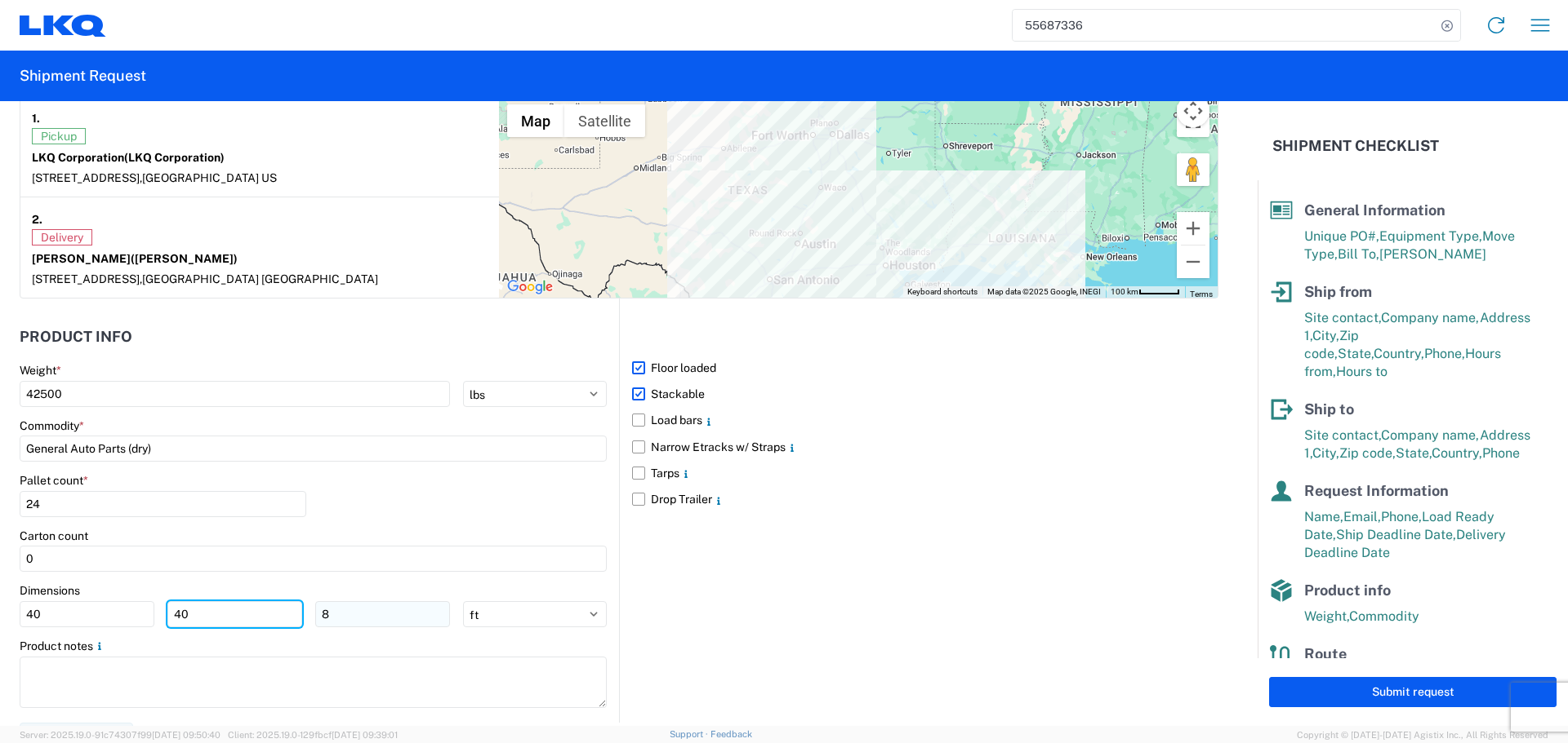
type input "40"
click at [359, 618] on input "8" at bounding box center [382, 614] width 135 height 26
type input "36"
click at [500, 519] on div "Pallet count * 24" at bounding box center [313, 501] width 587 height 56
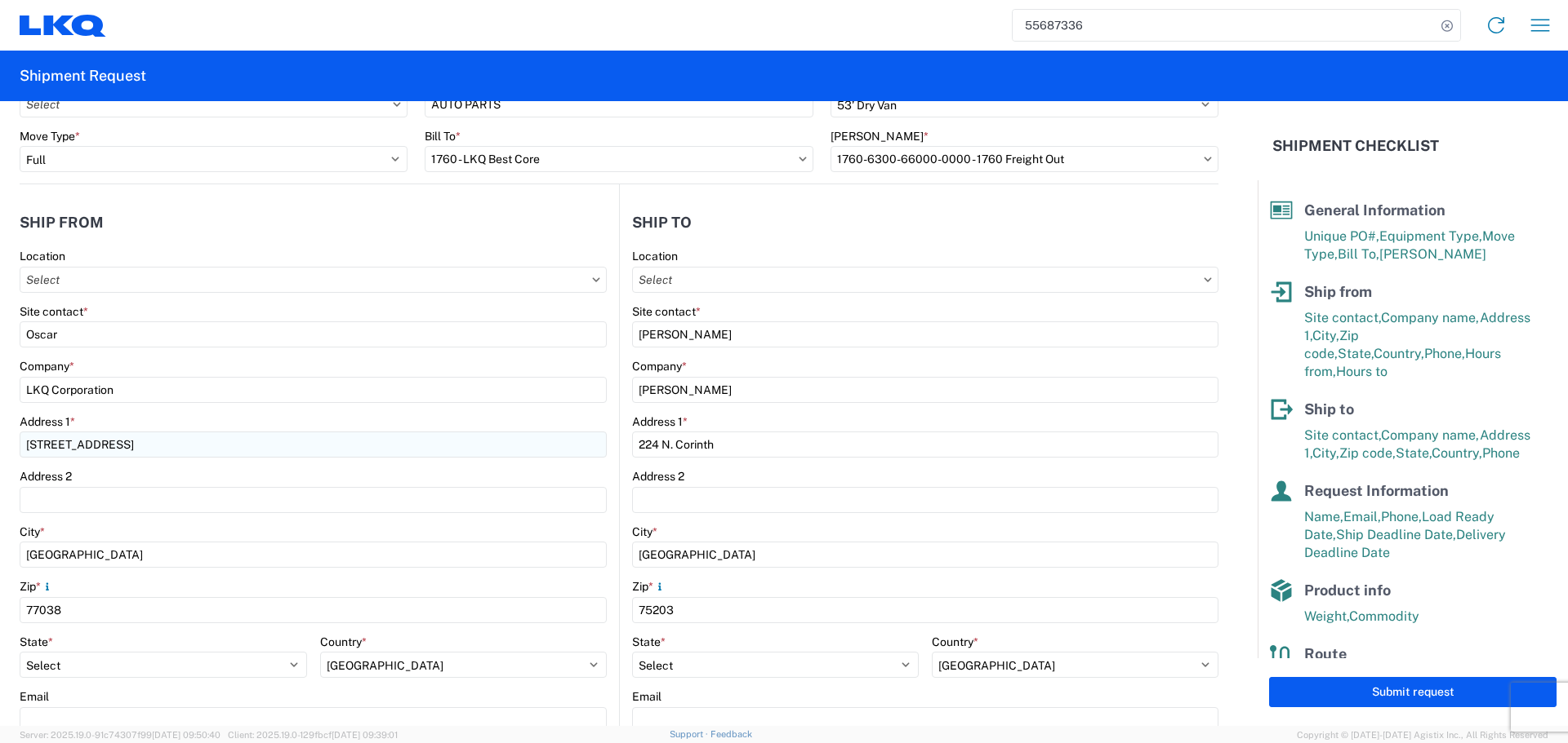
scroll to position [82, 0]
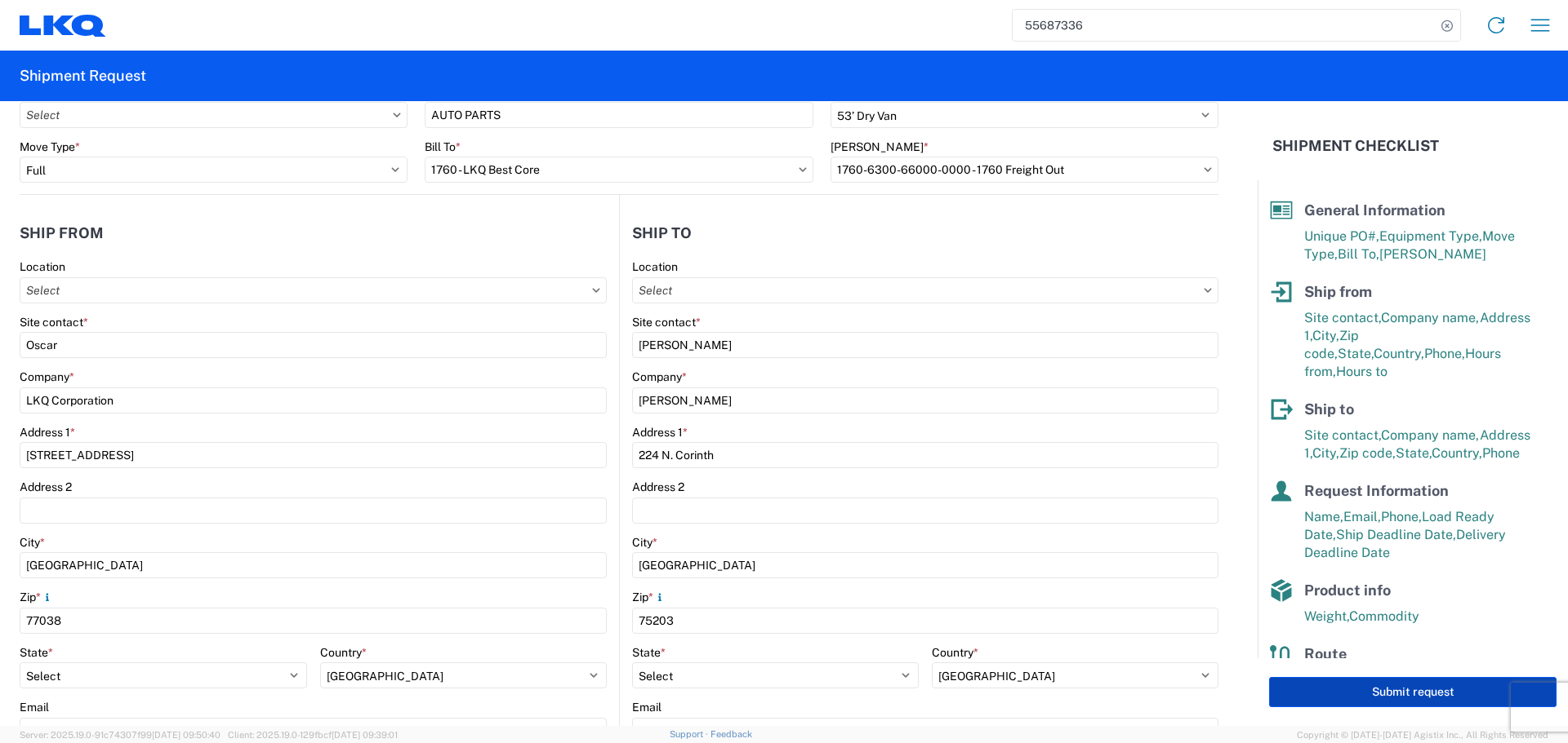
click at [1356, 681] on button "Submit request" at bounding box center [1412, 692] width 288 height 30
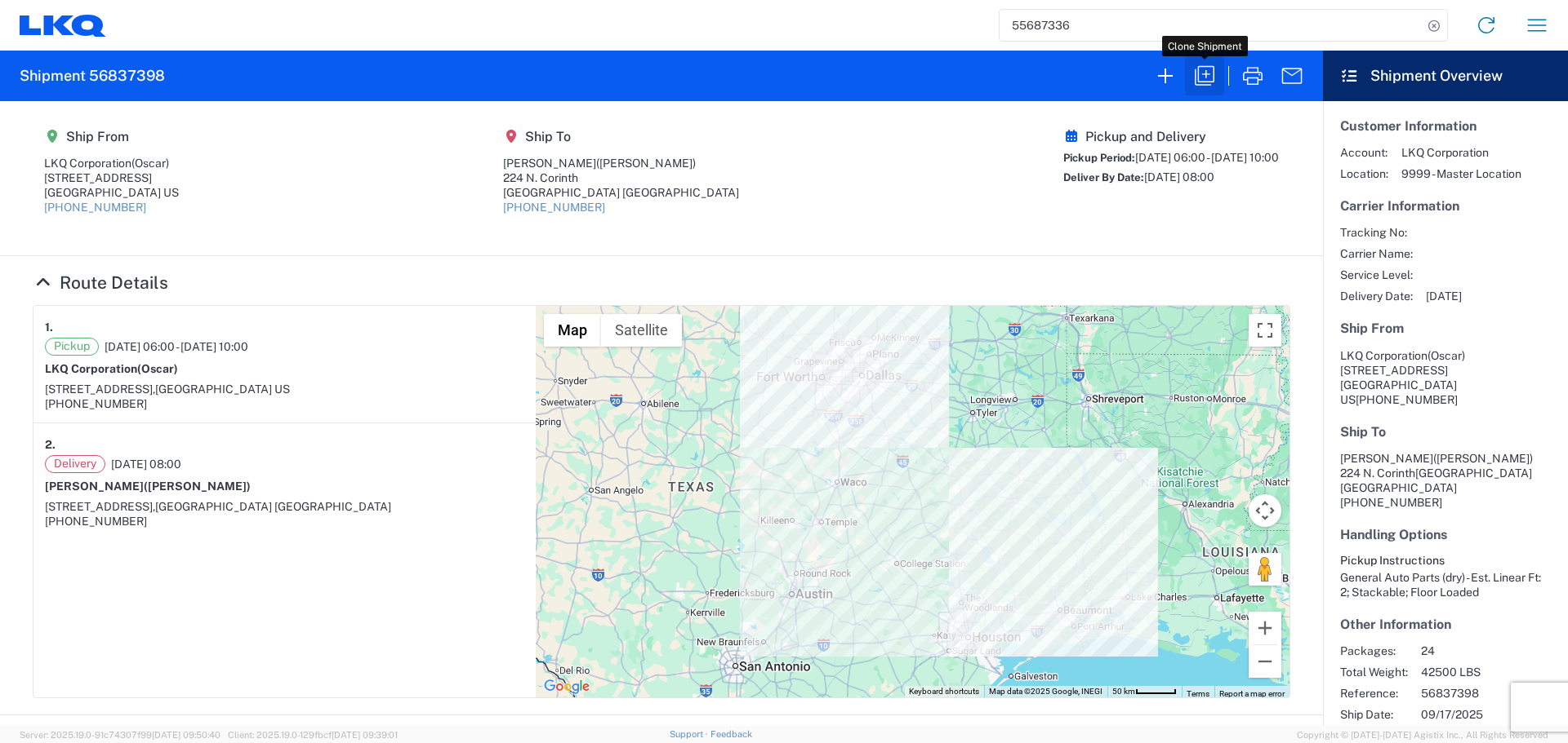
click at [1196, 91] on button "button" at bounding box center [1204, 76] width 39 height 39
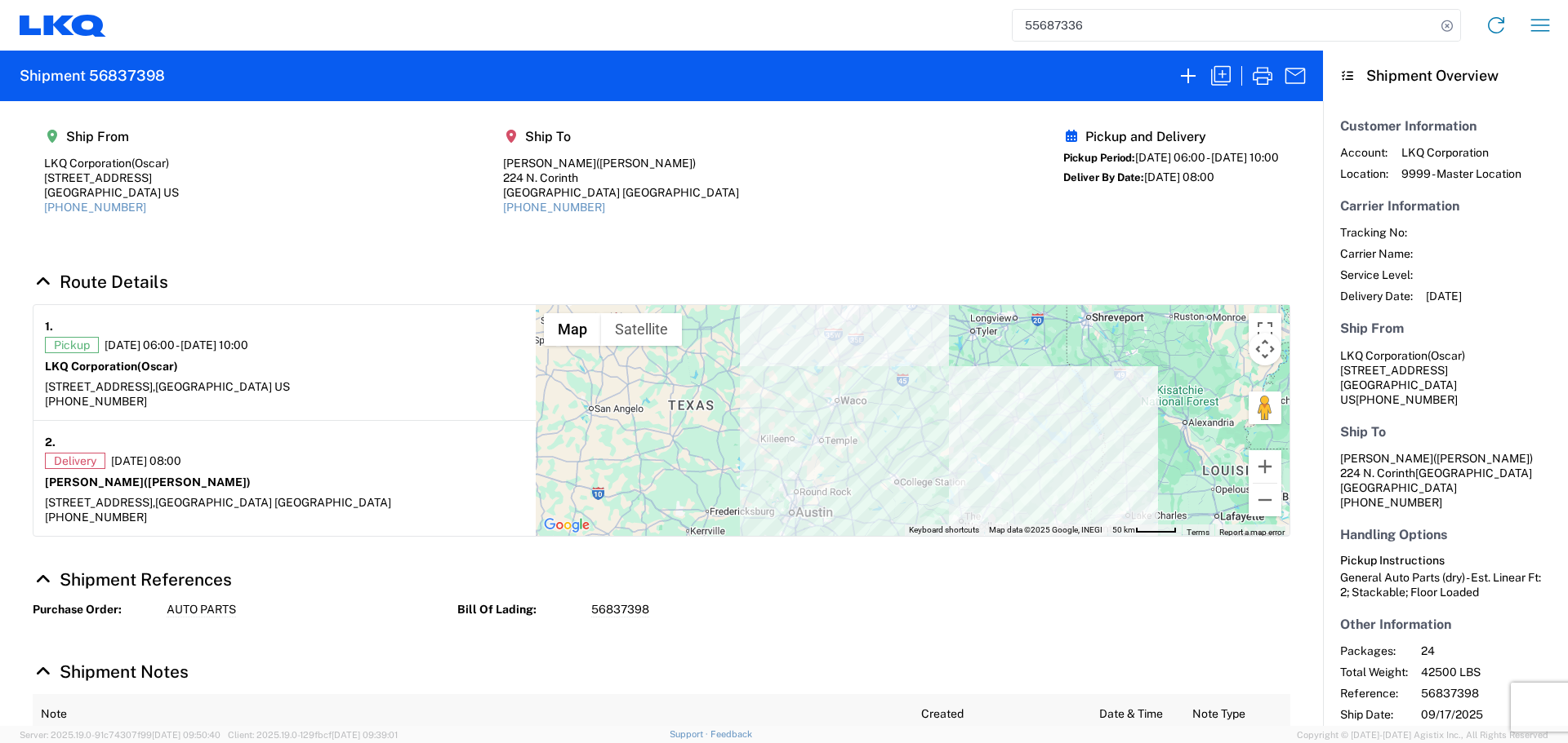
select select "STDV"
select select "FULL"
select select "TX"
select select "US"
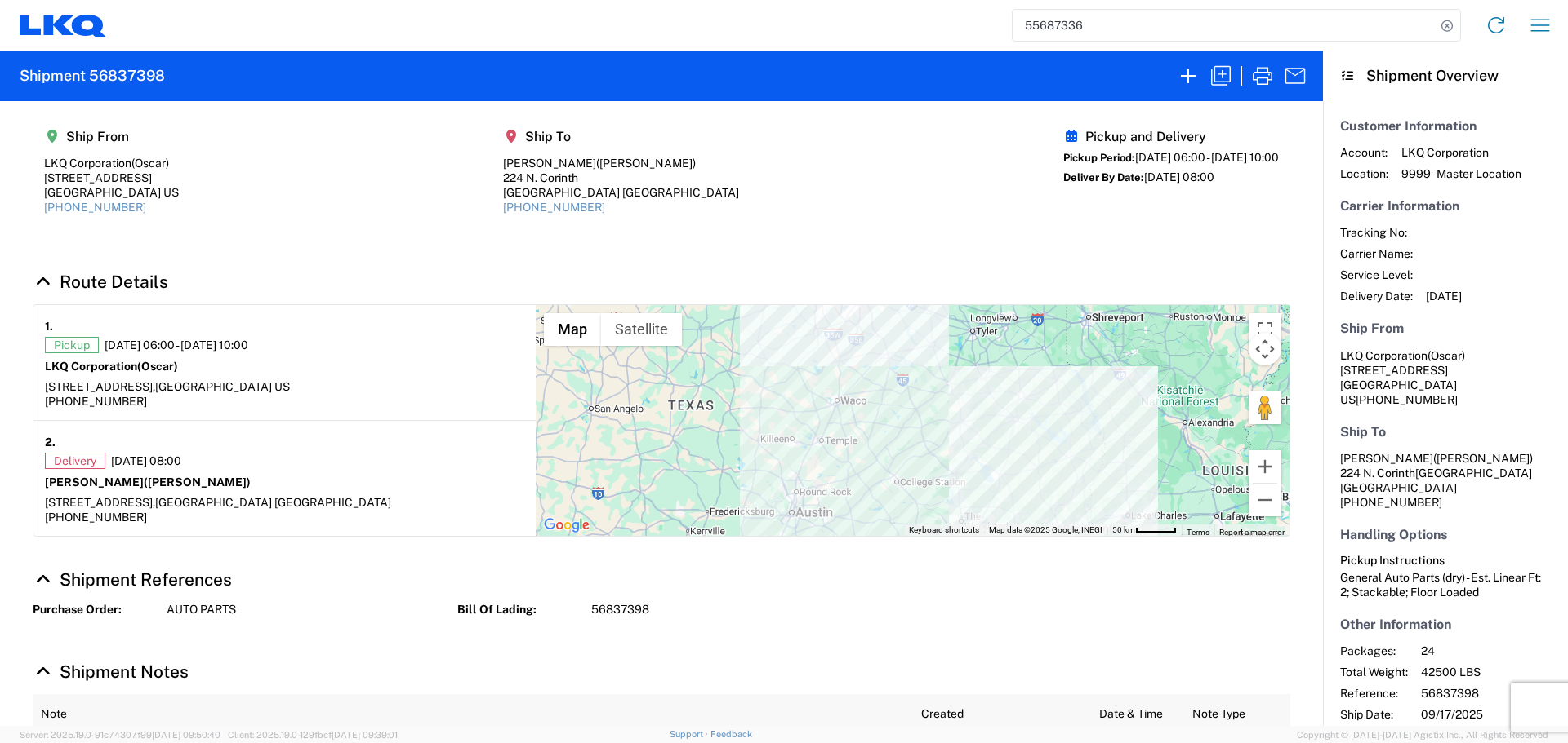
select select "LBS"
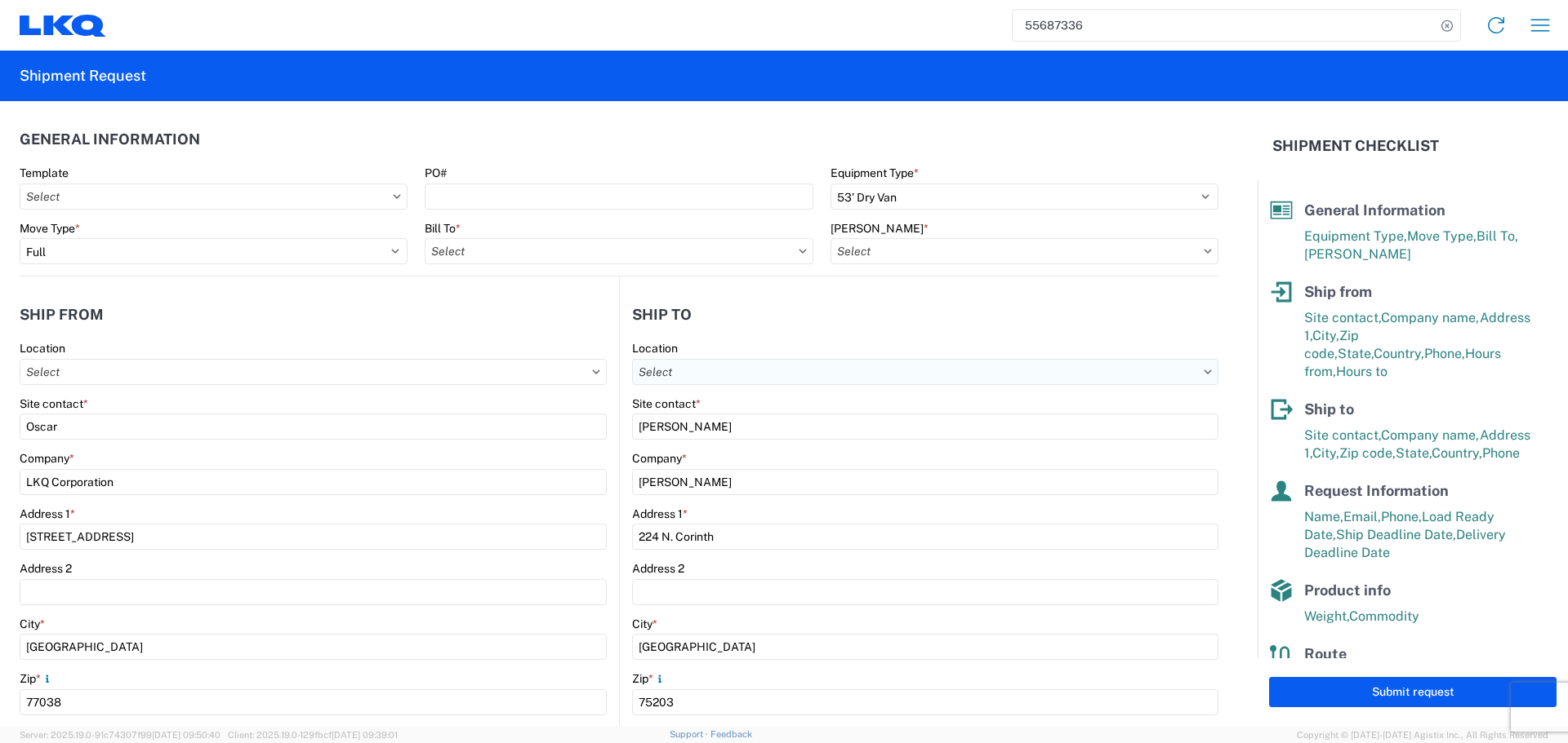
type input "1760 - LKQ Best Core"
type input "1760-6300-66000-0000 - 1760 Freight Out"
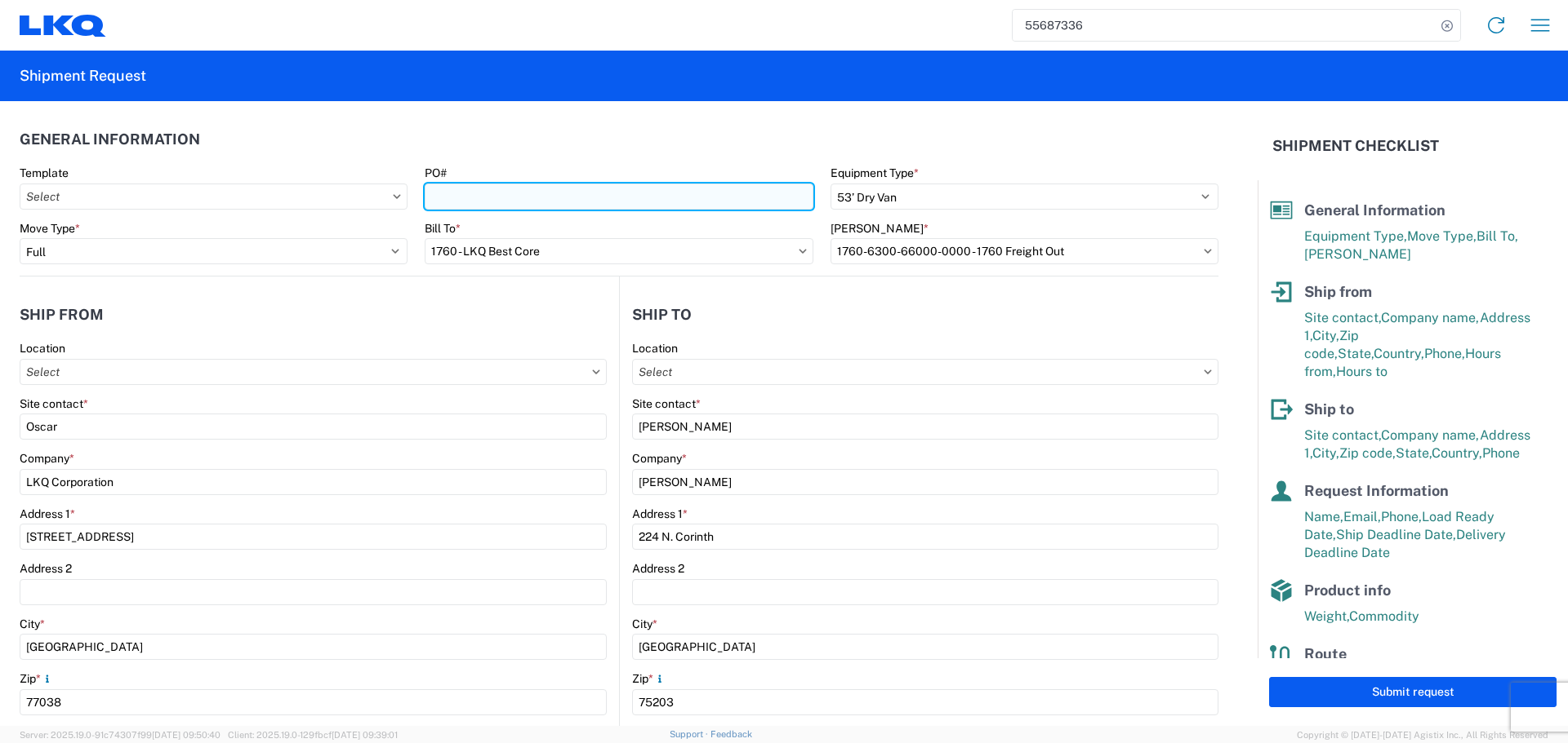
click at [500, 201] on input "PO#" at bounding box center [619, 197] width 388 height 26
type input "AUTO PARTS"
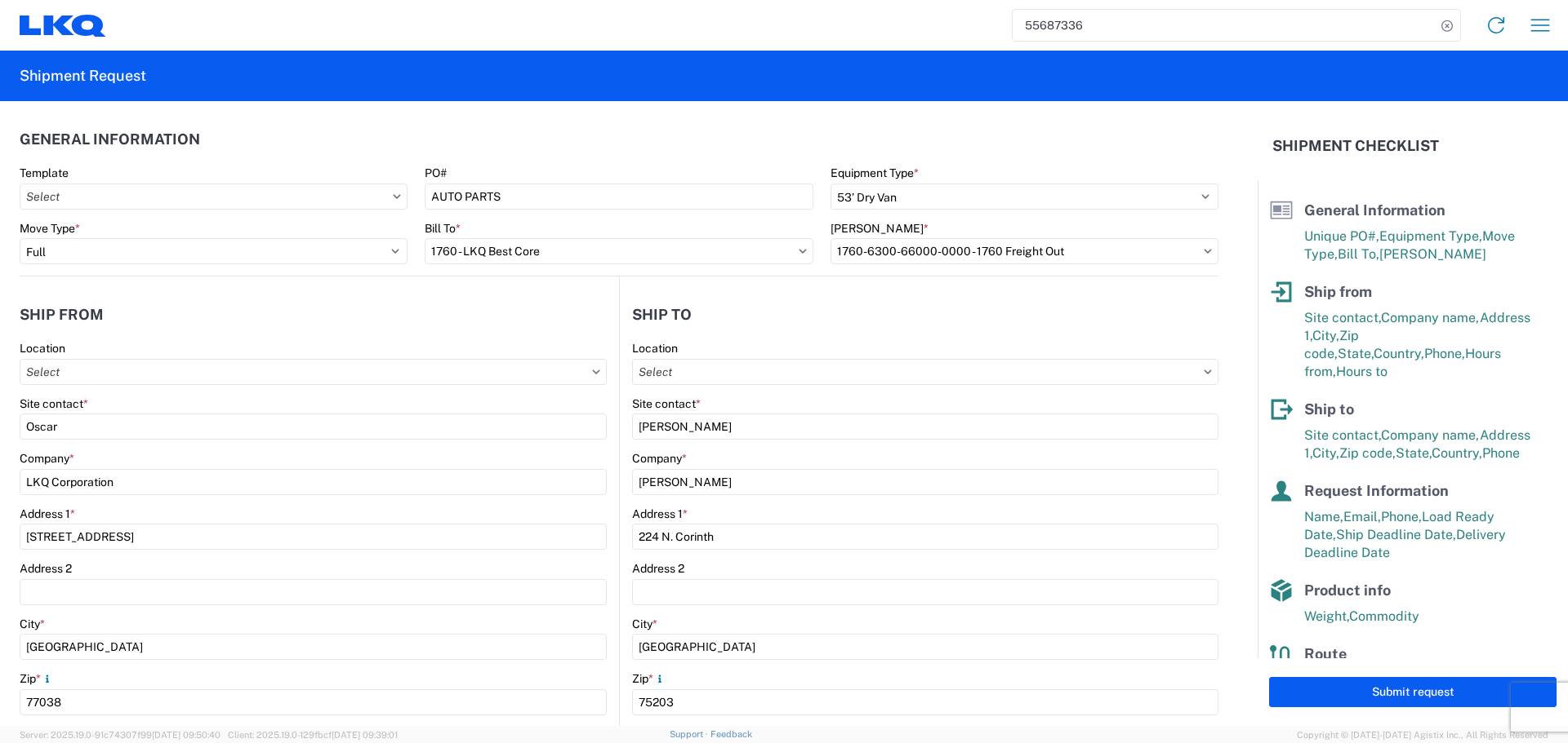
click at [523, 125] on header "General Information" at bounding box center [619, 139] width 1198 height 37
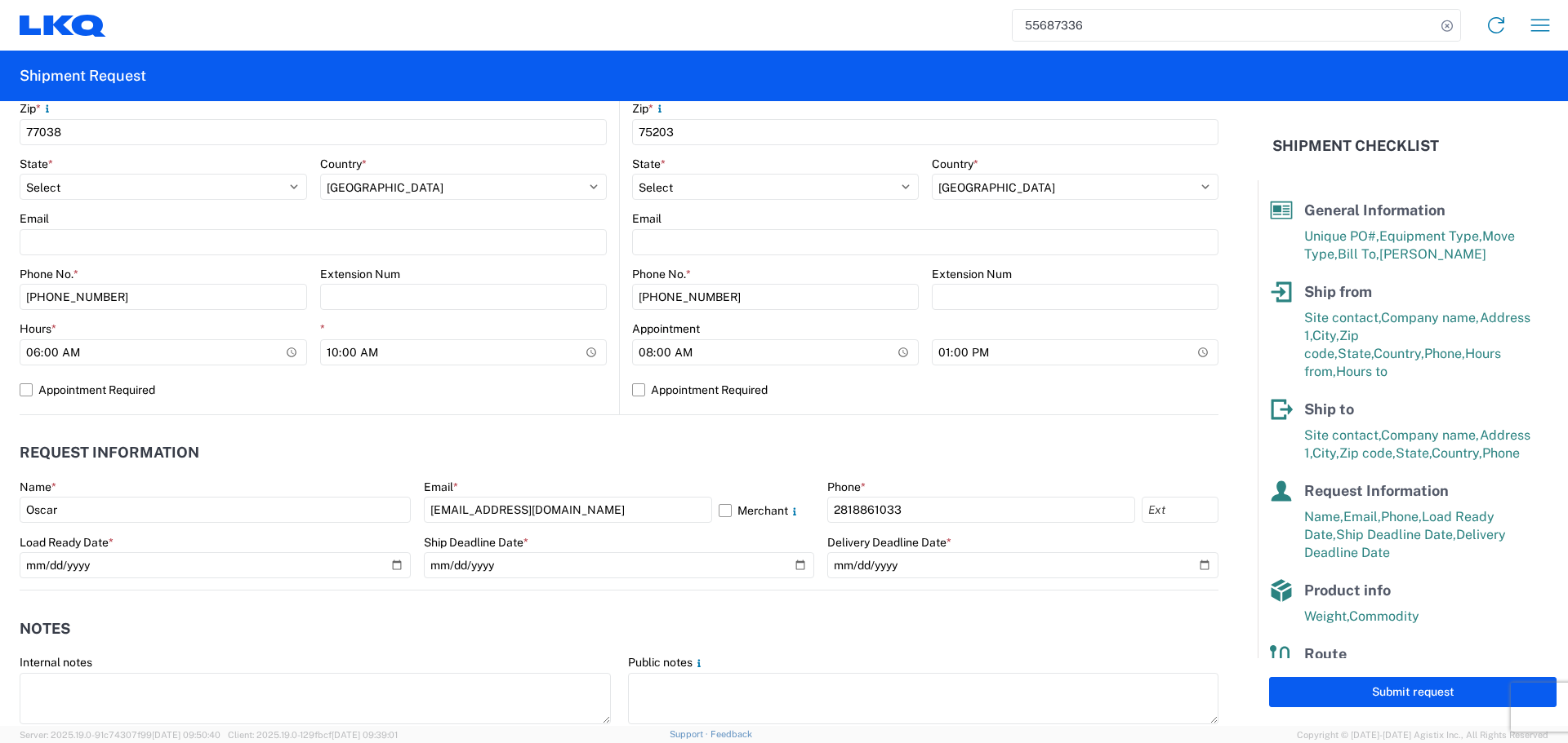
scroll to position [571, 0]
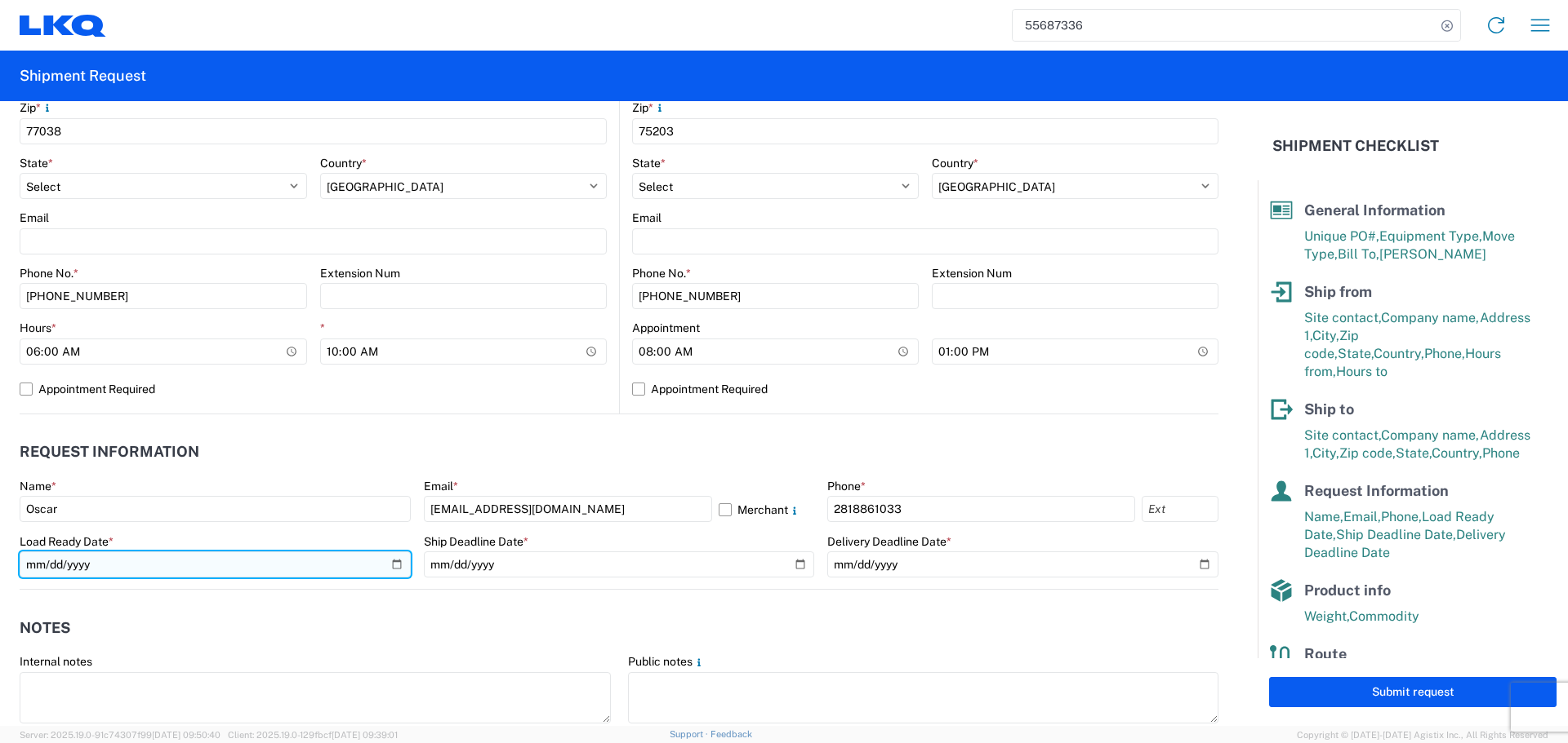
click at [392, 566] on input "2025-09-17" at bounding box center [214, 564] width 391 height 26
type input "2025-09-18"
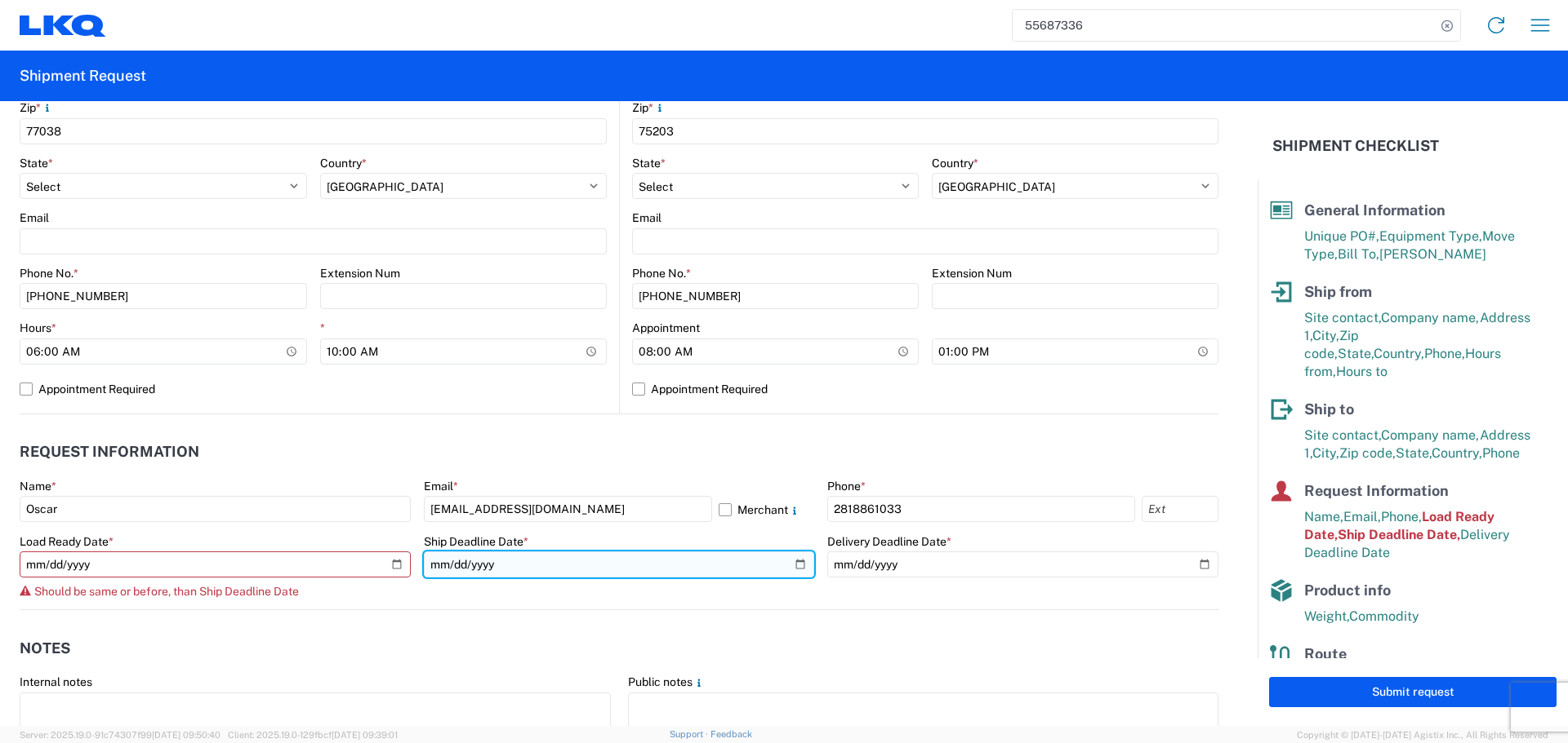
click at [792, 563] on input "2025-09-17" at bounding box center [619, 564] width 391 height 26
type input "2025-09-18"
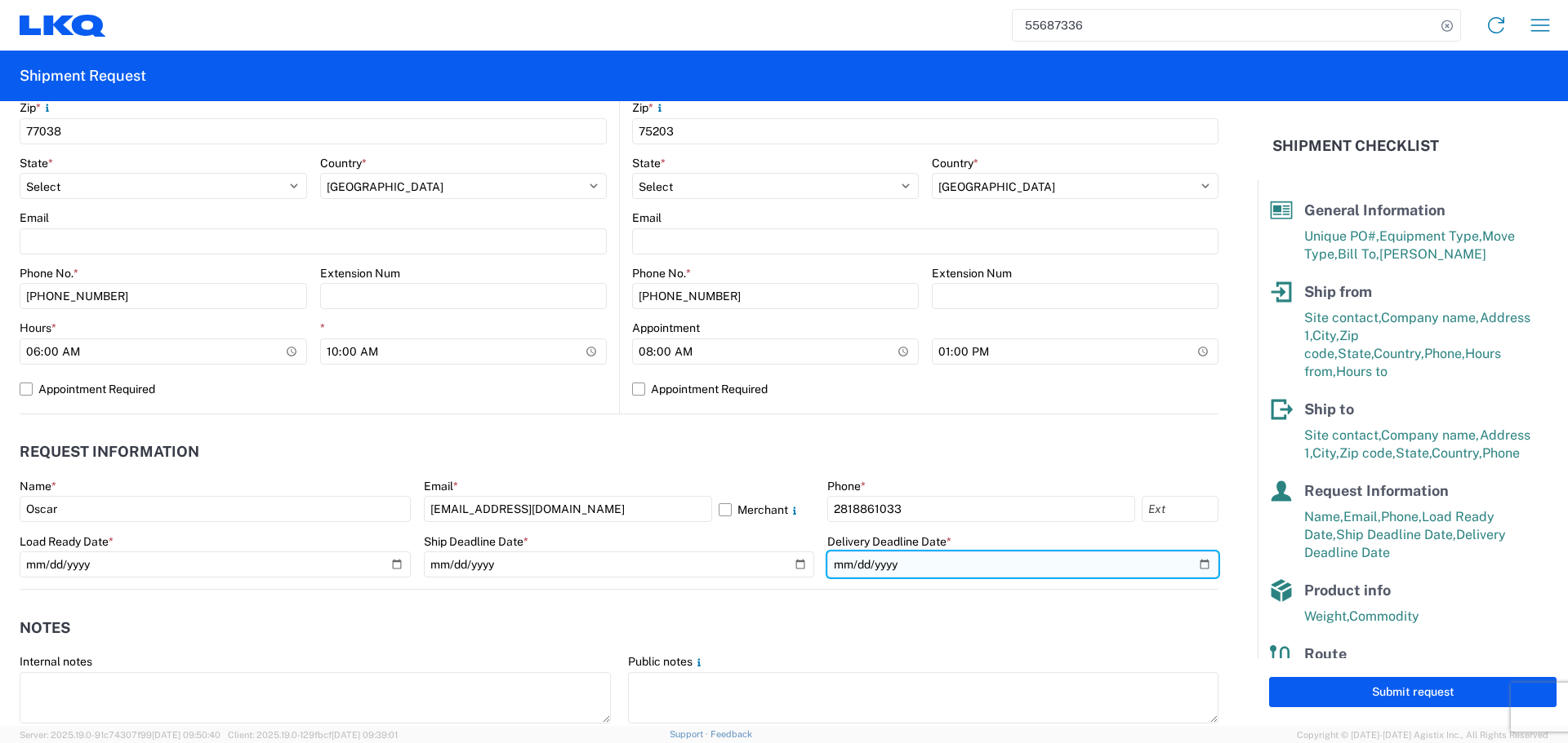
click at [1187, 573] on input "2025-09-18" at bounding box center [1022, 564] width 391 height 26
click at [1198, 570] on input "2025-09-18" at bounding box center [1022, 564] width 391 height 26
type input "2025-09-19"
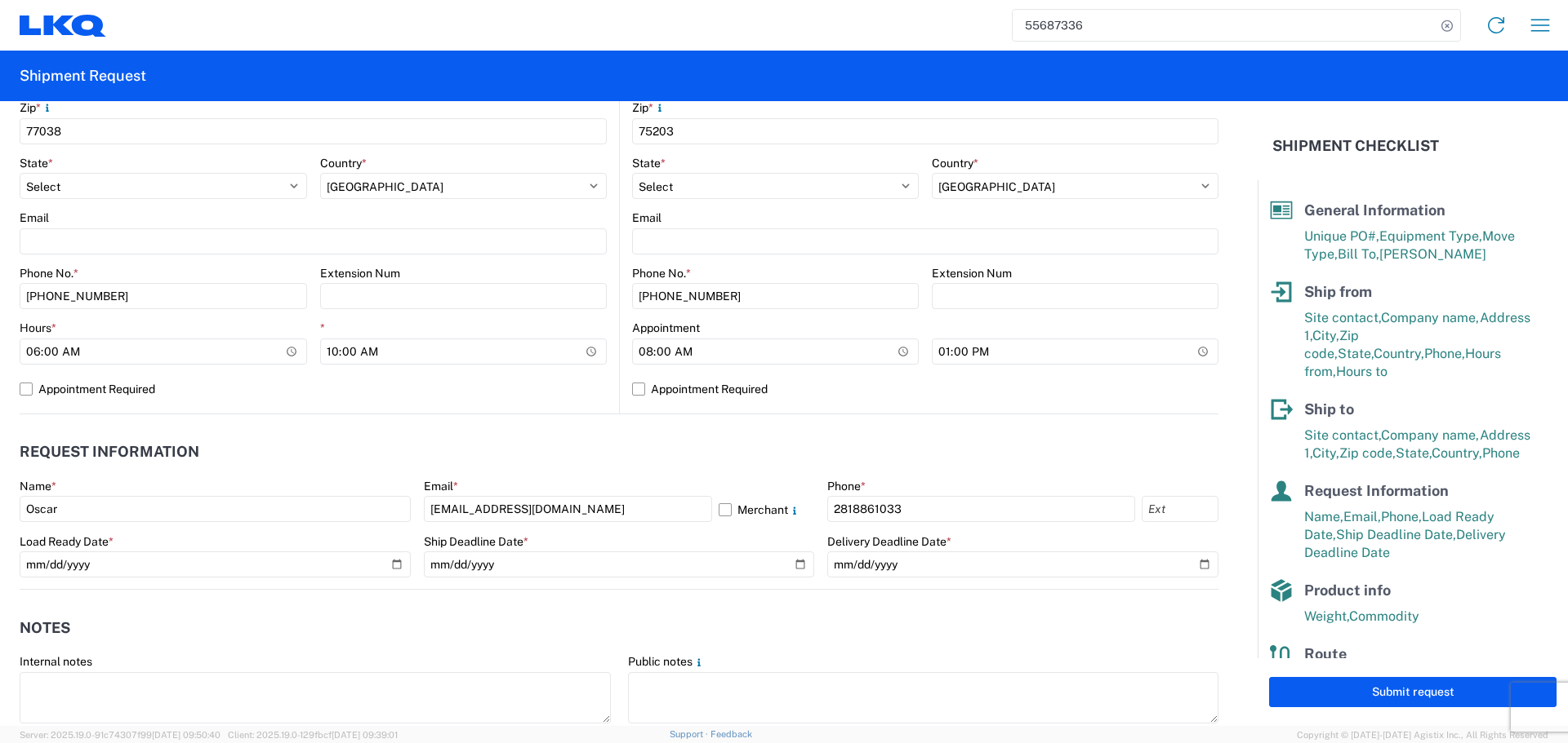
click at [670, 447] on header "Request Information" at bounding box center [619, 453] width 1198 height 37
click at [1426, 686] on button "Submit request" at bounding box center [1412, 692] width 288 height 30
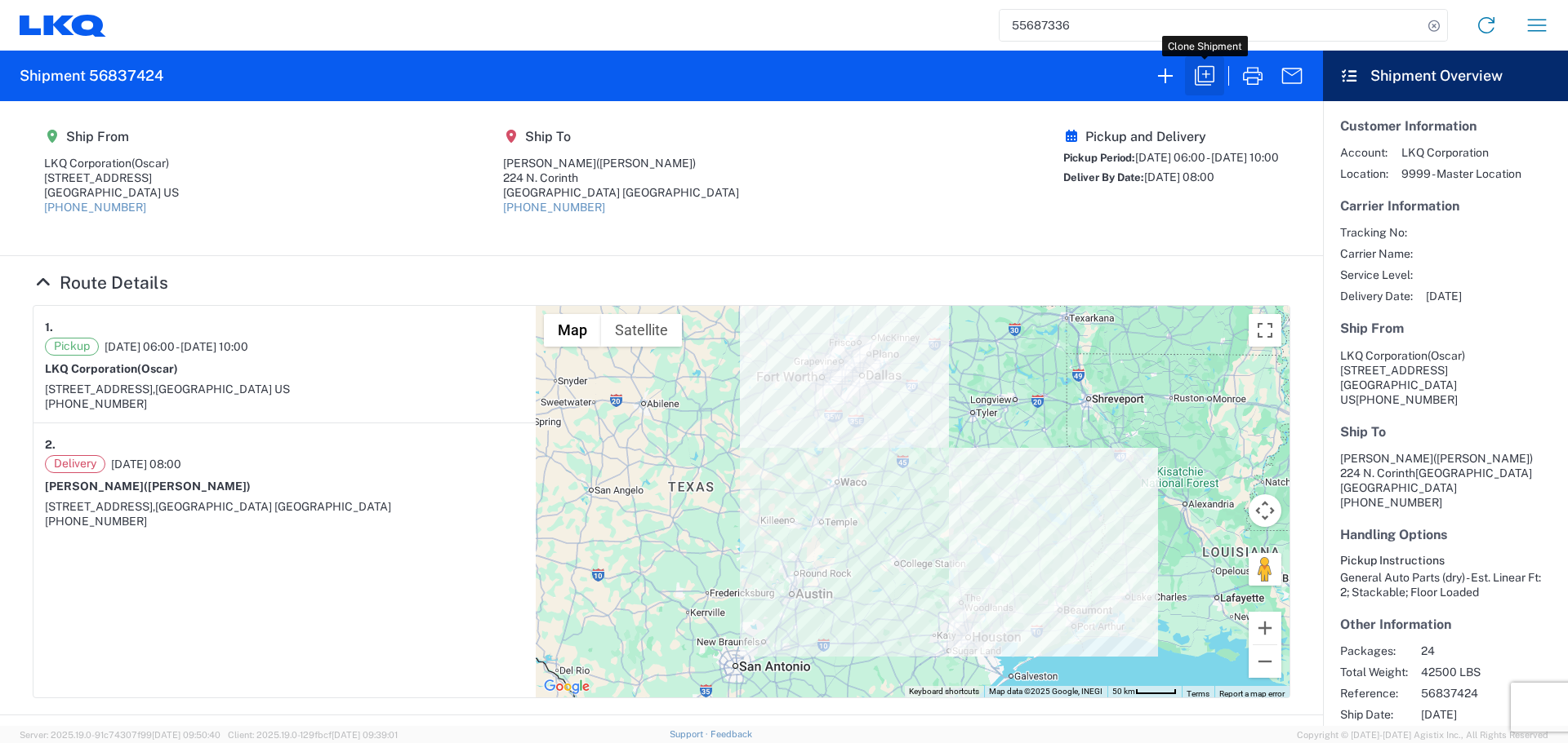
click at [1193, 73] on icon "button" at bounding box center [1204, 75] width 26 height 26
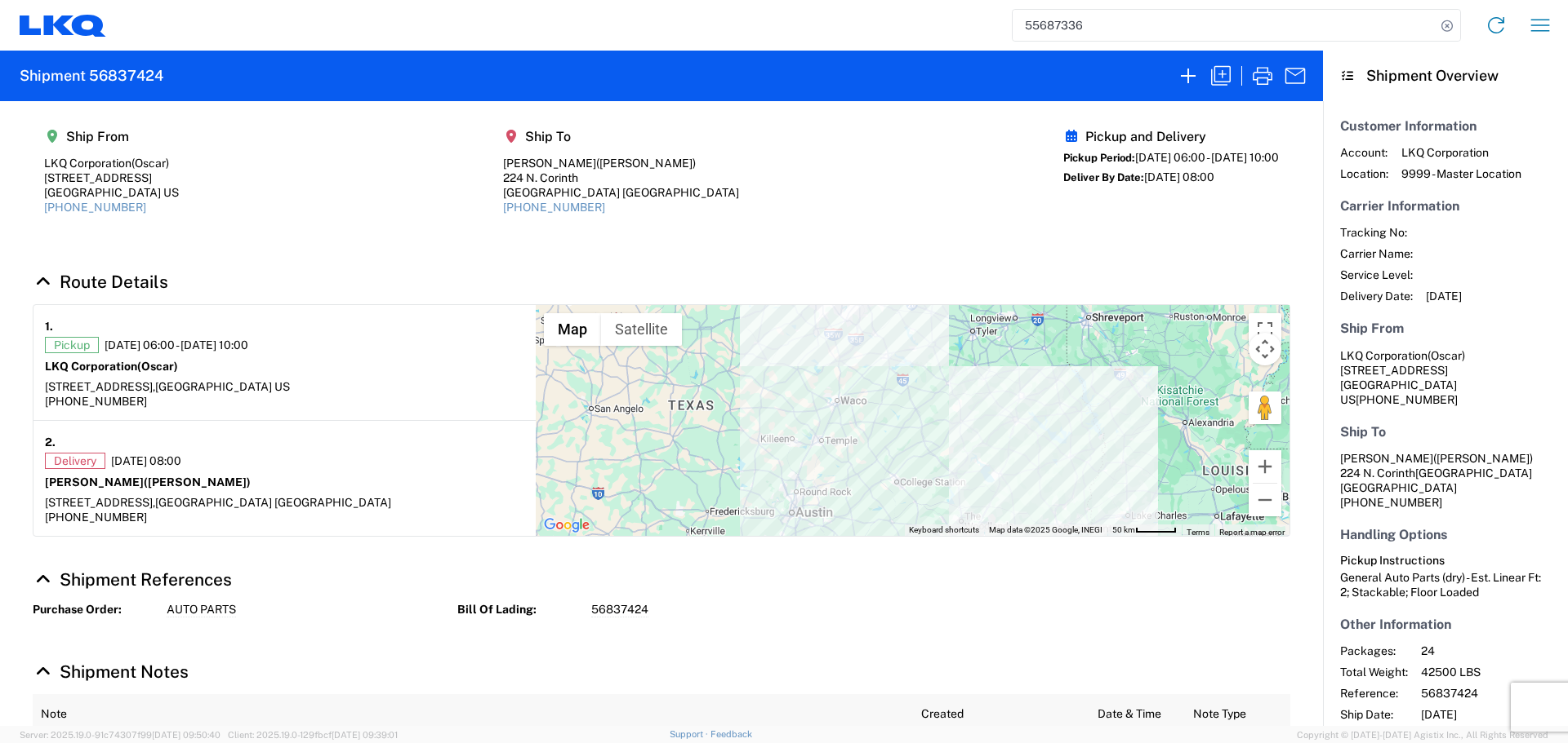
select select "STDV"
select select "FULL"
select select "US"
select select "LBS"
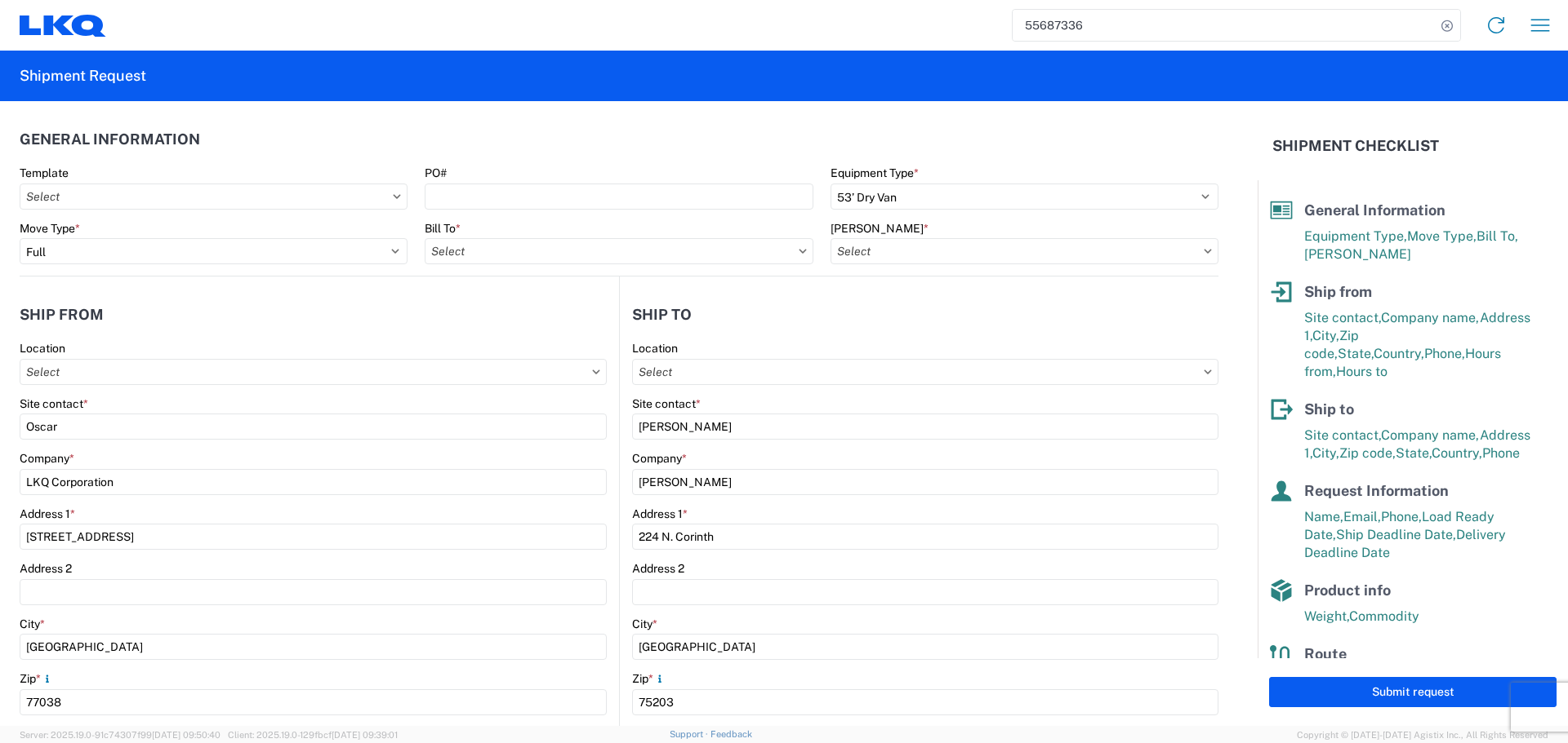
type input "1760 - LKQ Best Core"
type input "1760-6300-66000-0000 - 1760 Freight Out"
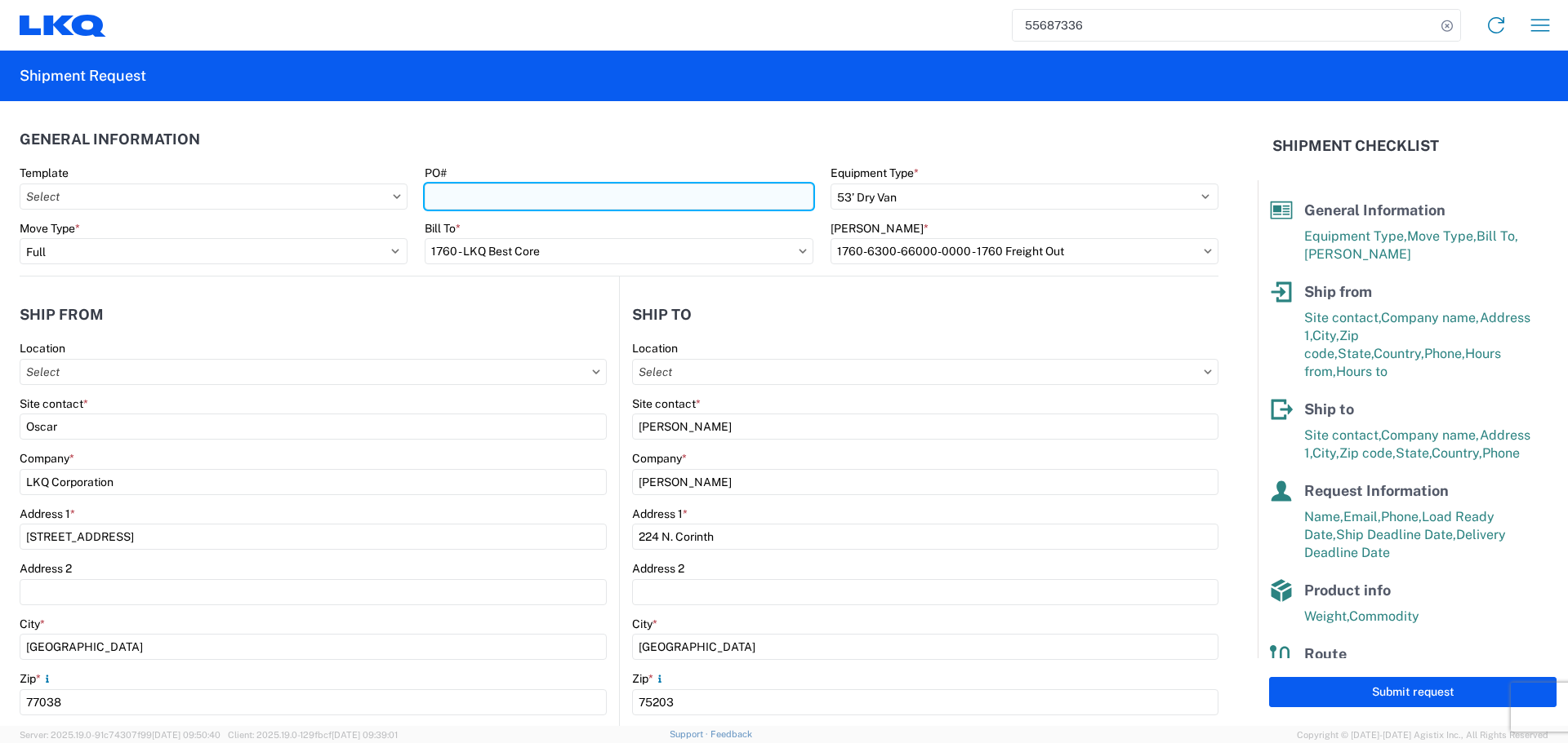
click at [542, 187] on input "PO#" at bounding box center [619, 197] width 388 height 26
type input "AUTO PARTS"
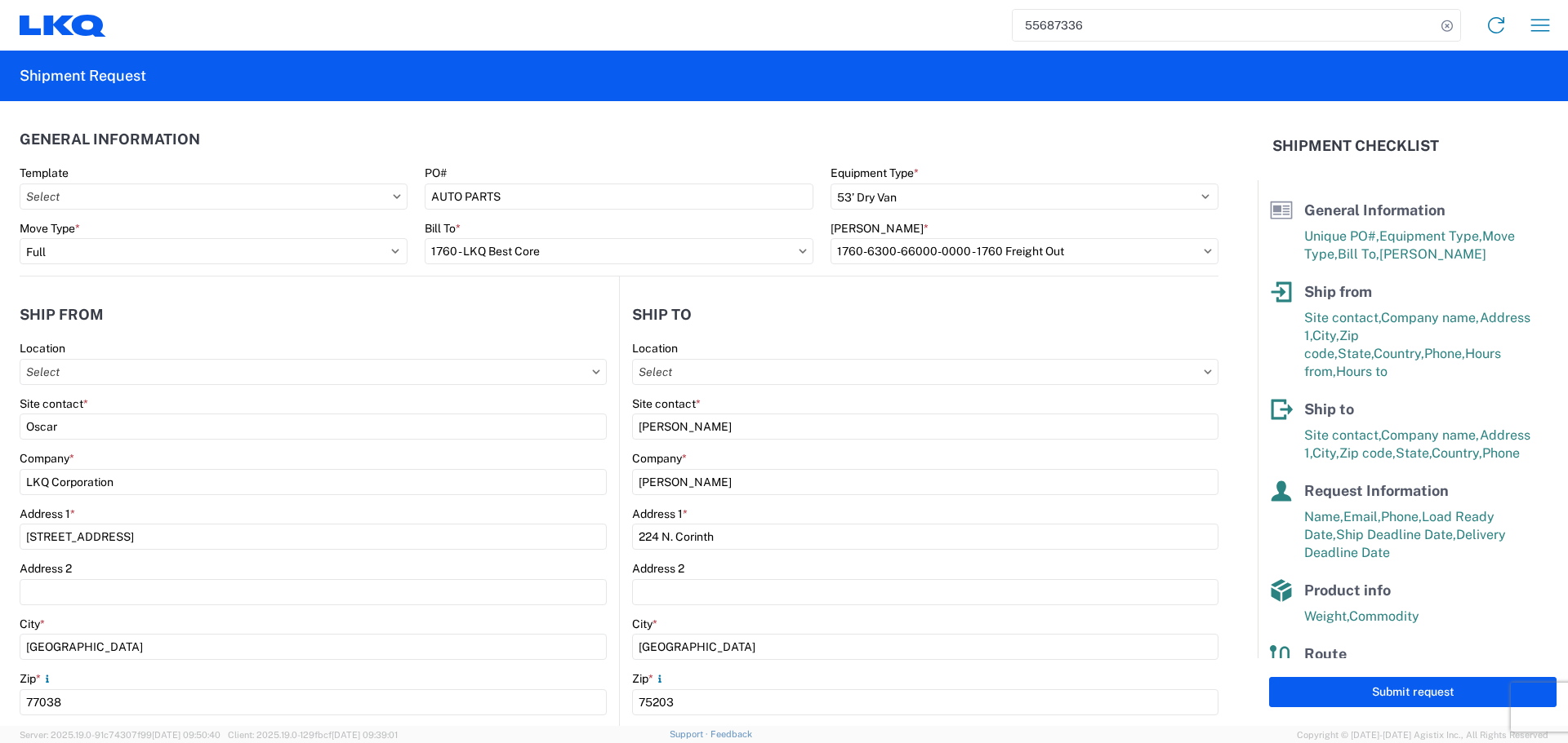
click at [553, 135] on header "General Information" at bounding box center [619, 139] width 1198 height 37
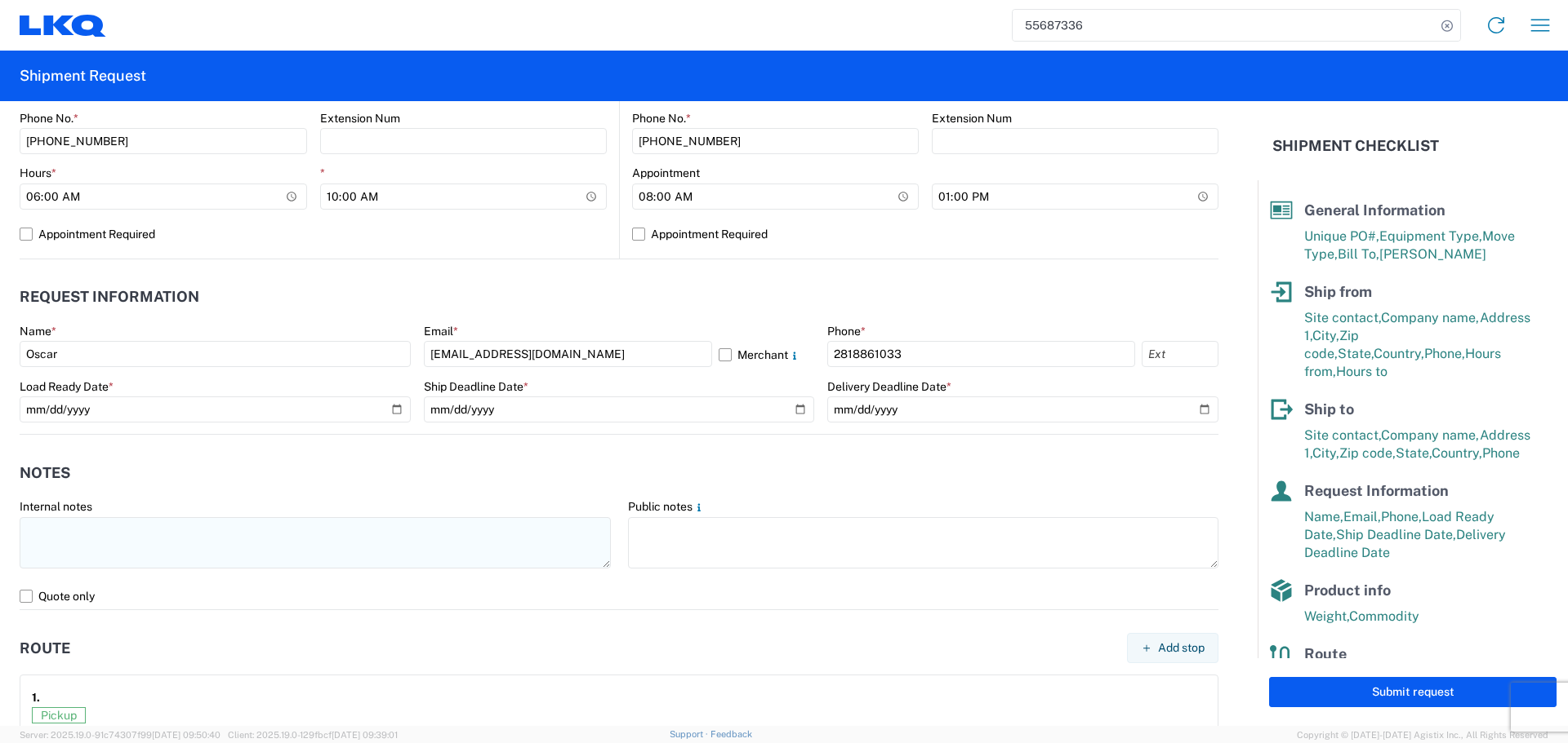
scroll to position [735, 0]
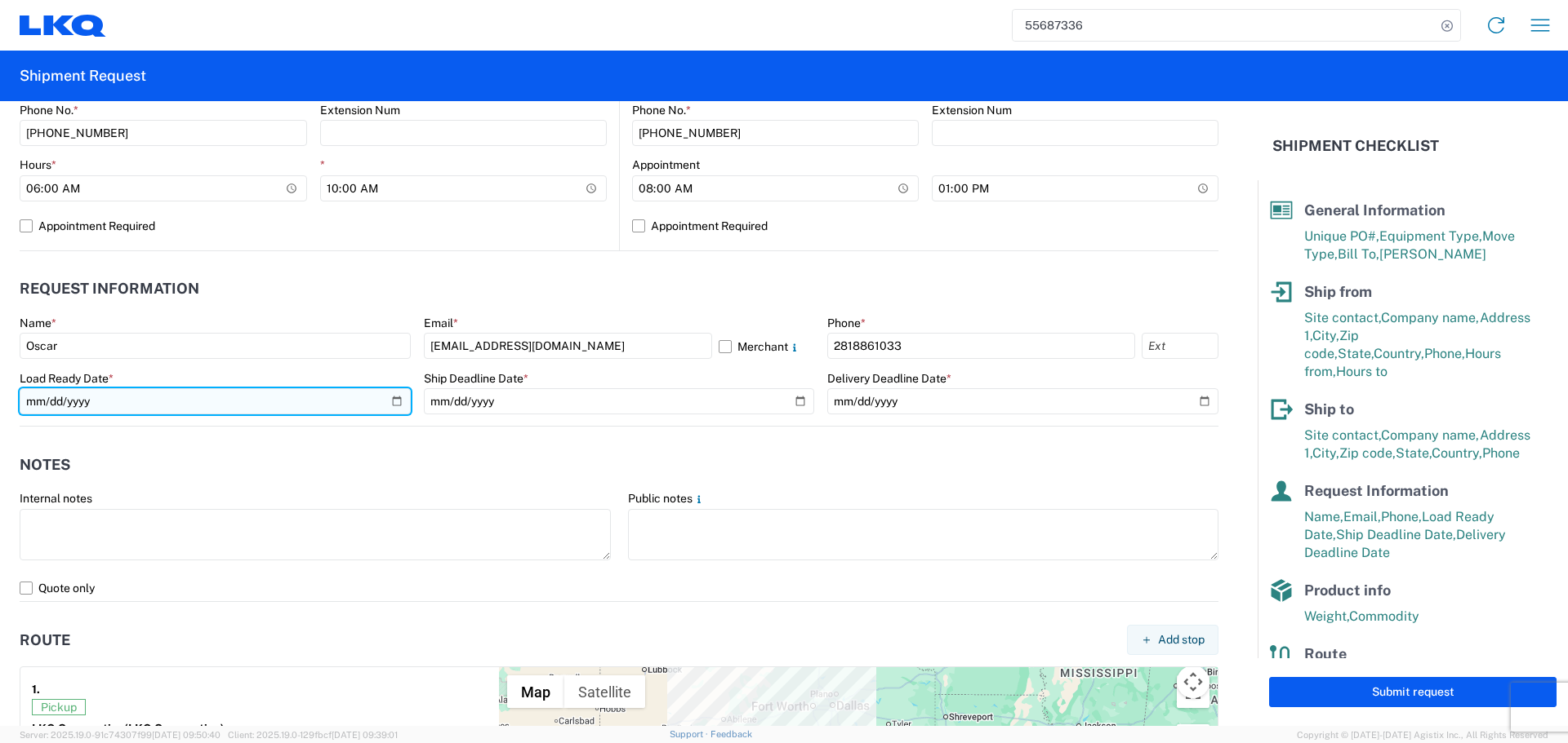
click at [392, 401] on input "2025-09-18" at bounding box center [214, 401] width 391 height 26
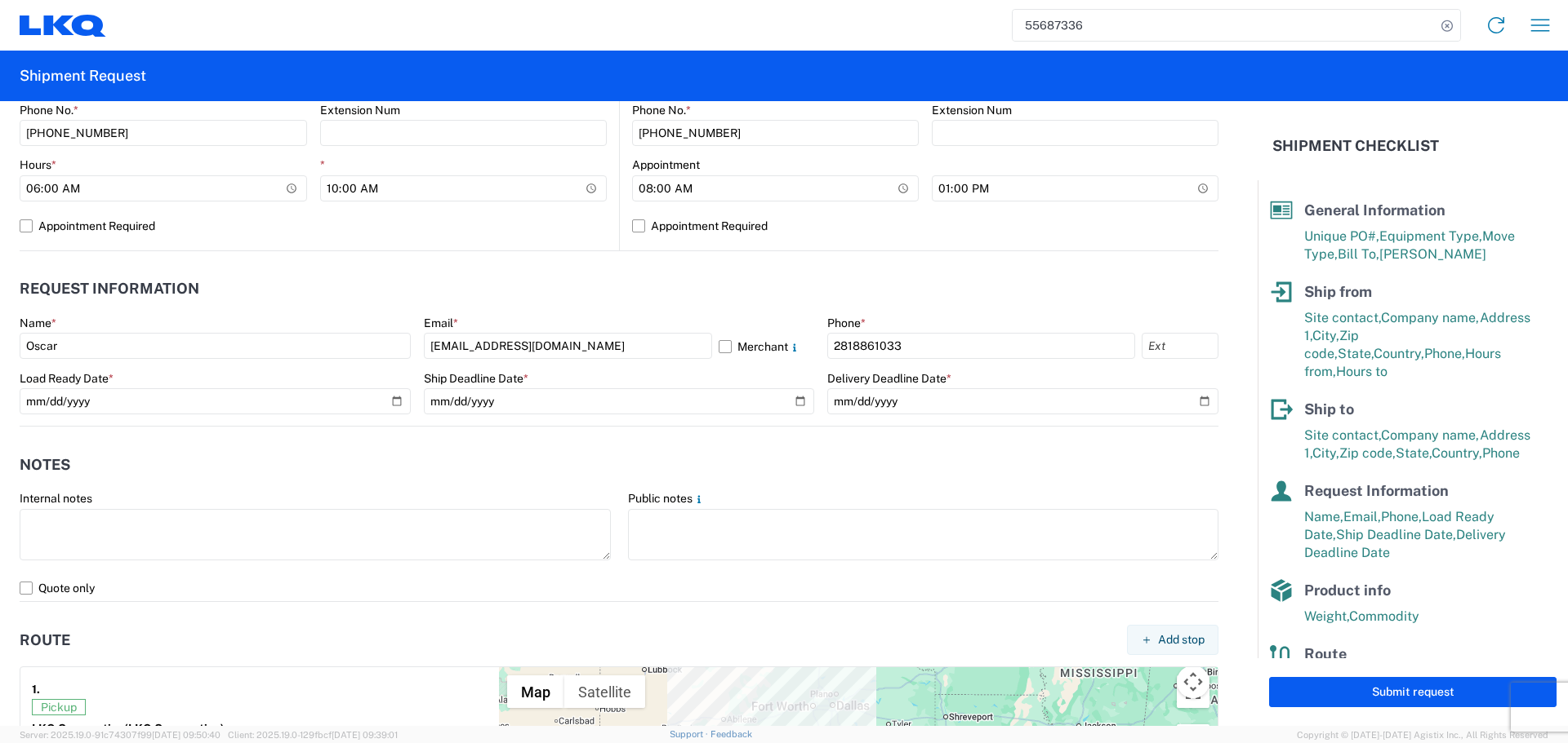
click at [396, 472] on header "Notes" at bounding box center [619, 465] width 1198 height 37
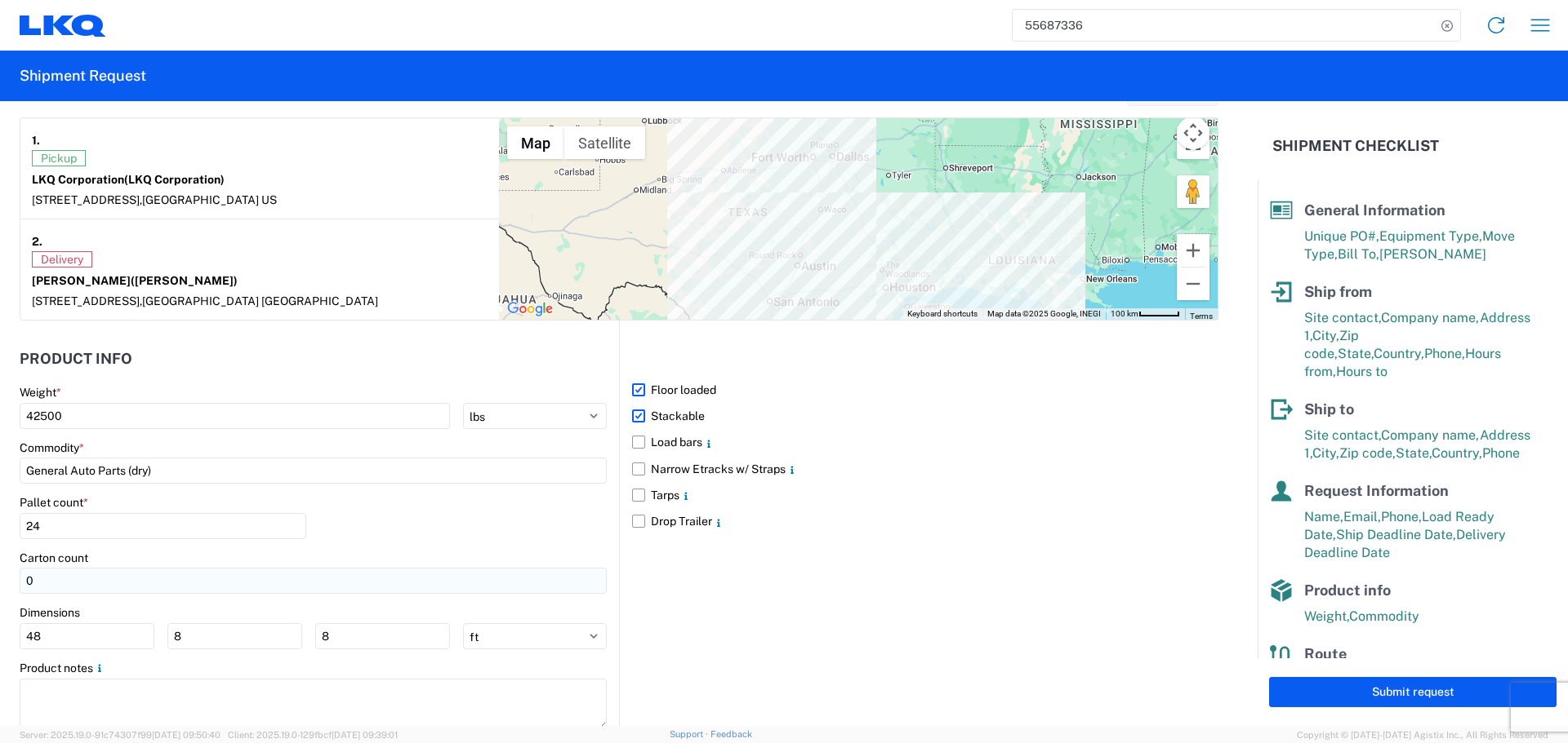
scroll to position [1306, 0]
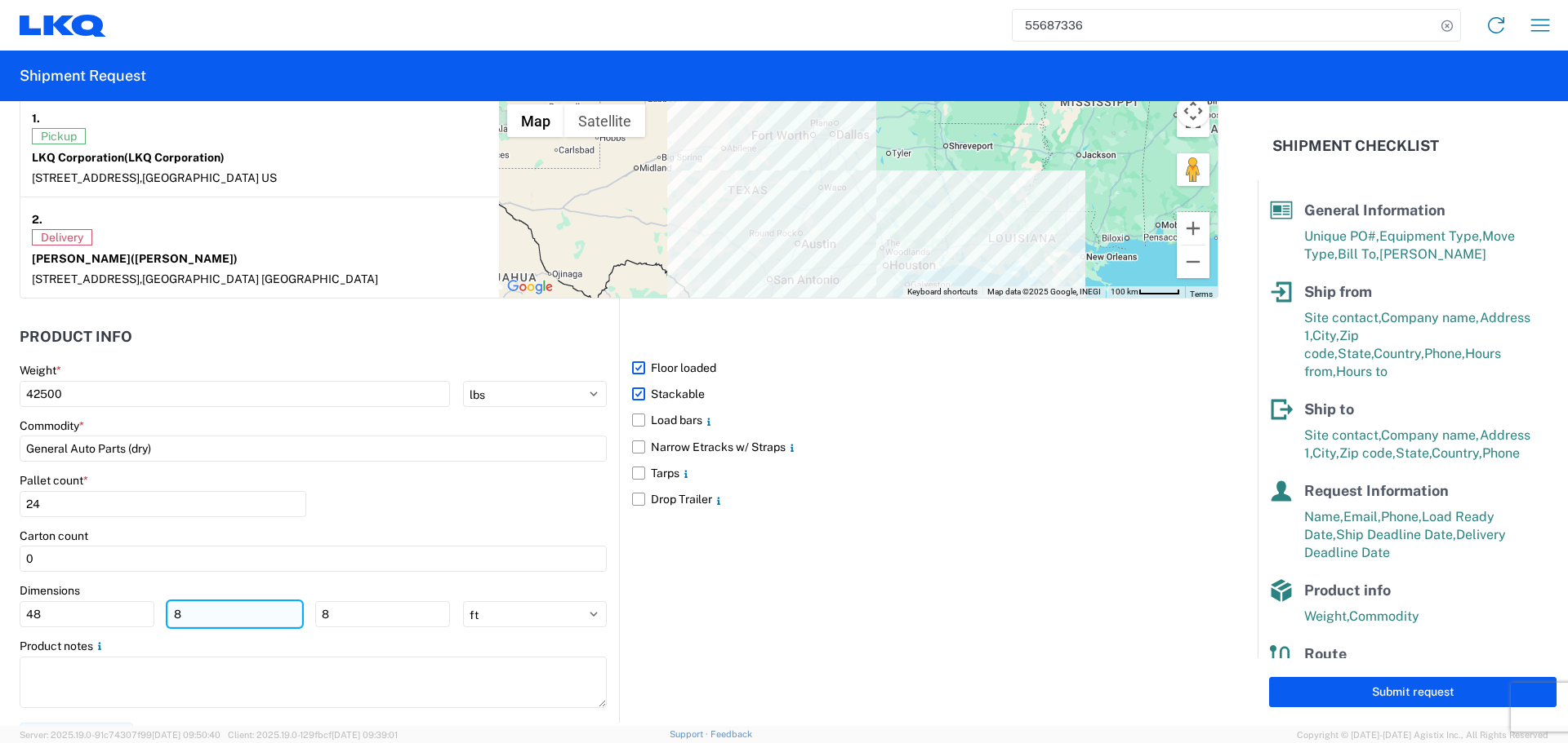
click at [222, 620] on input "8" at bounding box center [235, 614] width 135 height 26
click at [127, 621] on input "48" at bounding box center [87, 614] width 135 height 26
type input "40"
click at [207, 620] on input "8" at bounding box center [235, 614] width 135 height 26
type input "40"
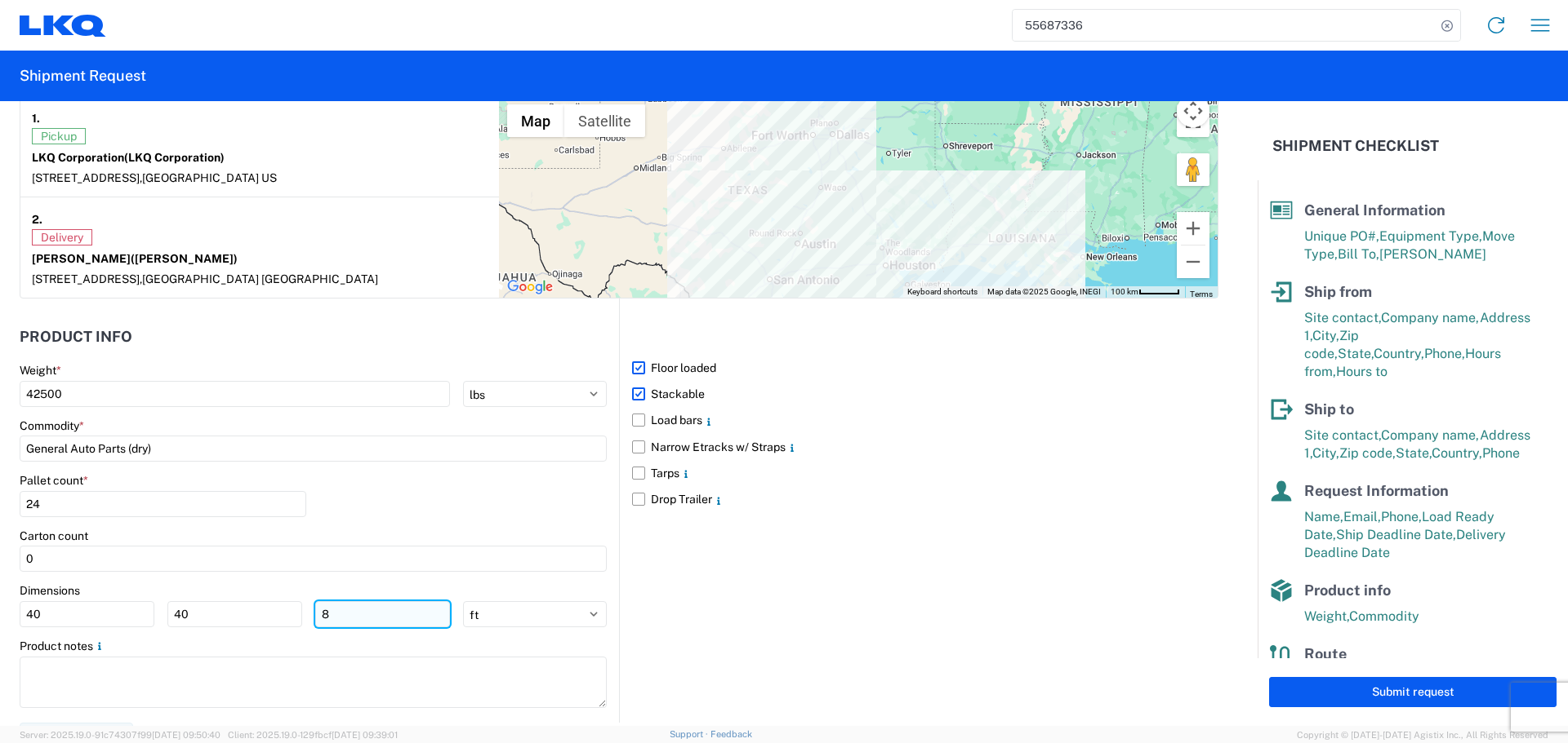
click at [371, 616] on input "8" at bounding box center [382, 614] width 135 height 26
type input "36"
click at [473, 514] on div "Pallet count * 24" at bounding box center [313, 501] width 587 height 56
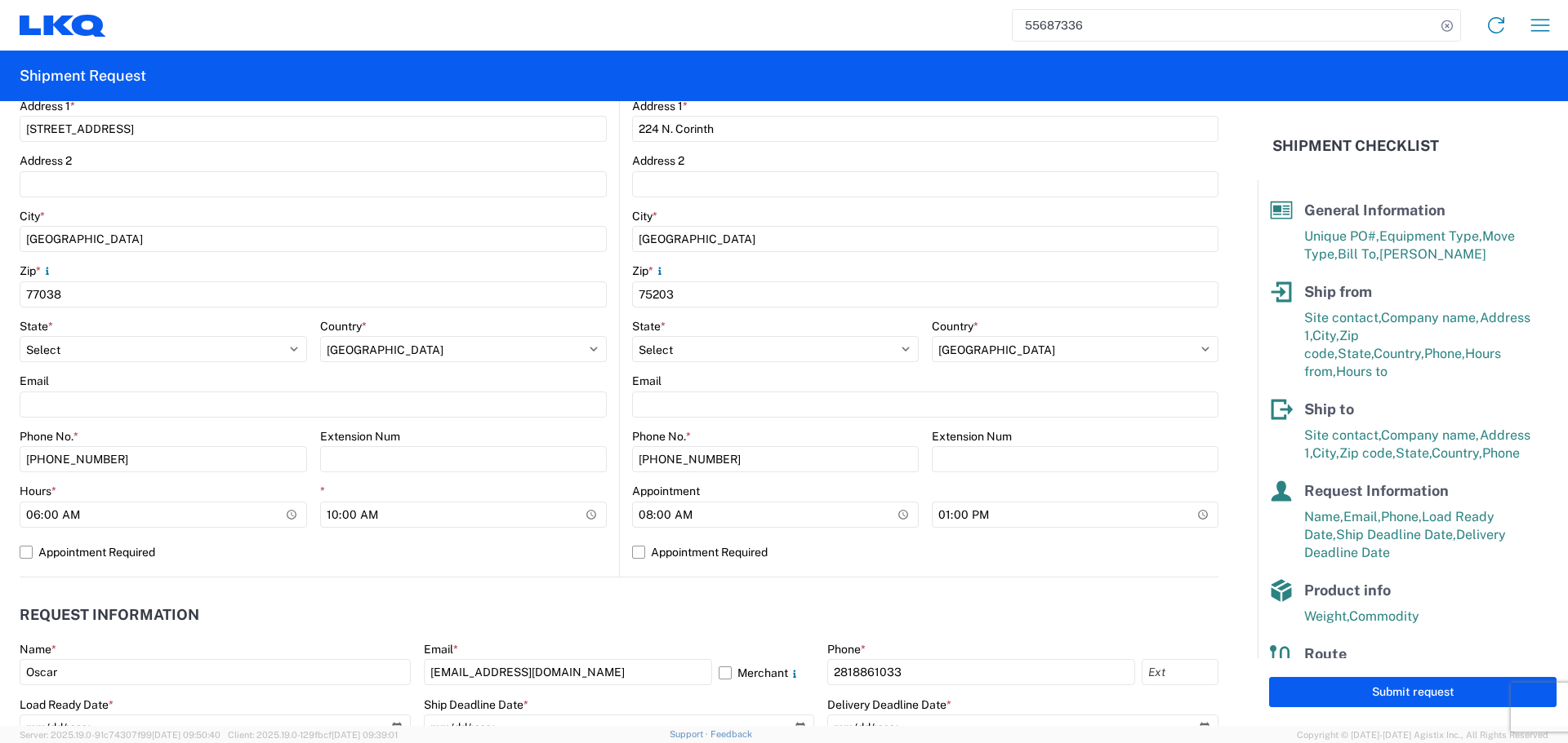
scroll to position [979, 0]
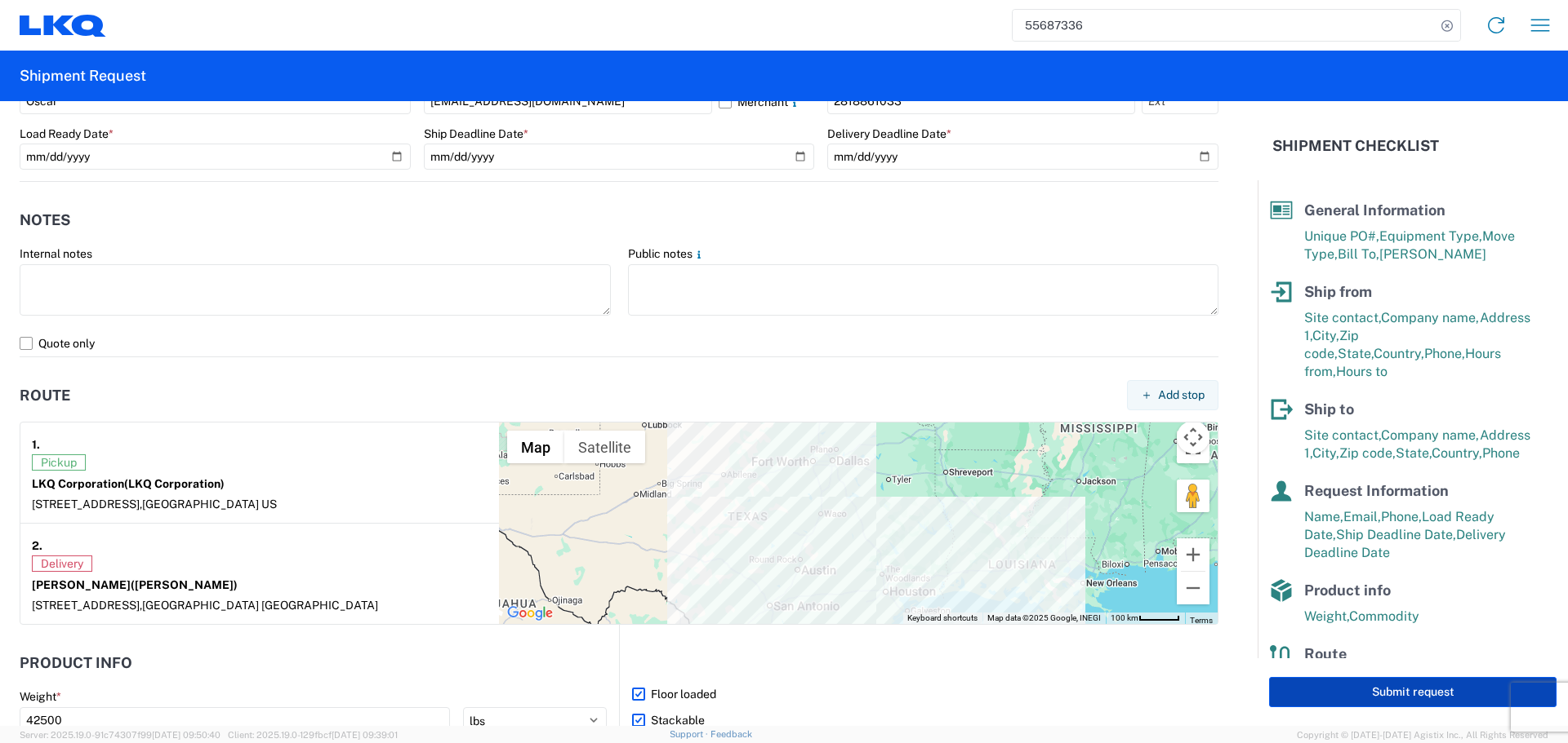
click at [1437, 701] on button "Submit request" at bounding box center [1412, 692] width 288 height 30
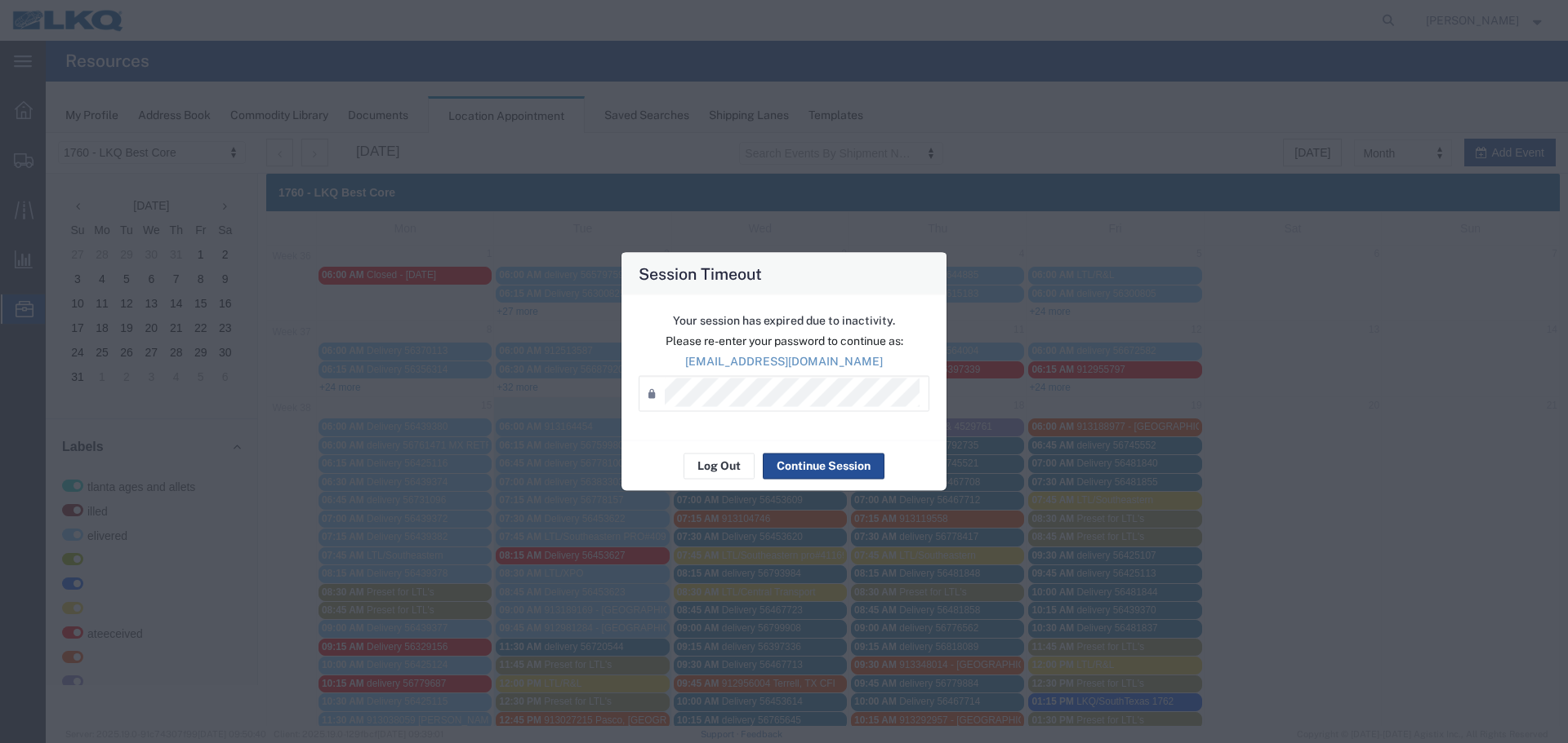
scroll to position [408, 0]
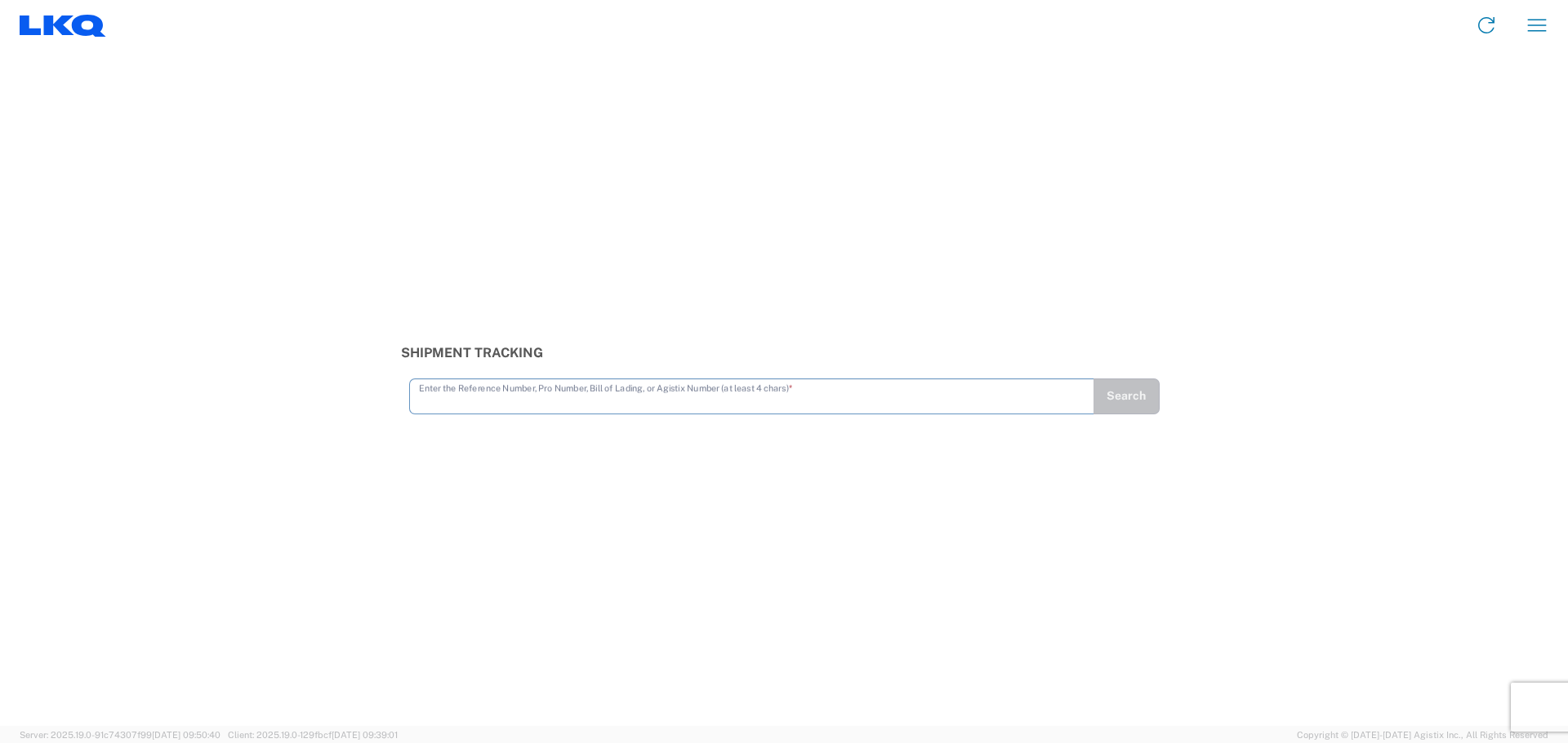
click at [538, 393] on input "text" at bounding box center [751, 396] width 666 height 29
click at [455, 401] on input "BOL #56779884" at bounding box center [751, 396] width 666 height 29
type input "56779884"
click at [1117, 398] on button "Search" at bounding box center [1126, 396] width 67 height 36
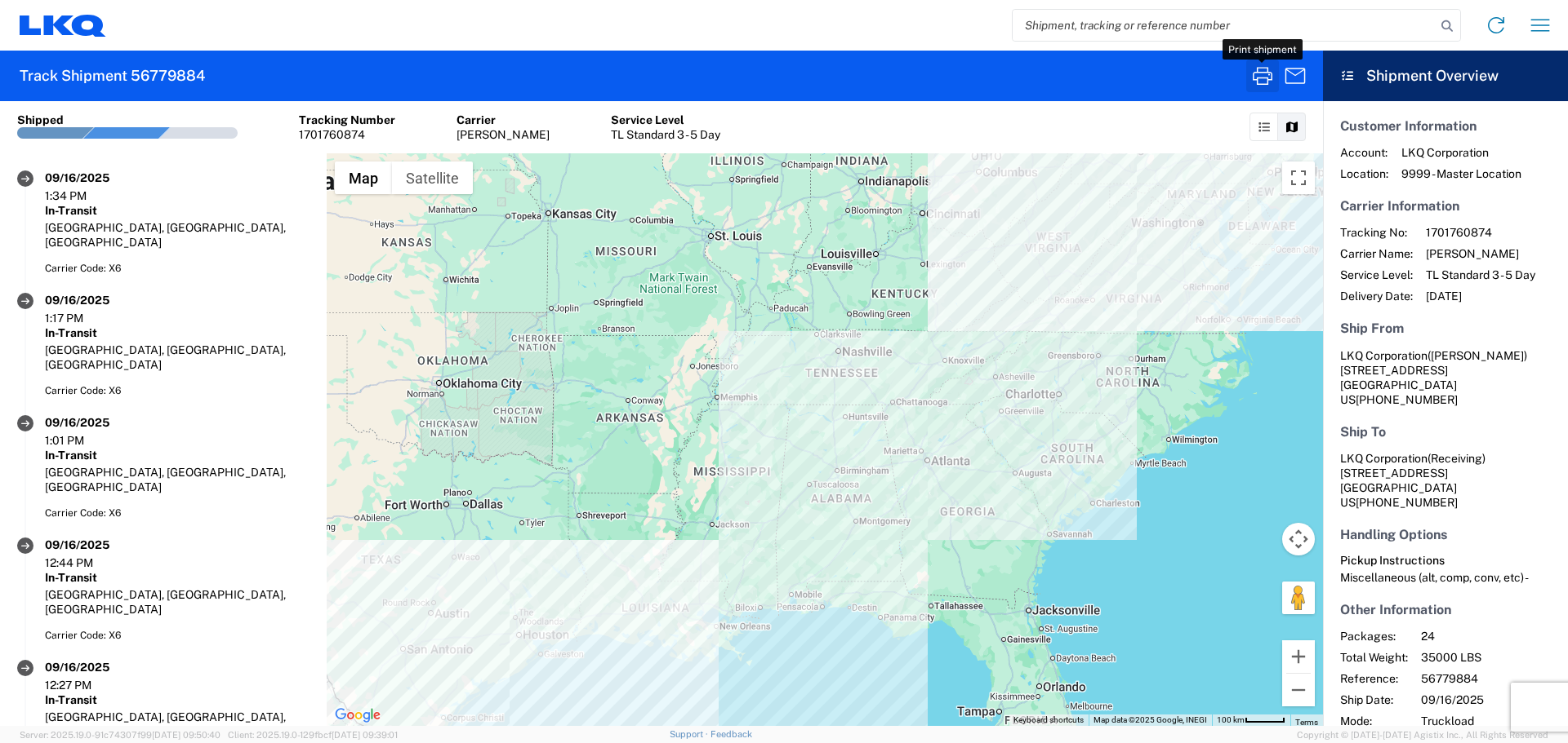
click at [1253, 75] on icon "button" at bounding box center [1262, 75] width 19 height 18
click at [1141, 27] on input "search" at bounding box center [1224, 25] width 423 height 31
paste input "56832186"
type input "56832186"
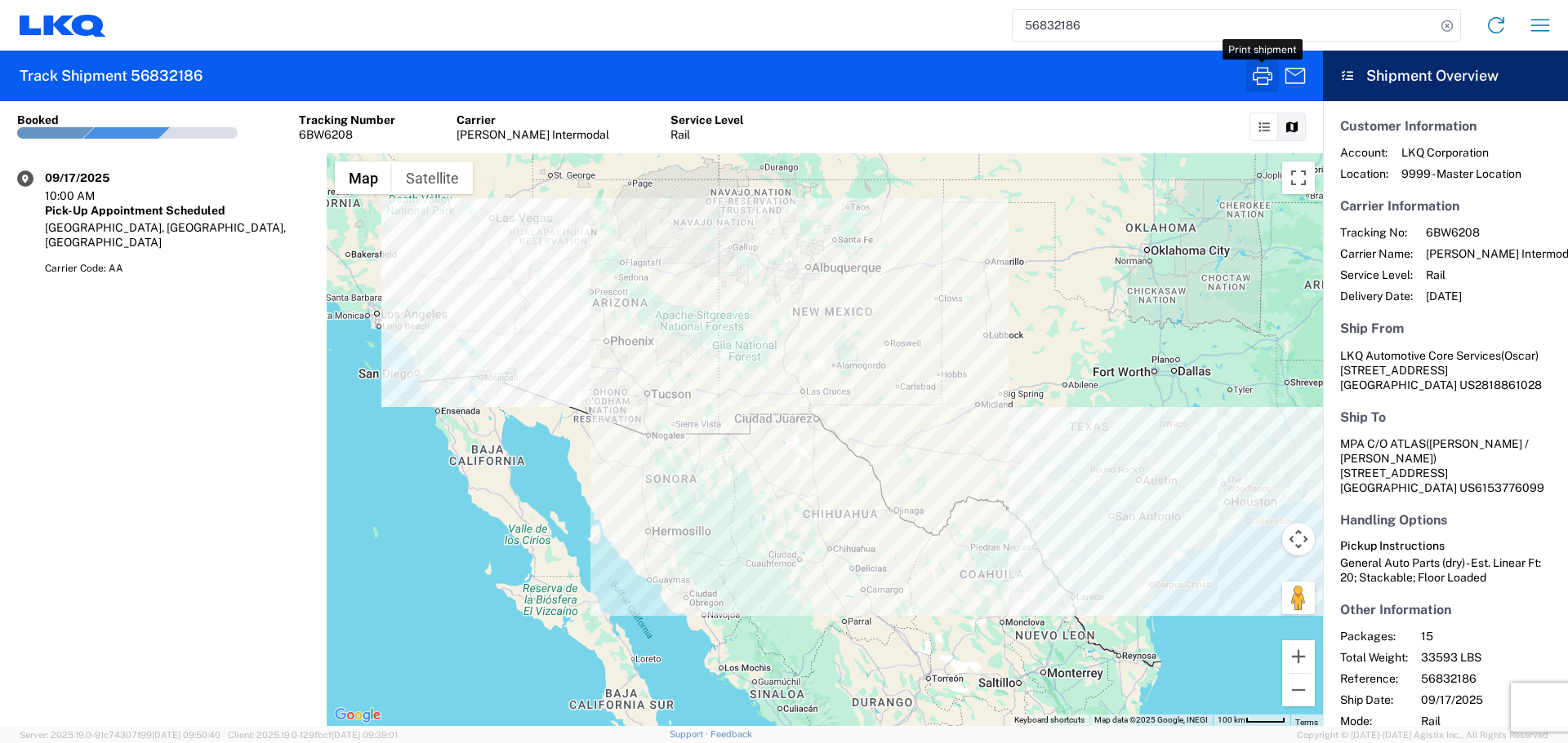
click at [1273, 89] on button "button" at bounding box center [1262, 76] width 33 height 33
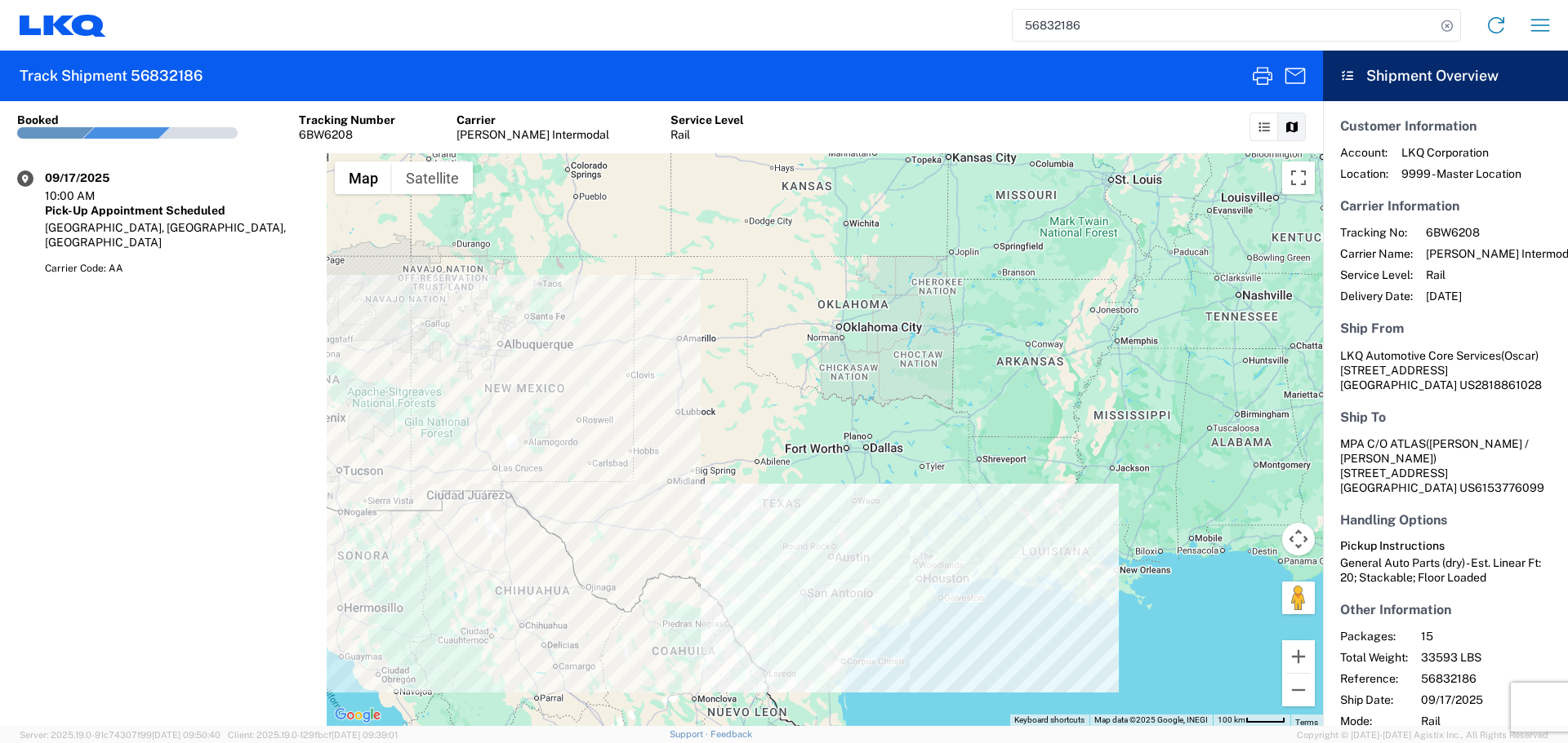
drag, startPoint x: 1102, startPoint y: 421, endPoint x: 787, endPoint y: 511, distance: 327.6
click at [790, 514] on div at bounding box center [825, 439] width 996 height 573
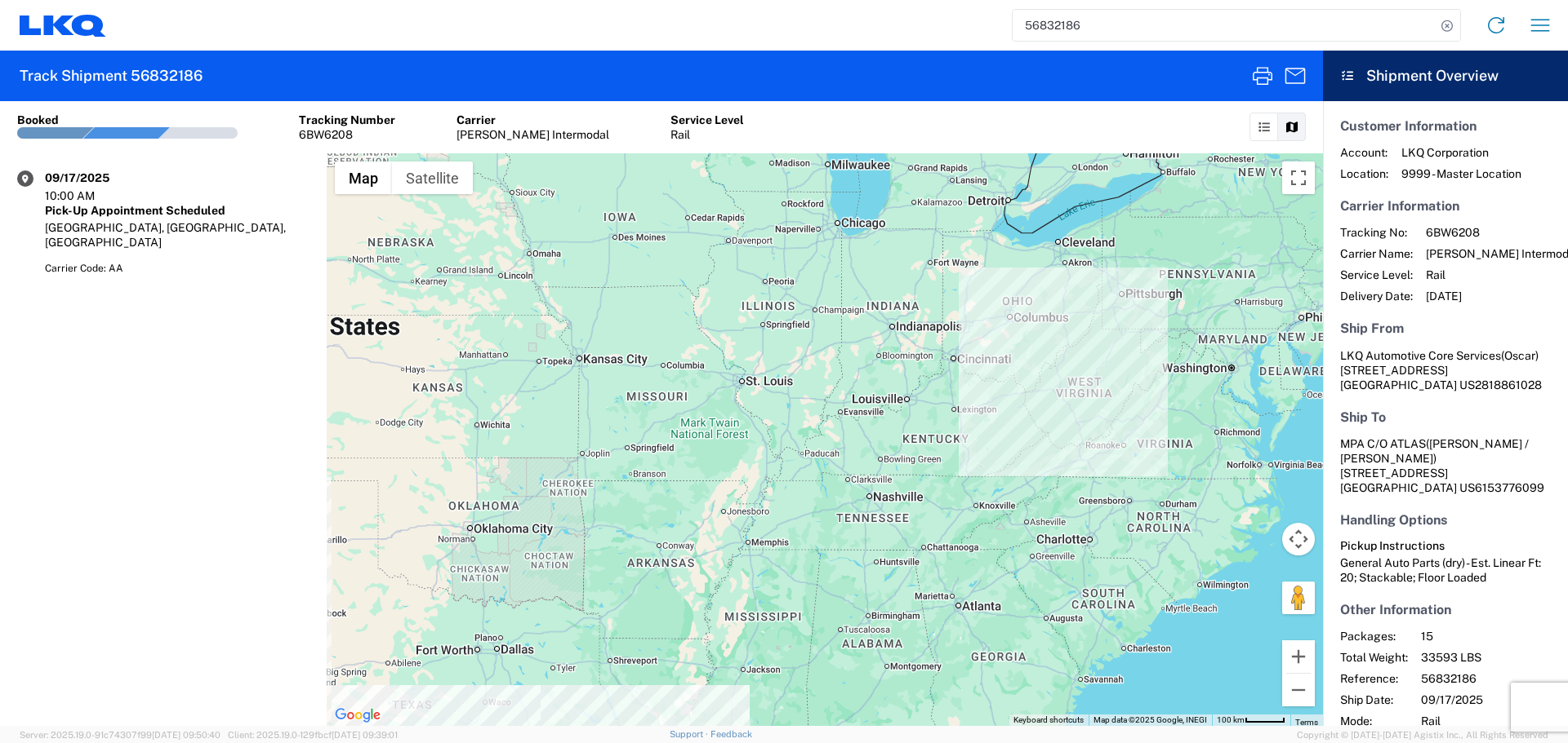
drag, startPoint x: 1117, startPoint y: 363, endPoint x: 892, endPoint y: 510, distance: 268.8
click at [892, 510] on div at bounding box center [825, 439] width 996 height 573
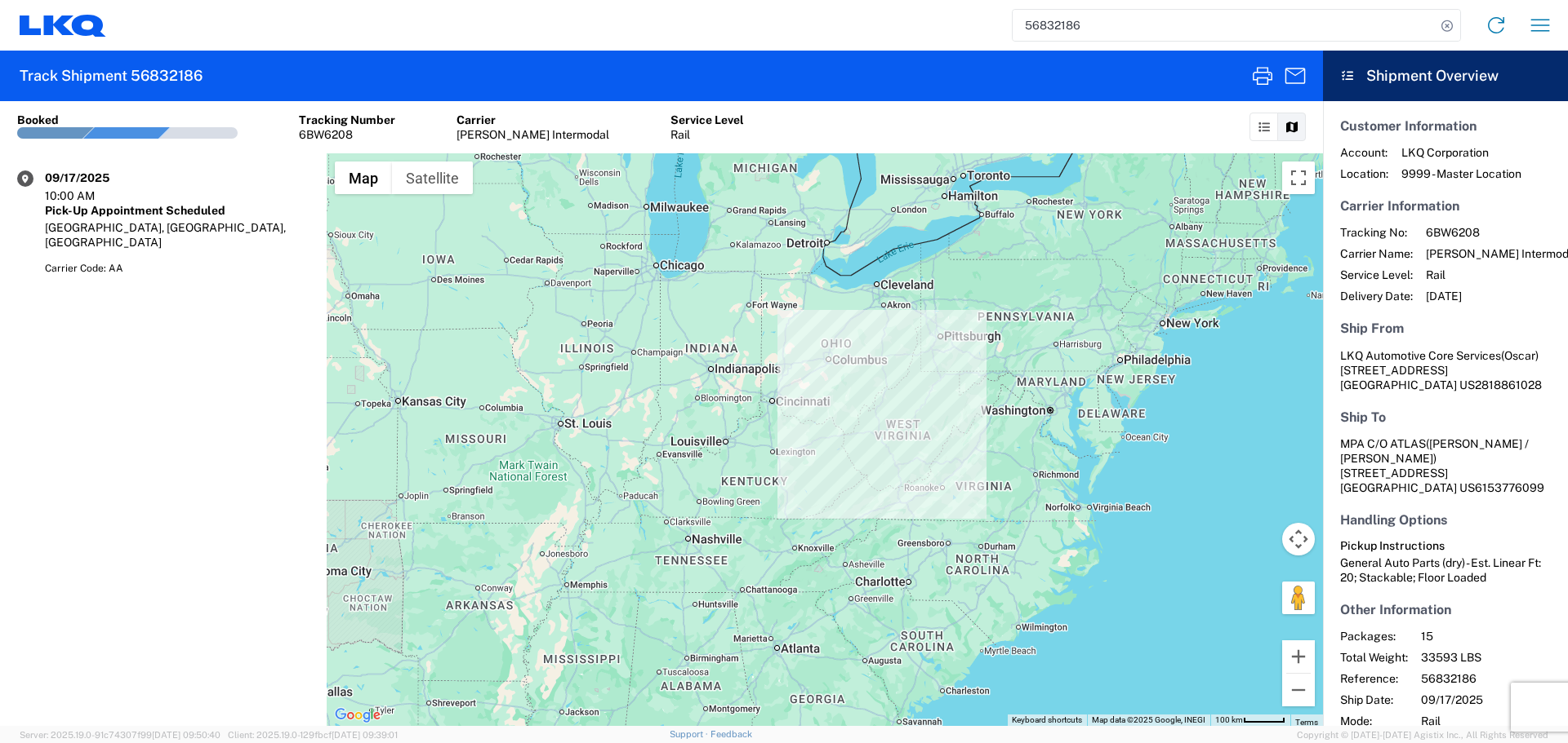
drag, startPoint x: 1067, startPoint y: 455, endPoint x: 882, endPoint y: 497, distance: 189.7
click at [882, 497] on div at bounding box center [825, 439] width 996 height 573
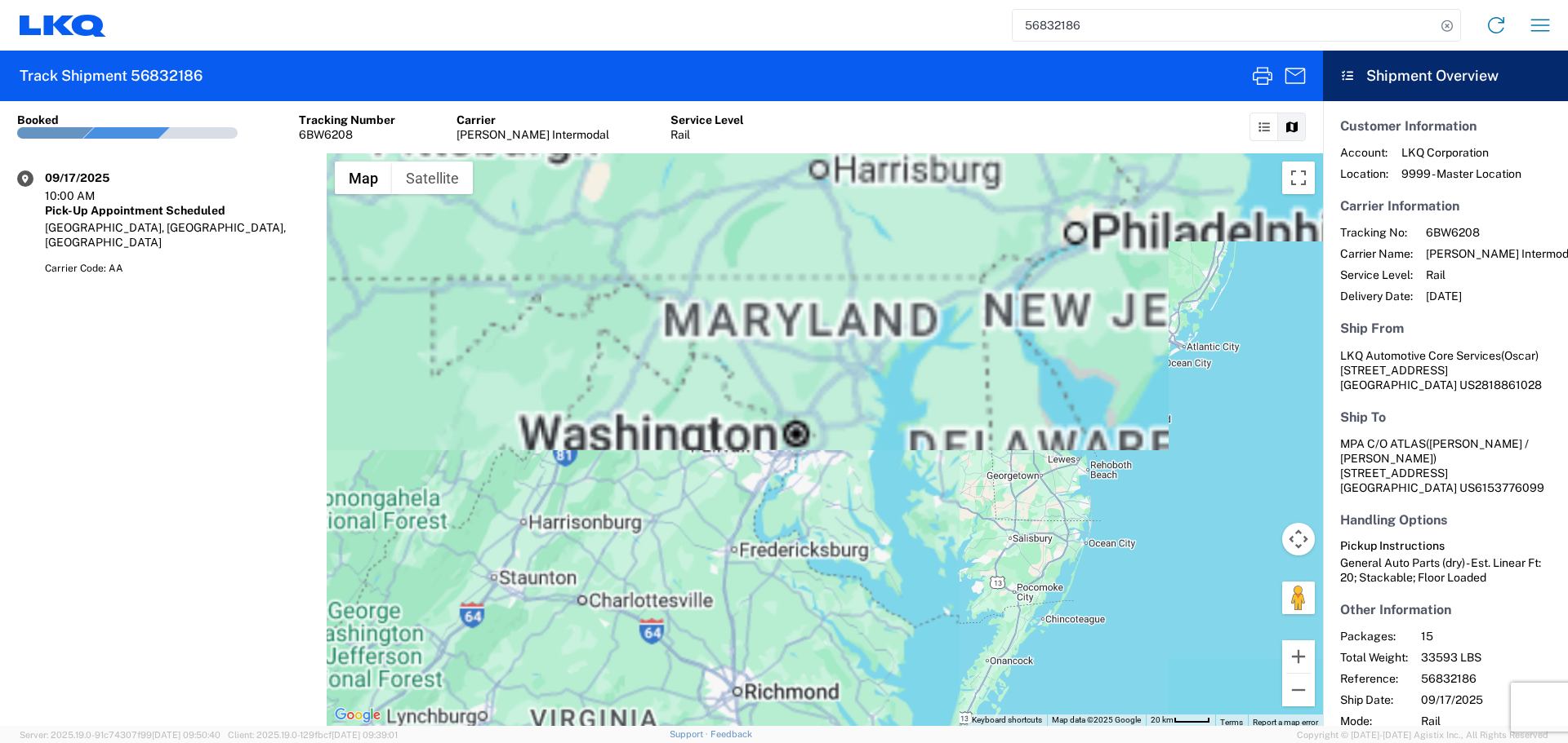
drag, startPoint x: 980, startPoint y: 448, endPoint x: 999, endPoint y: 537, distance: 91.0
click at [999, 537] on div at bounding box center [825, 439] width 996 height 573
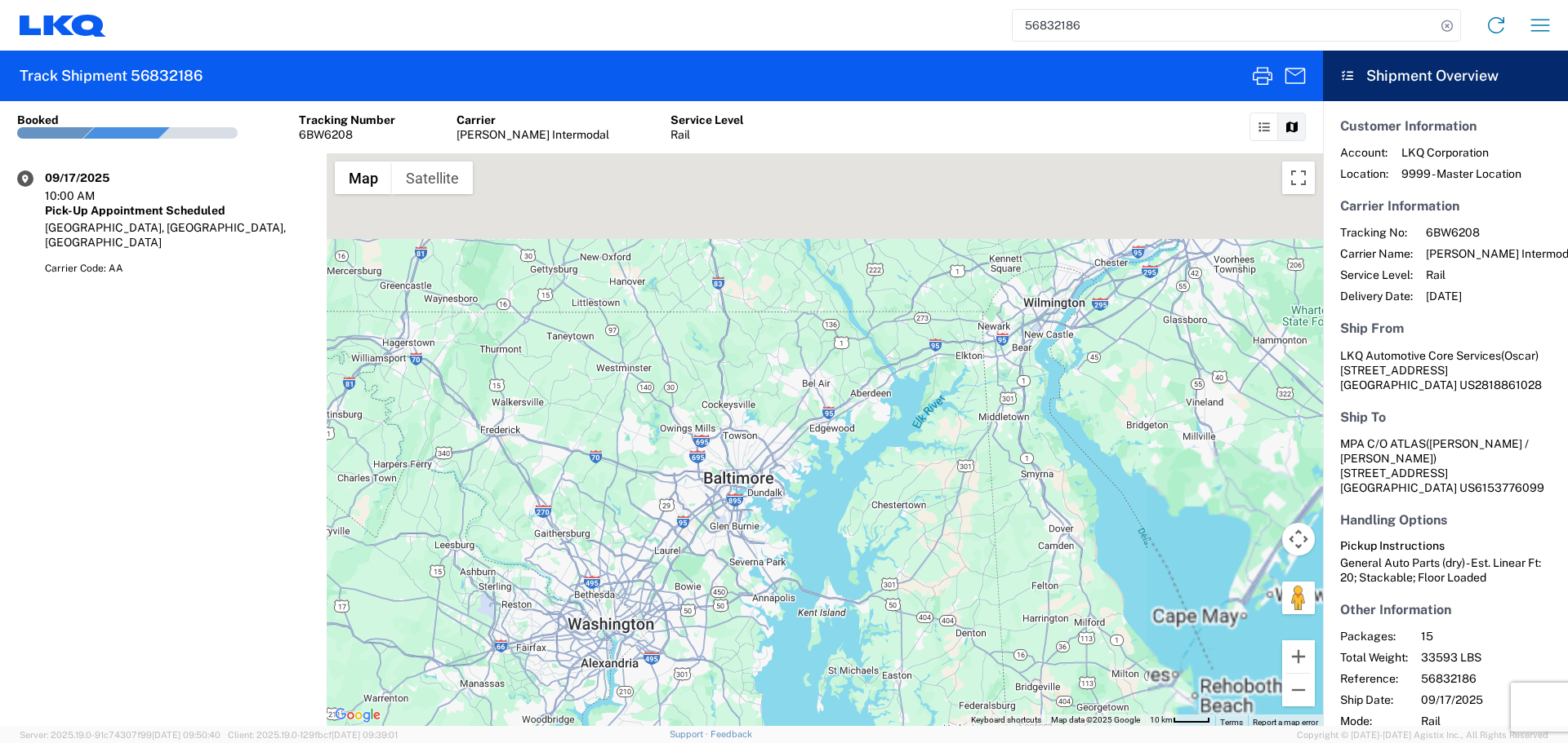
drag, startPoint x: 1019, startPoint y: 374, endPoint x: 1025, endPoint y: 471, distance: 97.2
click at [1025, 471] on div at bounding box center [825, 439] width 996 height 573
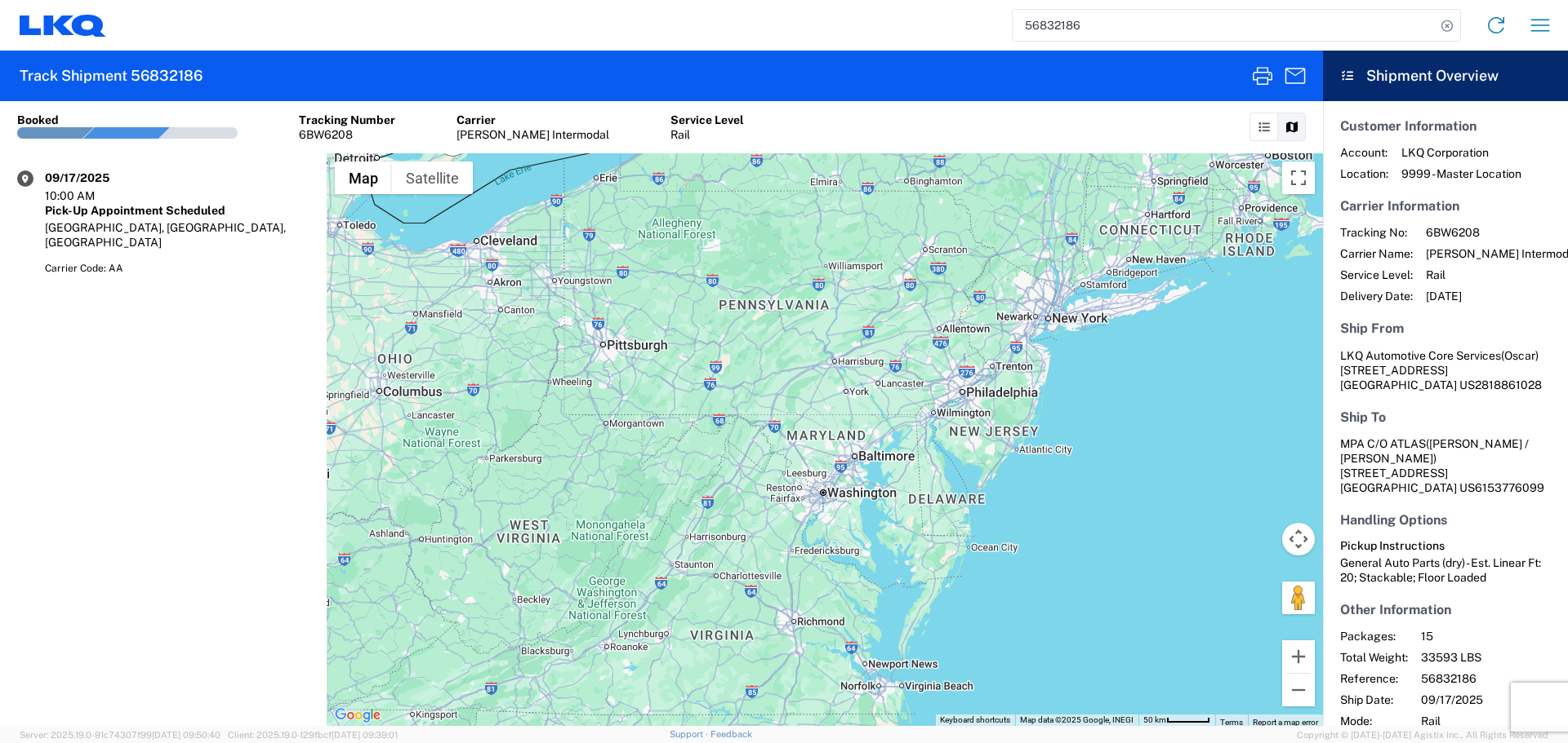
drag, startPoint x: 1068, startPoint y: 348, endPoint x: 1095, endPoint y: 453, distance: 108.4
click at [1095, 453] on div at bounding box center [825, 439] width 996 height 573
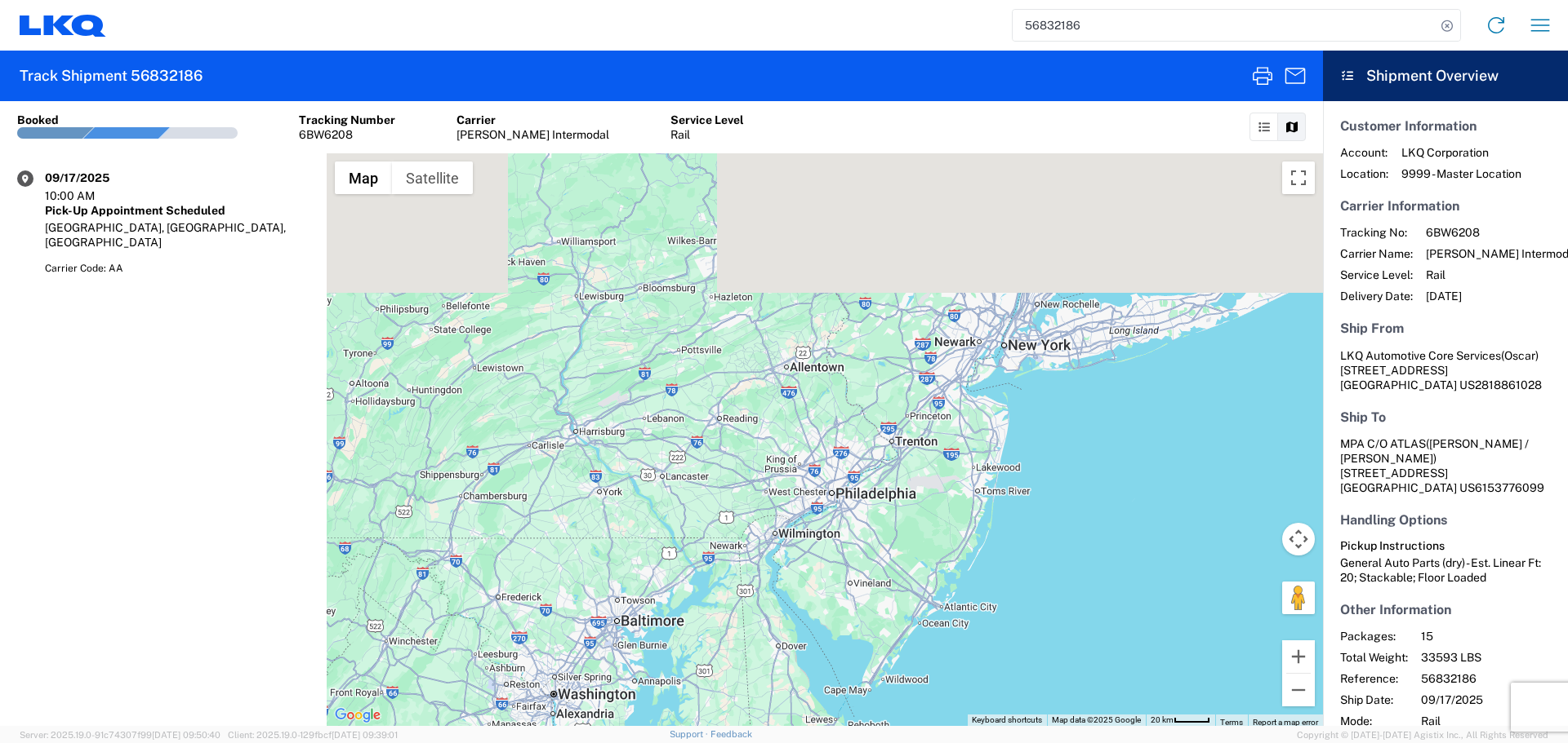
drag, startPoint x: 1098, startPoint y: 373, endPoint x: 1101, endPoint y: 539, distance: 166.0
click at [1101, 539] on div at bounding box center [825, 439] width 996 height 573
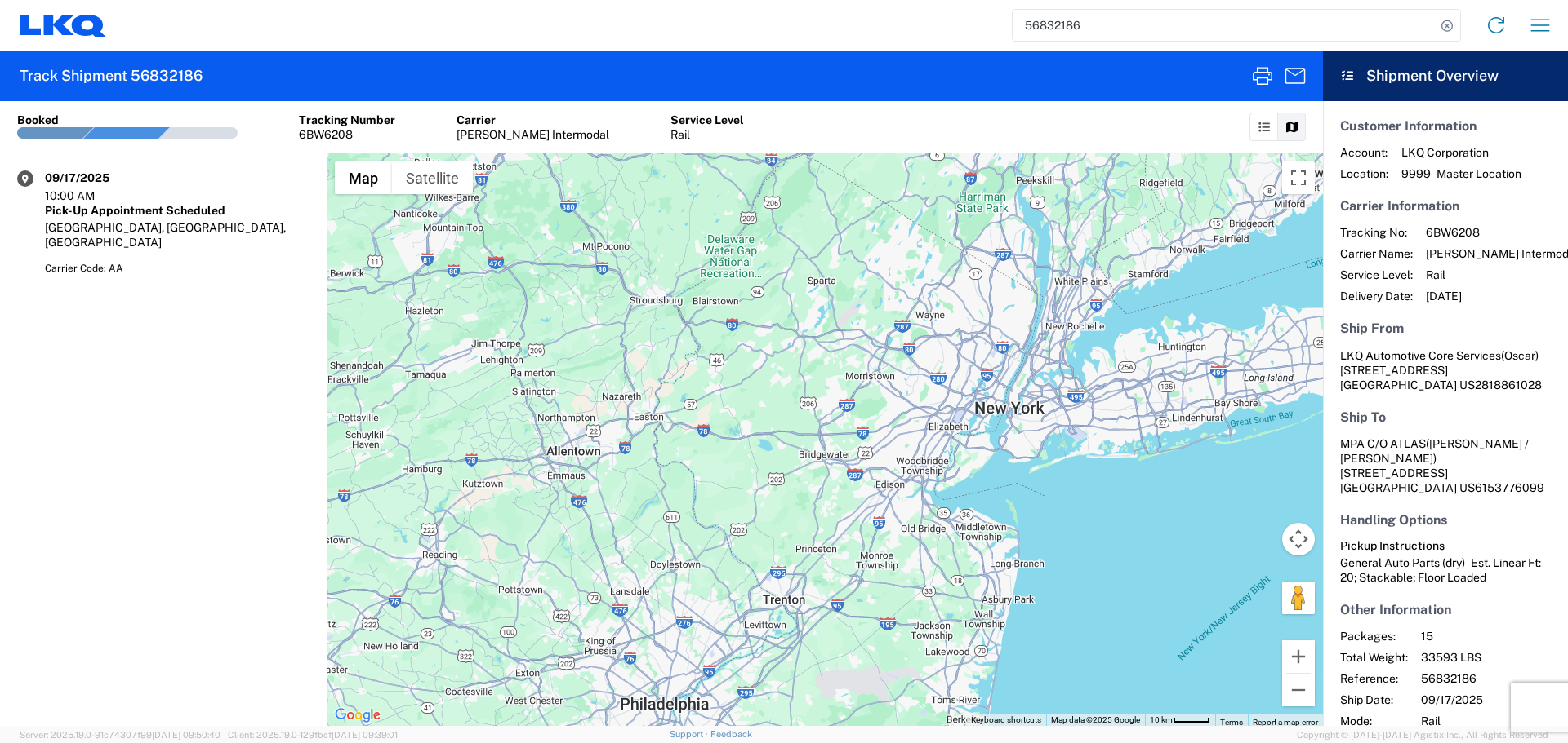
drag, startPoint x: 1127, startPoint y: 363, endPoint x: 1101, endPoint y: 546, distance: 184.8
click at [1101, 546] on div at bounding box center [825, 439] width 996 height 573
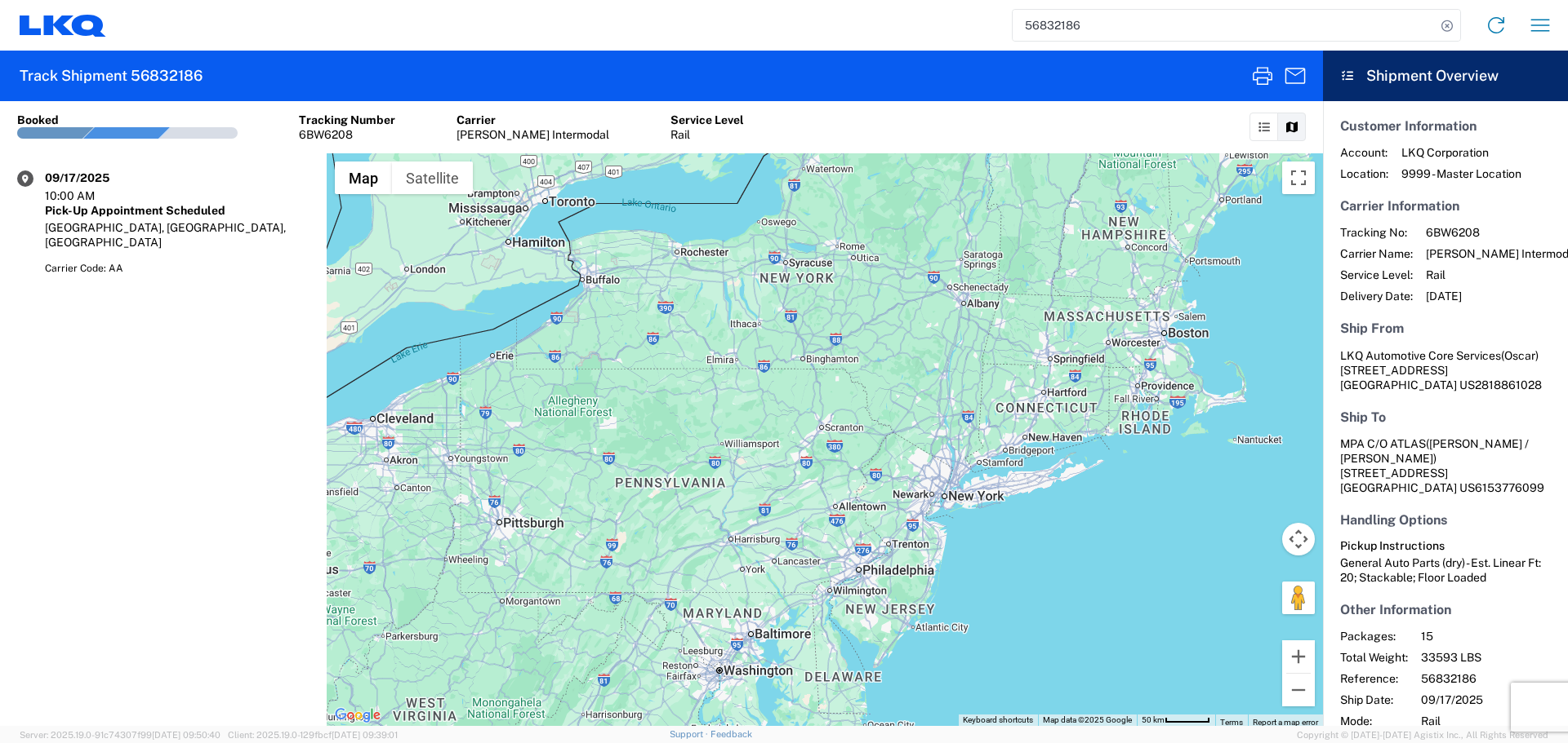
drag, startPoint x: 1241, startPoint y: 489, endPoint x: 1122, endPoint y: 498, distance: 119.3
click at [1122, 498] on div at bounding box center [825, 439] width 996 height 573
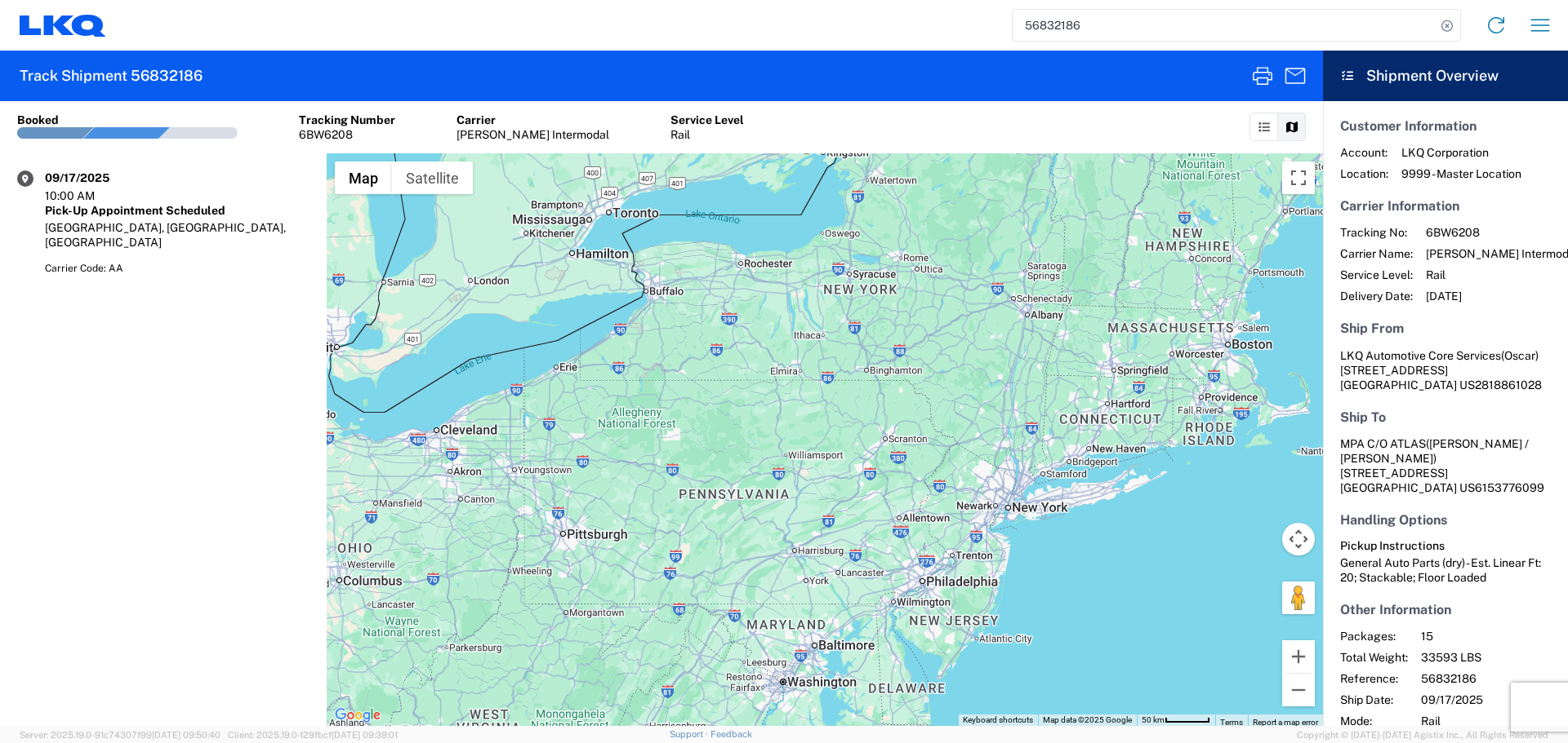
drag, startPoint x: 962, startPoint y: 417, endPoint x: 1034, endPoint y: 433, distance: 73.8
click at [1034, 433] on div at bounding box center [825, 439] width 996 height 573
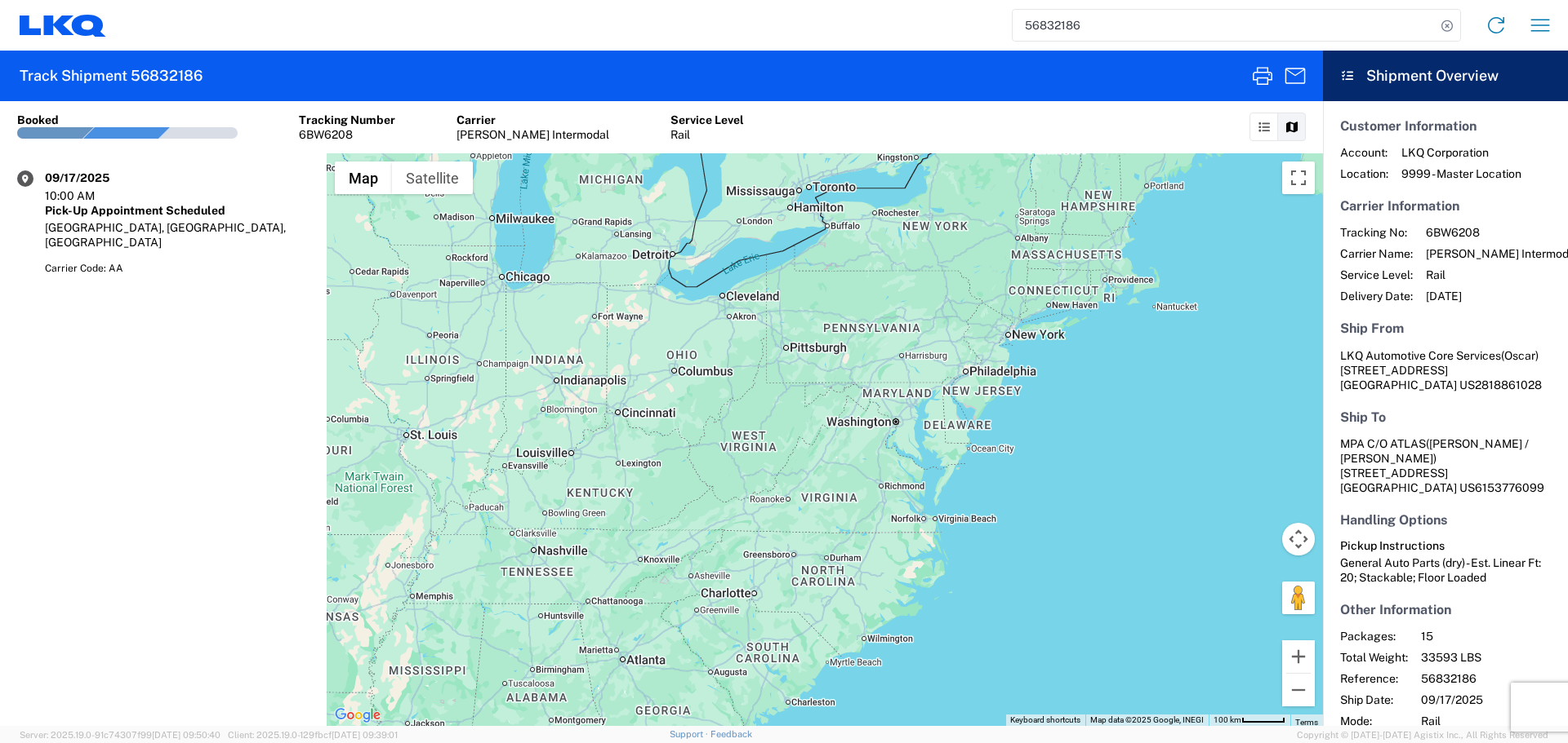
drag, startPoint x: 927, startPoint y: 590, endPoint x: 913, endPoint y: 455, distance: 135.7
click at [913, 455] on div at bounding box center [825, 439] width 996 height 573
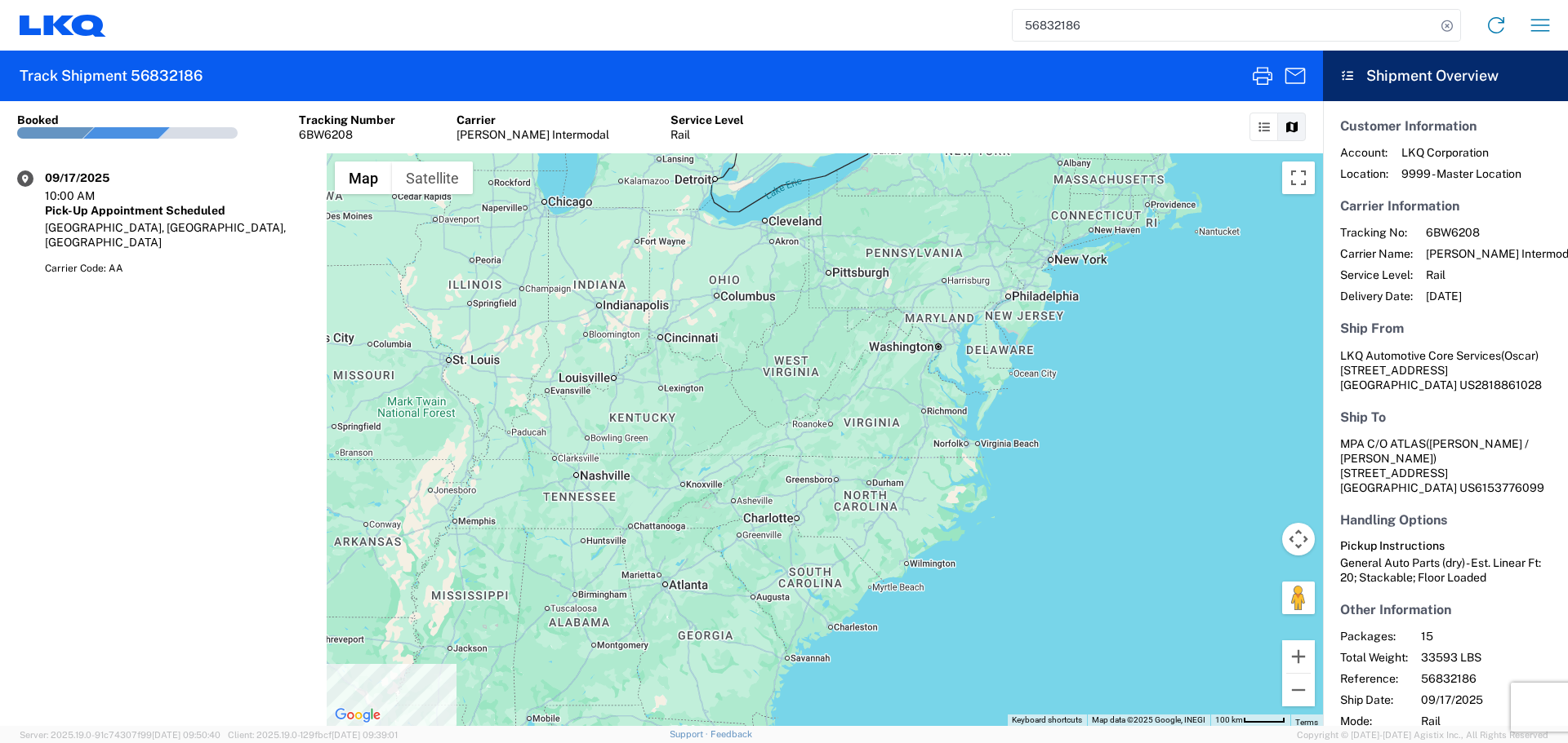
drag, startPoint x: 877, startPoint y: 503, endPoint x: 919, endPoint y: 426, distance: 87.7
click at [919, 426] on div at bounding box center [825, 439] width 996 height 573
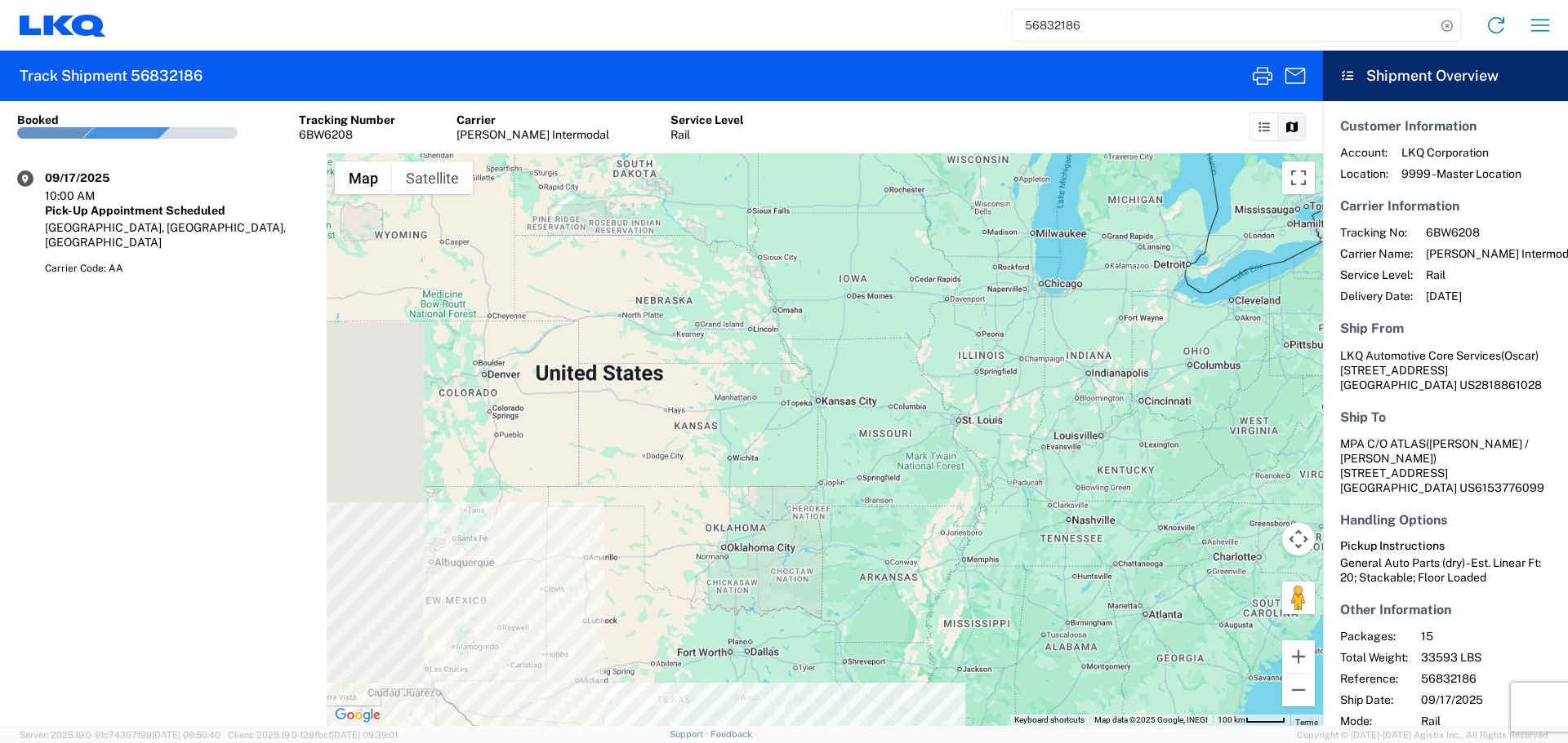
drag, startPoint x: 659, startPoint y: 363, endPoint x: 1101, endPoint y: 398, distance: 443.4
click at [1101, 398] on div at bounding box center [825, 439] width 996 height 573
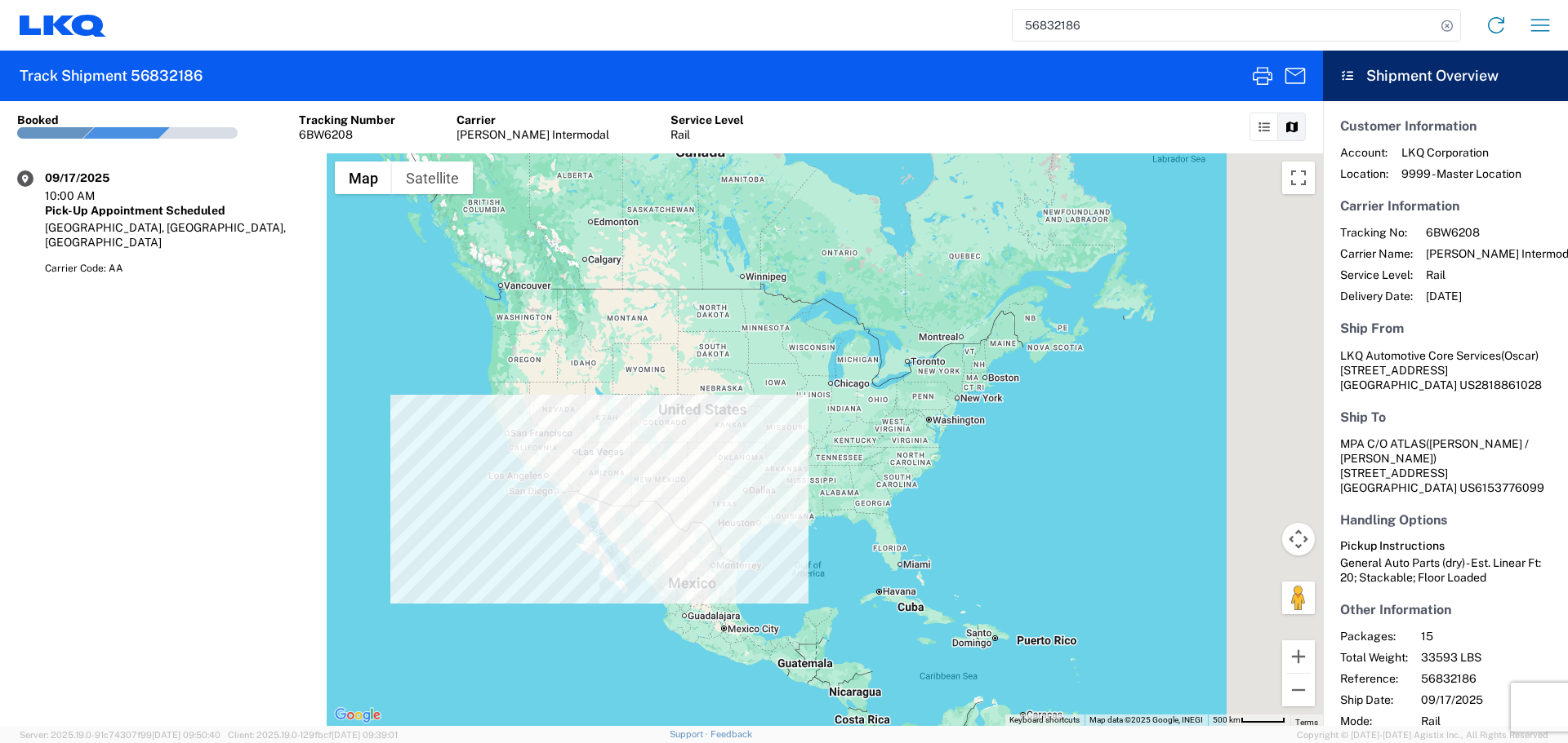
drag, startPoint x: 1105, startPoint y: 398, endPoint x: 839, endPoint y: 420, distance: 266.9
click at [839, 420] on div at bounding box center [825, 439] width 996 height 573
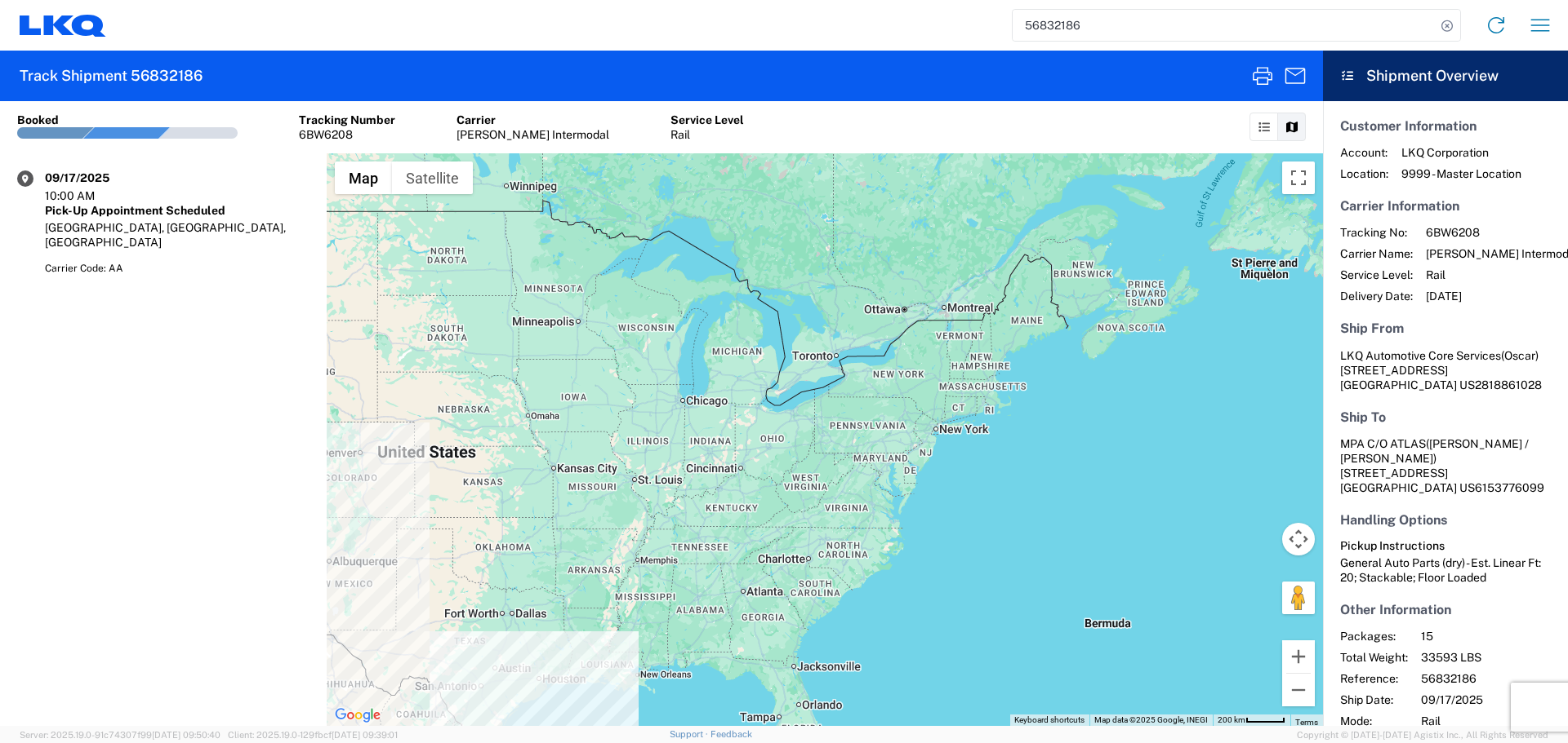
drag, startPoint x: 1042, startPoint y: 392, endPoint x: 877, endPoint y: 395, distance: 165.0
click at [905, 425] on div at bounding box center [825, 439] width 996 height 573
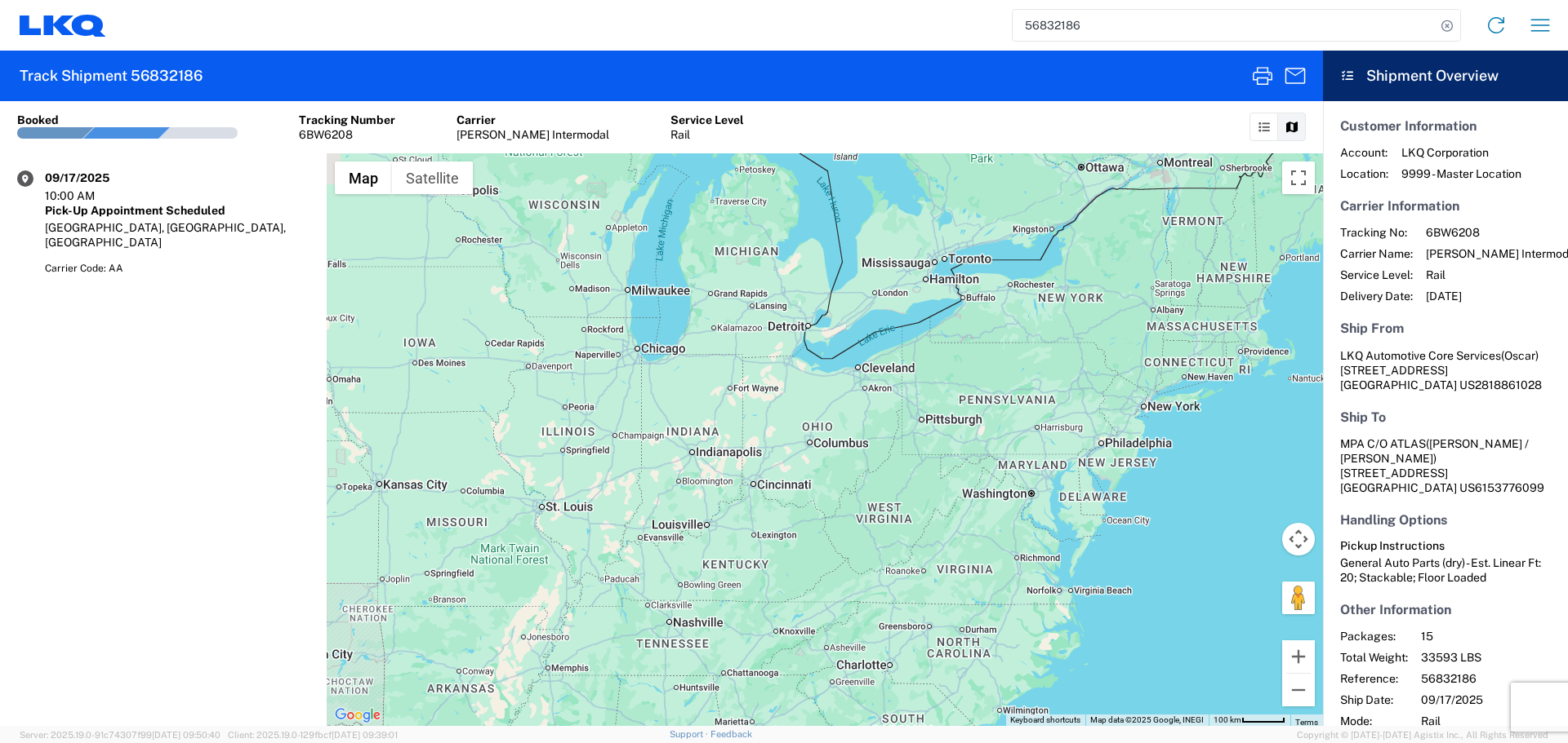
drag, startPoint x: 727, startPoint y: 499, endPoint x: 886, endPoint y: 442, distance: 168.9
click at [886, 442] on div at bounding box center [825, 439] width 996 height 573
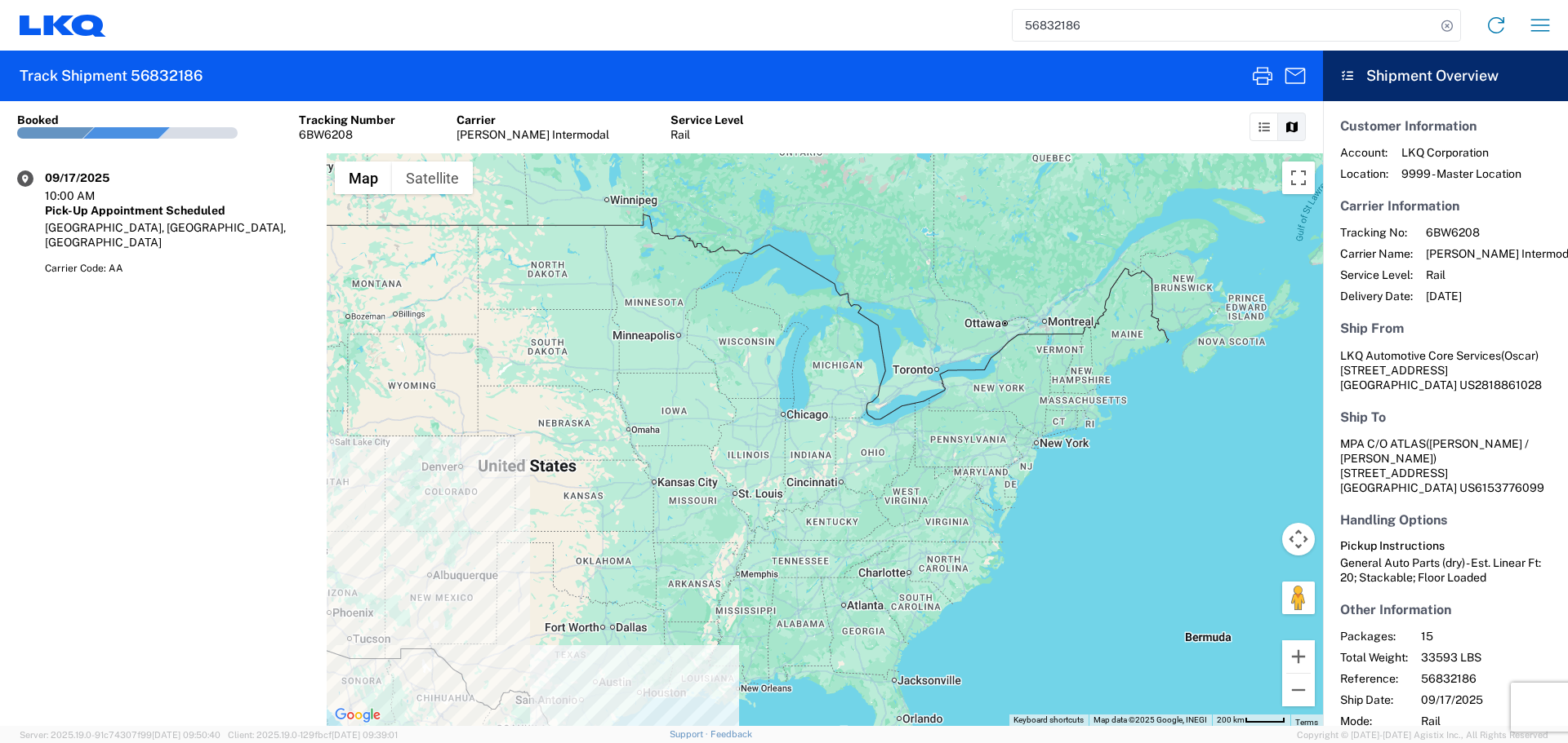
drag, startPoint x: 1111, startPoint y: 396, endPoint x: 1025, endPoint y: 429, distance: 92.1
click at [1025, 429] on div at bounding box center [825, 439] width 996 height 573
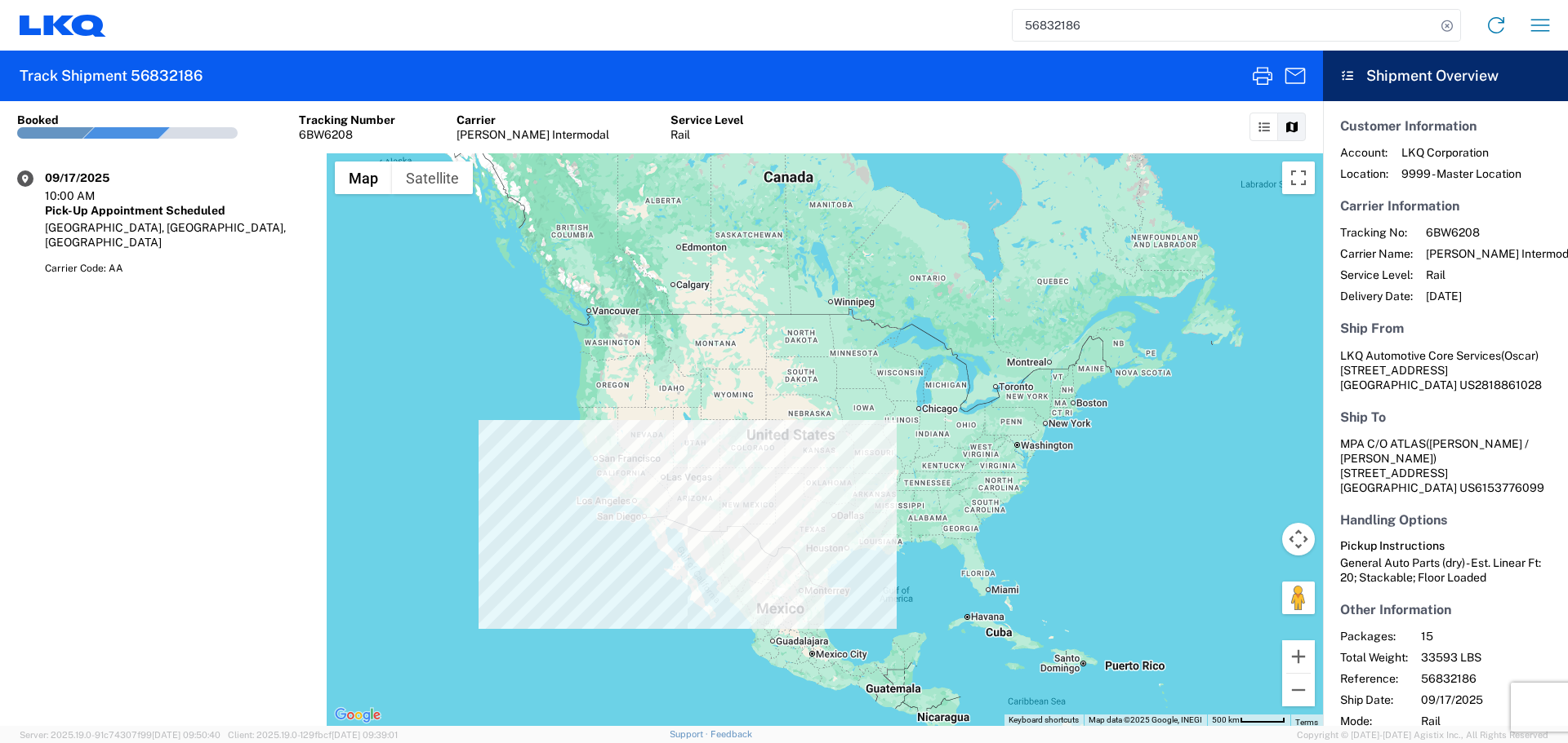
drag, startPoint x: 539, startPoint y: 443, endPoint x: 725, endPoint y: 468, distance: 187.7
click at [725, 468] on div at bounding box center [825, 439] width 996 height 573
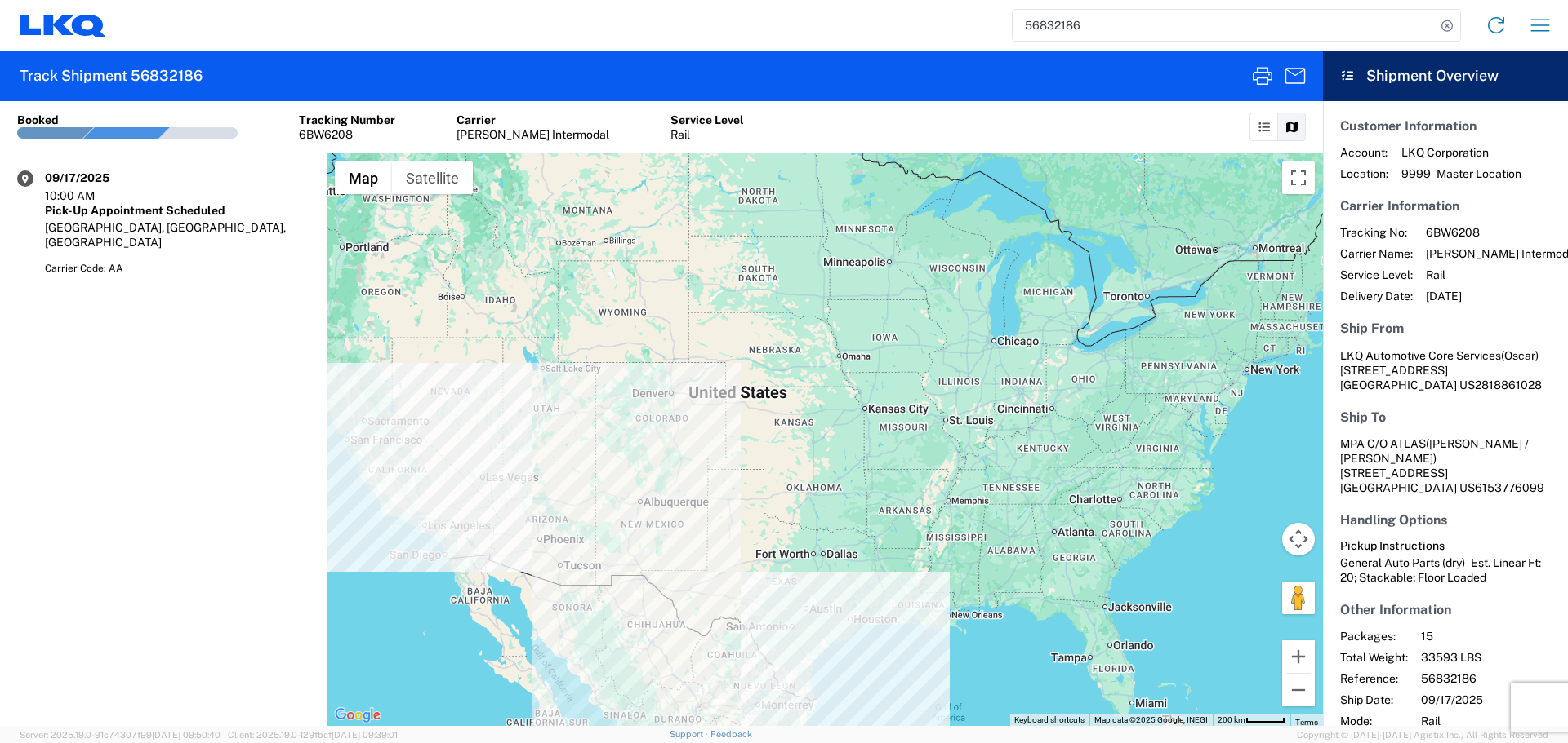
drag, startPoint x: 801, startPoint y: 561, endPoint x: 608, endPoint y: 539, distance: 194.2
click at [613, 541] on div at bounding box center [825, 439] width 996 height 573
